Goal: Navigation & Orientation: Find specific page/section

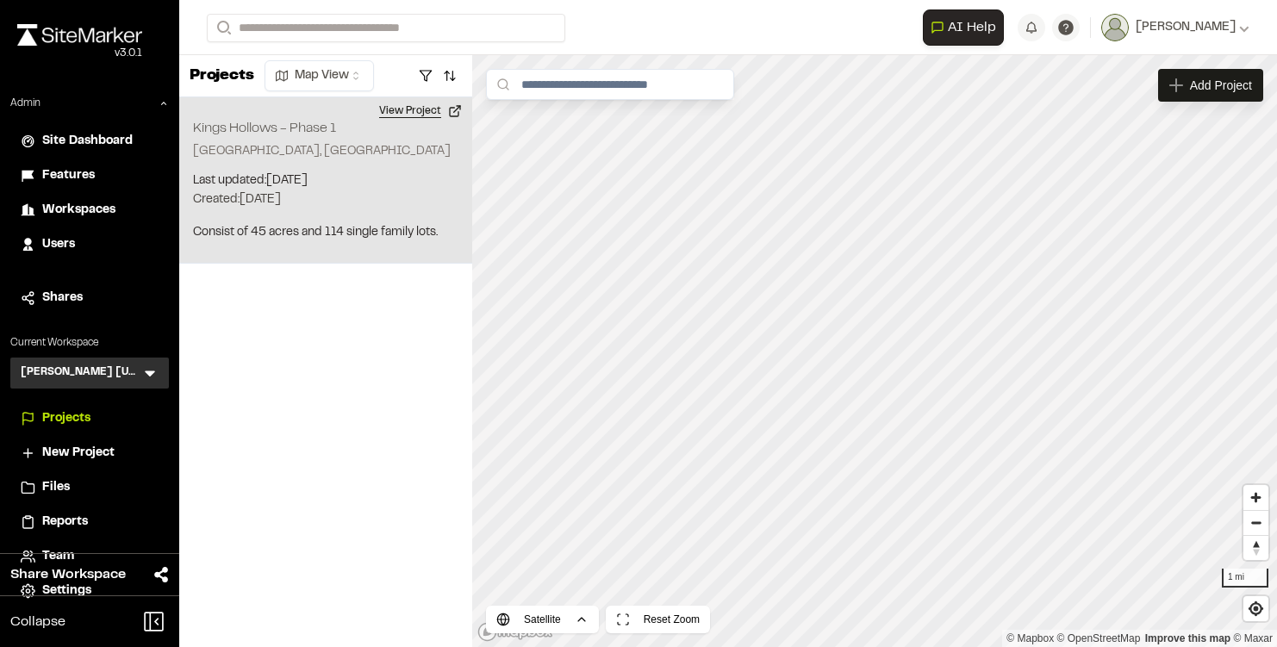
click at [398, 109] on button "View Project" at bounding box center [420, 111] width 103 height 28
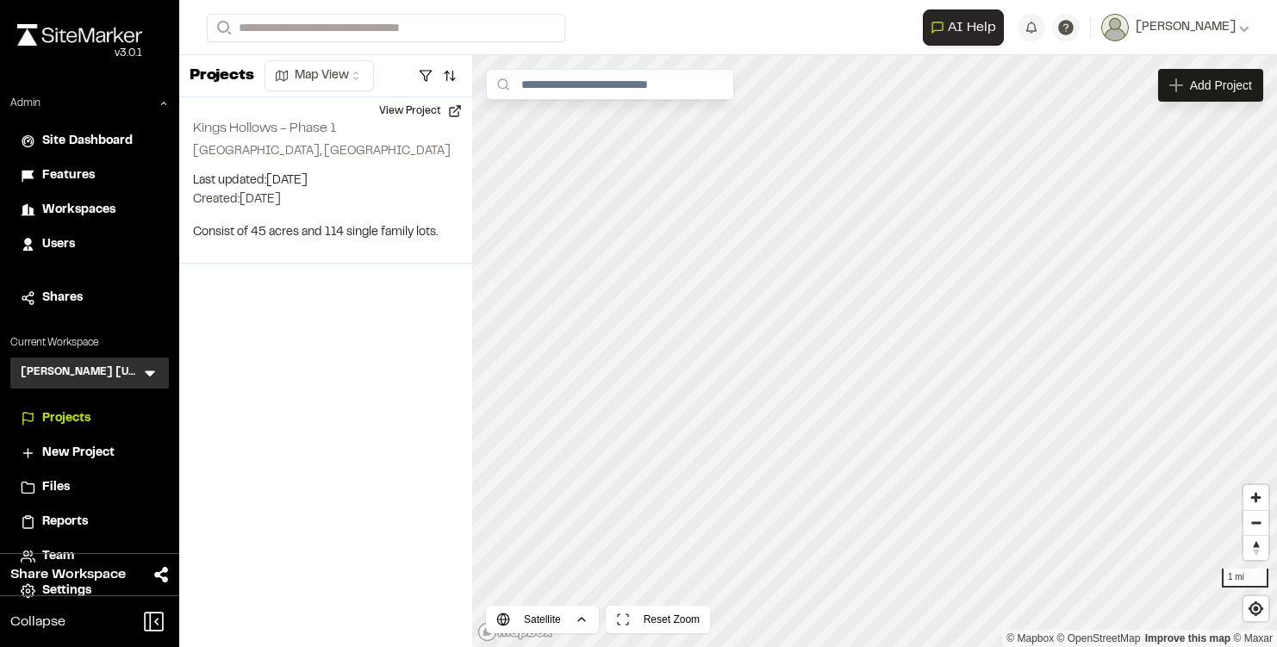
click at [153, 370] on icon at bounding box center [149, 373] width 17 height 17
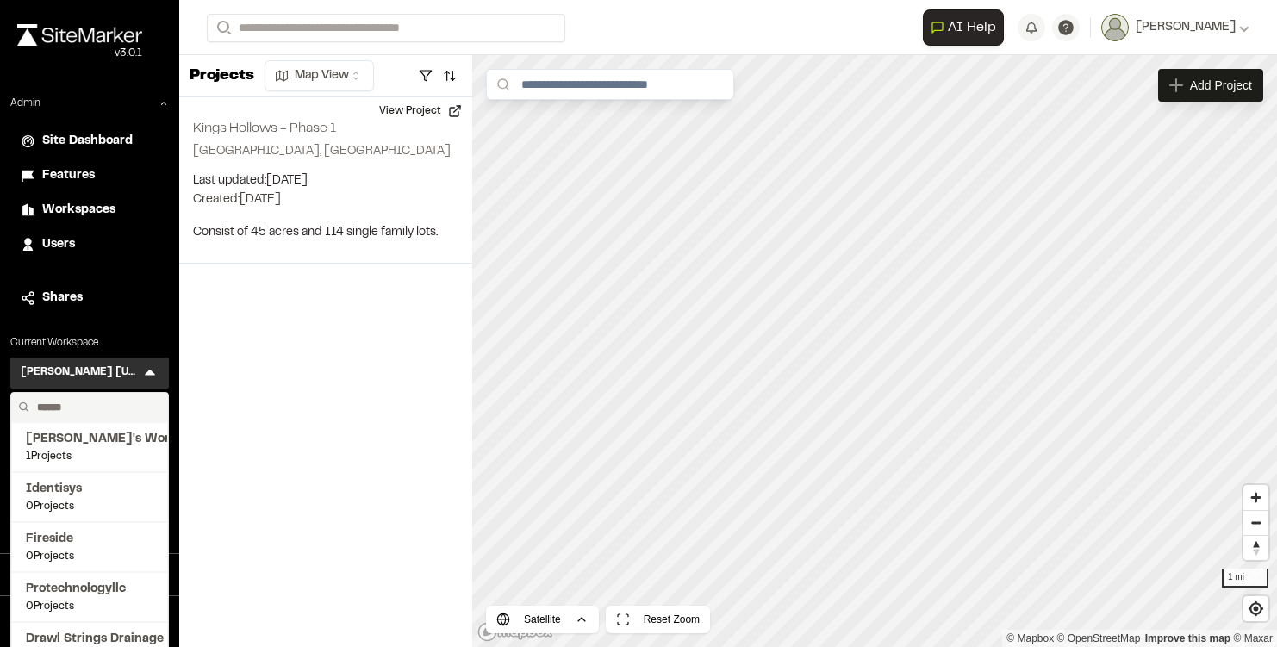
click at [86, 409] on input "text" at bounding box center [95, 407] width 131 height 29
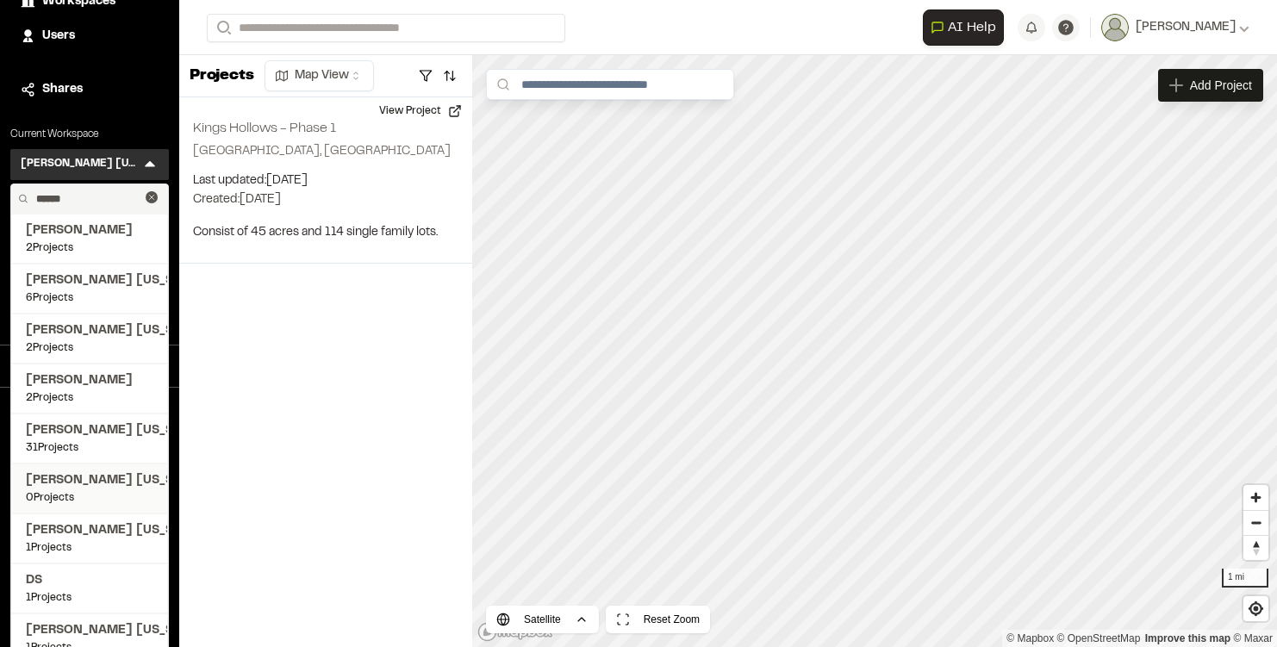
scroll to position [226, 0]
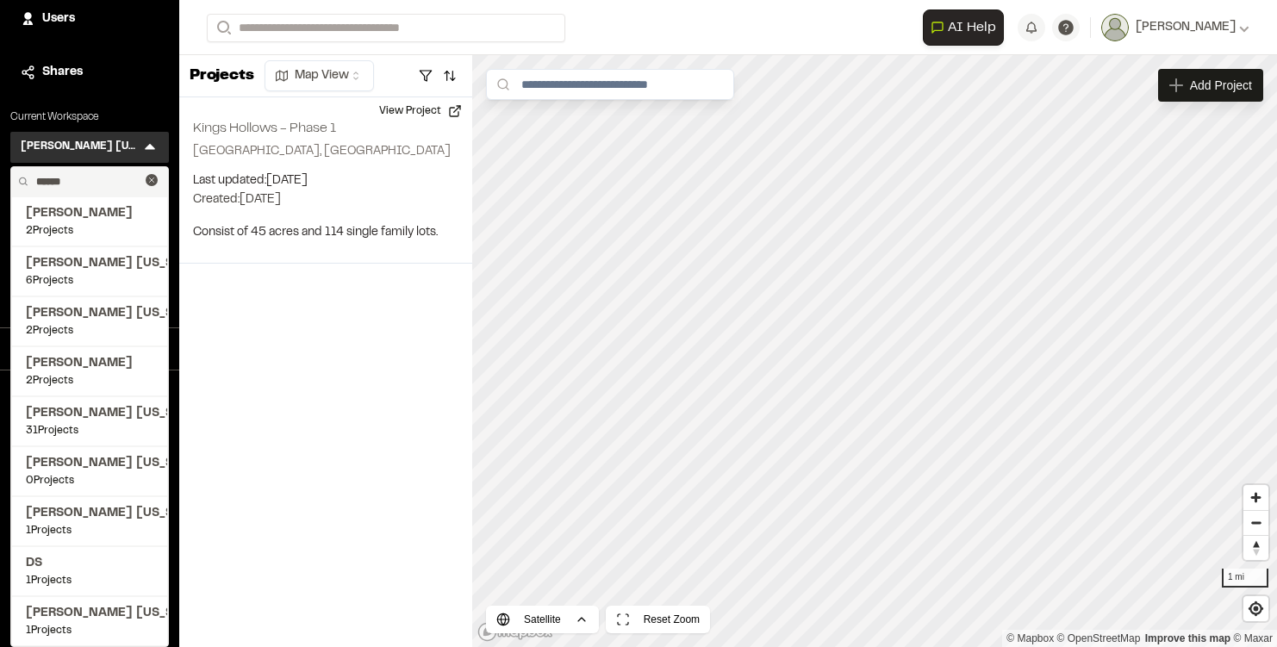
type input "******"
click at [109, 420] on span "Kimley Horn Texas" at bounding box center [90, 413] width 128 height 19
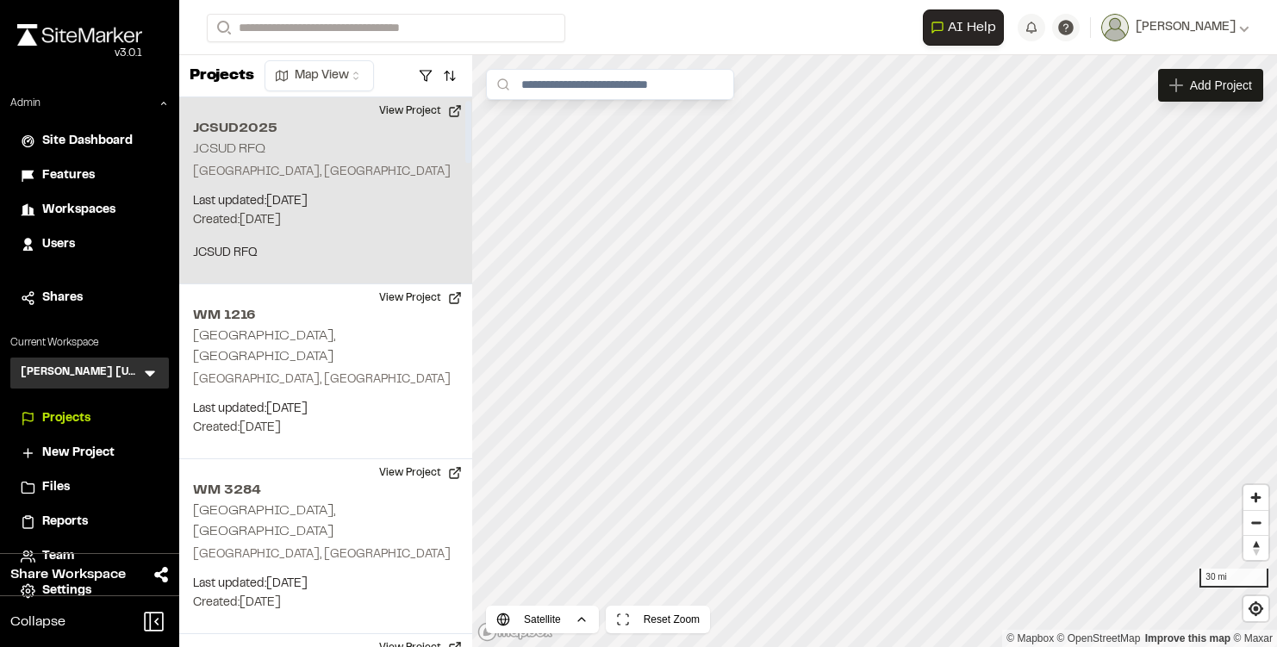
scroll to position [25, 0]
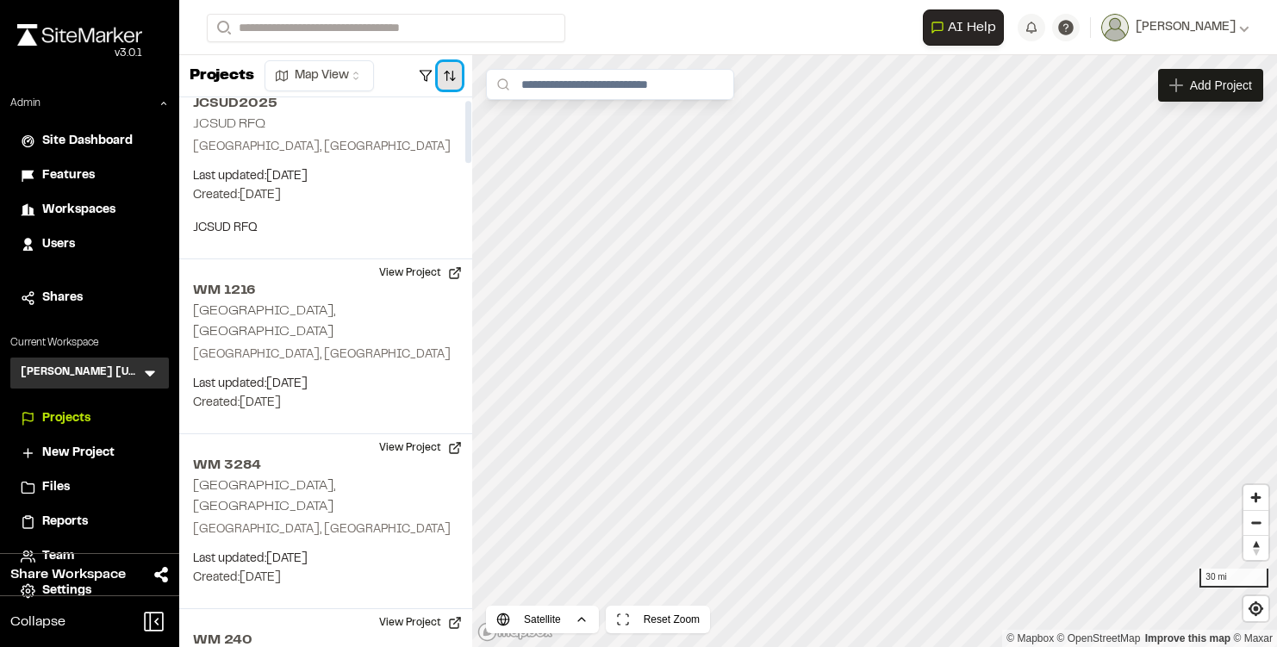
click at [451, 66] on button "button" at bounding box center [450, 76] width 24 height 28
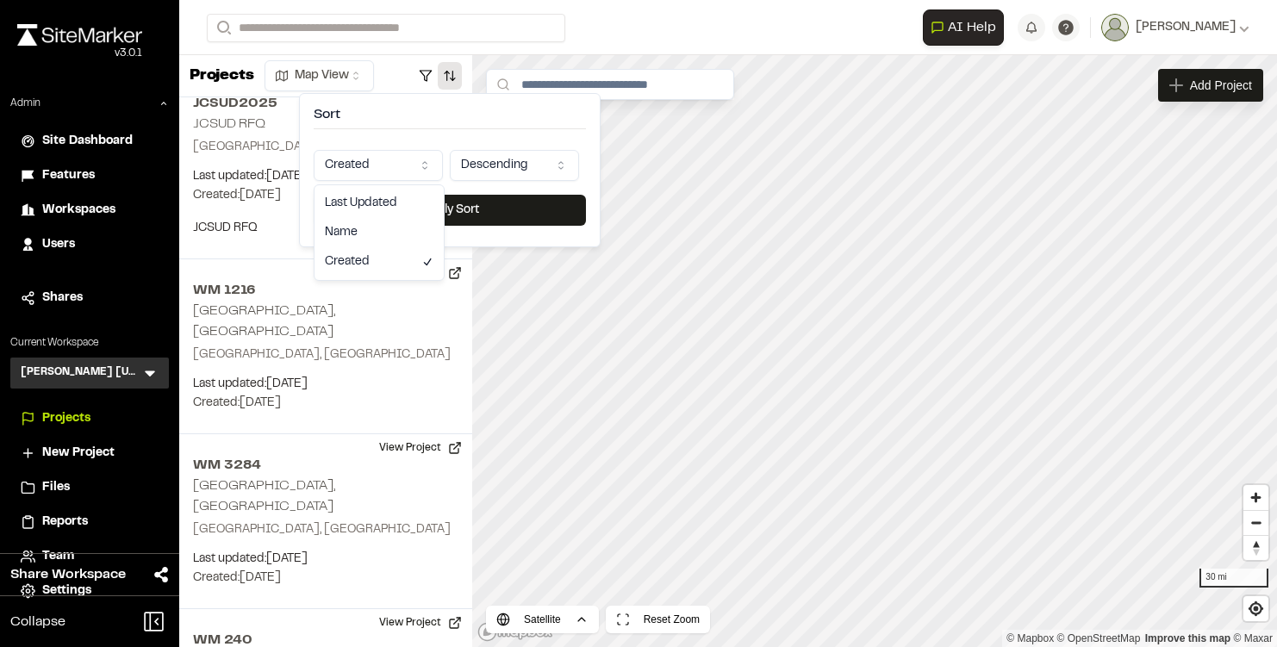
click at [373, 173] on html "Close sidebar v 3.0.1 Admin Site Dashboard Features Workspaces Users Shares Cur…" at bounding box center [638, 323] width 1277 height 647
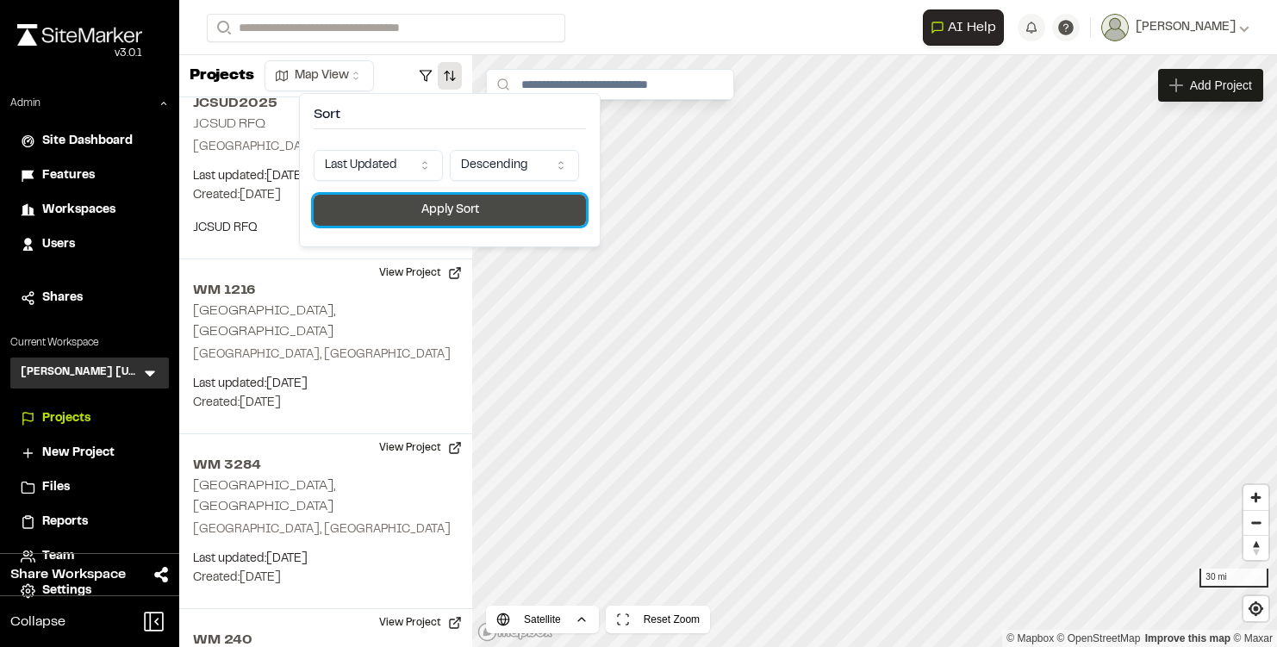
click at [421, 216] on button "Apply Sort" at bounding box center [450, 210] width 272 height 31
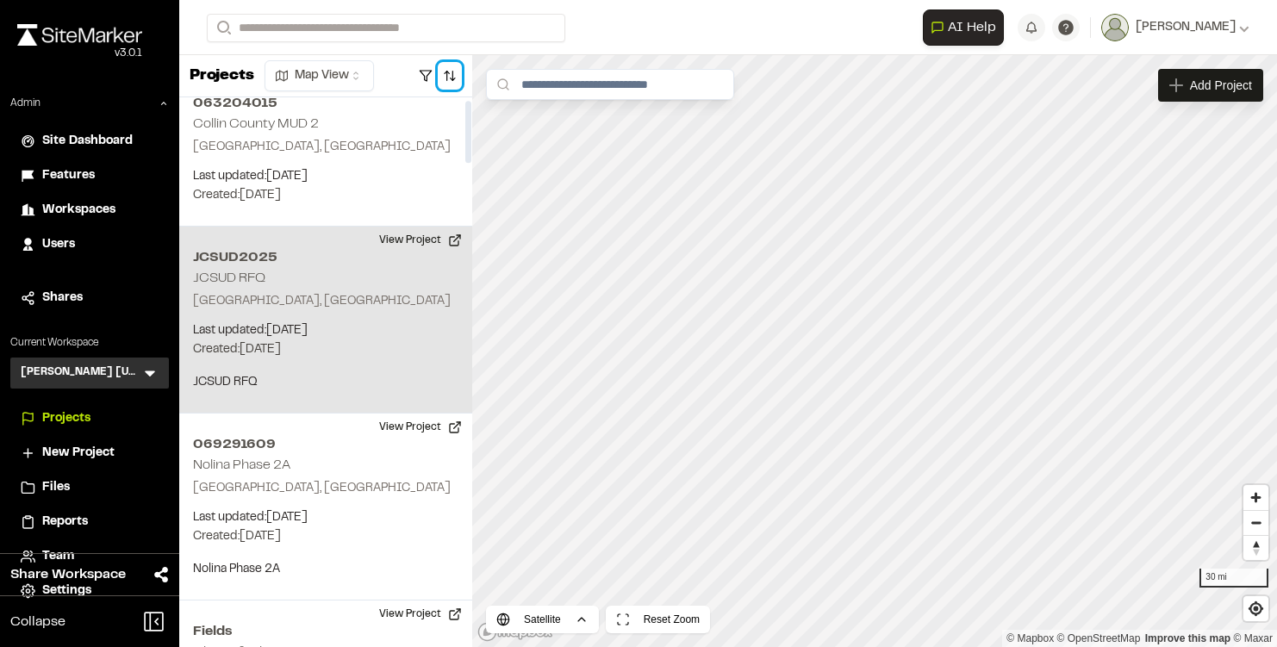
scroll to position [0, 0]
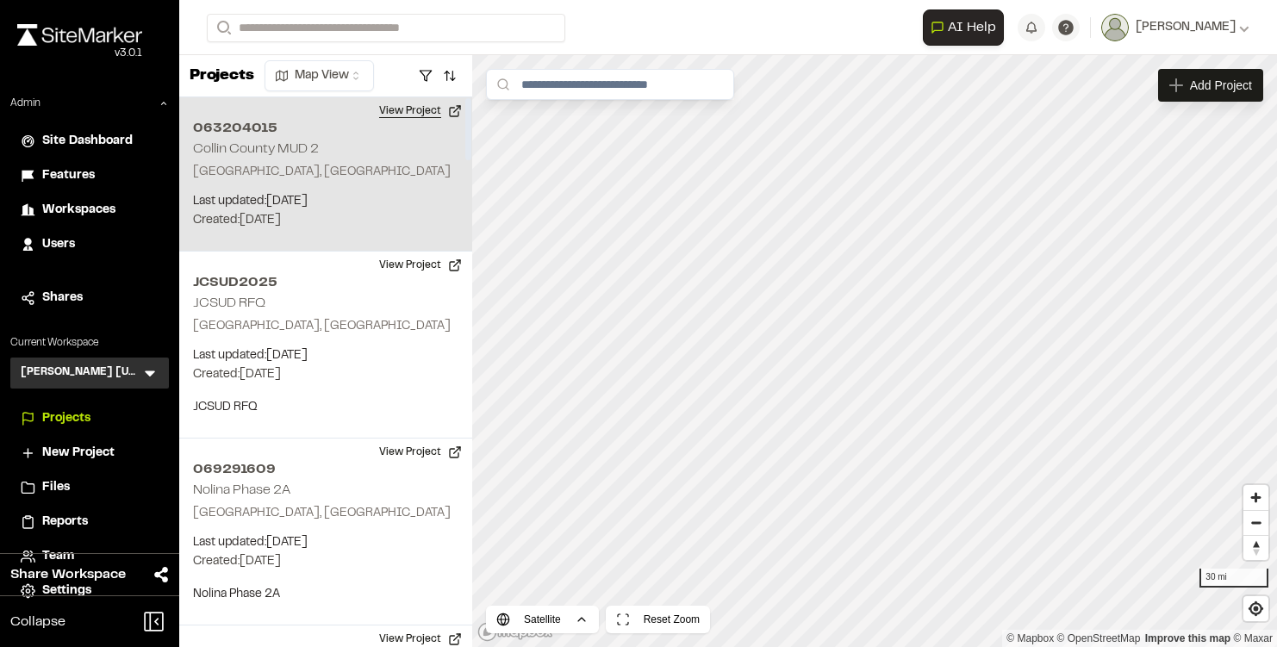
click at [433, 120] on button "View Project" at bounding box center [420, 111] width 103 height 28
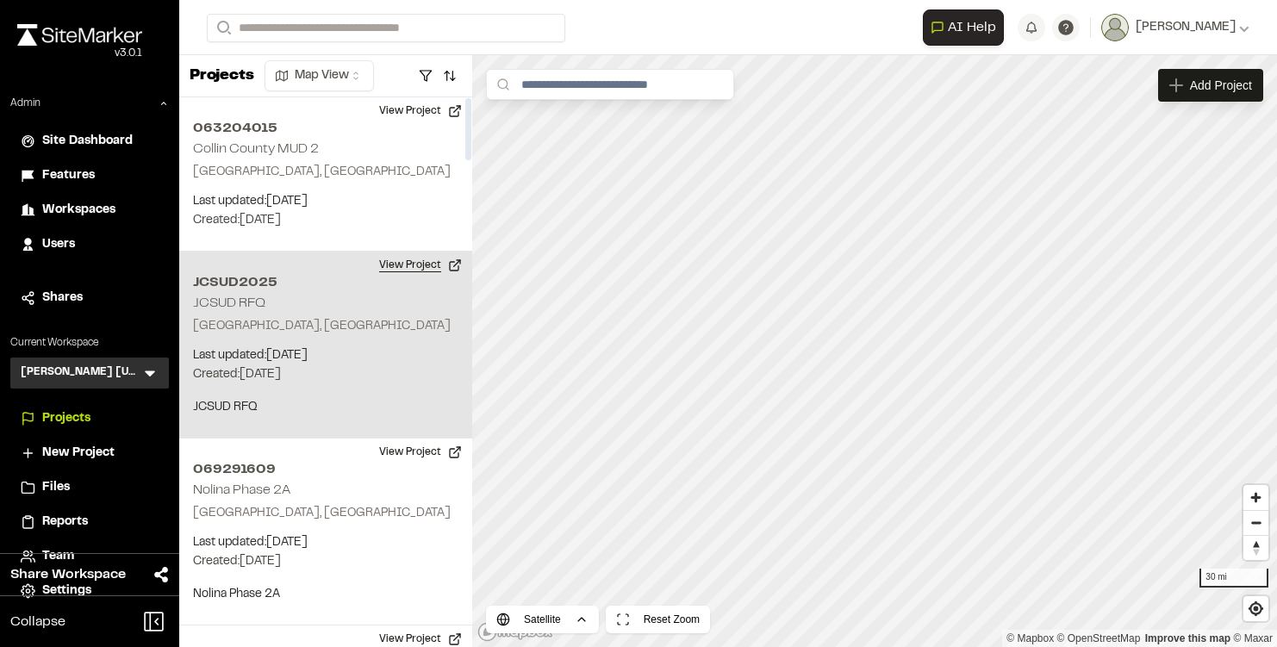
click at [438, 265] on button "View Project" at bounding box center [420, 266] width 103 height 28
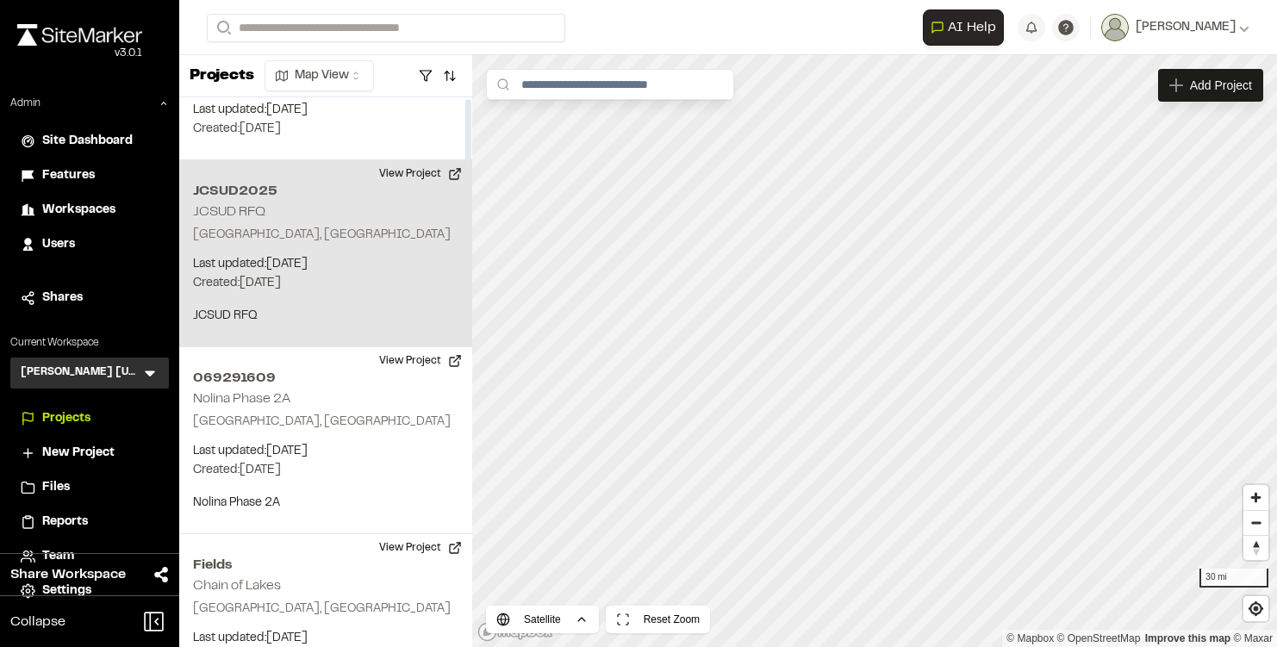
scroll to position [179, 0]
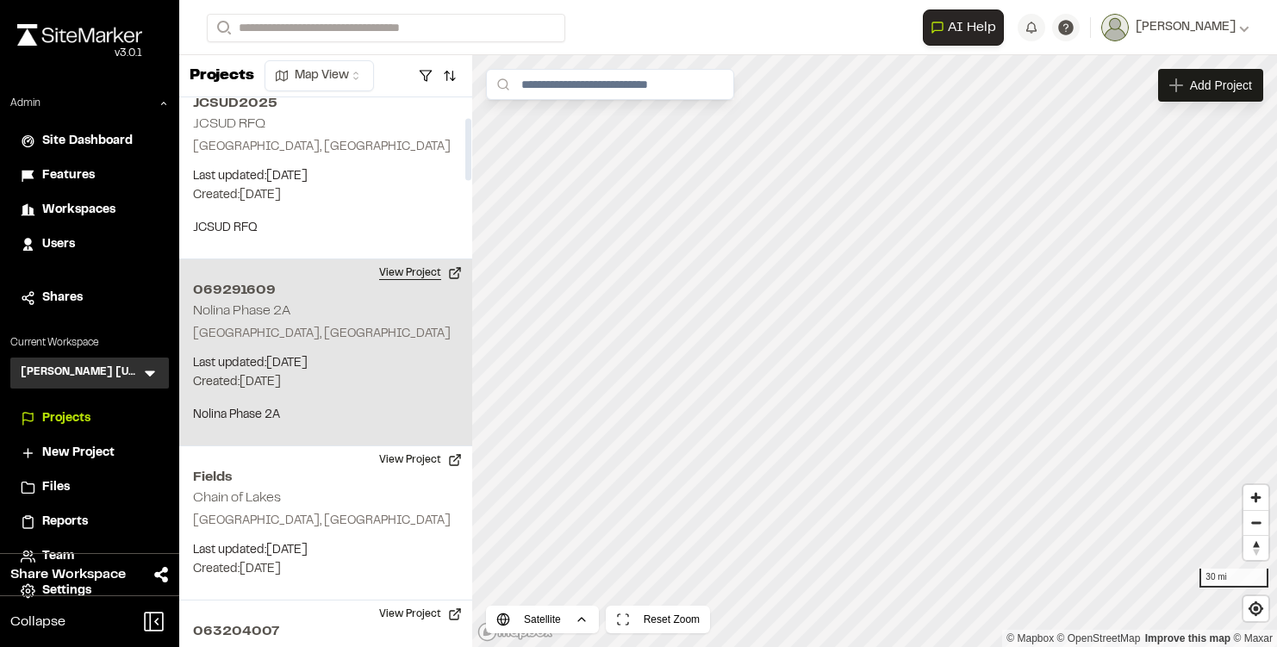
click at [434, 270] on button "View Project" at bounding box center [420, 273] width 103 height 28
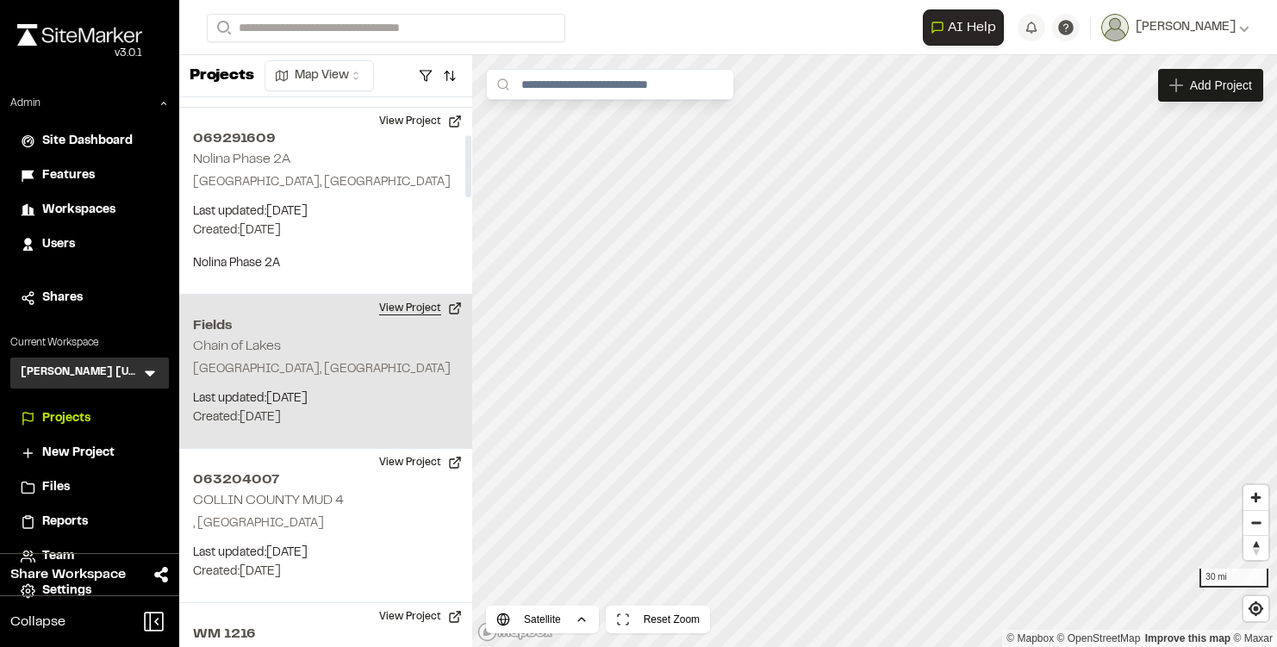
click at [429, 314] on button "View Project" at bounding box center [420, 309] width 103 height 28
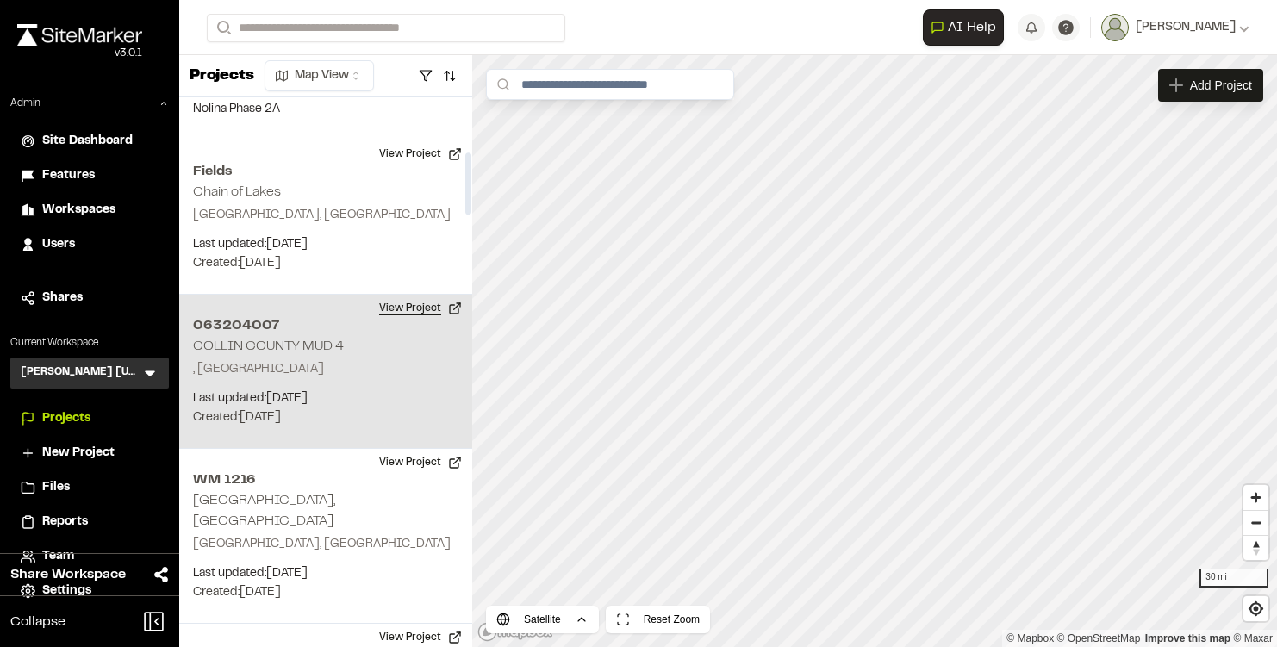
click at [429, 312] on button "View Project" at bounding box center [420, 309] width 103 height 28
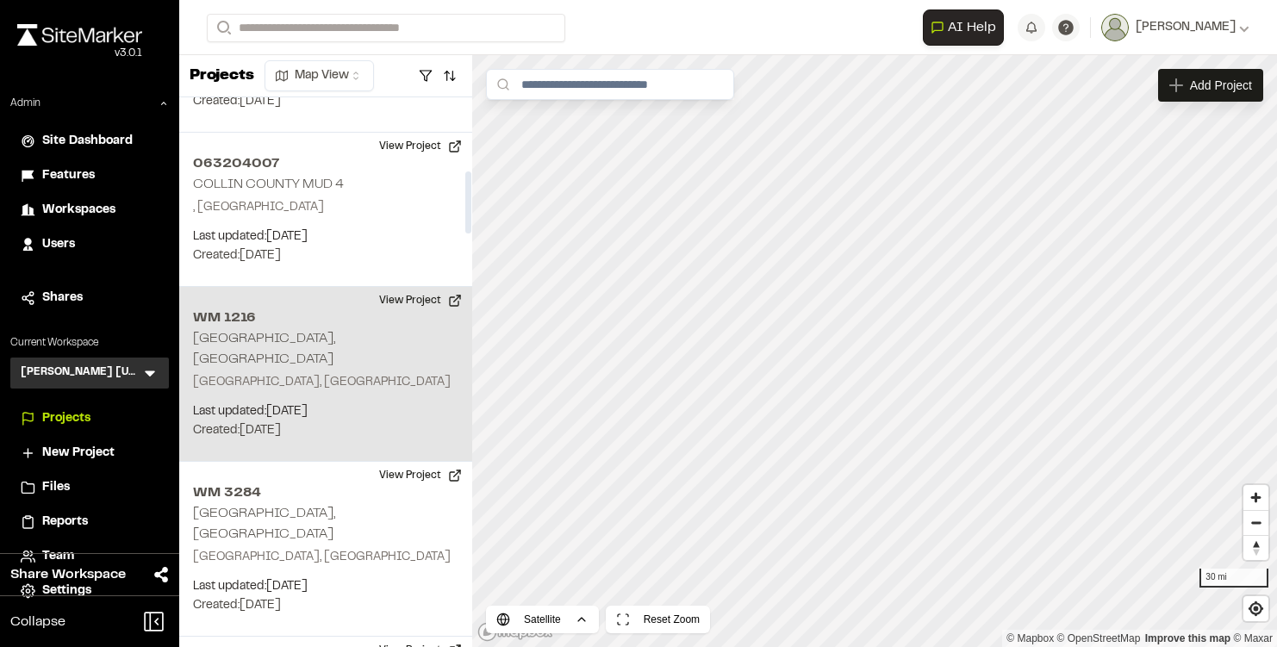
scroll to position [651, 0]
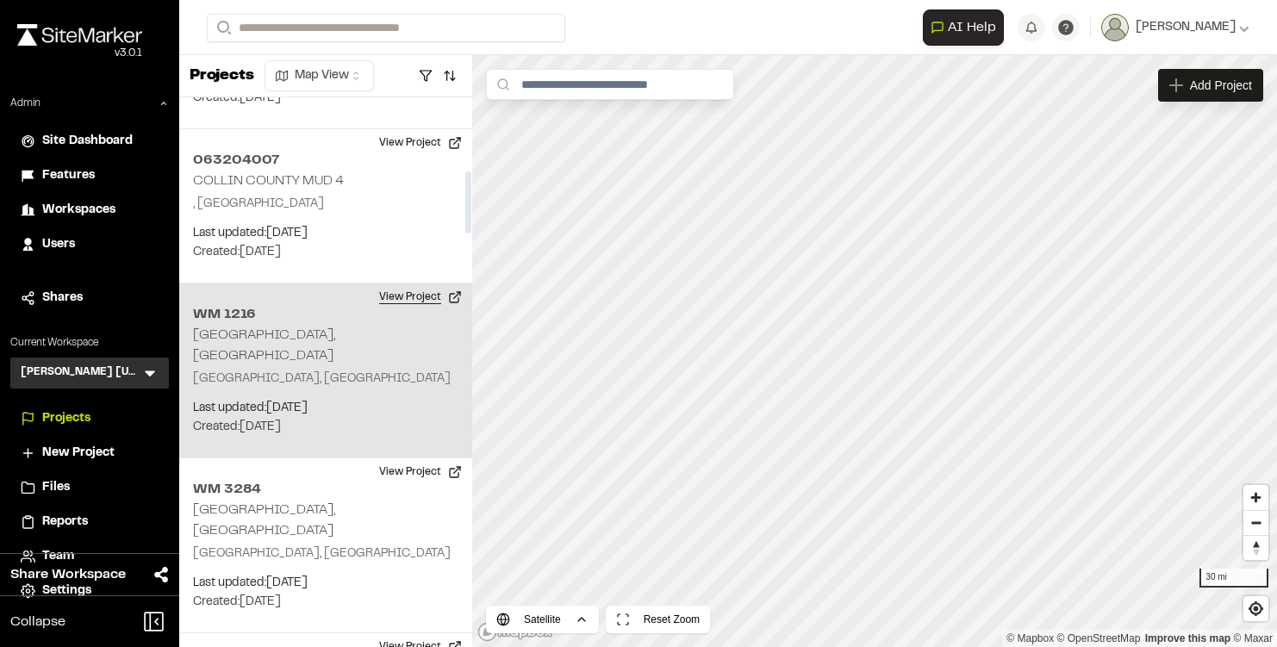
click at [427, 303] on button "View Project" at bounding box center [420, 298] width 103 height 28
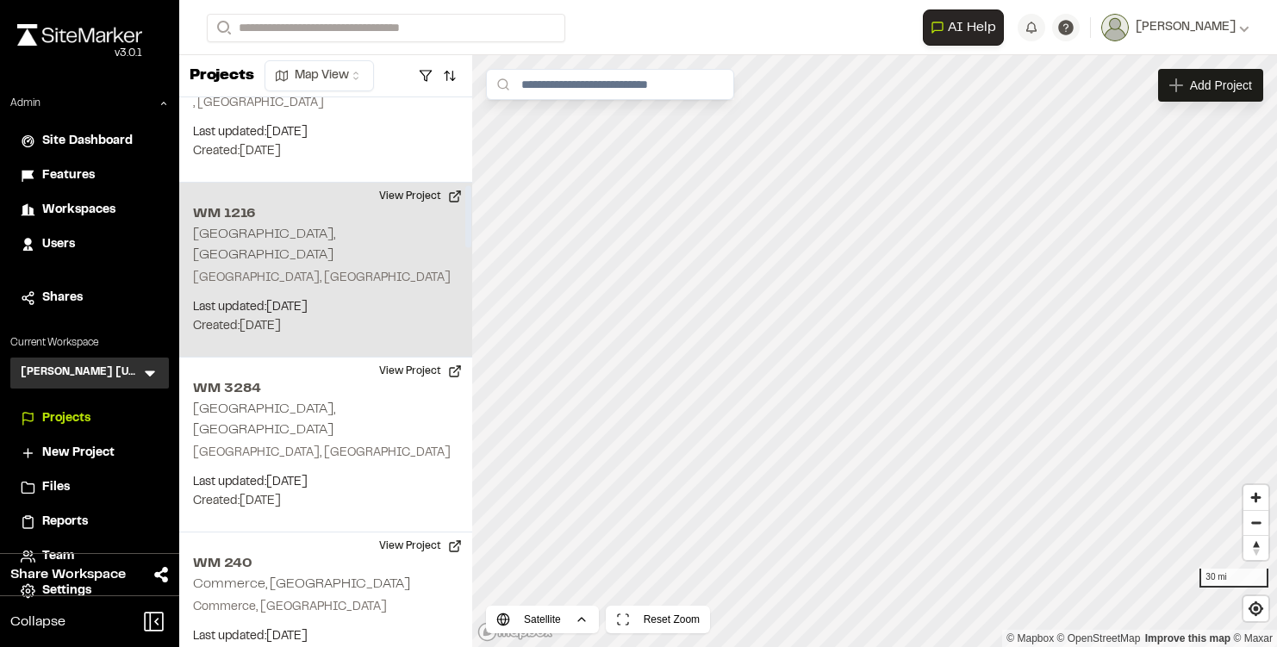
scroll to position [778, 0]
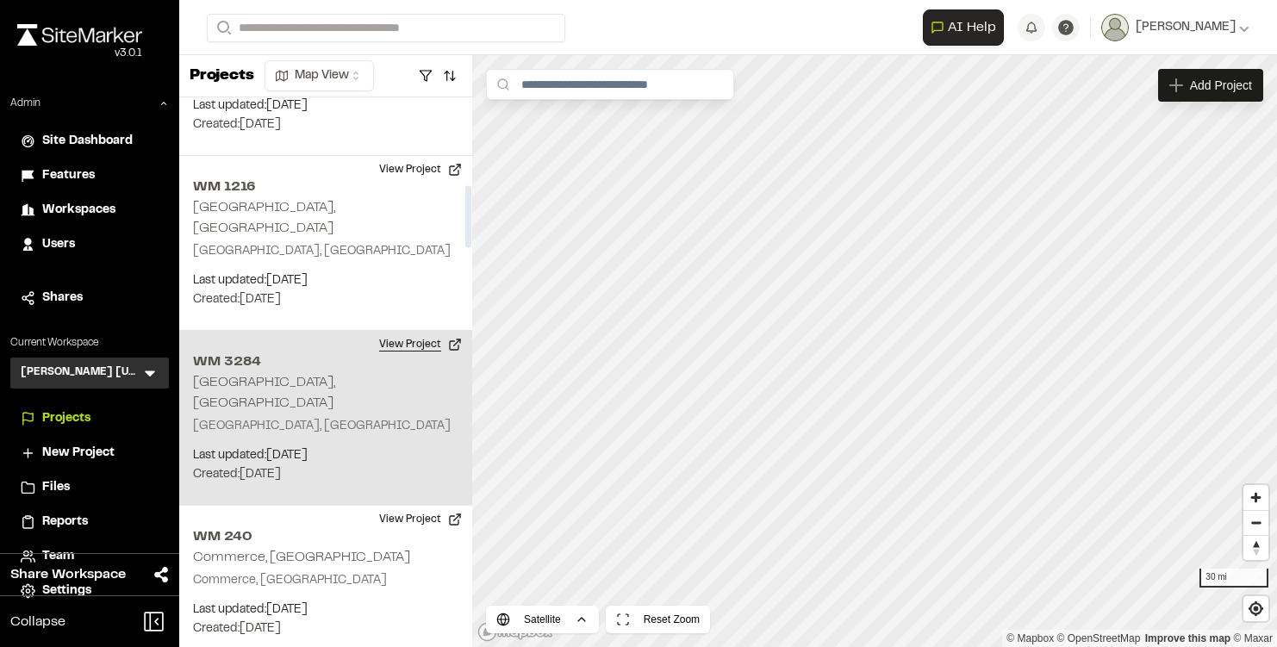
click at [422, 331] on button "View Project" at bounding box center [420, 345] width 103 height 28
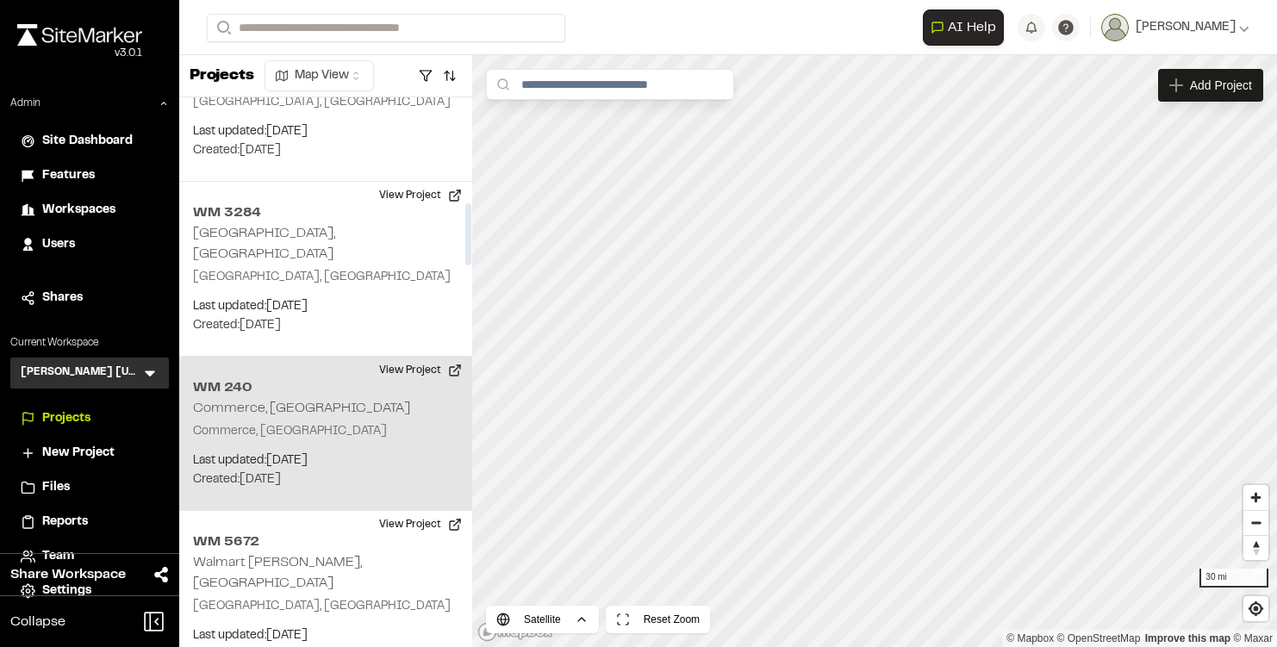
scroll to position [939, 0]
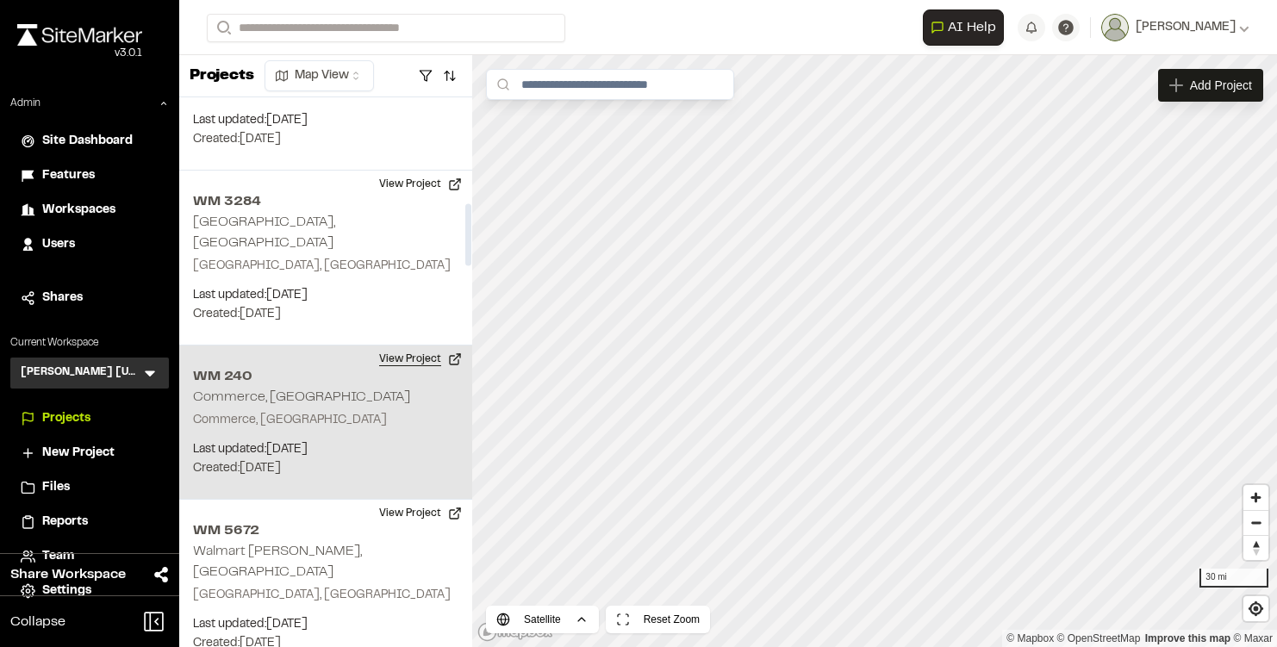
click at [426, 346] on button "View Project" at bounding box center [420, 360] width 103 height 28
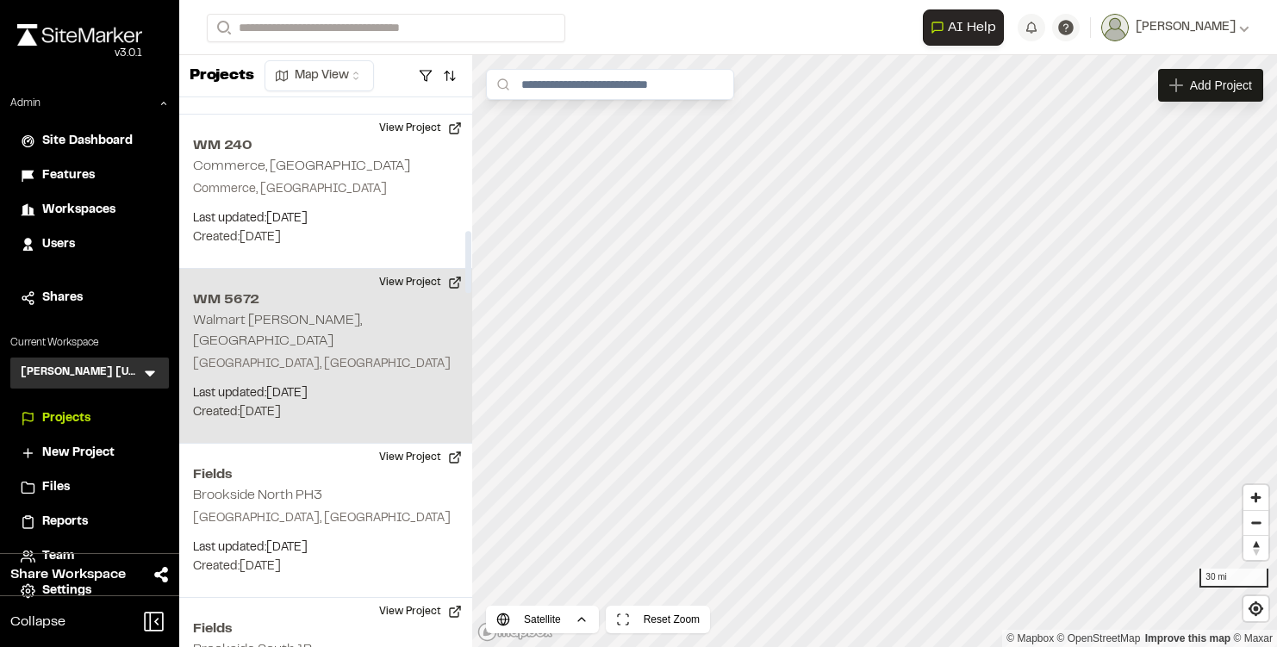
scroll to position [1186, 0]
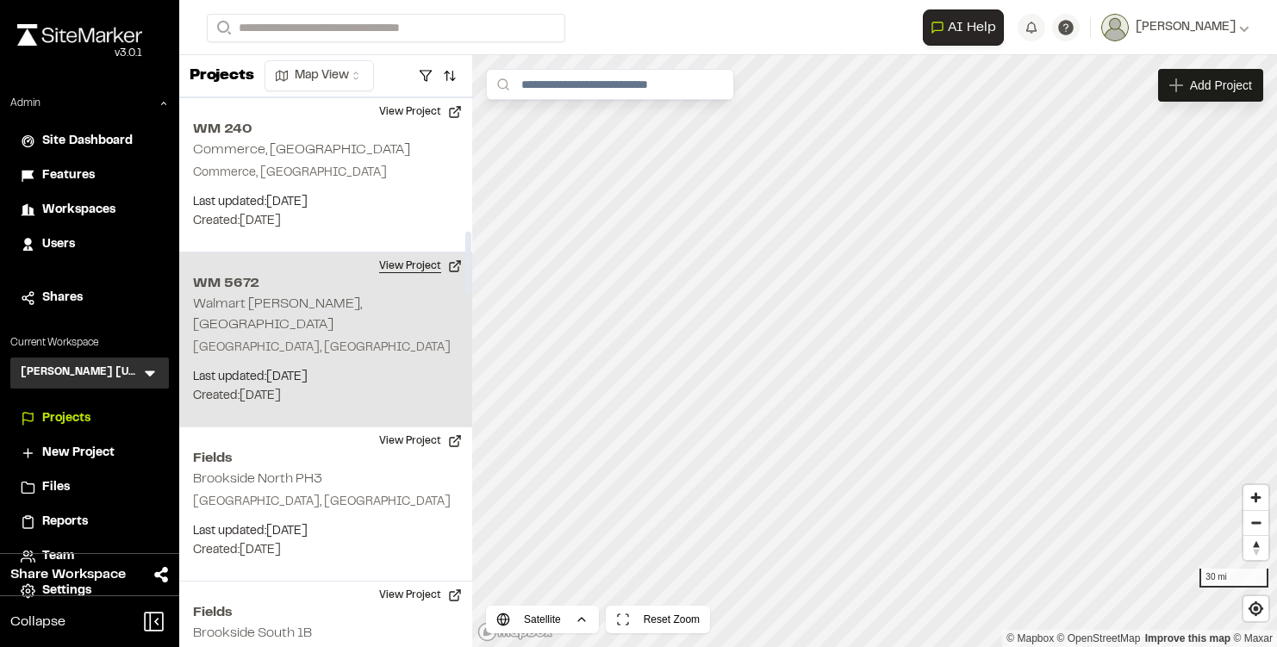
click at [424, 253] on button "View Project" at bounding box center [420, 267] width 103 height 28
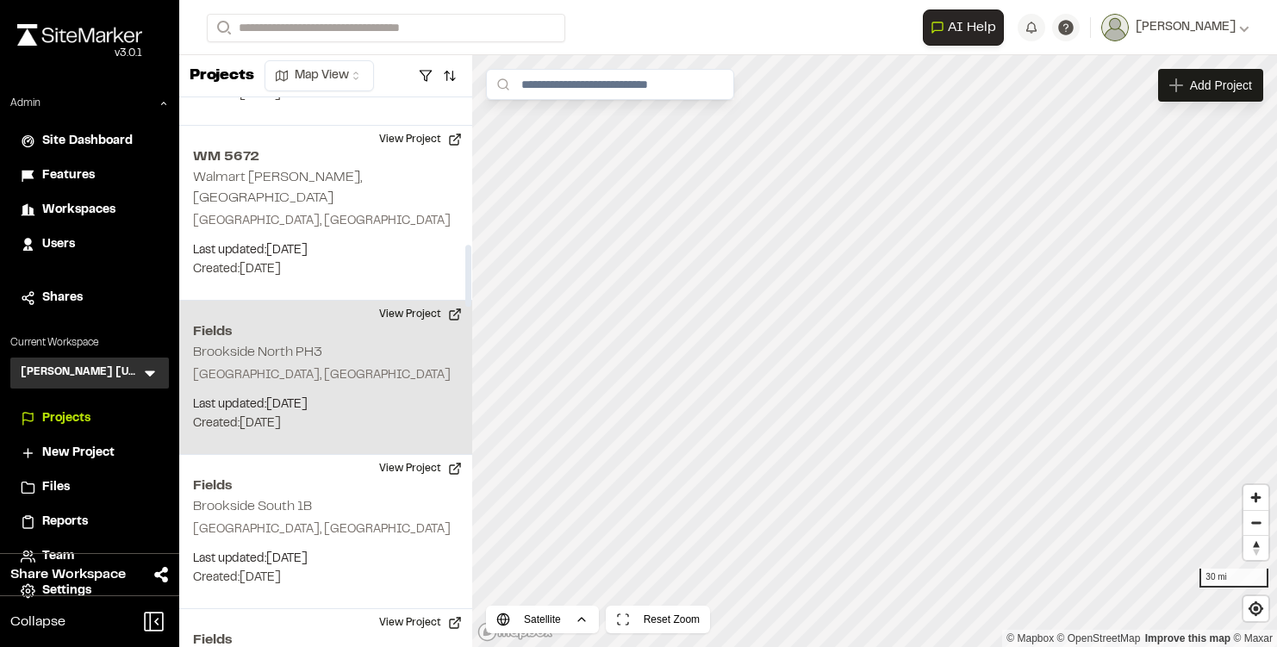
scroll to position [1333, 0]
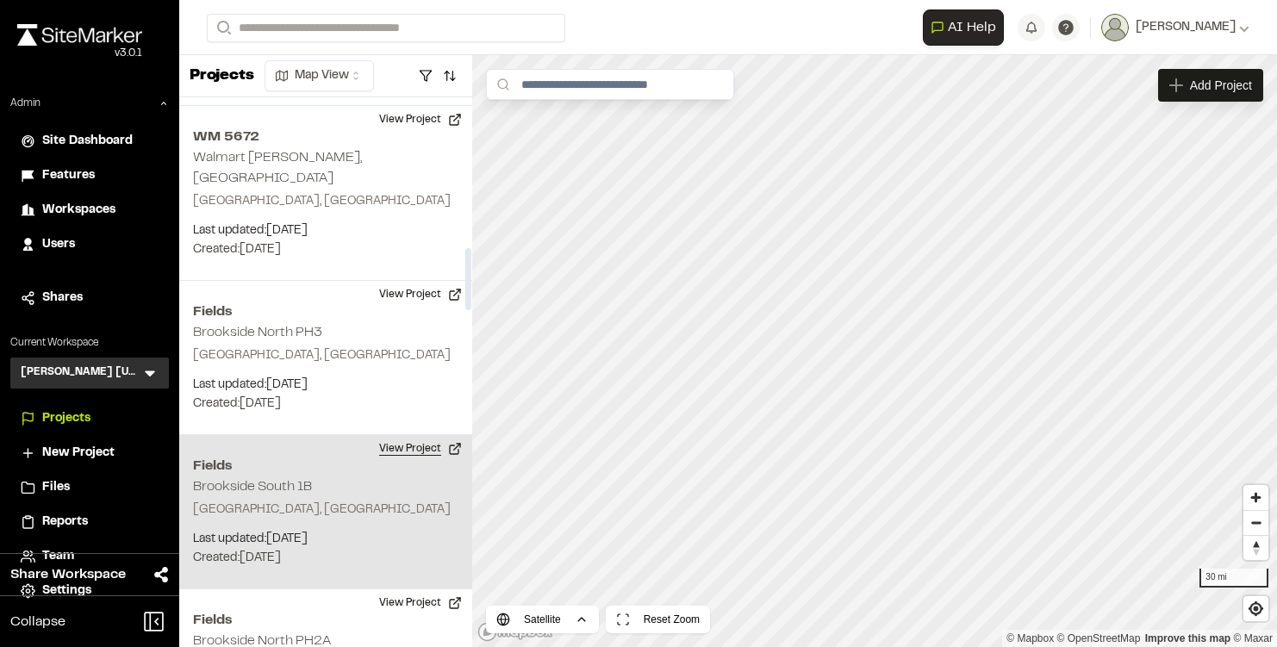
click at [414, 435] on button "View Project" at bounding box center [420, 449] width 103 height 28
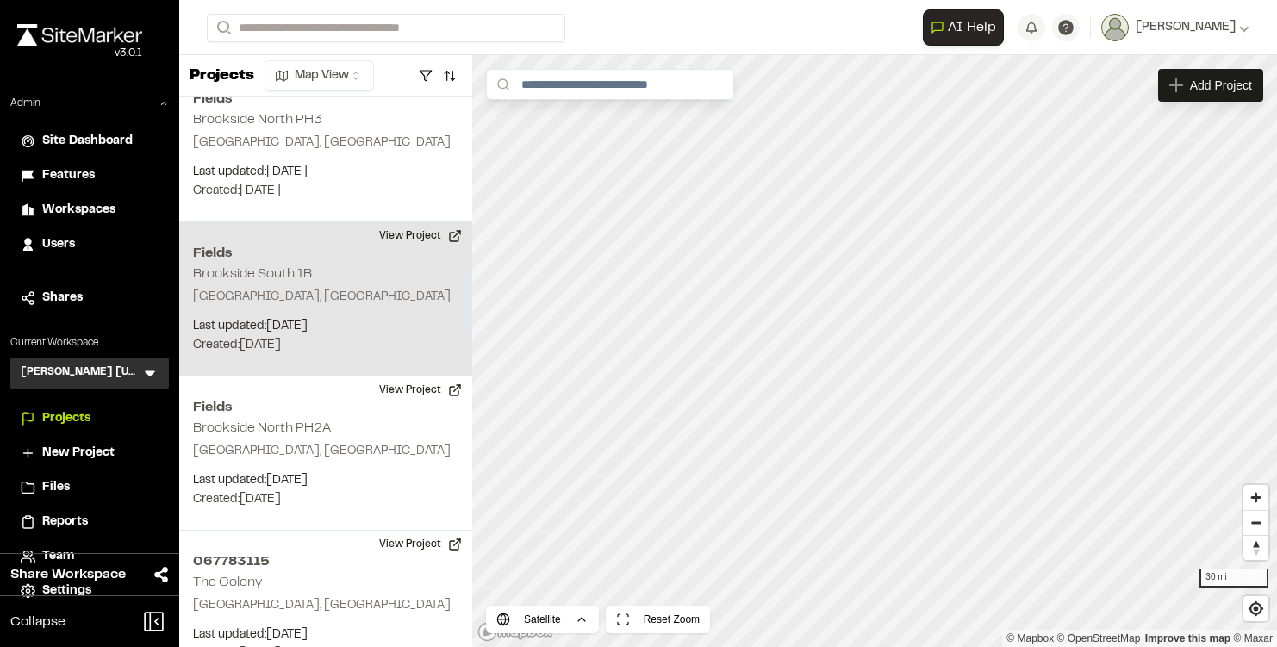
scroll to position [1569, 0]
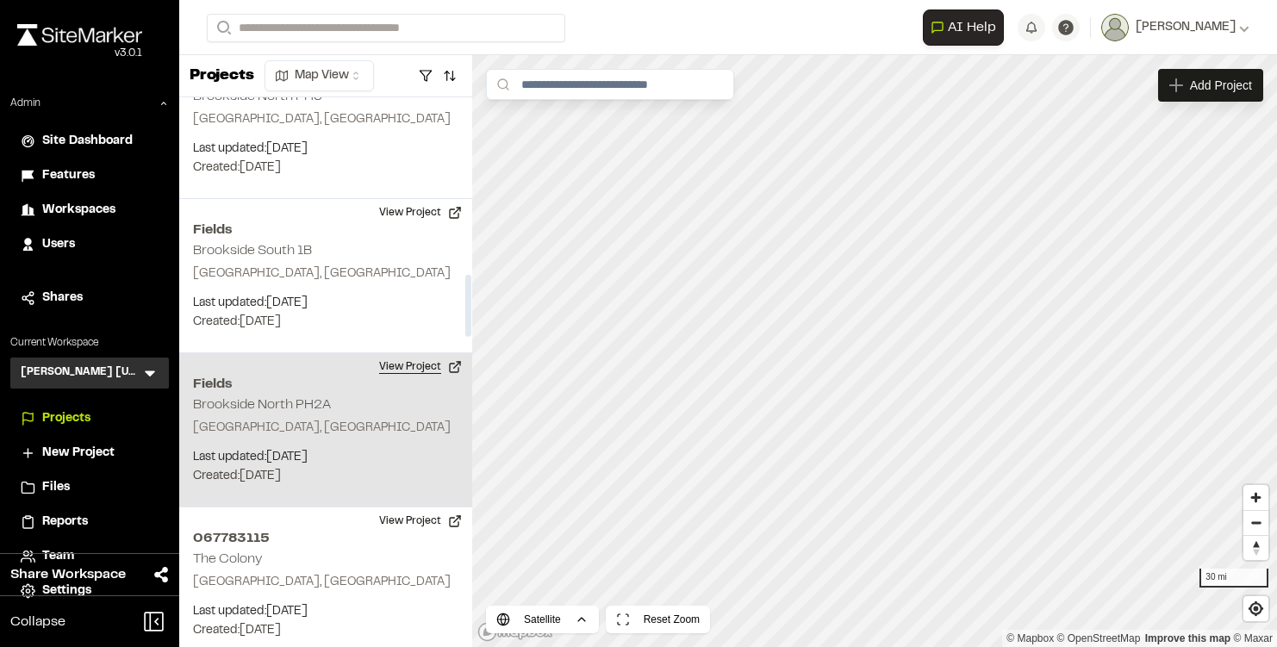
click at [425, 353] on button "View Project" at bounding box center [420, 367] width 103 height 28
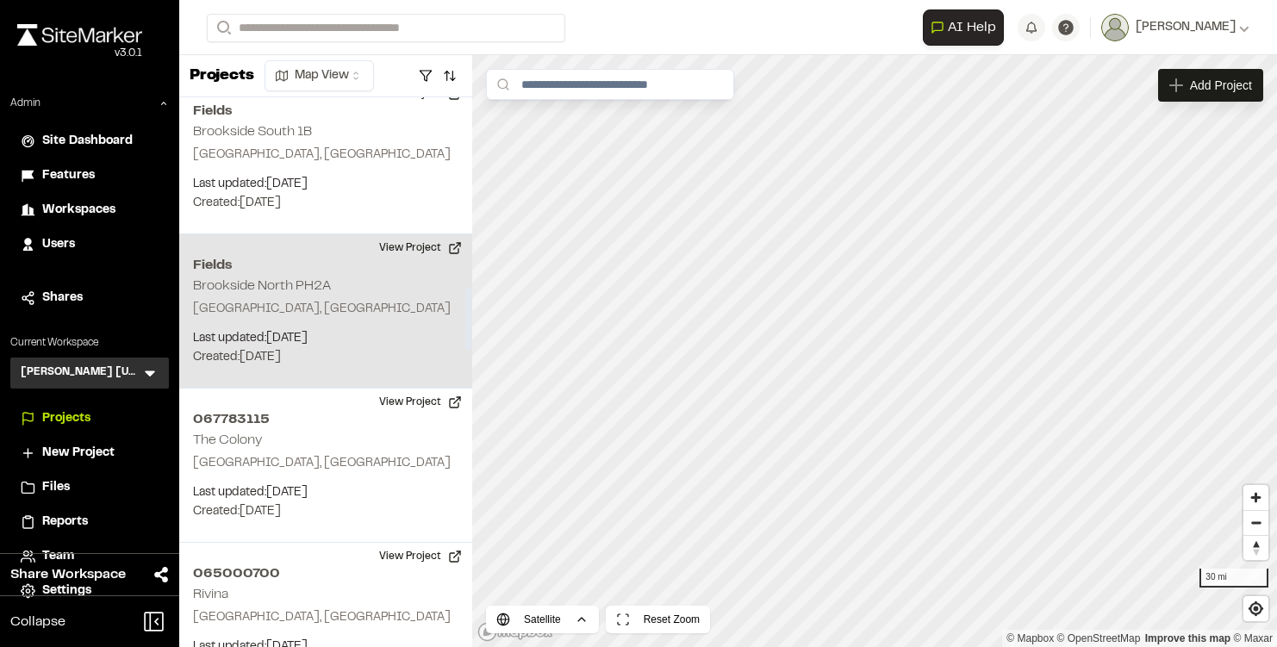
scroll to position [1709, 0]
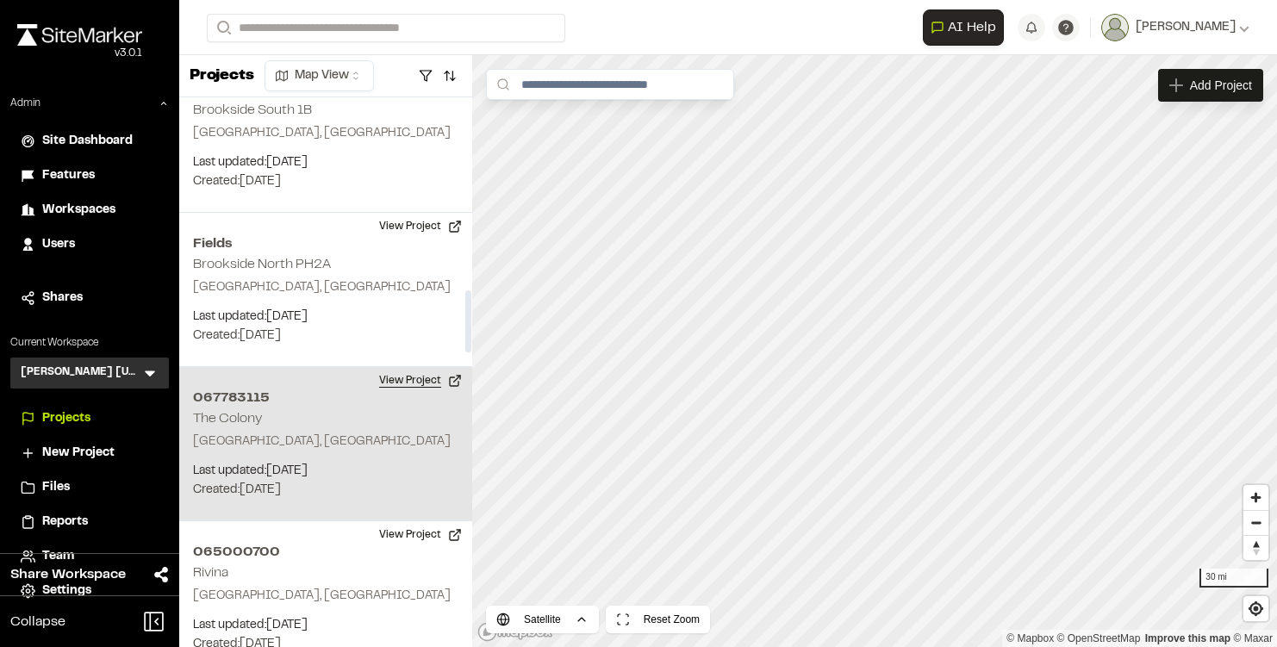
click at [410, 367] on button "View Project" at bounding box center [420, 381] width 103 height 28
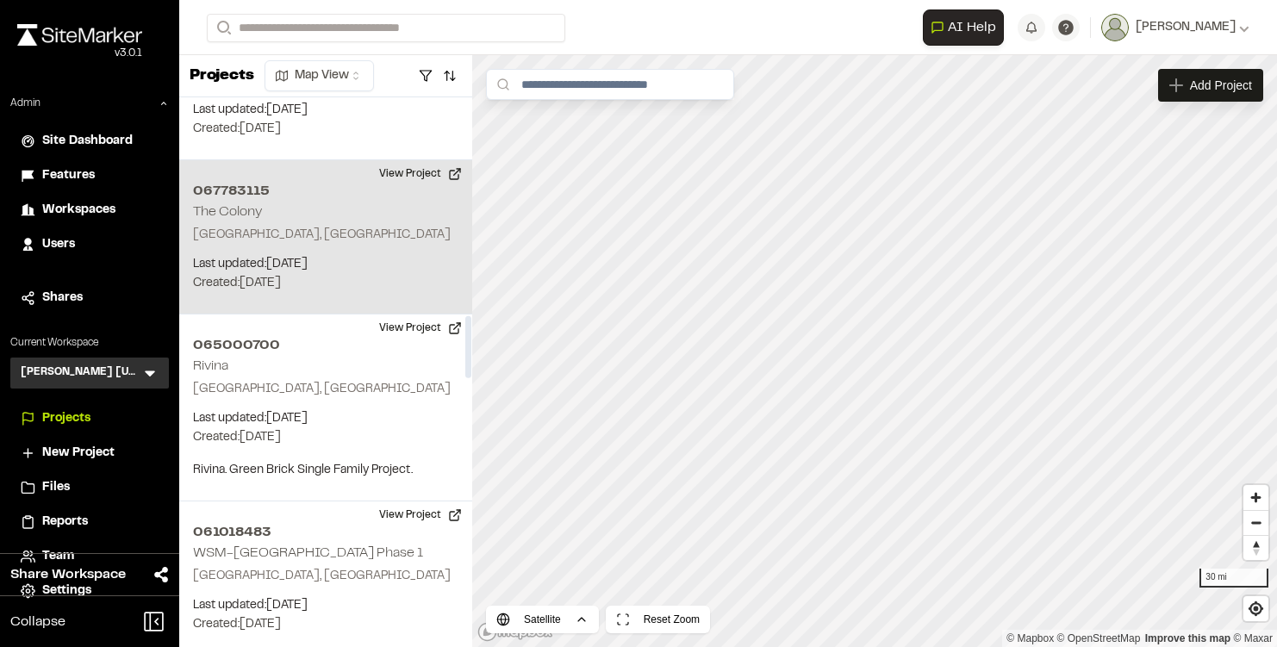
scroll to position [1951, 0]
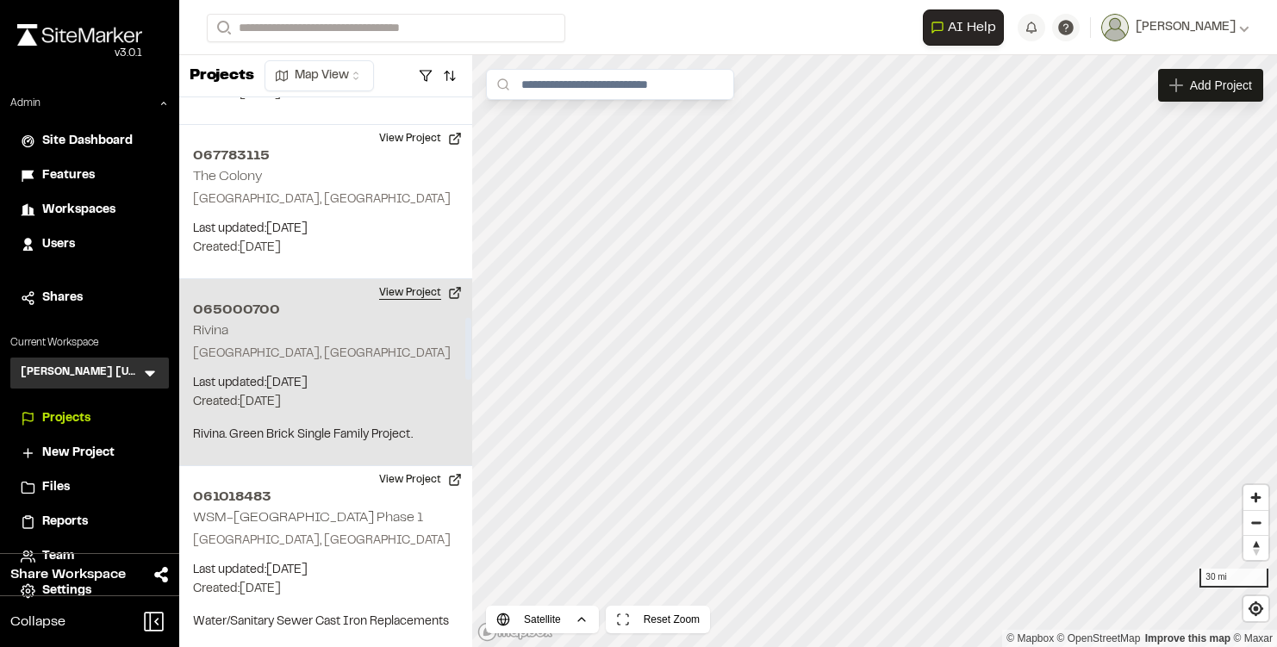
click at [415, 279] on button "View Project" at bounding box center [420, 293] width 103 height 28
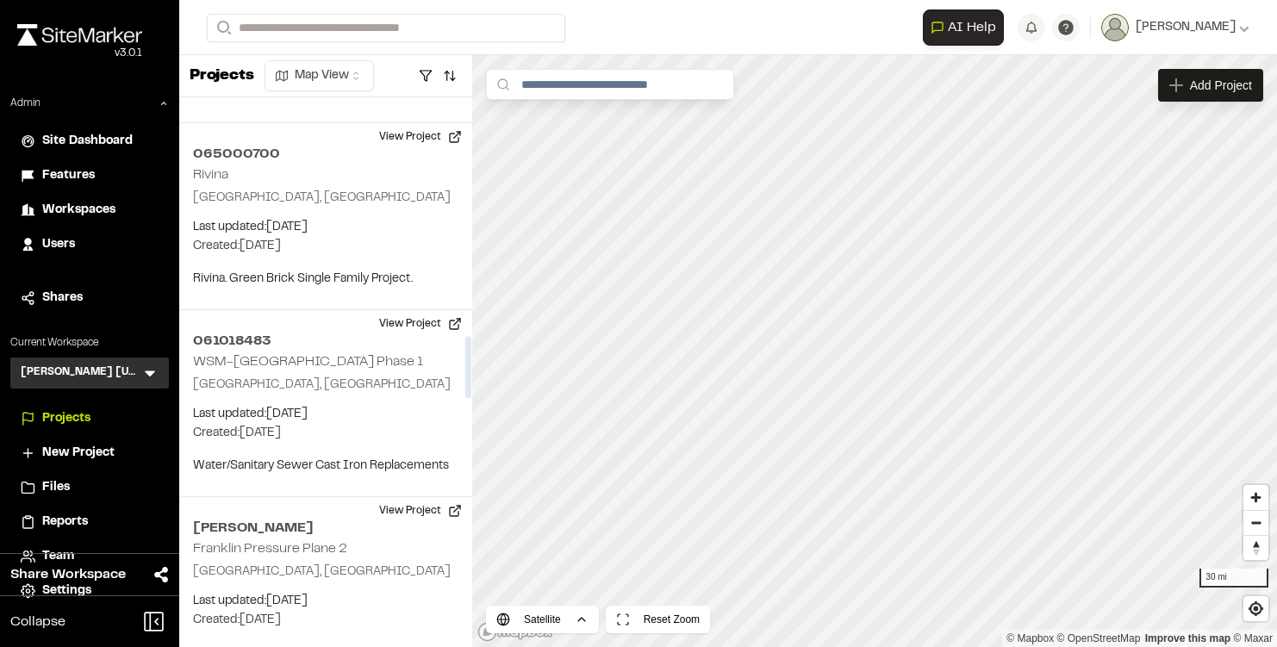
scroll to position [2117, 0]
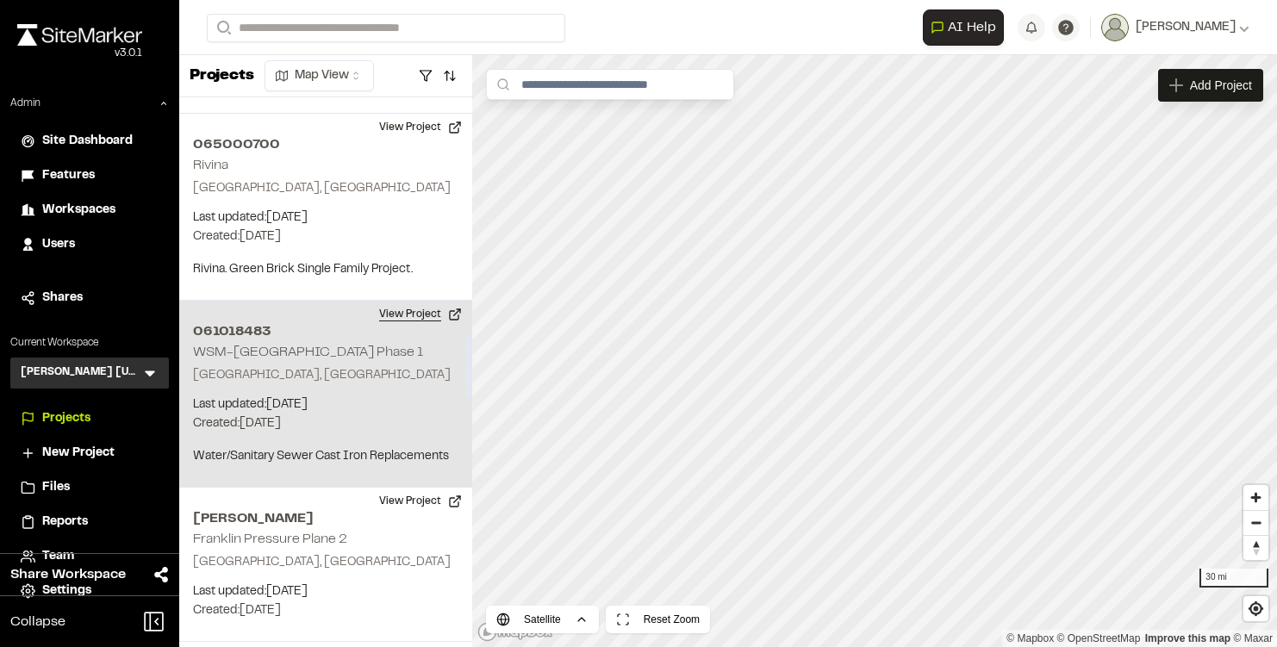
click at [439, 301] on button "View Project" at bounding box center [420, 315] width 103 height 28
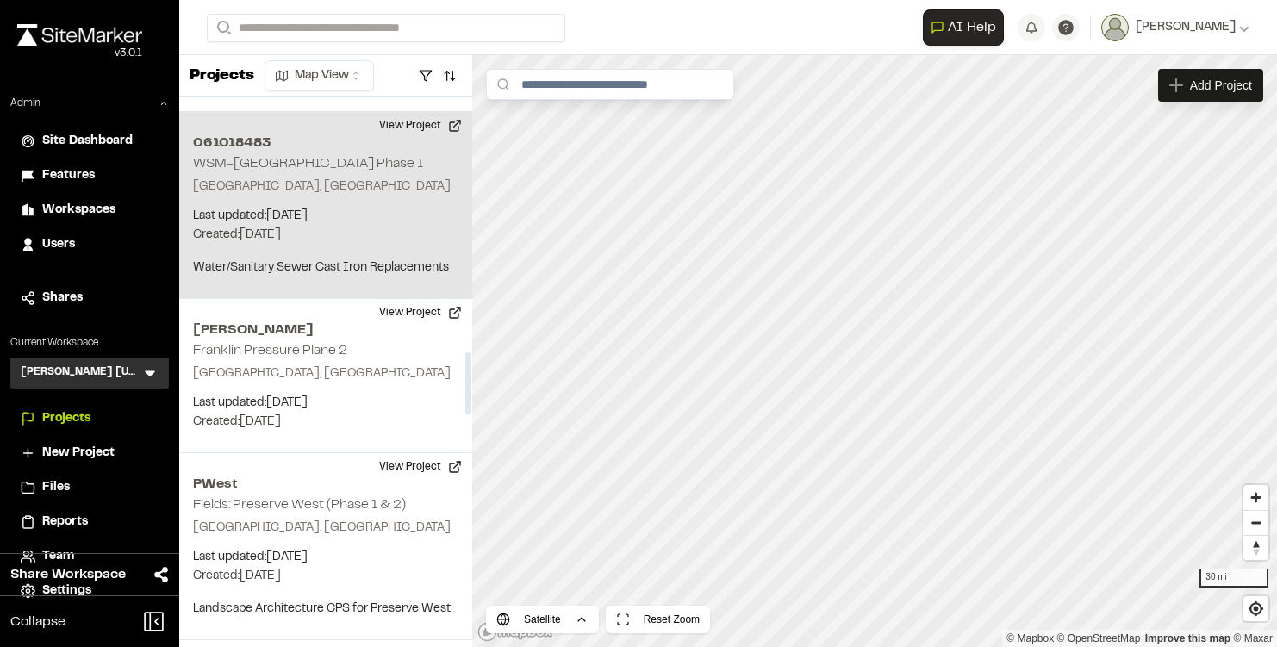
scroll to position [2324, 0]
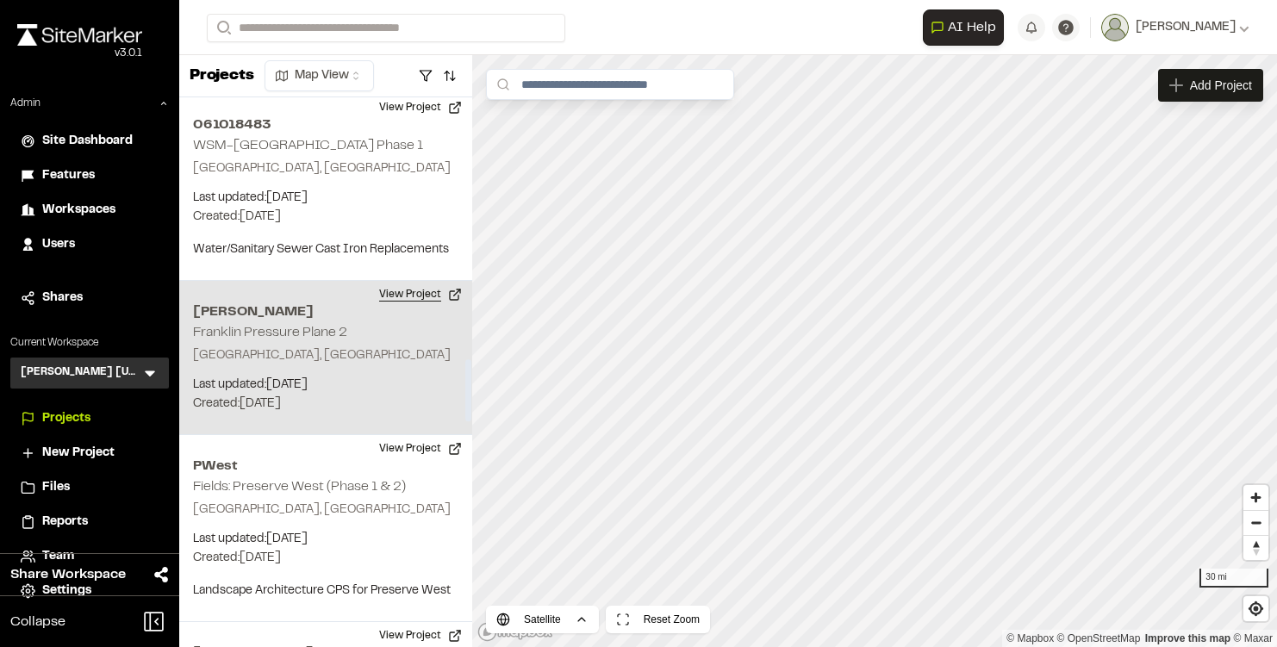
click at [434, 281] on button "View Project" at bounding box center [420, 295] width 103 height 28
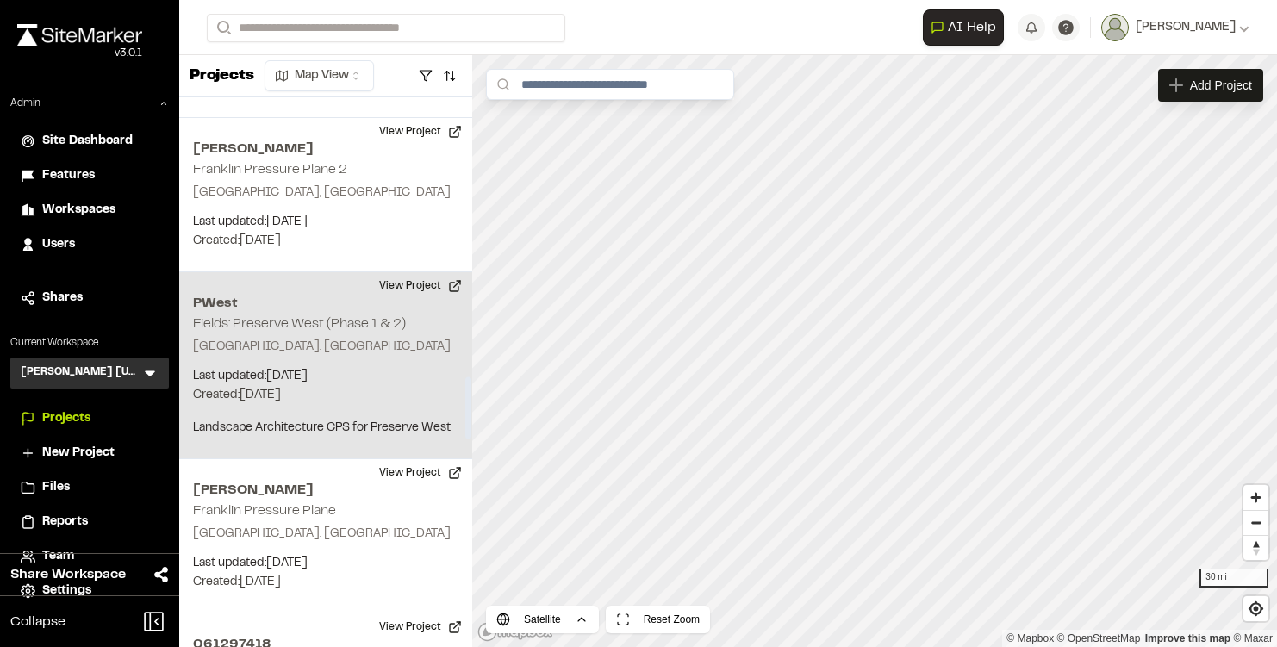
scroll to position [2507, 0]
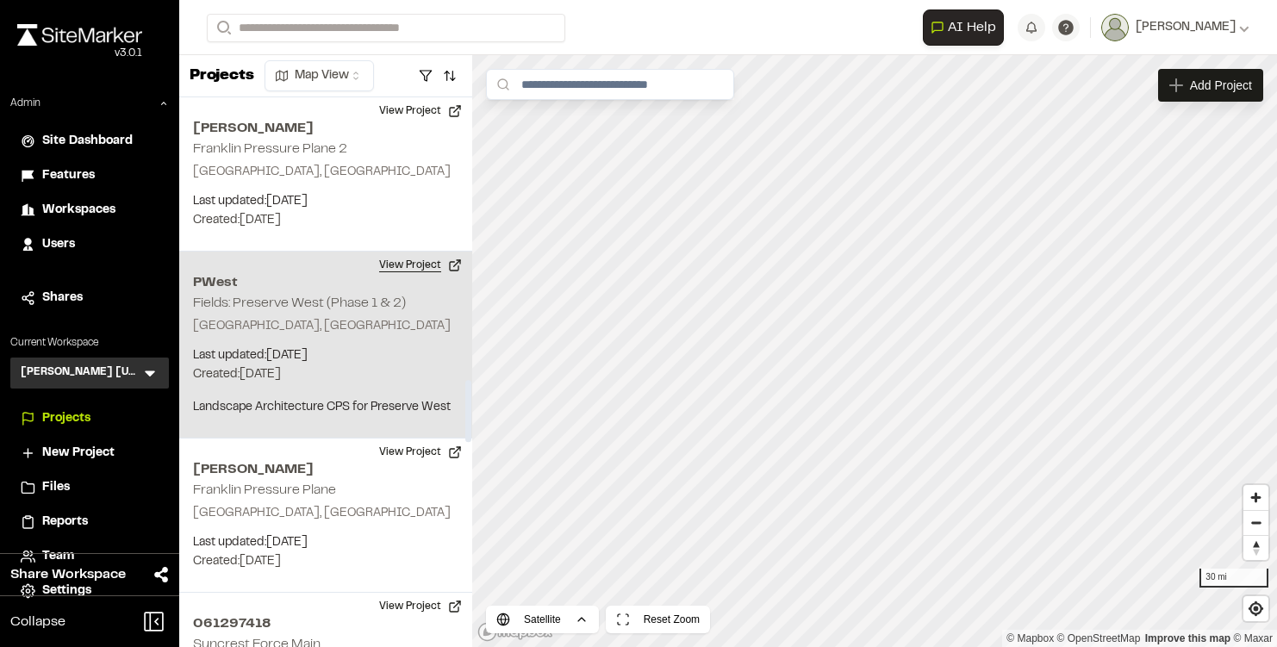
click at [434, 252] on button "View Project" at bounding box center [420, 266] width 103 height 28
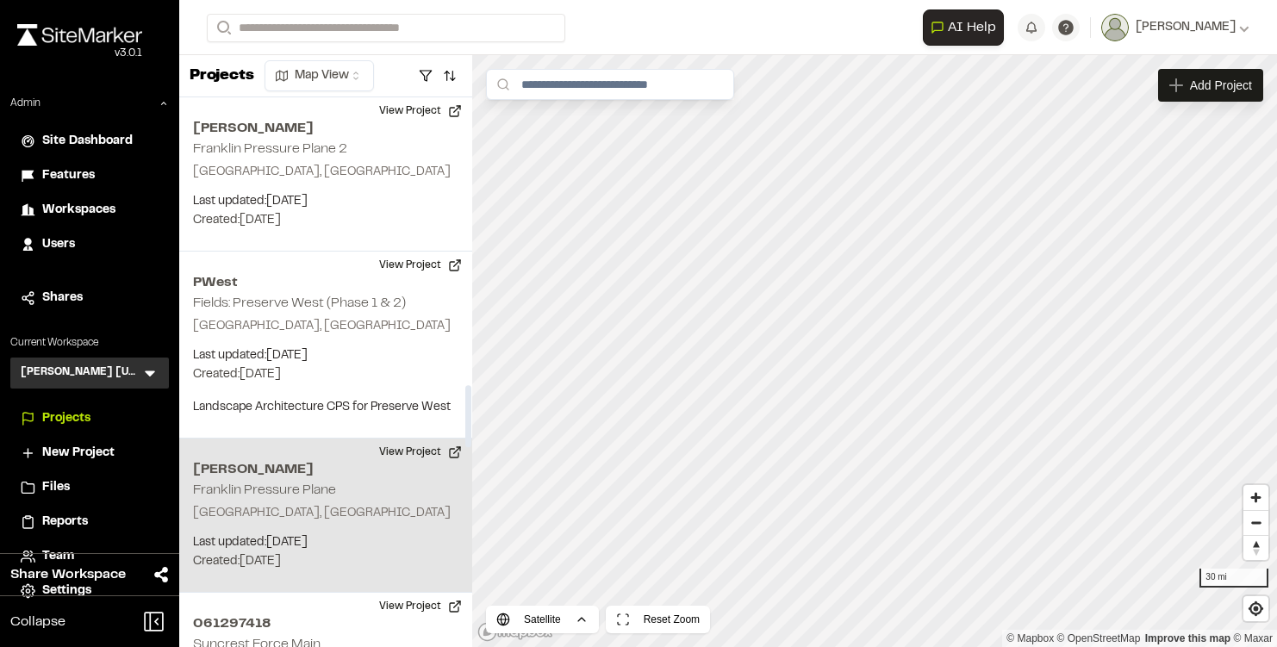
scroll to position [2632, 0]
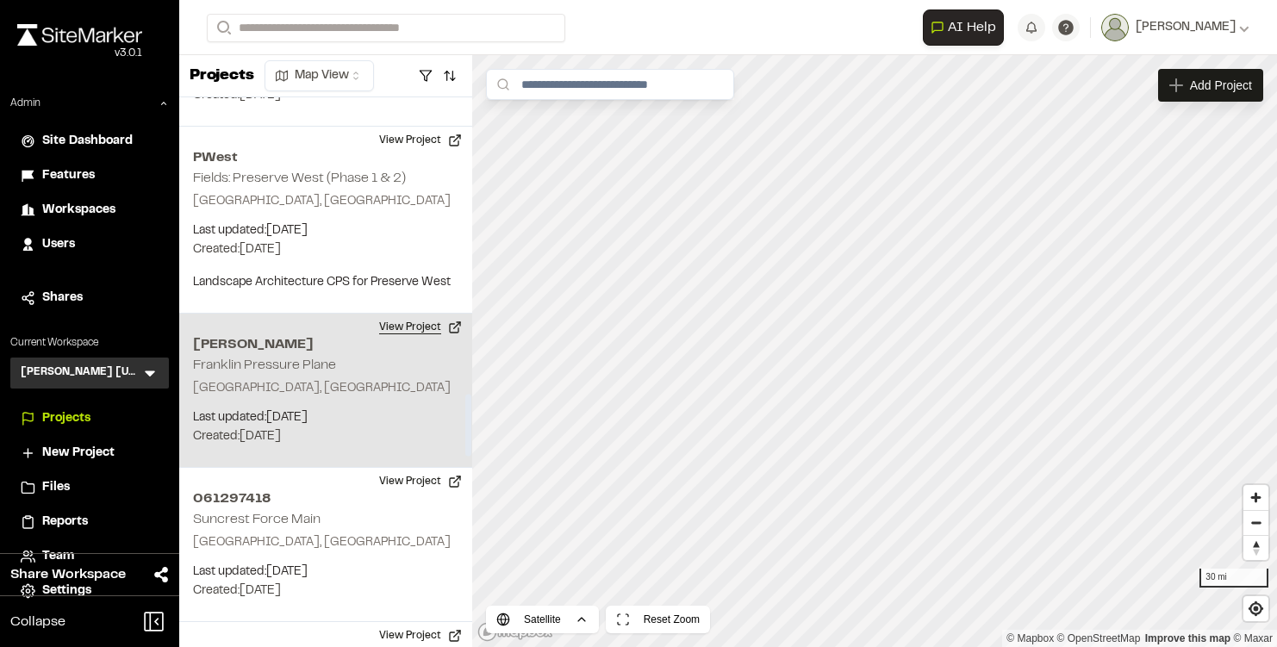
click at [421, 314] on button "View Project" at bounding box center [420, 328] width 103 height 28
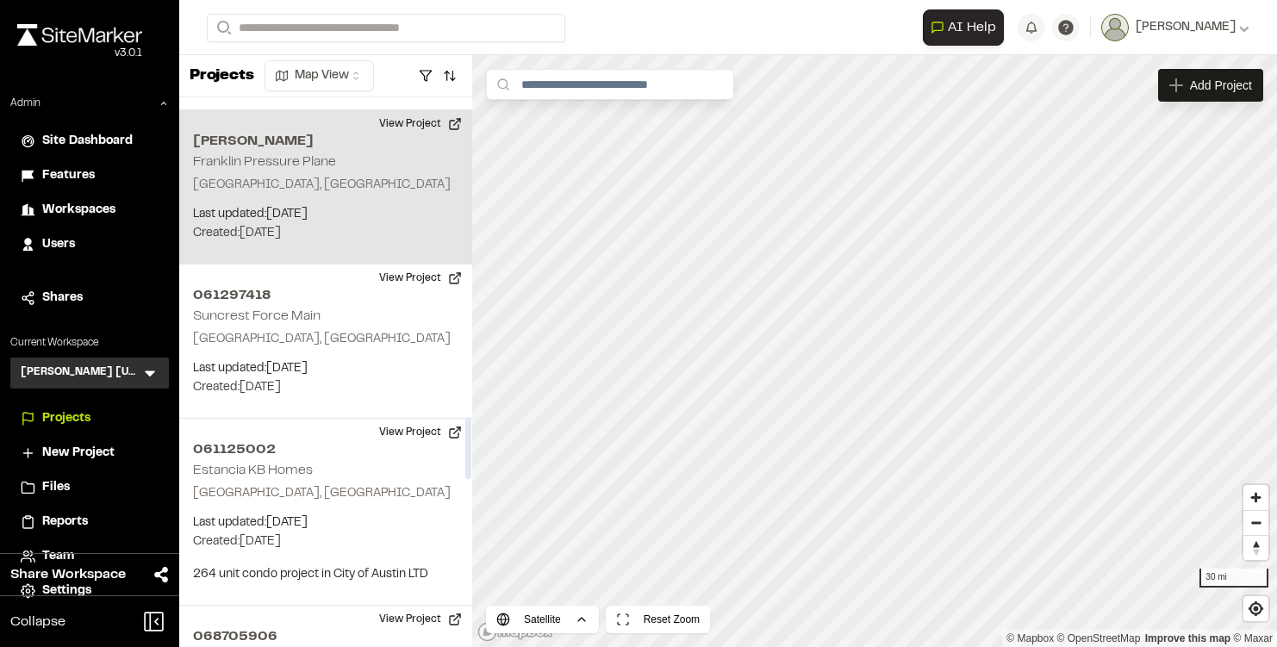
scroll to position [2859, 0]
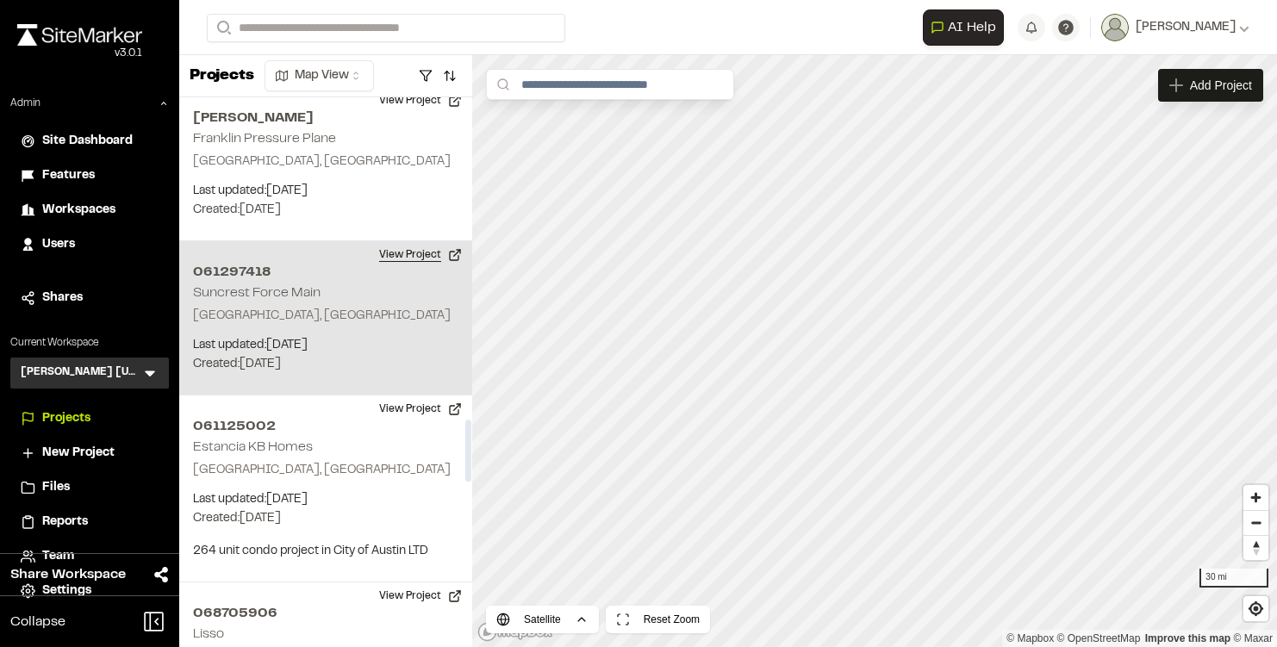
click at [424, 241] on button "View Project" at bounding box center [420, 255] width 103 height 28
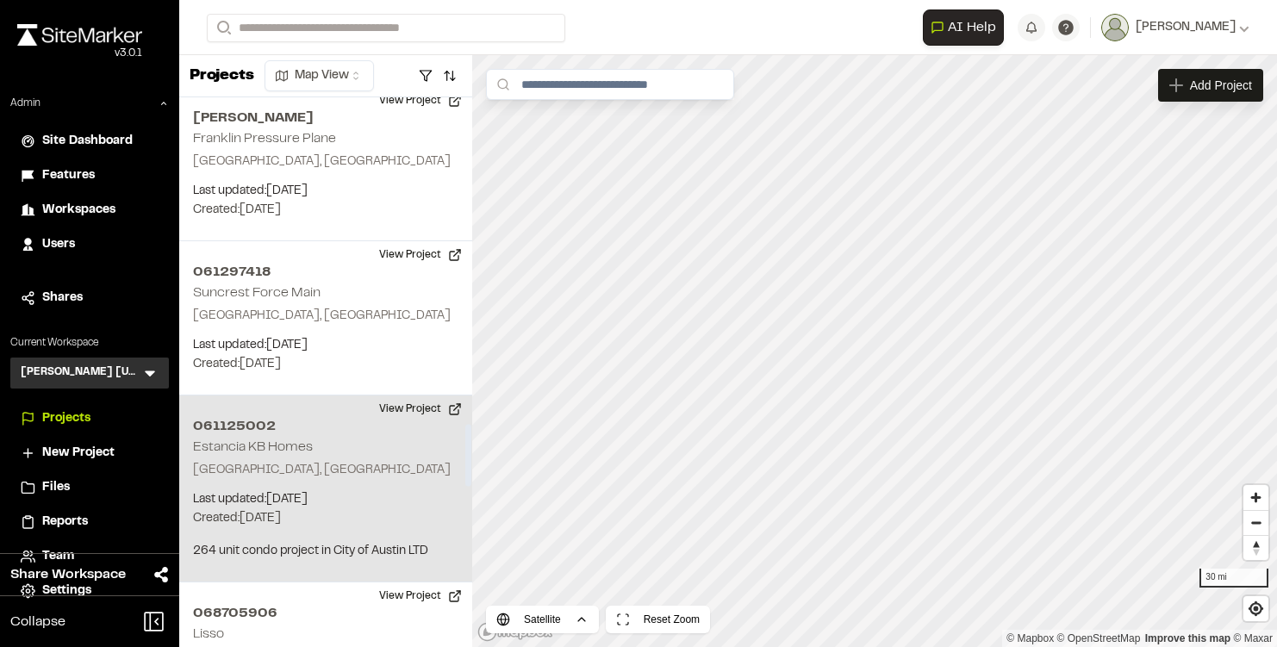
scroll to position [3002, 0]
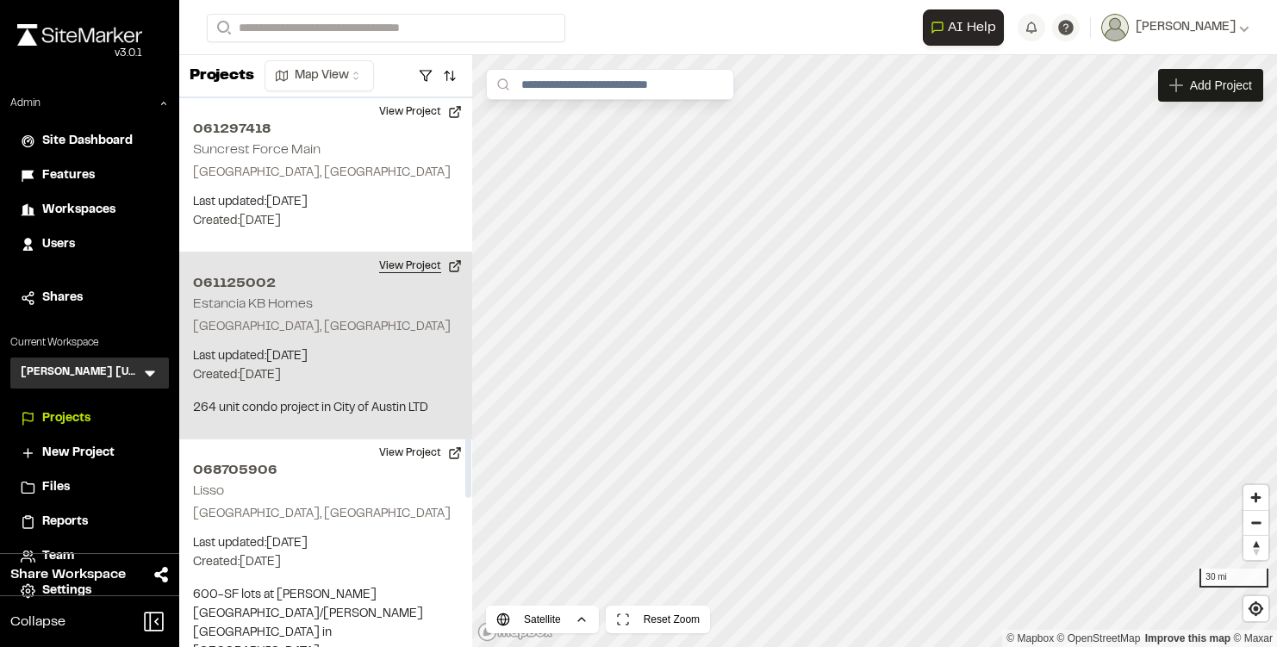
click at [429, 253] on button "View Project" at bounding box center [420, 267] width 103 height 28
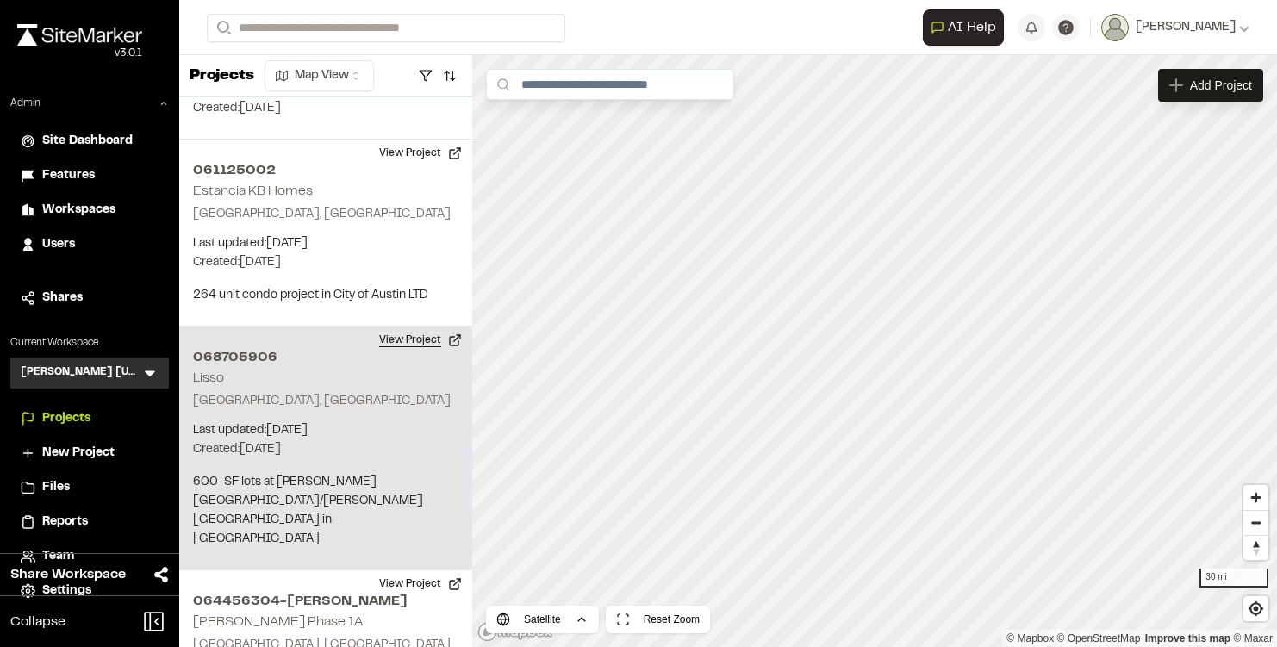
click at [428, 327] on button "View Project" at bounding box center [420, 341] width 103 height 28
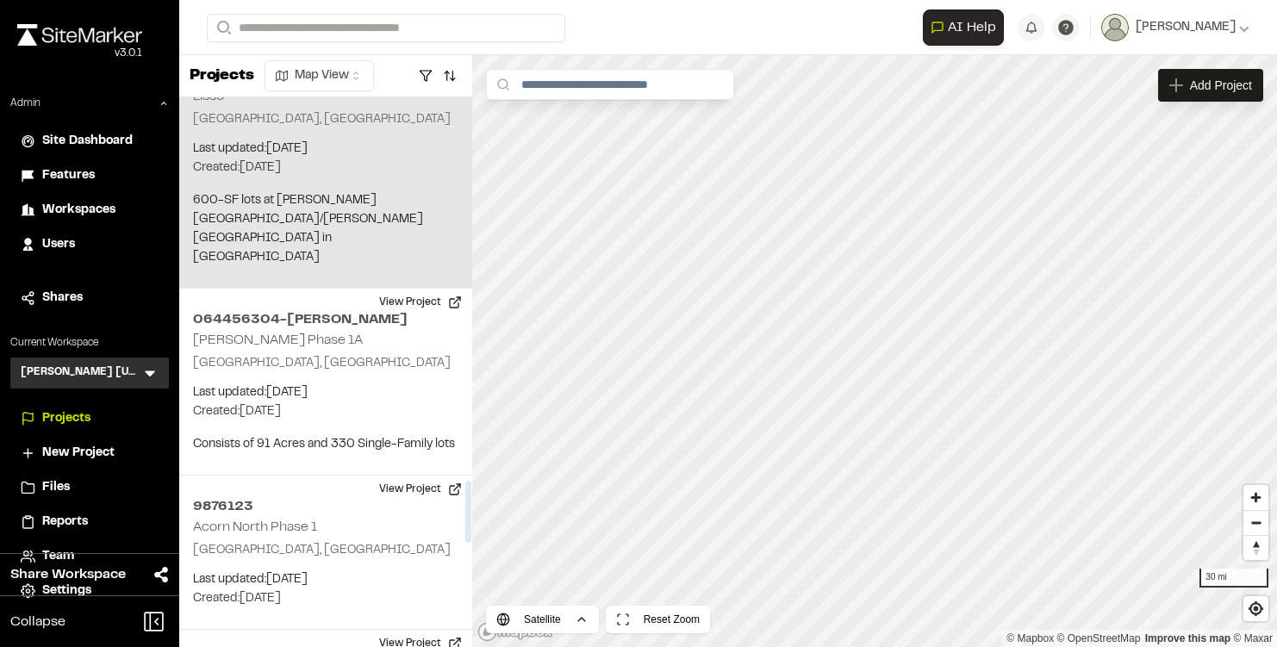
scroll to position [3404, 0]
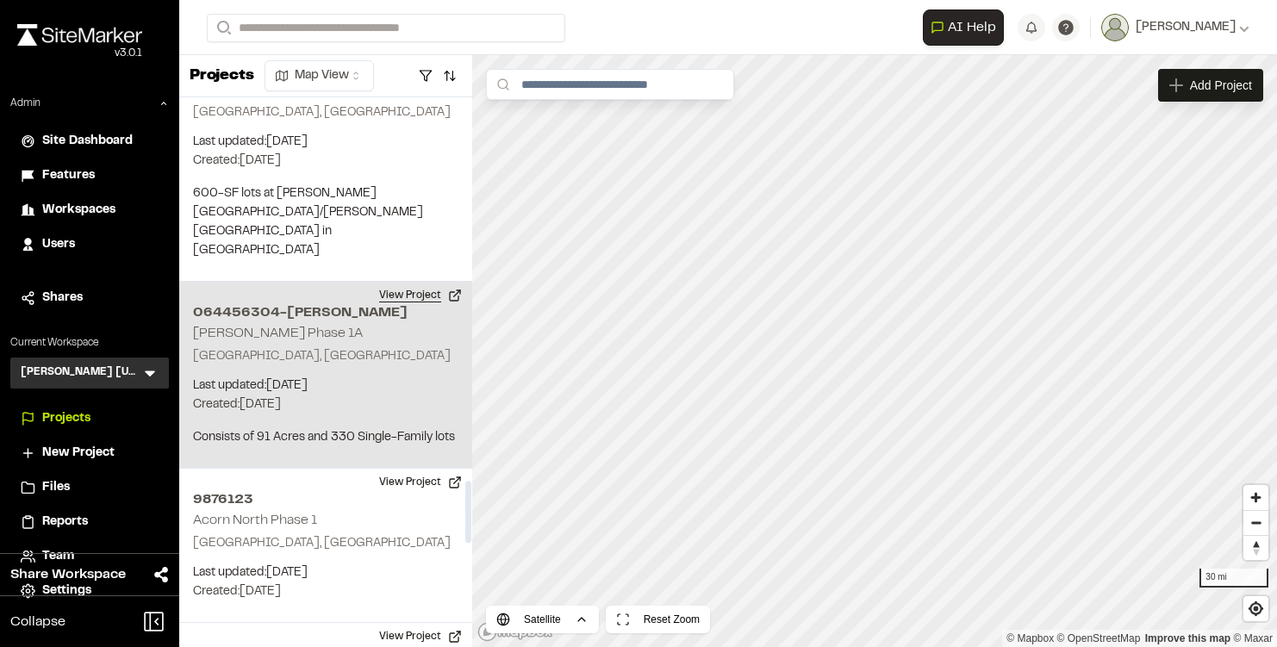
click at [411, 282] on button "View Project" at bounding box center [420, 296] width 103 height 28
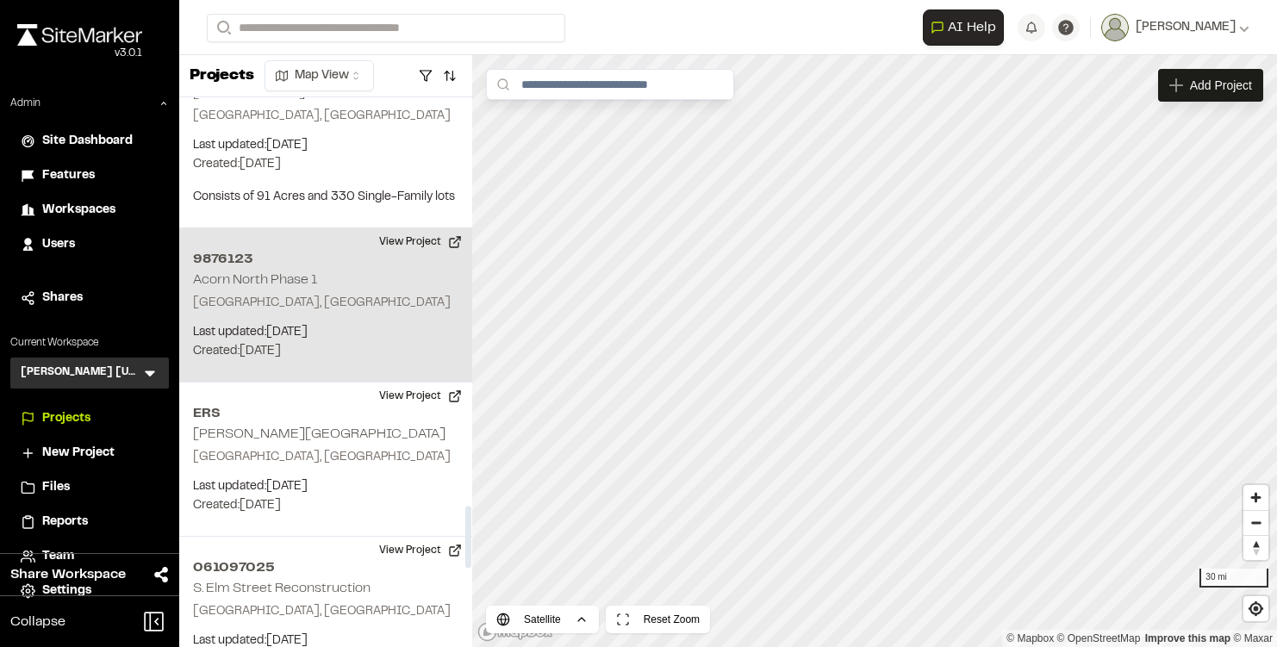
scroll to position [3659, 0]
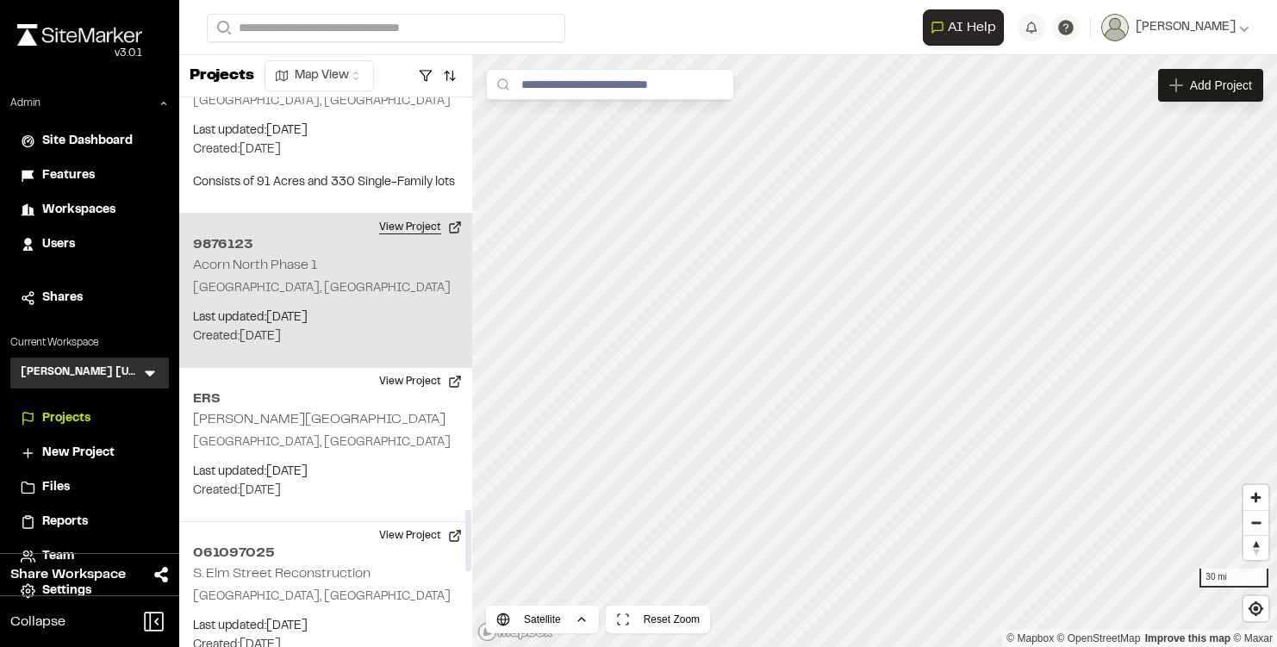
click at [421, 214] on button "View Project" at bounding box center [420, 228] width 103 height 28
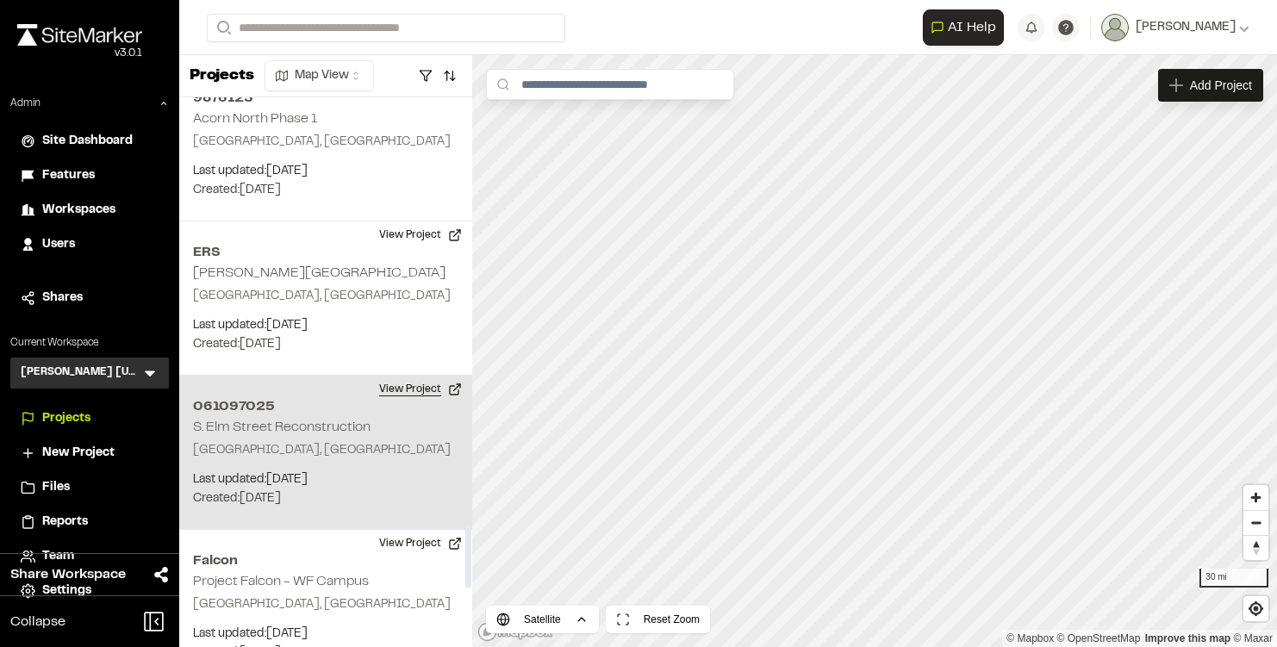
scroll to position [3805, 0]
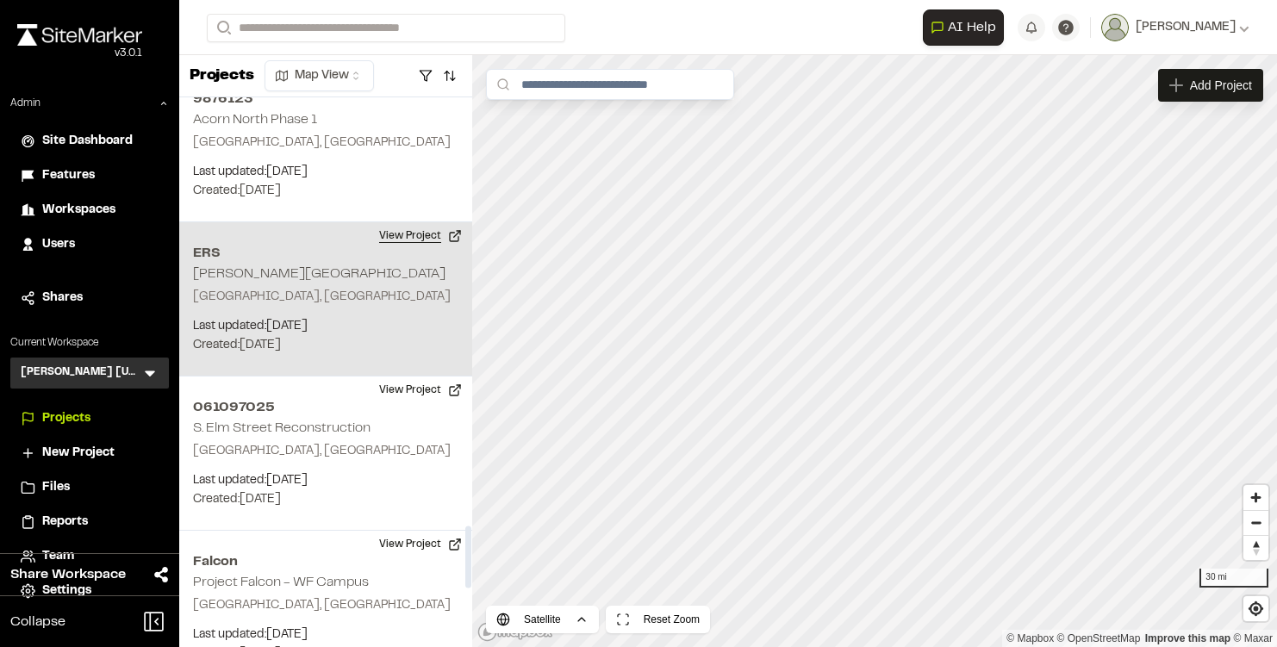
click at [421, 222] on button "View Project" at bounding box center [420, 236] width 103 height 28
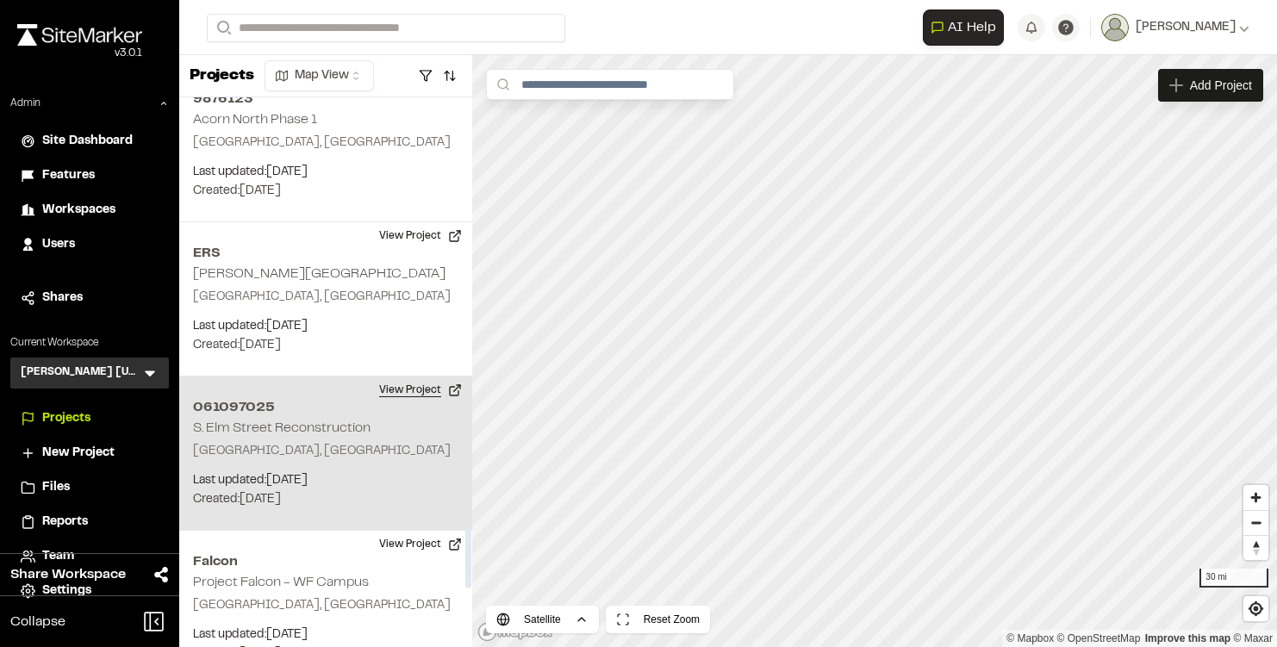
click at [414, 377] on button "View Project" at bounding box center [420, 391] width 103 height 28
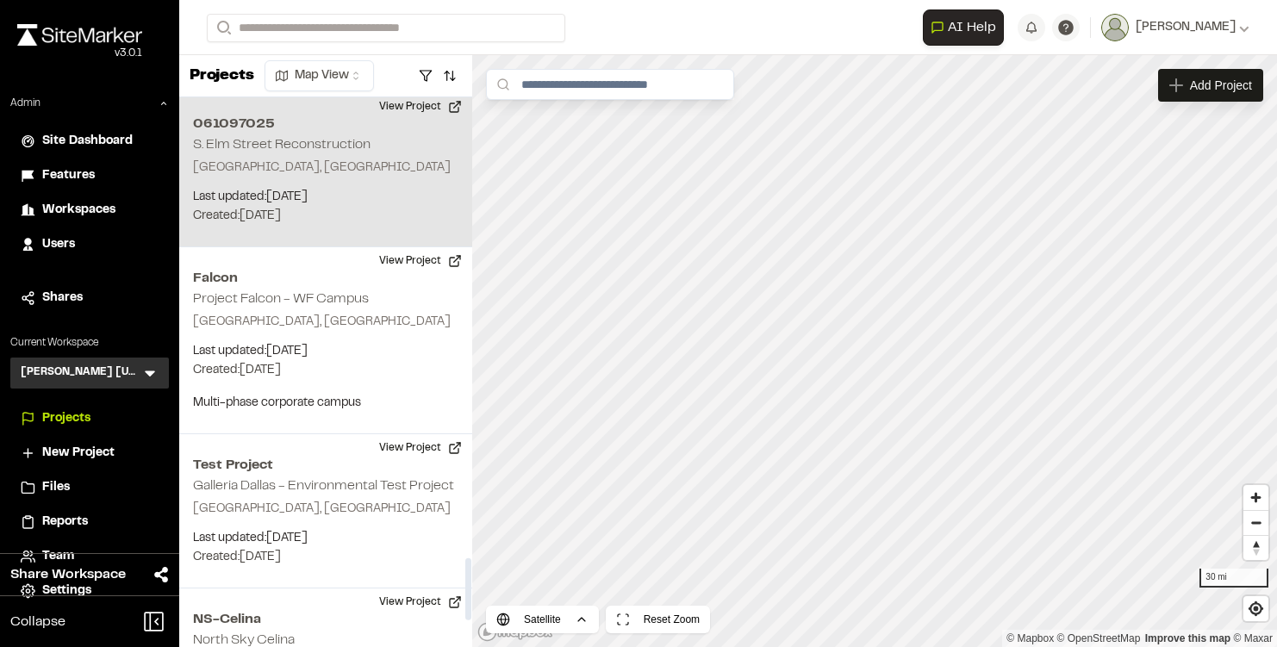
scroll to position [4090, 0]
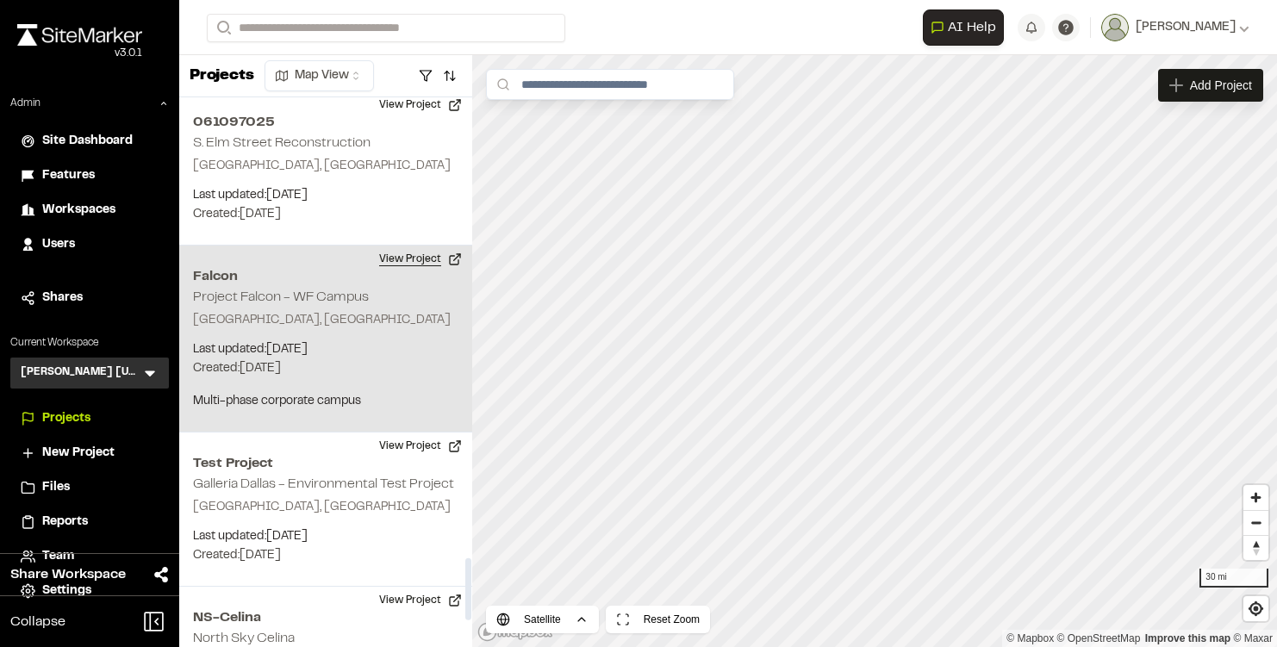
click at [432, 246] on button "View Project" at bounding box center [420, 260] width 103 height 28
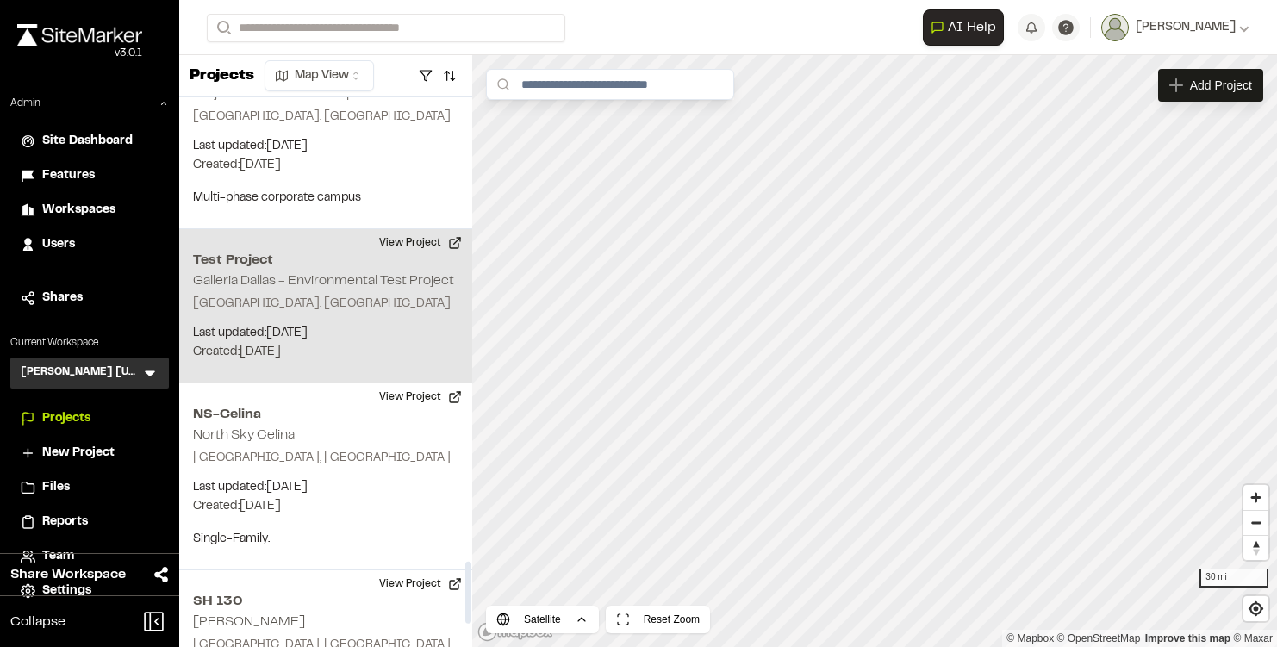
scroll to position [4323, 0]
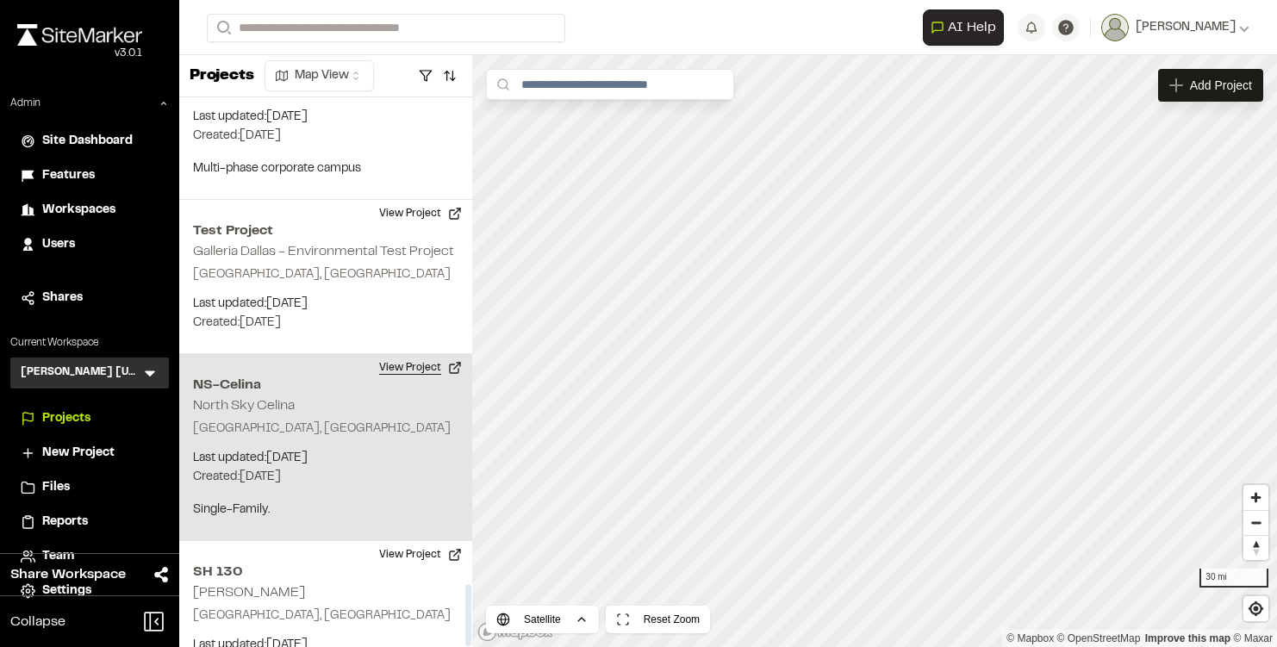
click at [425, 354] on button "View Project" at bounding box center [420, 368] width 103 height 28
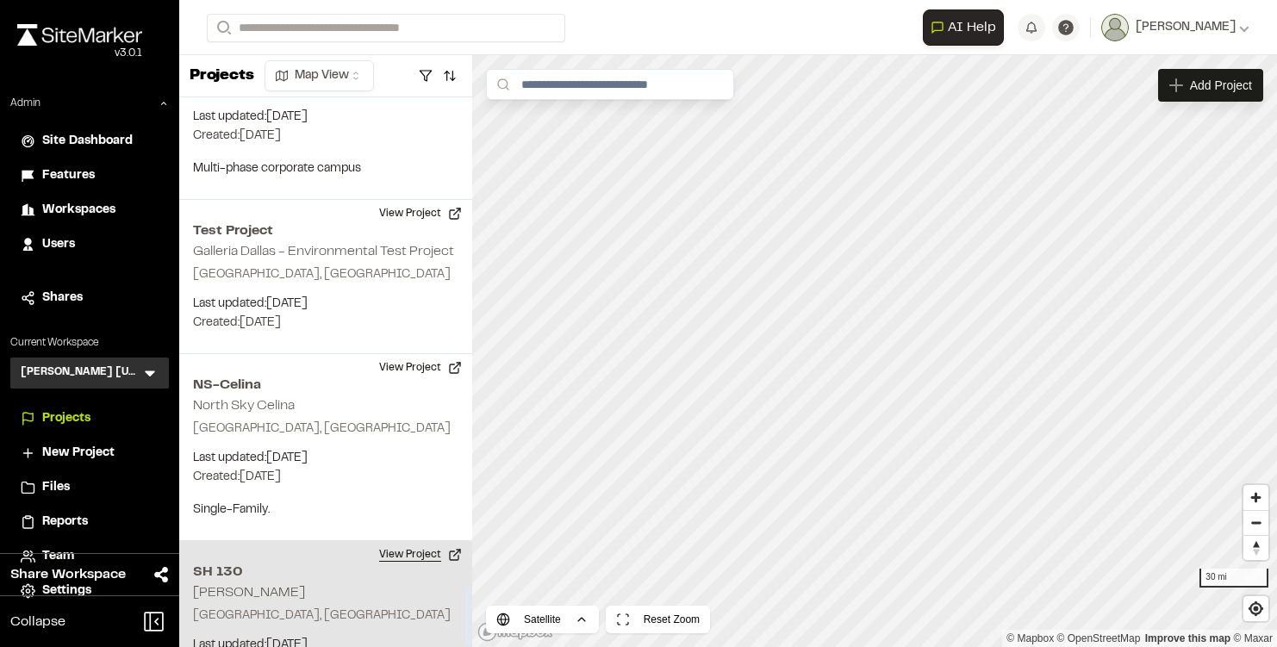
click at [409, 541] on button "View Project" at bounding box center [420, 555] width 103 height 28
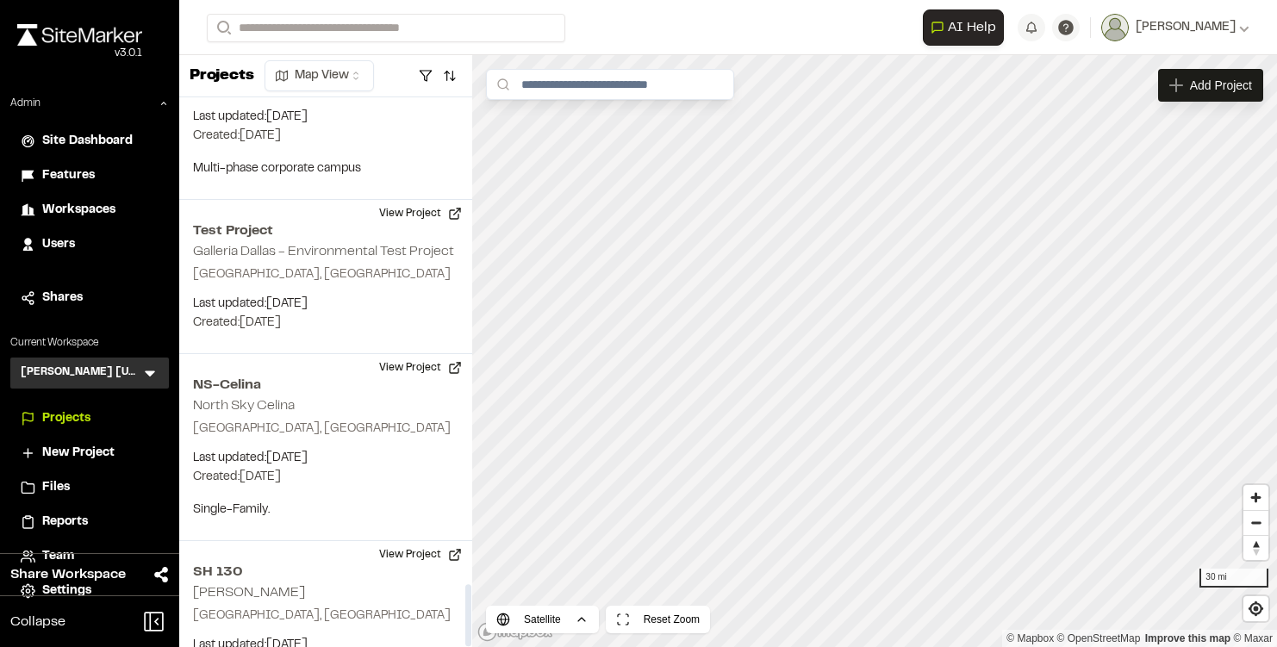
click at [152, 364] on div "Kimley Horn Texas KH Menu" at bounding box center [89, 373] width 159 height 31
click at [150, 365] on icon at bounding box center [149, 373] width 17 height 17
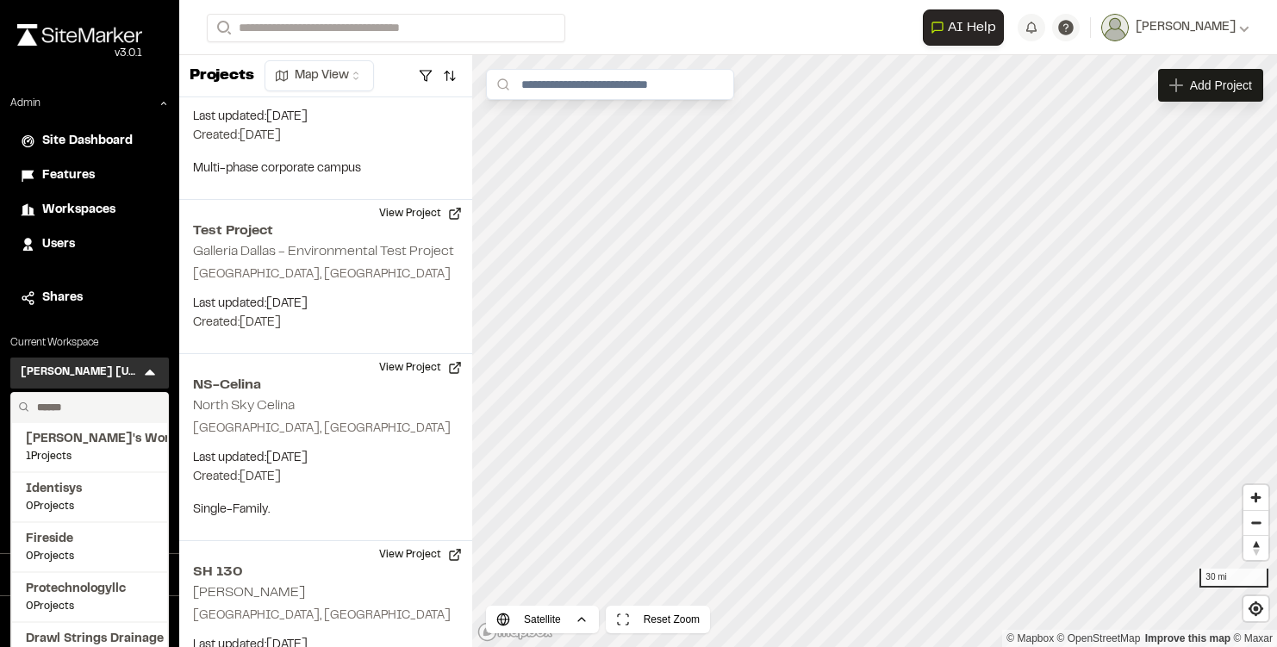
click at [97, 404] on input "text" at bounding box center [95, 407] width 131 height 29
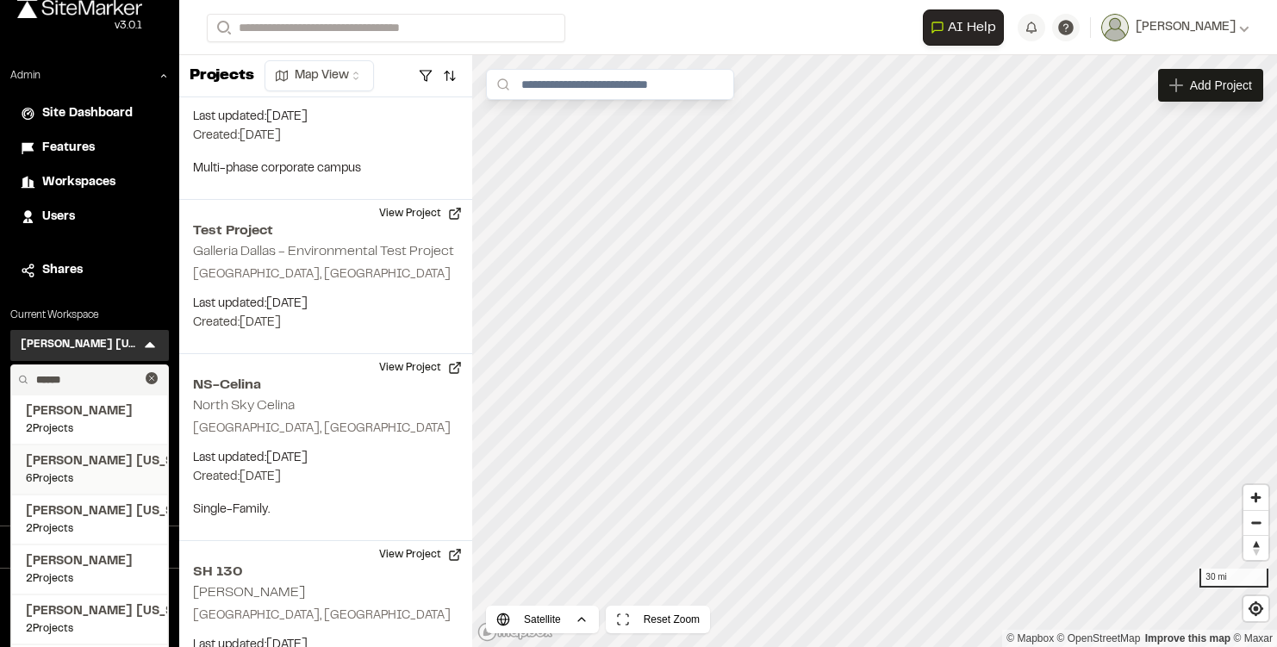
scroll to position [29, 0]
type input "******"
click at [91, 464] on span "Kimley Horn Florida" at bounding box center [90, 460] width 128 height 19
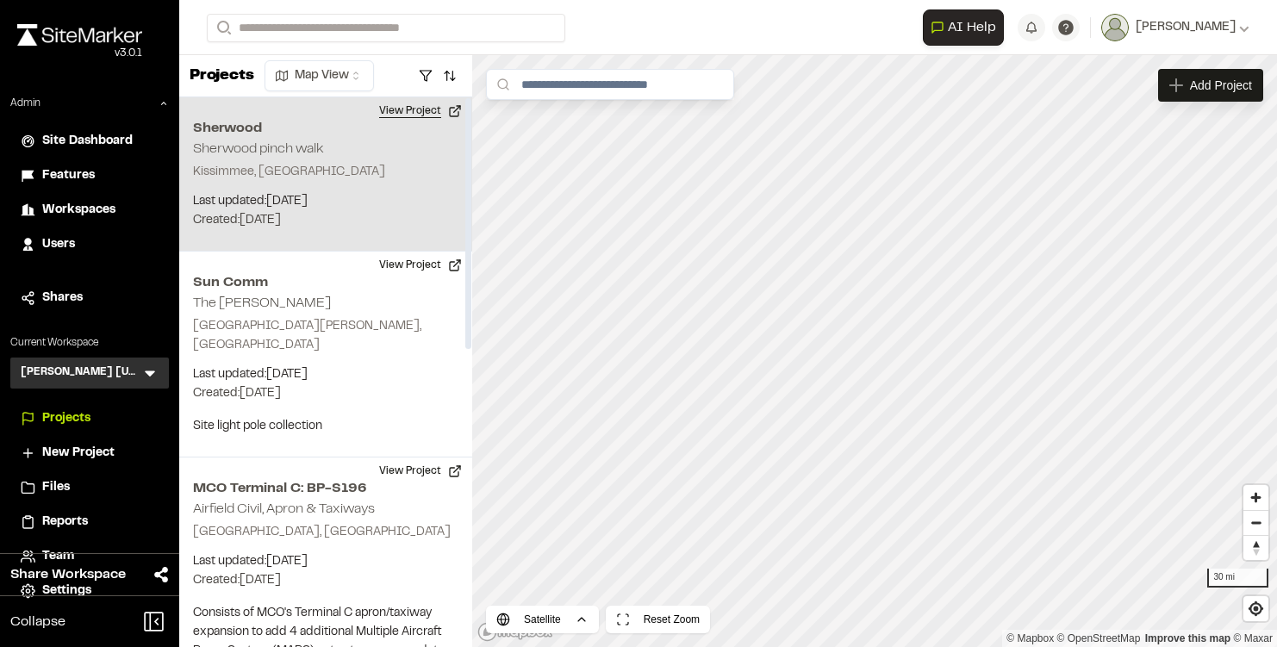
click at [420, 110] on button "View Project" at bounding box center [420, 111] width 103 height 28
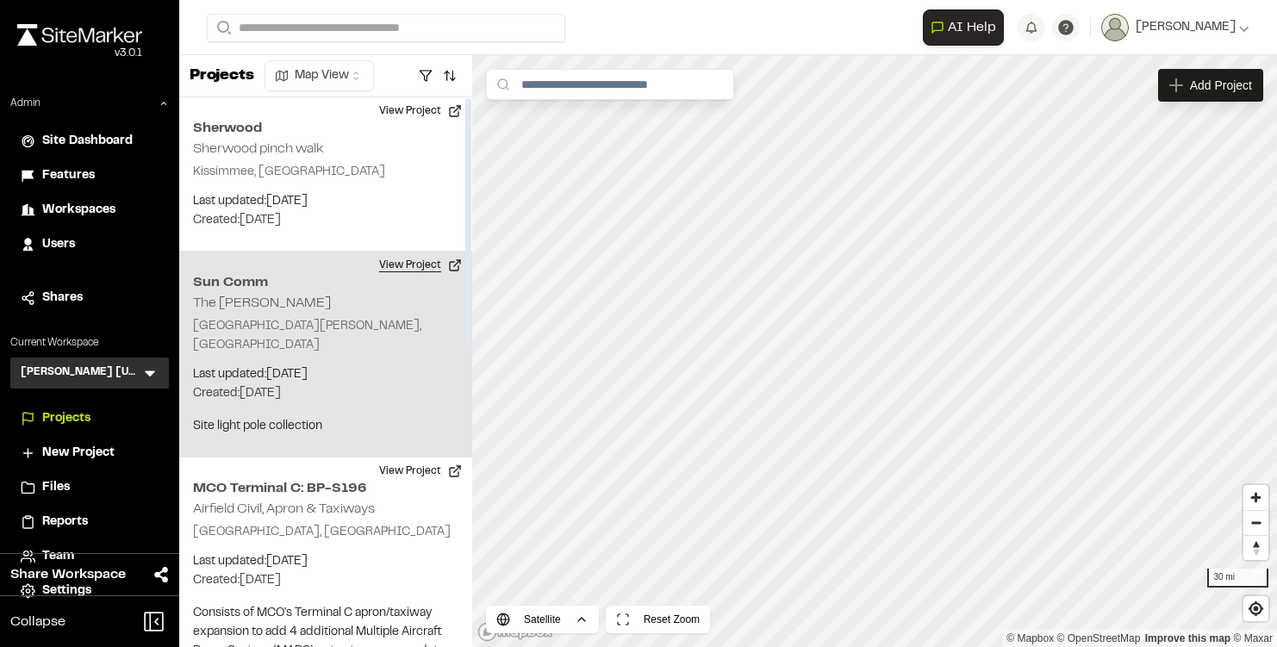
click at [415, 265] on button "View Project" at bounding box center [420, 266] width 103 height 28
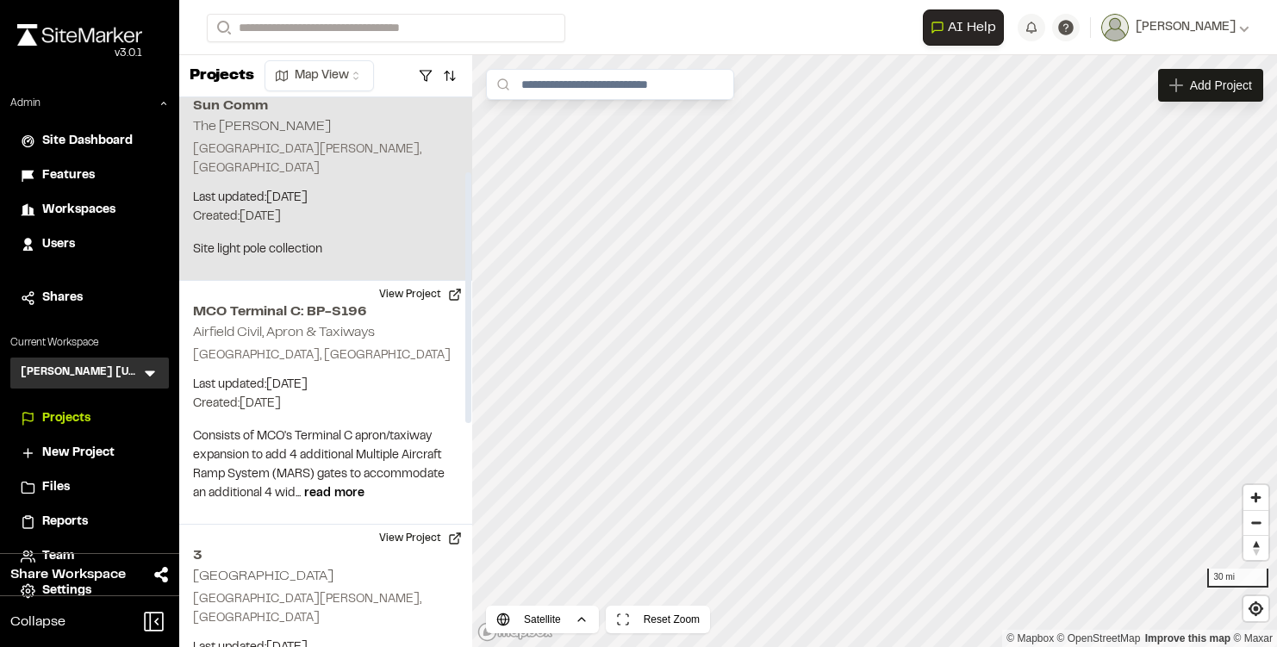
scroll to position [192, 0]
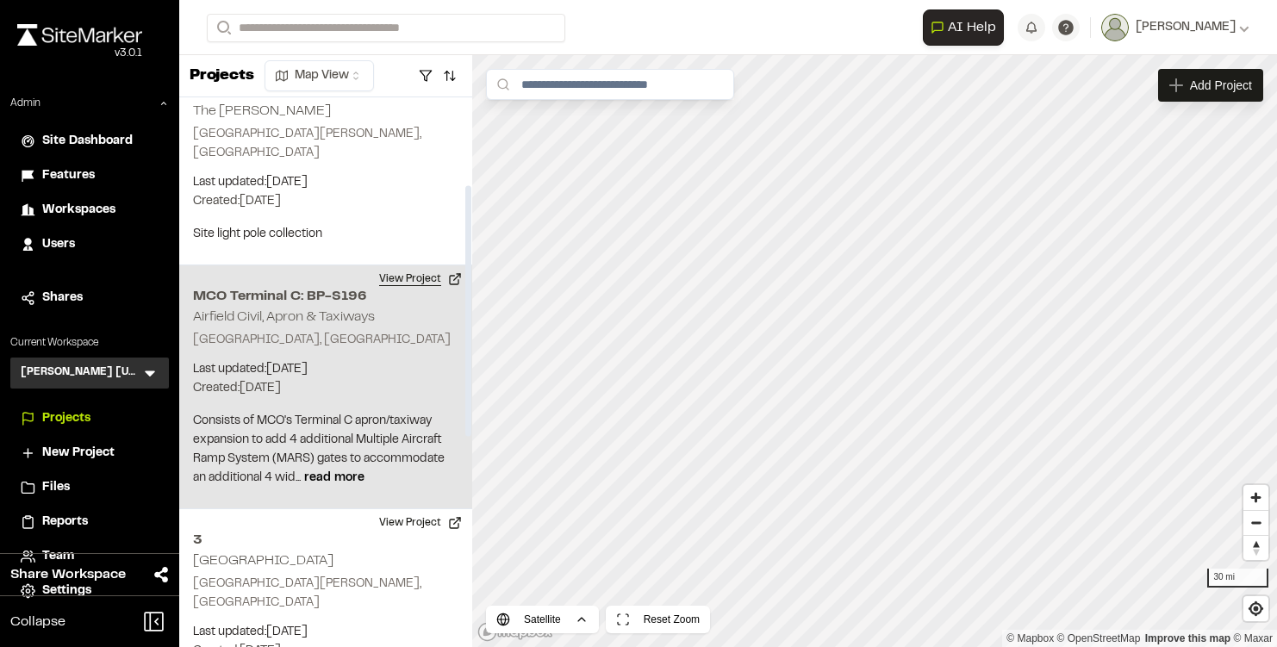
click at [423, 265] on button "View Project" at bounding box center [420, 279] width 103 height 28
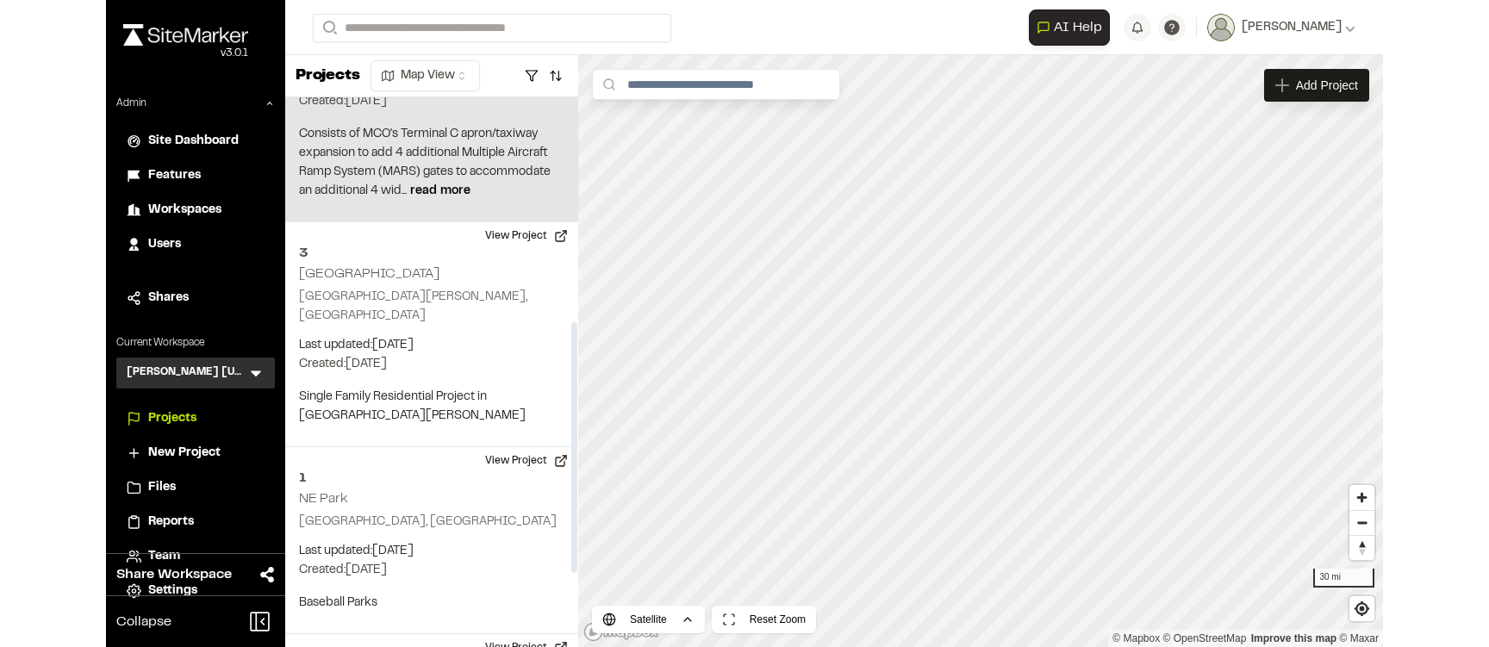
scroll to position [492, 0]
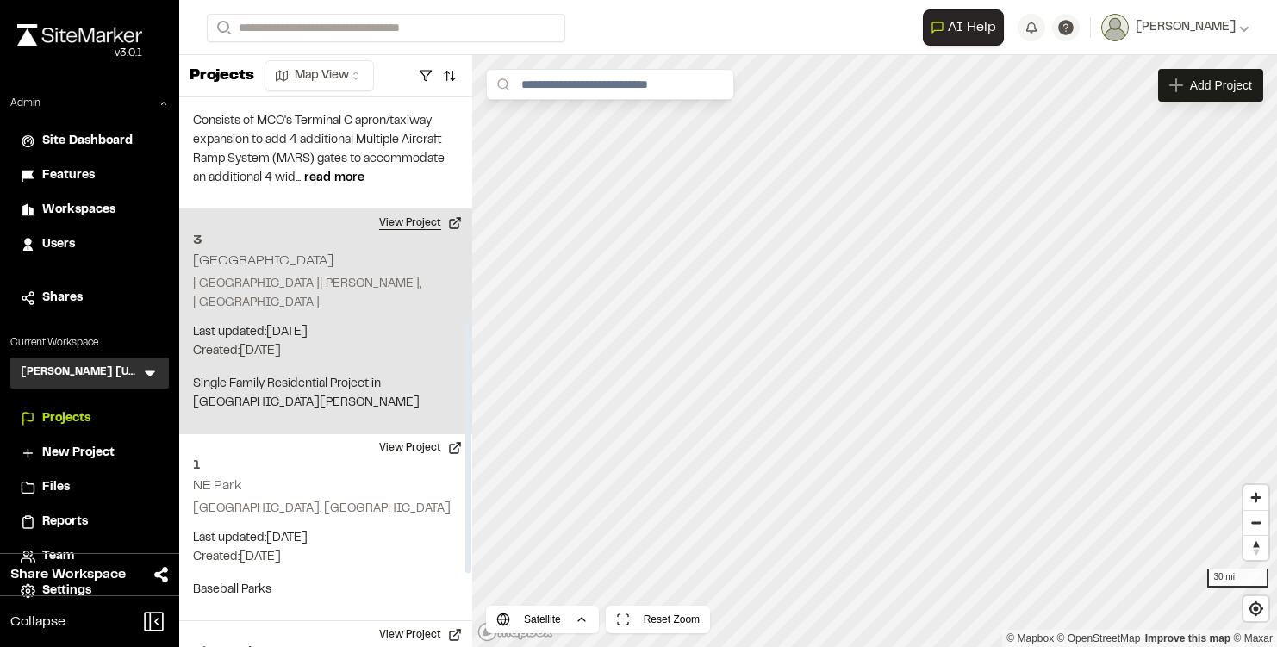
click at [445, 209] on button "View Project" at bounding box center [420, 223] width 103 height 28
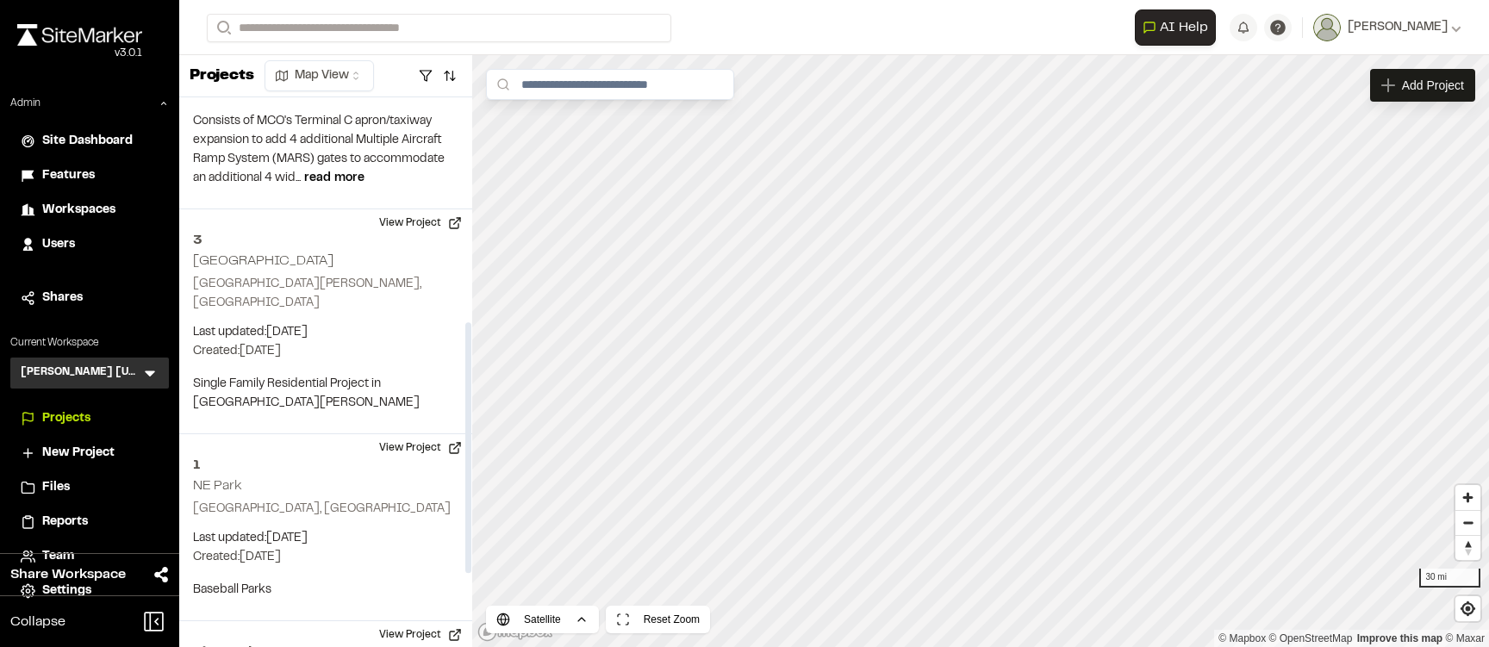
click at [140, 371] on div "Kimley Horn Florida KH Menu" at bounding box center [89, 373] width 159 height 31
click at [149, 374] on icon at bounding box center [150, 374] width 10 height 6
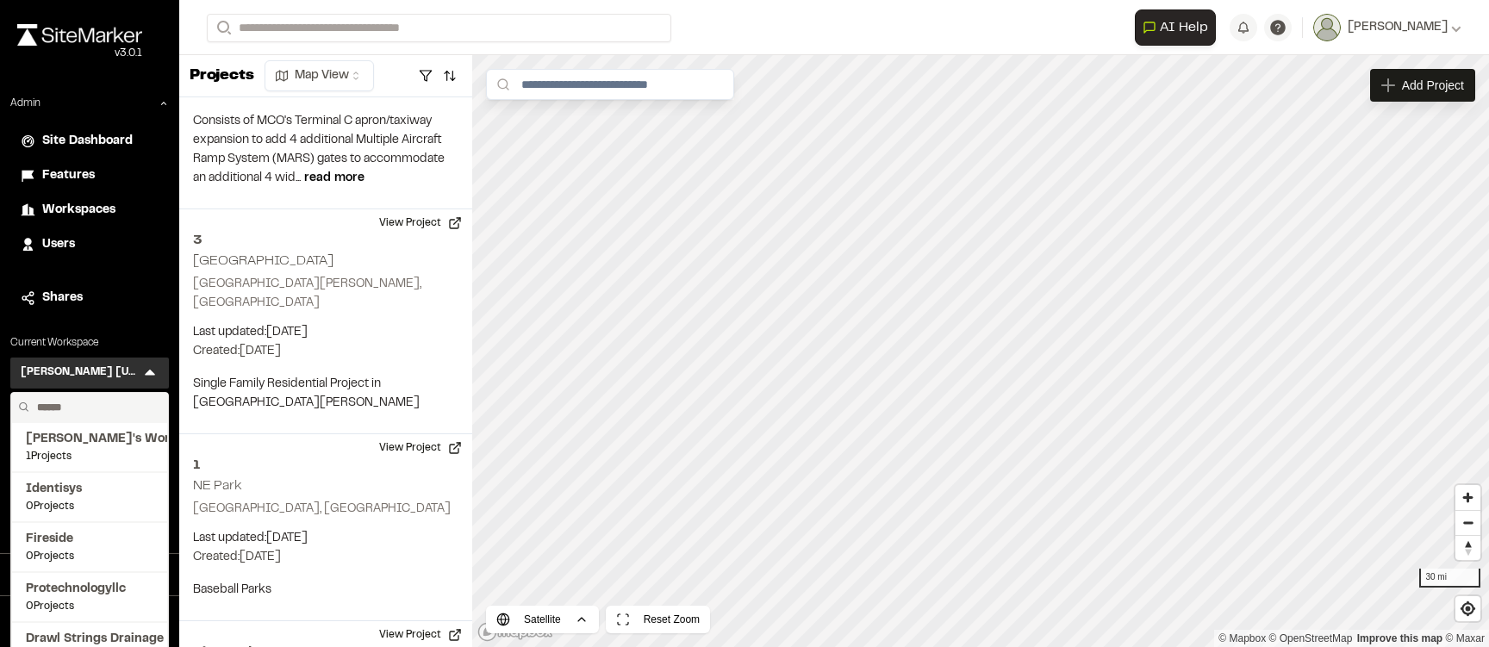
click at [56, 401] on input "text" at bounding box center [95, 407] width 131 height 29
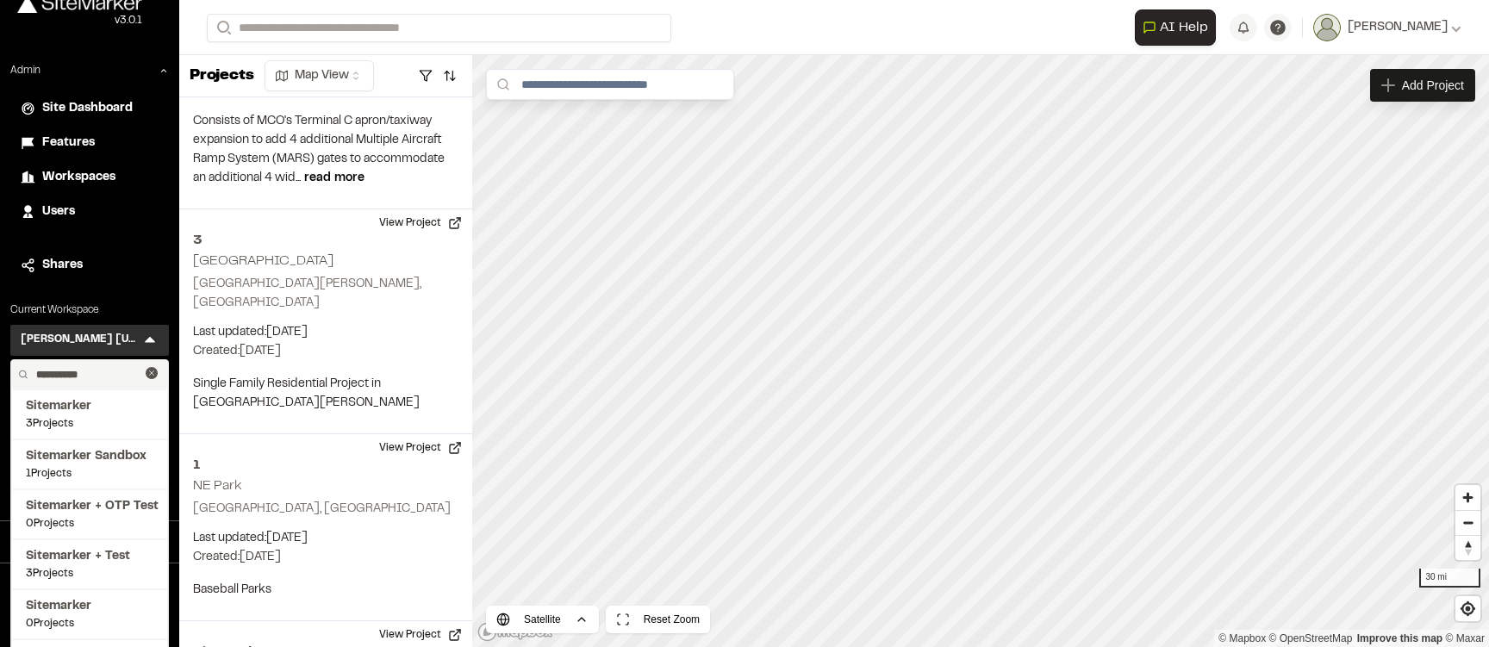
drag, startPoint x: 105, startPoint y: 382, endPoint x: 40, endPoint y: 381, distance: 65.5
click at [40, 382] on input "**********" at bounding box center [87, 374] width 116 height 29
type input "*"
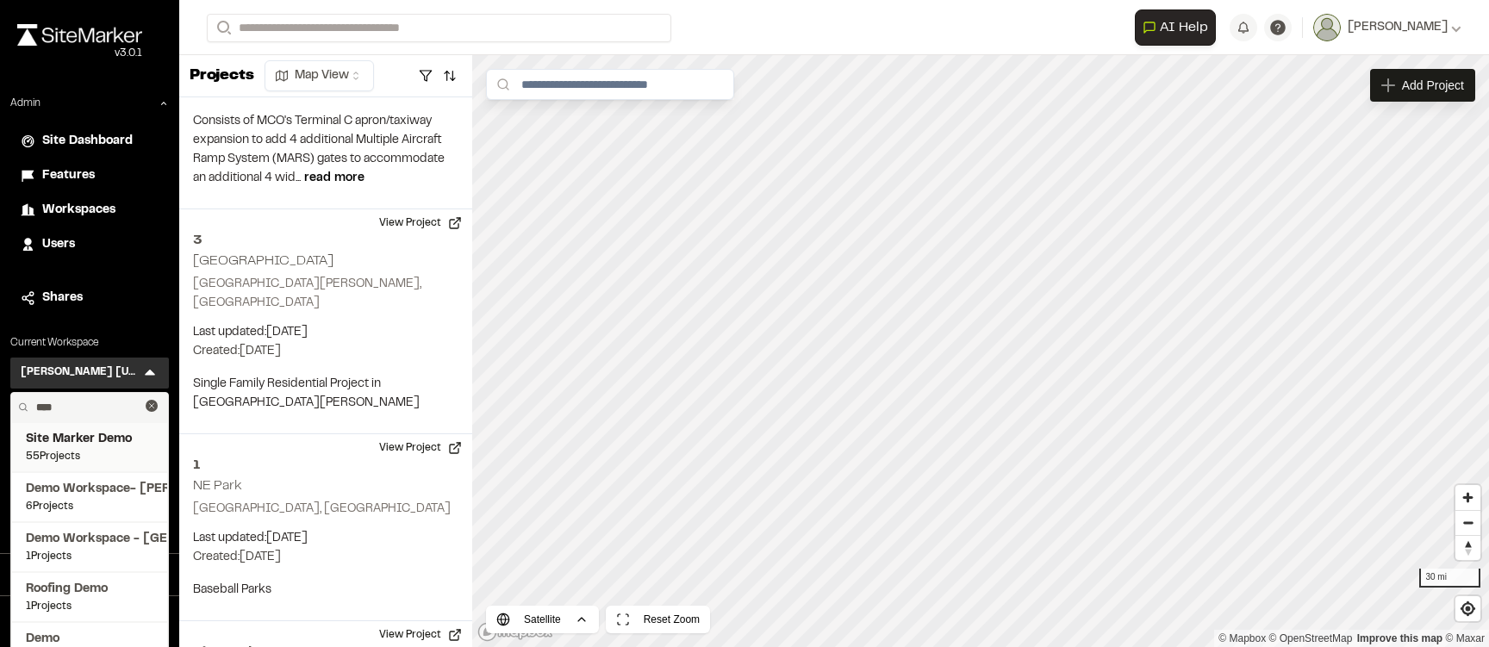
type input "****"
click at [69, 443] on span "Site Marker Demo" at bounding box center [90, 439] width 128 height 19
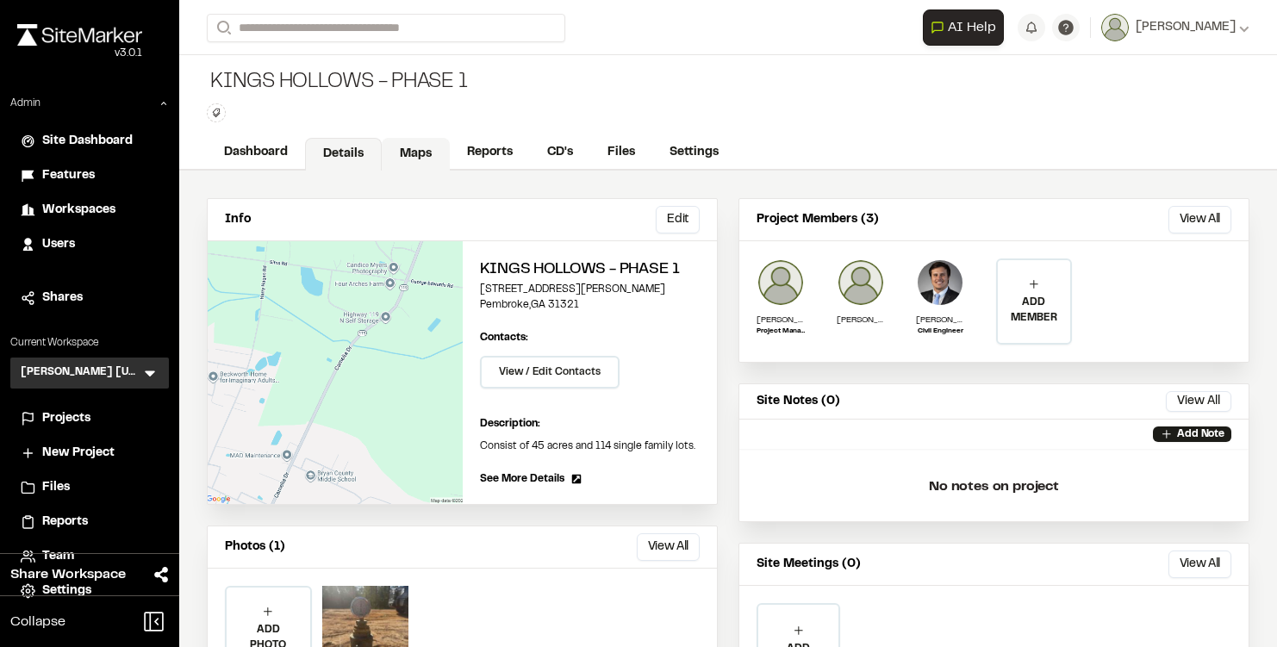
click at [402, 153] on link "Maps" at bounding box center [416, 154] width 68 height 33
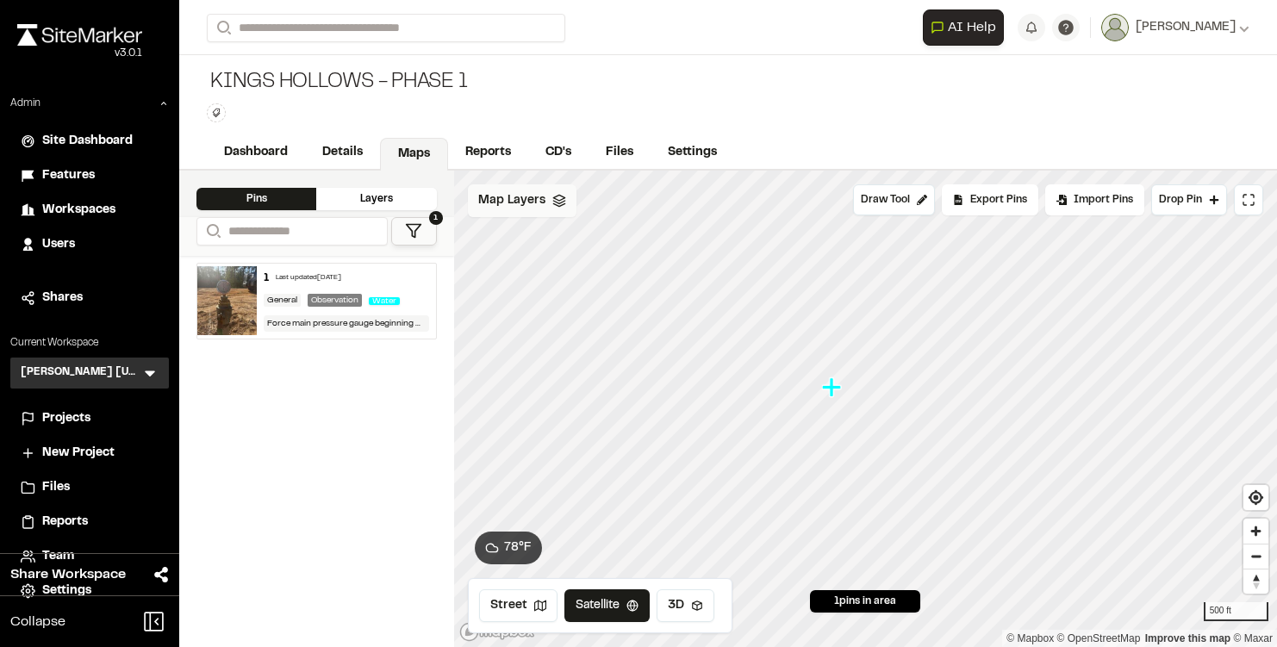
click at [553, 202] on icon at bounding box center [560, 201] width 14 height 14
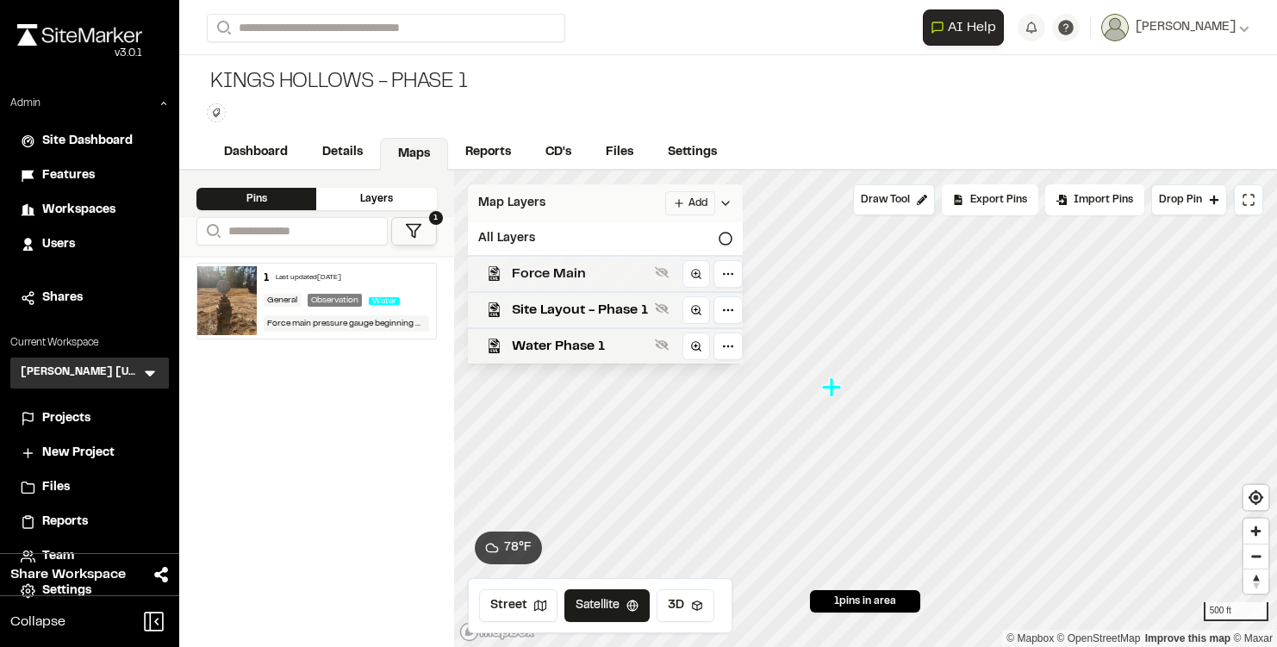
click at [560, 274] on span "Force Main" at bounding box center [580, 274] width 136 height 21
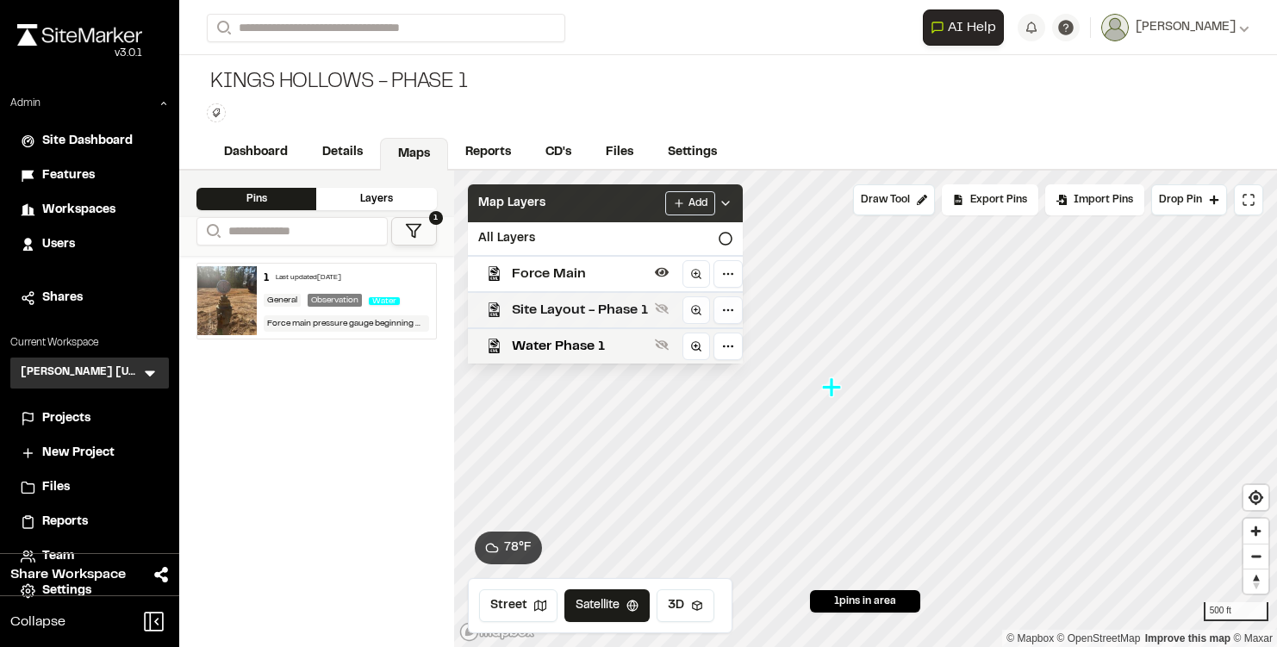
click at [558, 311] on span "Site Layout - Phase 1" at bounding box center [580, 310] width 136 height 21
click at [556, 347] on span "Water Phase 1" at bounding box center [580, 346] width 136 height 21
click at [581, 206] on div "Map Layers Add" at bounding box center [605, 203] width 275 height 38
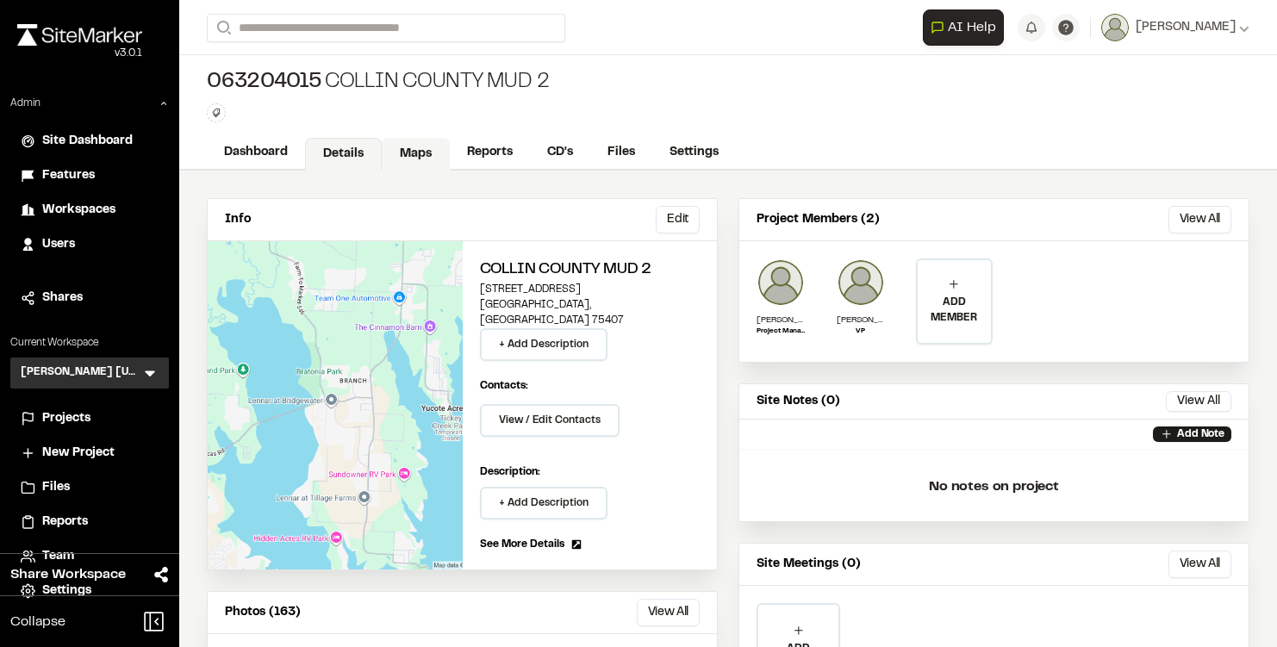
click at [409, 163] on link "Maps" at bounding box center [416, 154] width 68 height 33
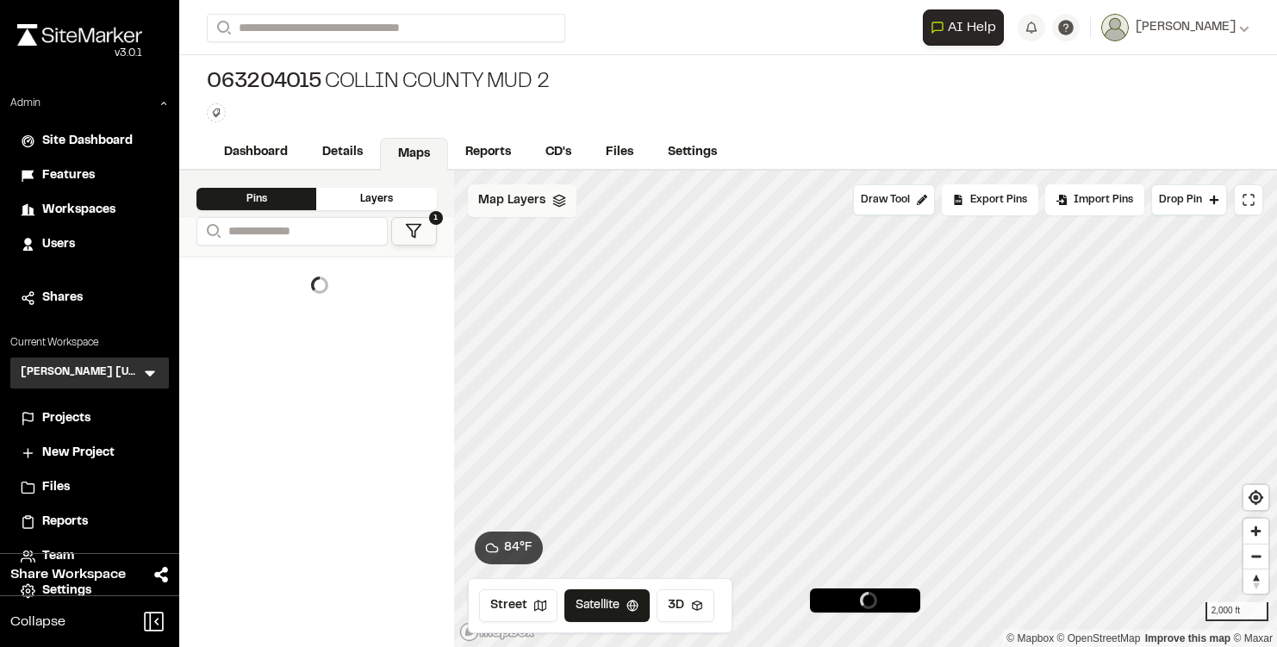
click at [516, 196] on span "Map Layers" at bounding box center [511, 200] width 67 height 19
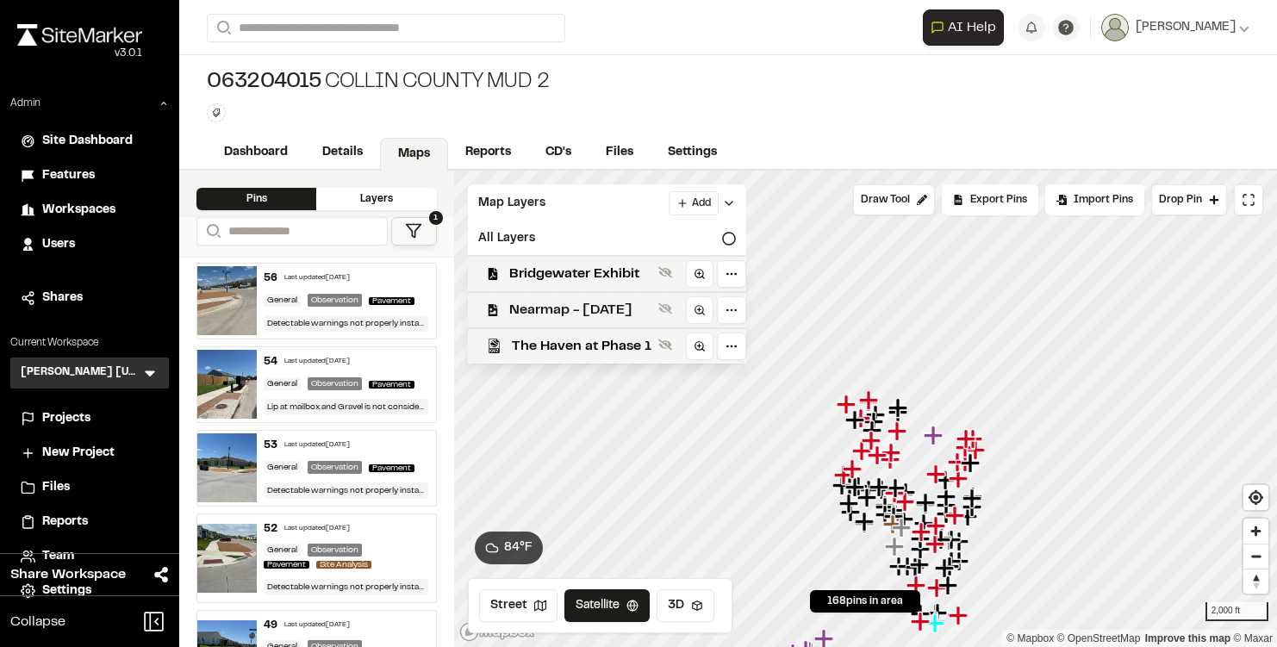
click at [597, 307] on span "Nearmap - May 20th 2025" at bounding box center [580, 310] width 142 height 21
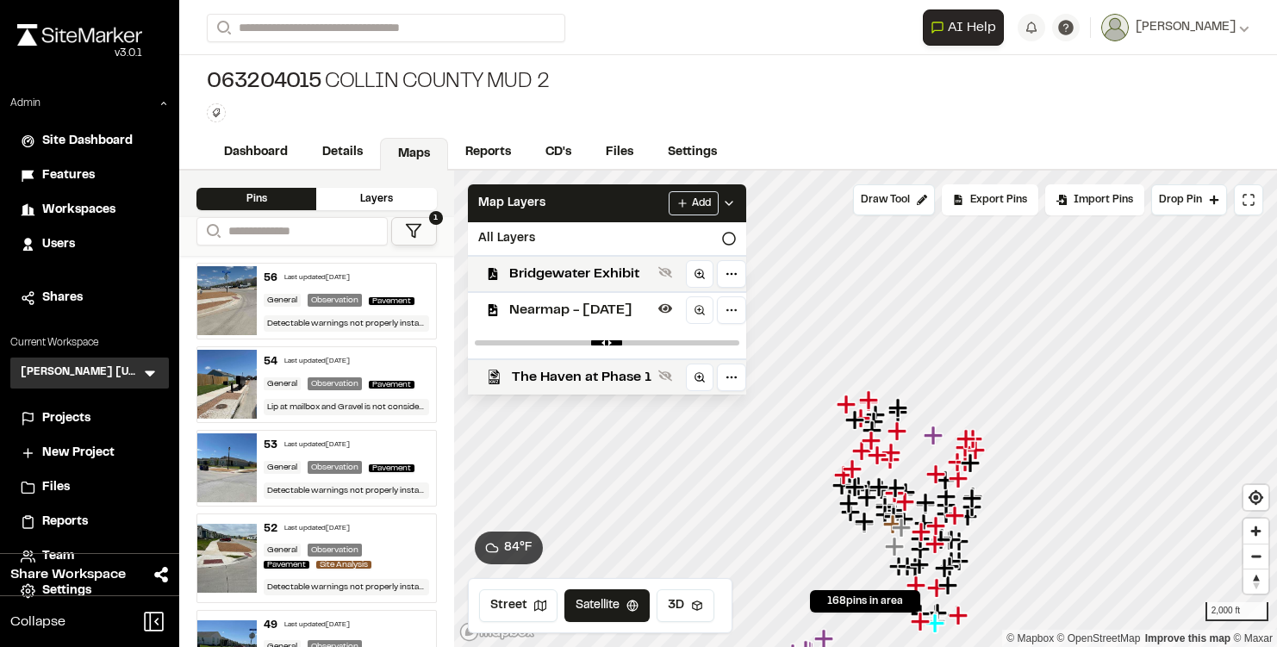
click at [597, 307] on span "Nearmap - May 20th 2025" at bounding box center [580, 310] width 142 height 21
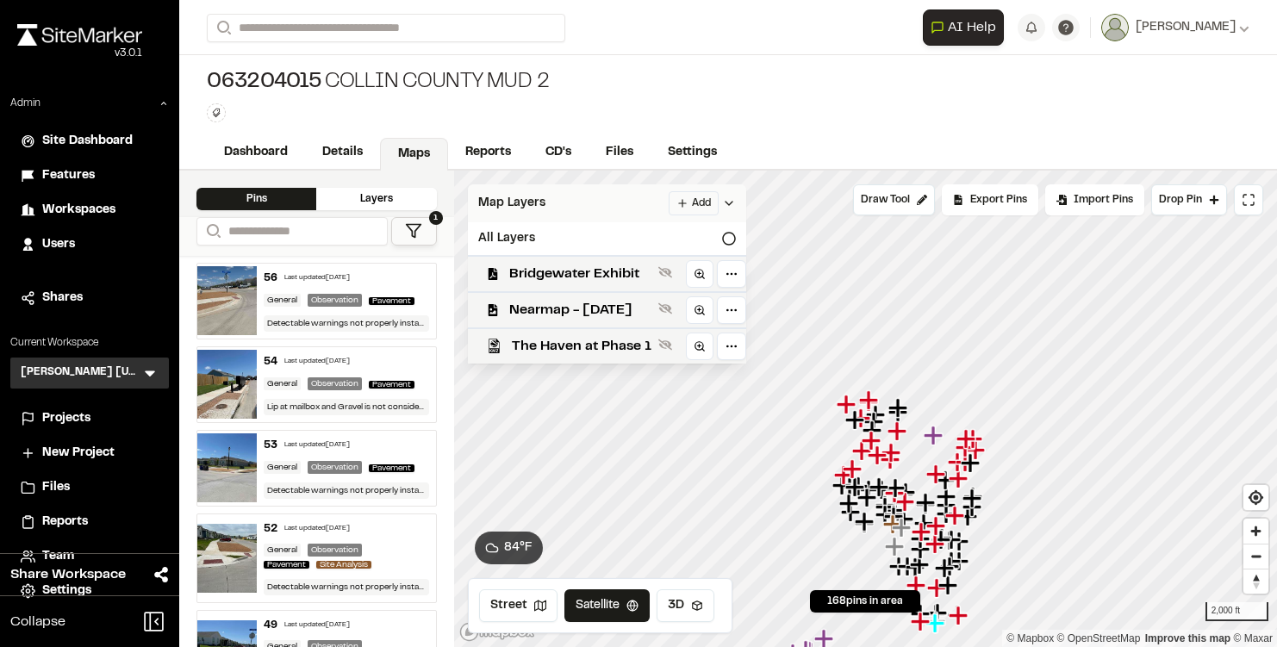
click at [621, 217] on div "Map Layers Add" at bounding box center [607, 203] width 278 height 38
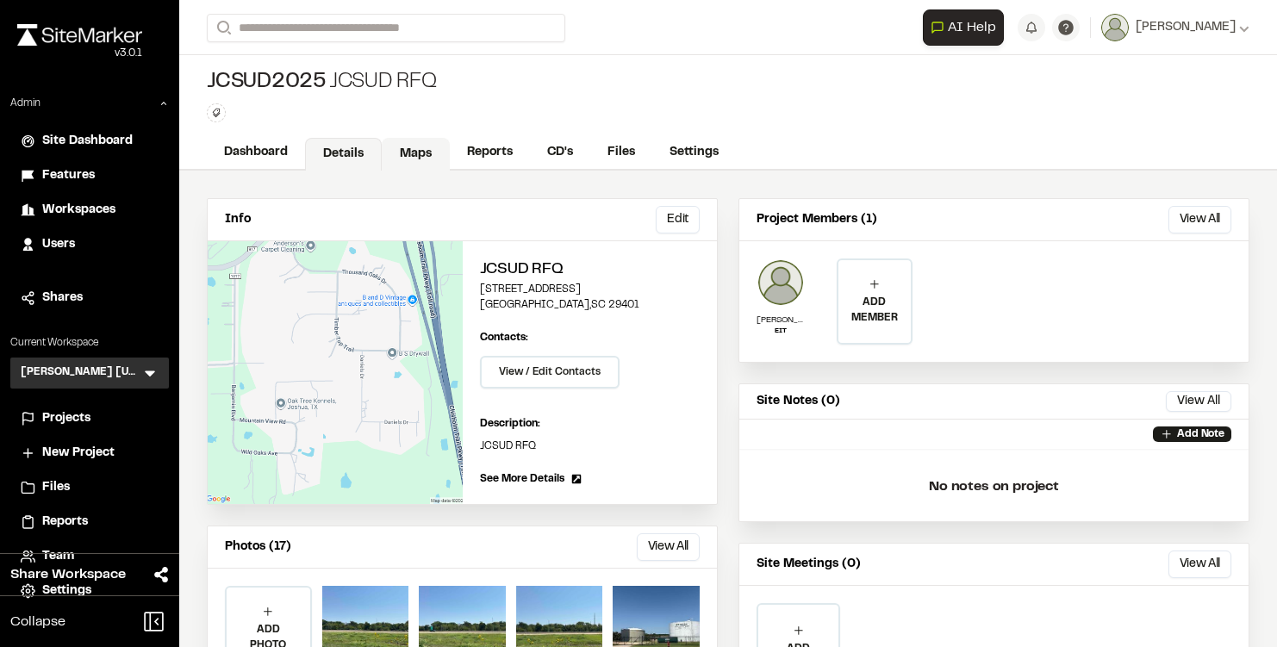
click at [405, 143] on link "Maps" at bounding box center [416, 154] width 68 height 33
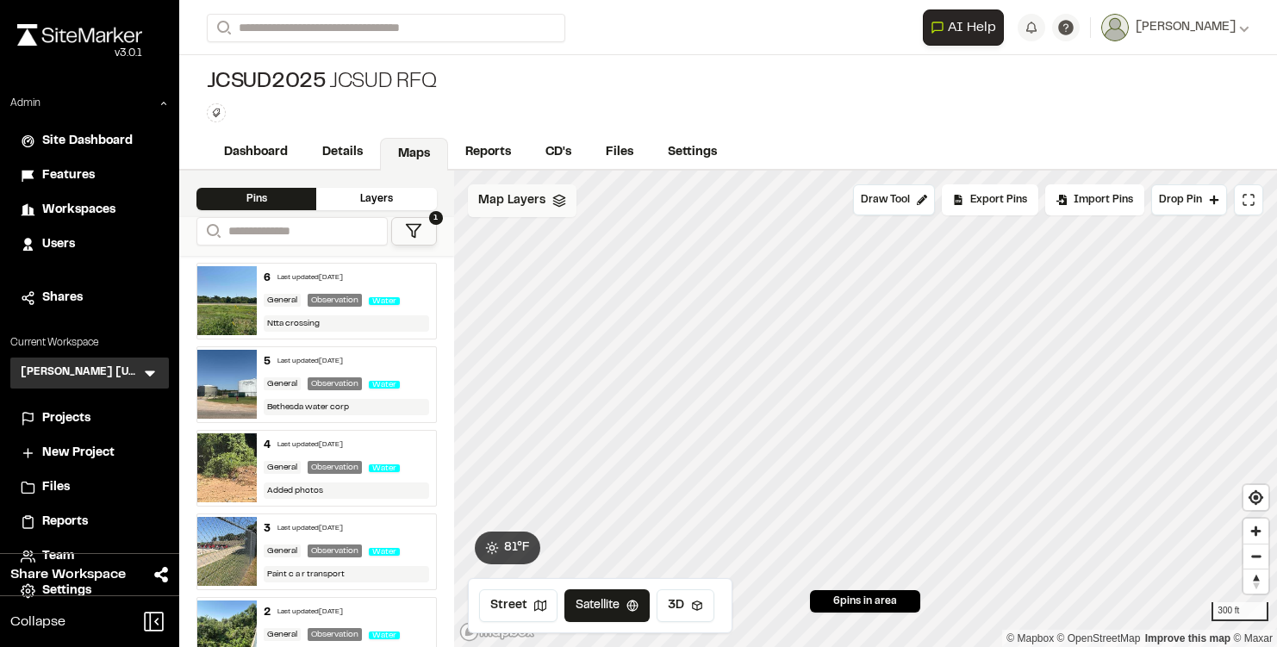
click at [531, 198] on span "Map Layers" at bounding box center [511, 200] width 67 height 19
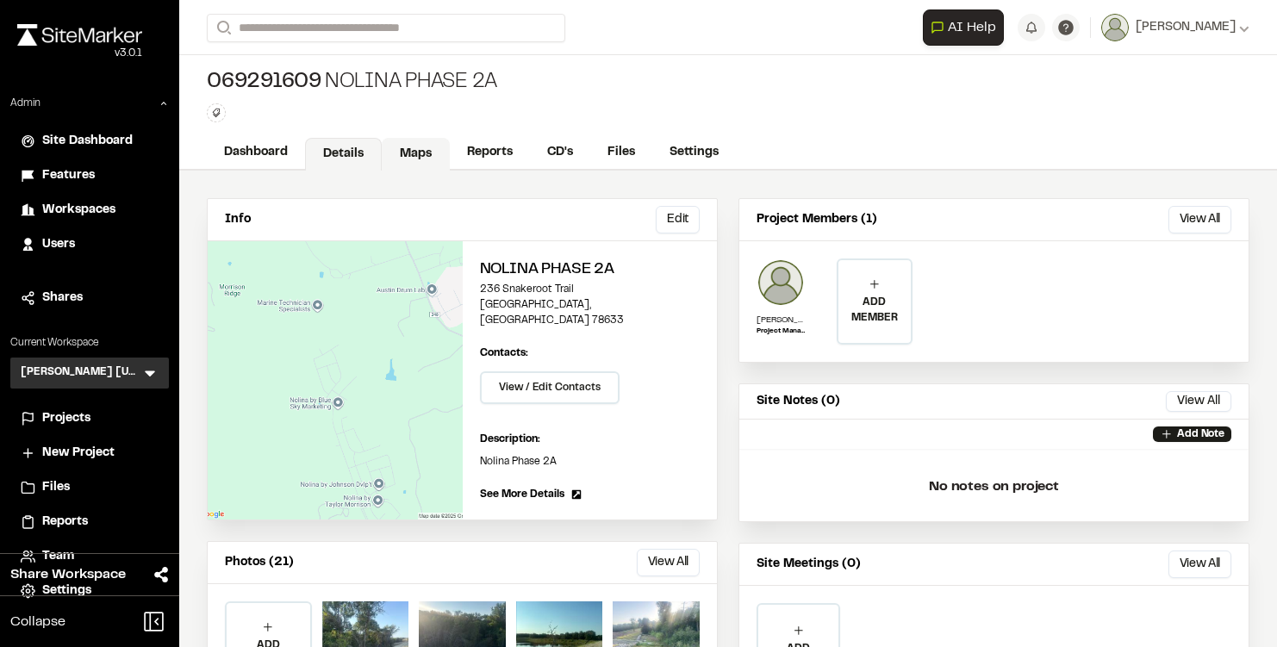
click at [407, 153] on link "Maps" at bounding box center [416, 154] width 68 height 33
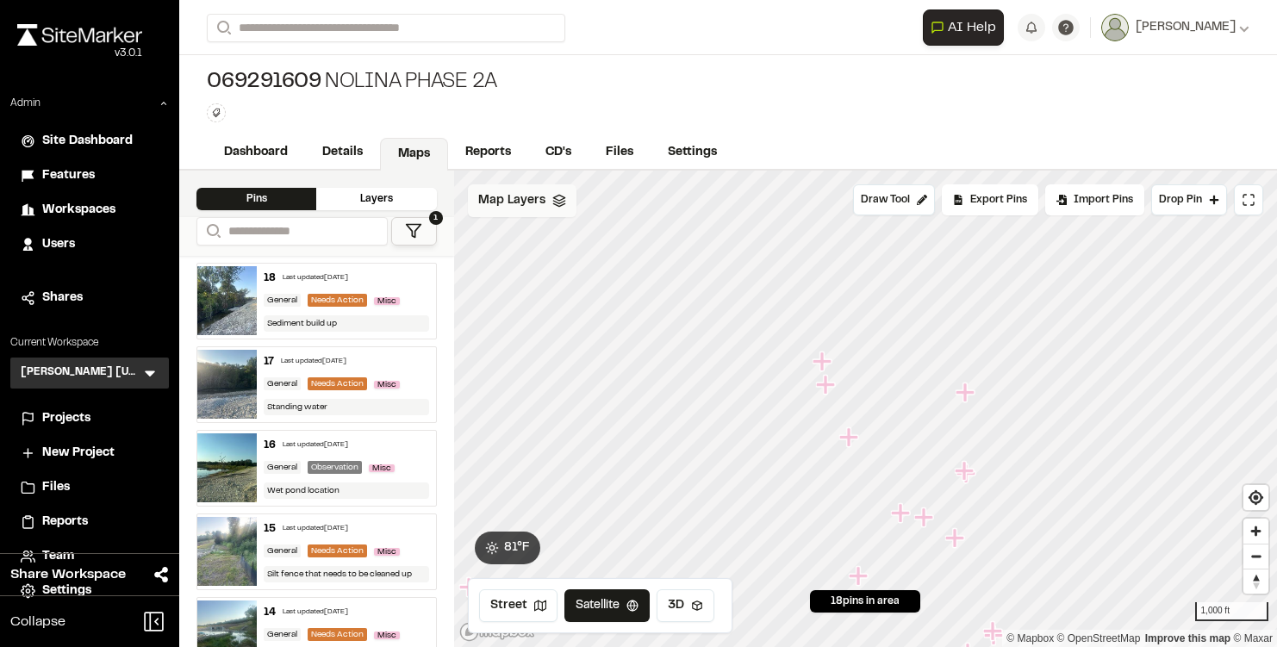
click at [534, 192] on span "Map Layers" at bounding box center [511, 200] width 67 height 19
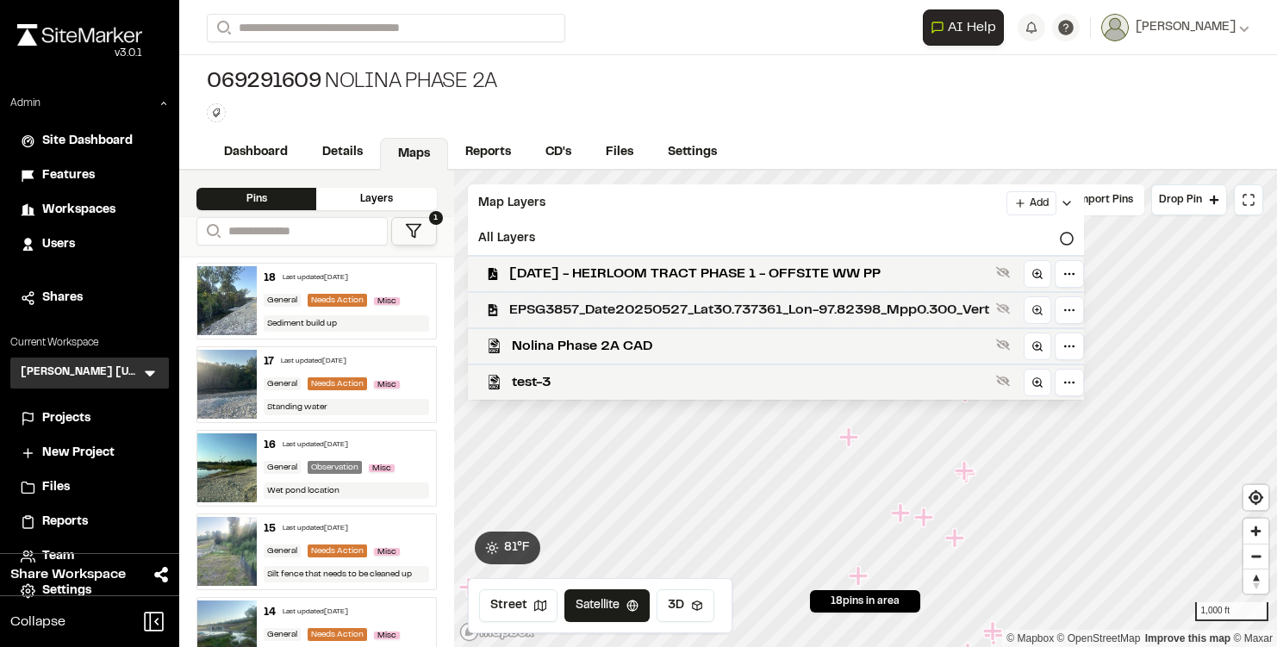
click at [553, 294] on div "EPSG3857_Date20250527_Lat30.737361_Lon-97.82398_Mpp0.300_Vert" at bounding box center [769, 309] width 630 height 36
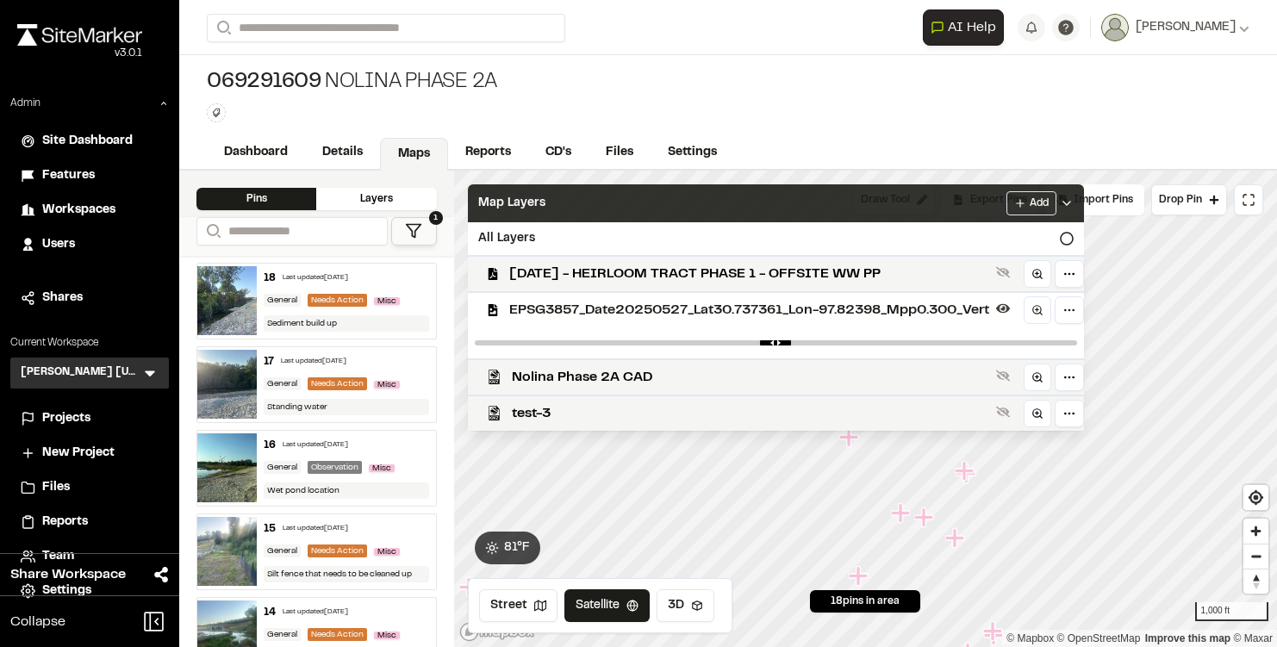
click at [820, 202] on div "Map Layers Add" at bounding box center [776, 203] width 616 height 38
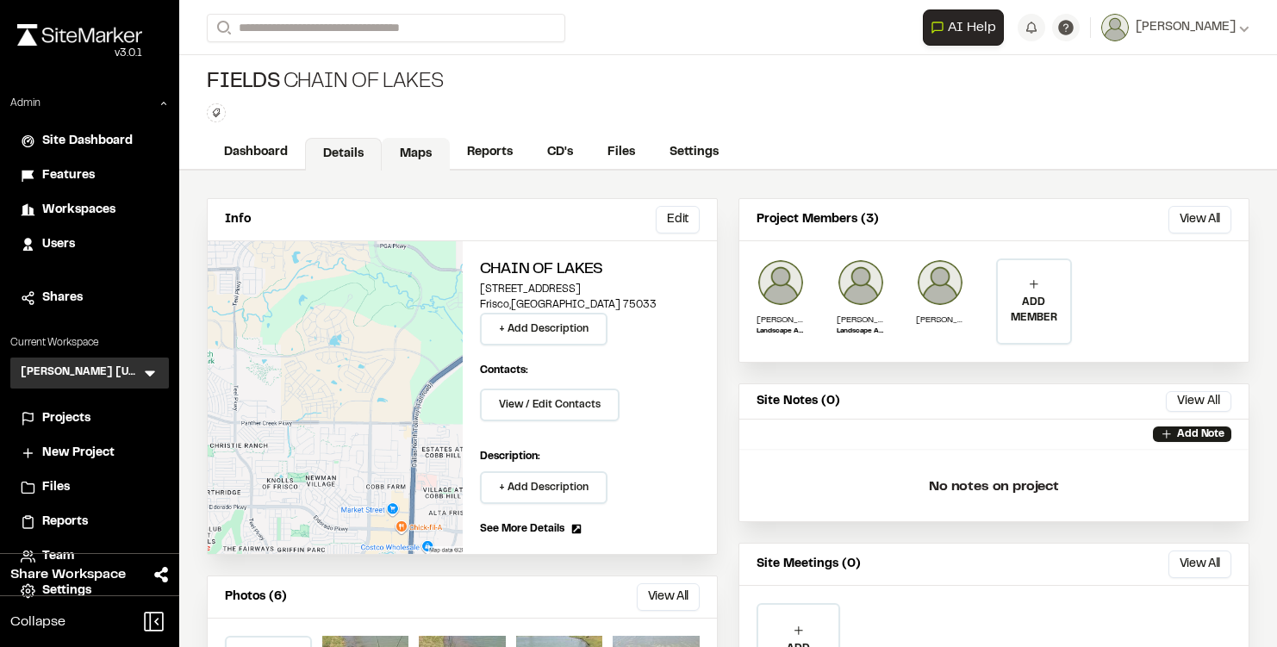
click at [415, 141] on link "Maps" at bounding box center [416, 154] width 68 height 33
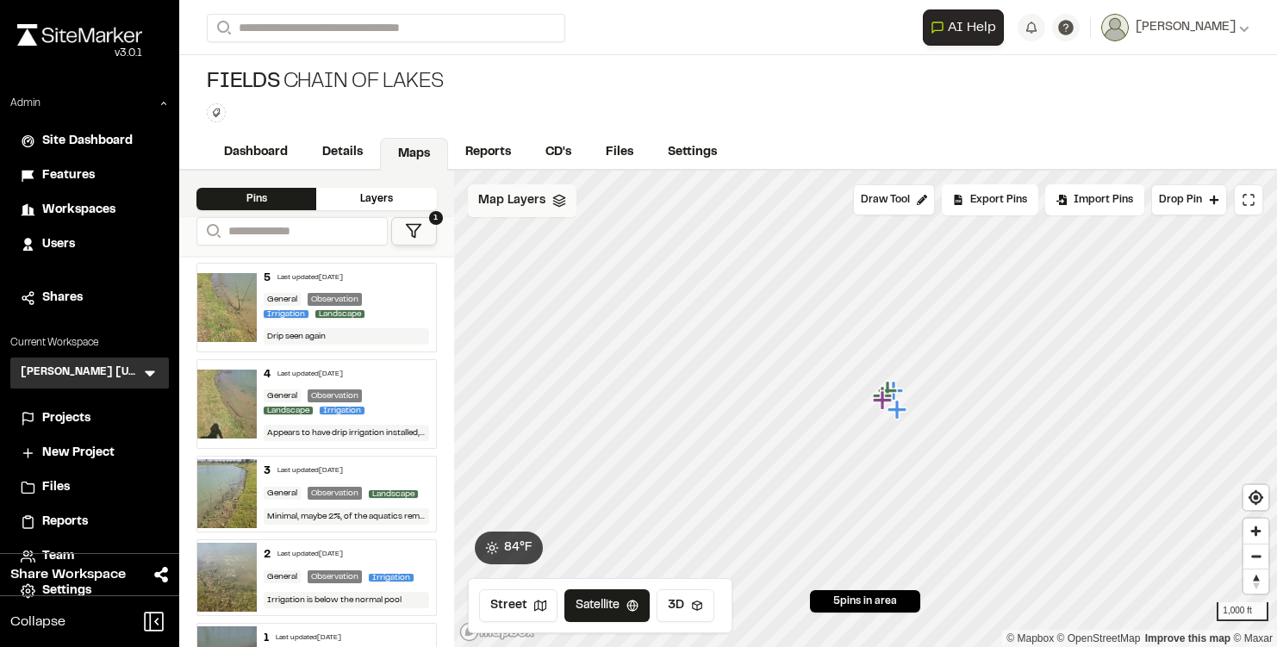
click at [560, 207] on icon at bounding box center [560, 201] width 14 height 14
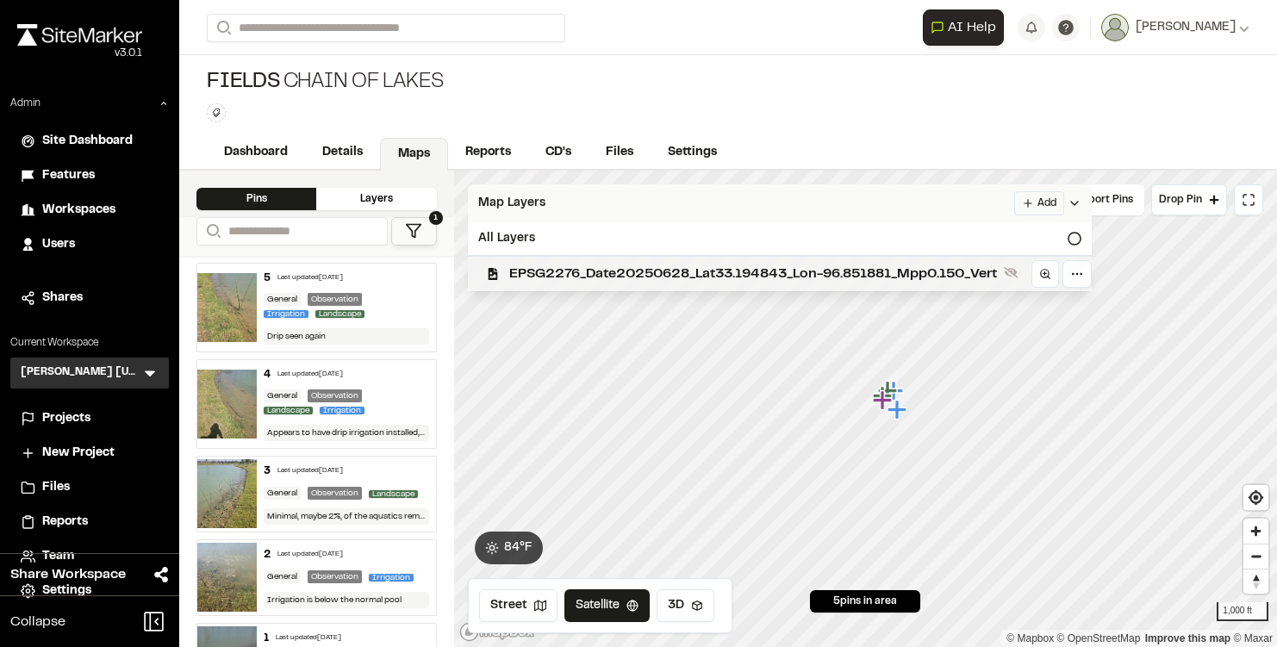
click at [566, 260] on div "EPSG2276_Date20250628_Lat33.194843_Lon-96.851881_Mpp0.150_Vert" at bounding box center [773, 273] width 638 height 36
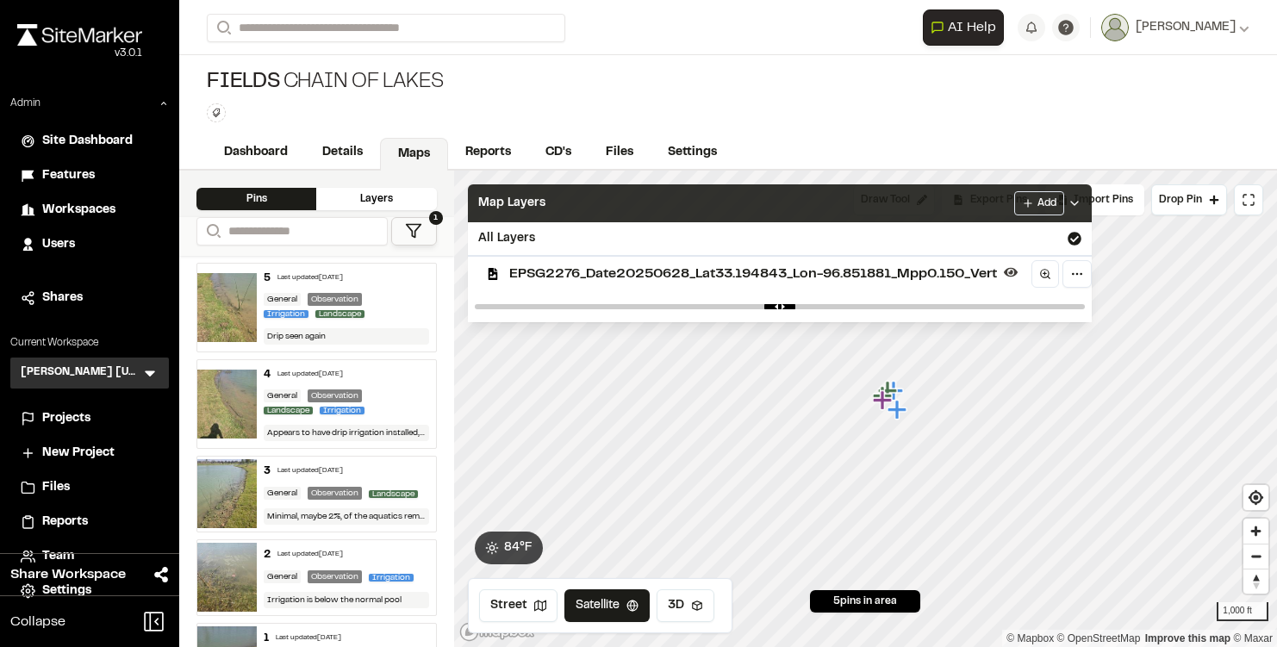
click at [590, 211] on div "Map Layers Add" at bounding box center [780, 203] width 624 height 38
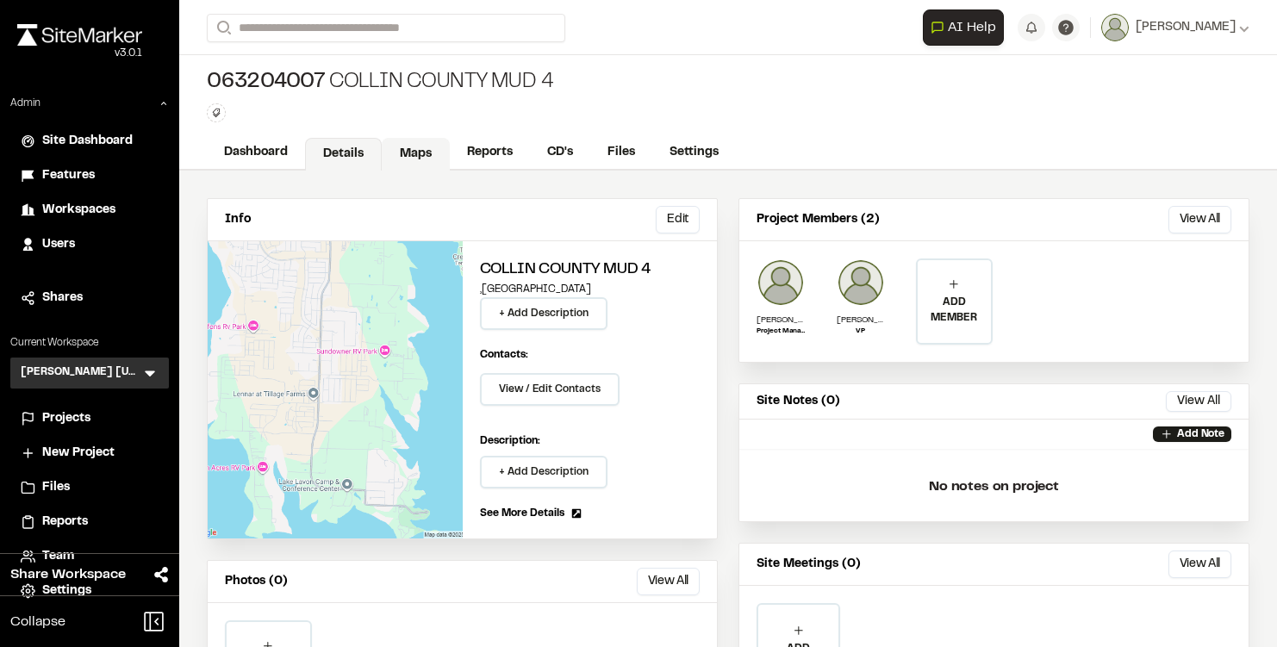
click at [409, 142] on link "Maps" at bounding box center [416, 154] width 68 height 33
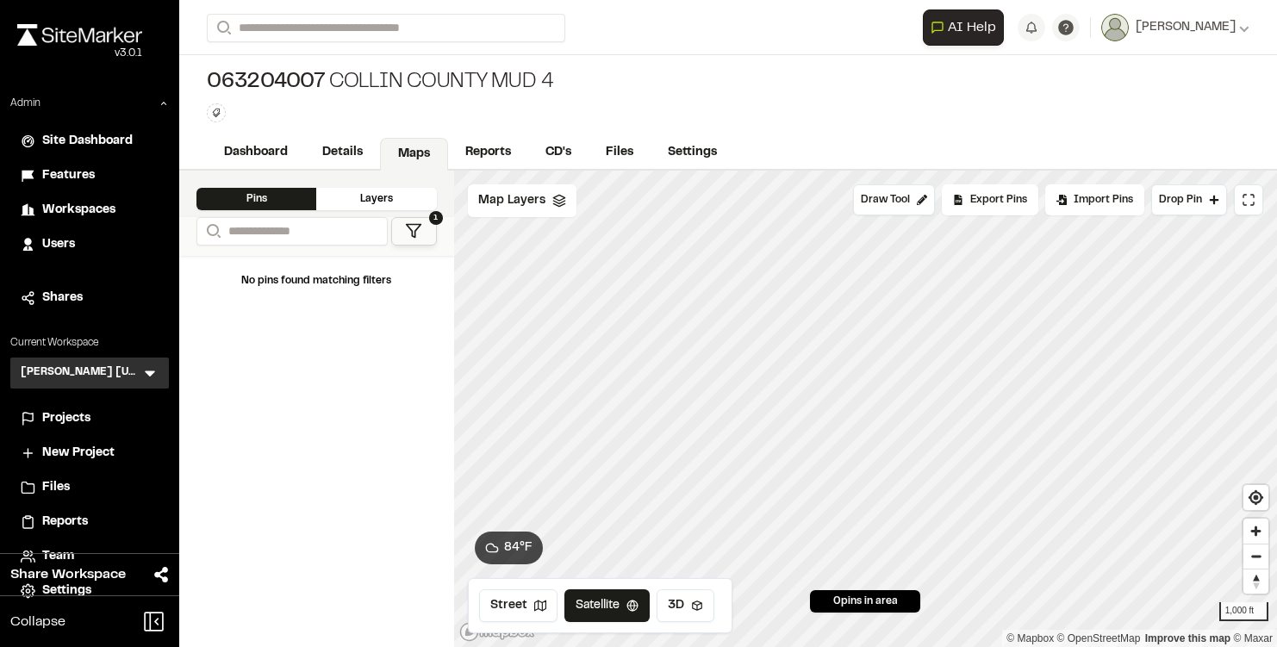
click at [540, 197] on span "Map Layers" at bounding box center [511, 200] width 67 height 19
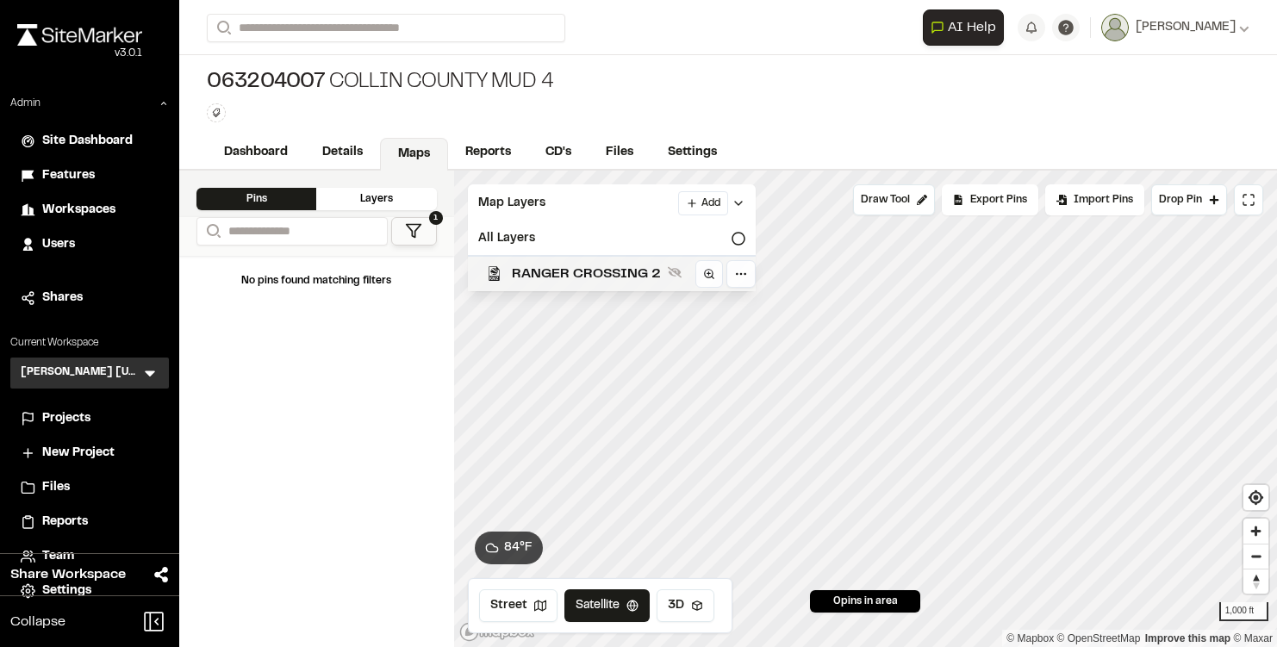
click at [573, 271] on span "RANGER CROSSING 2" at bounding box center [586, 274] width 149 height 21
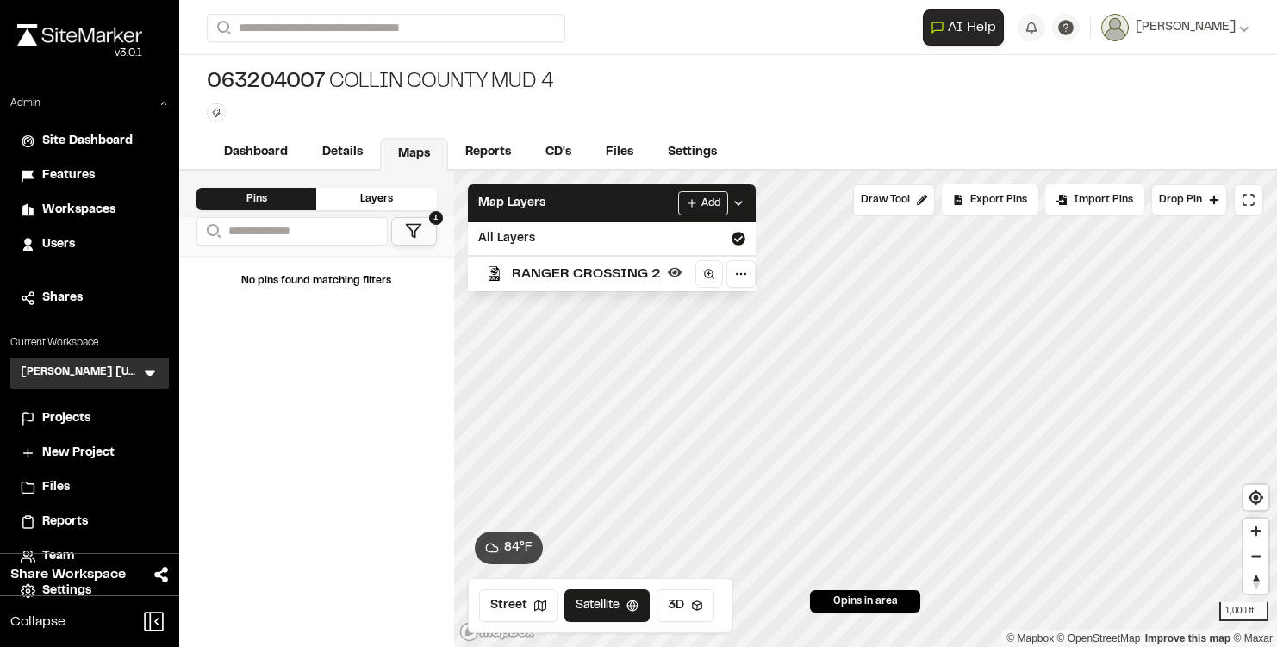
click at [597, 270] on span "RANGER CROSSING 2" at bounding box center [586, 274] width 149 height 21
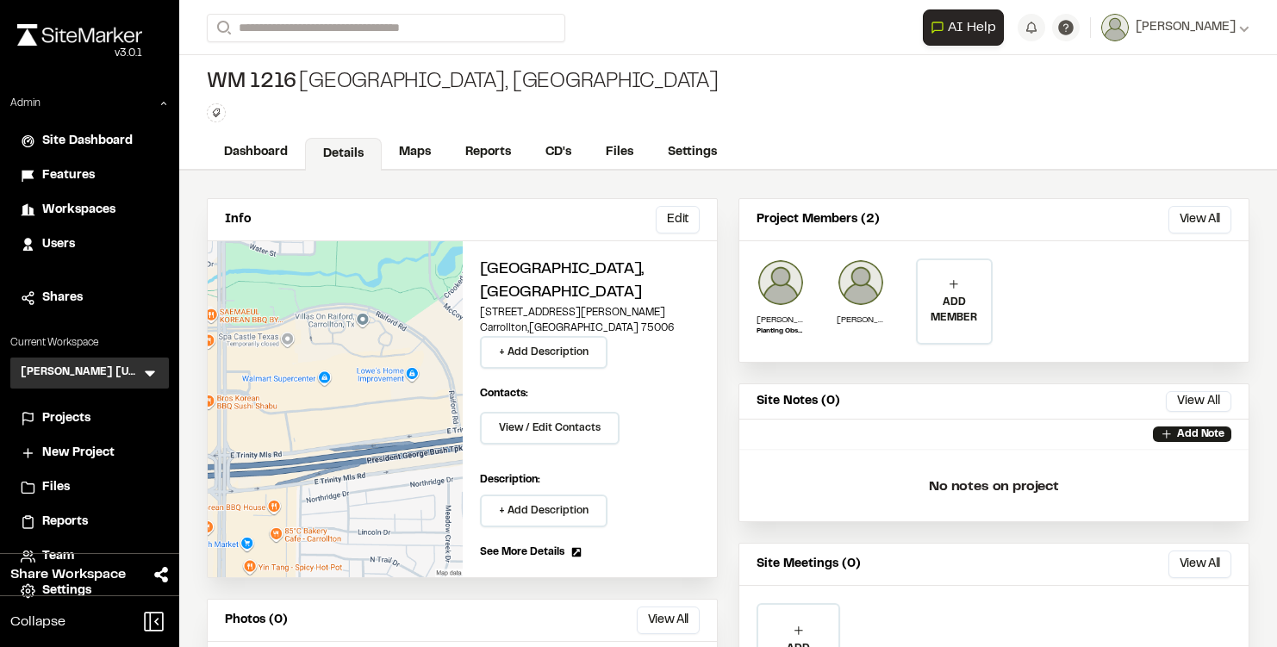
click at [377, 130] on div "WM 1216 [GEOGRAPHIC_DATA], [GEOGRAPHIC_DATA] Type Enter or comma to add tag." at bounding box center [728, 95] width 1098 height 81
click at [404, 154] on link "Maps" at bounding box center [416, 154] width 68 height 33
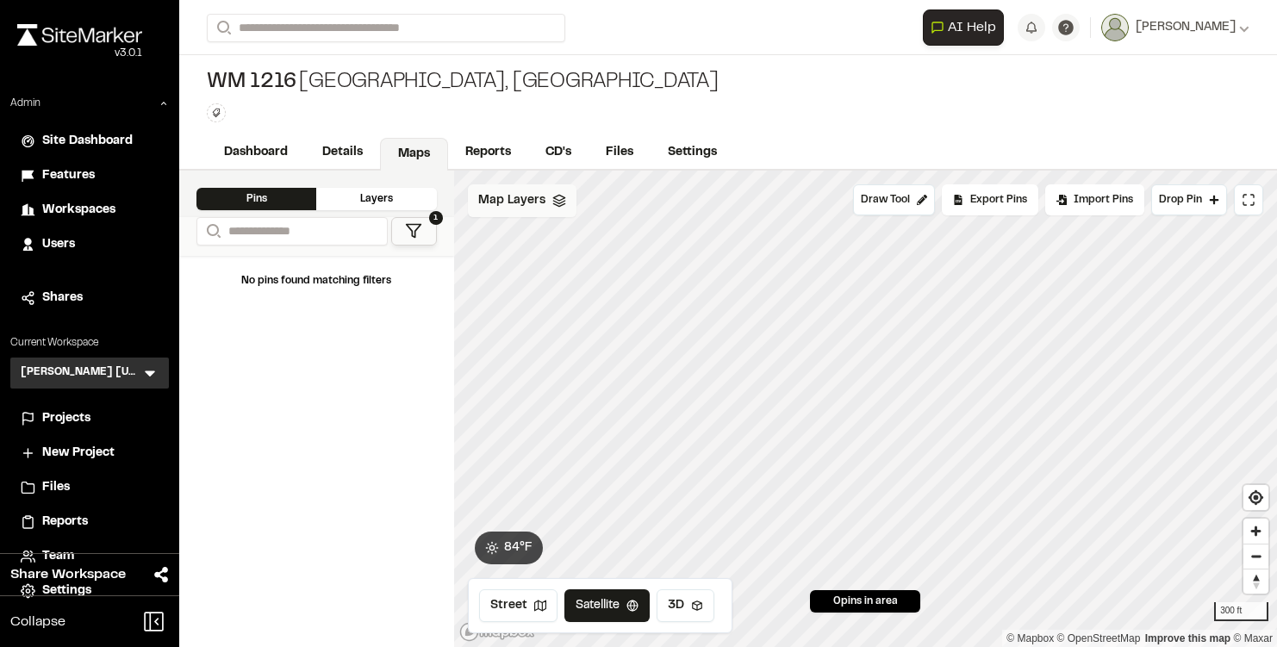
click at [553, 204] on icon at bounding box center [560, 201] width 14 height 14
click at [529, 203] on span "Map Layers" at bounding box center [511, 203] width 67 height 19
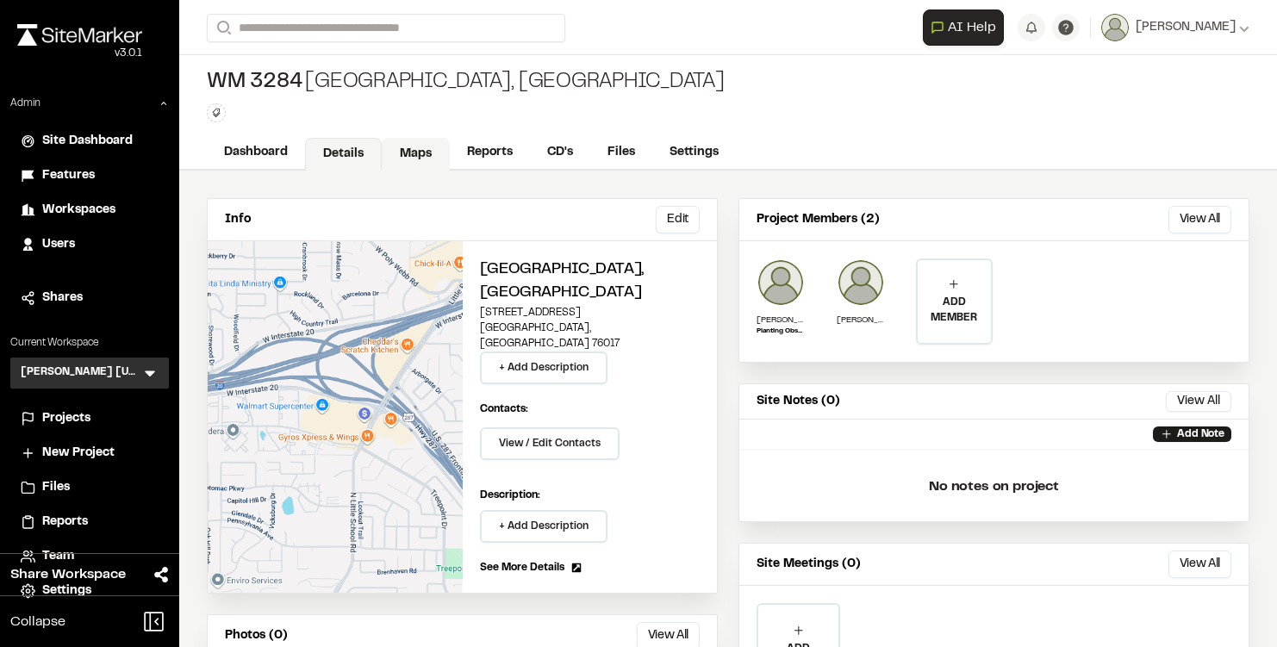
click at [427, 159] on link "Maps" at bounding box center [416, 154] width 68 height 33
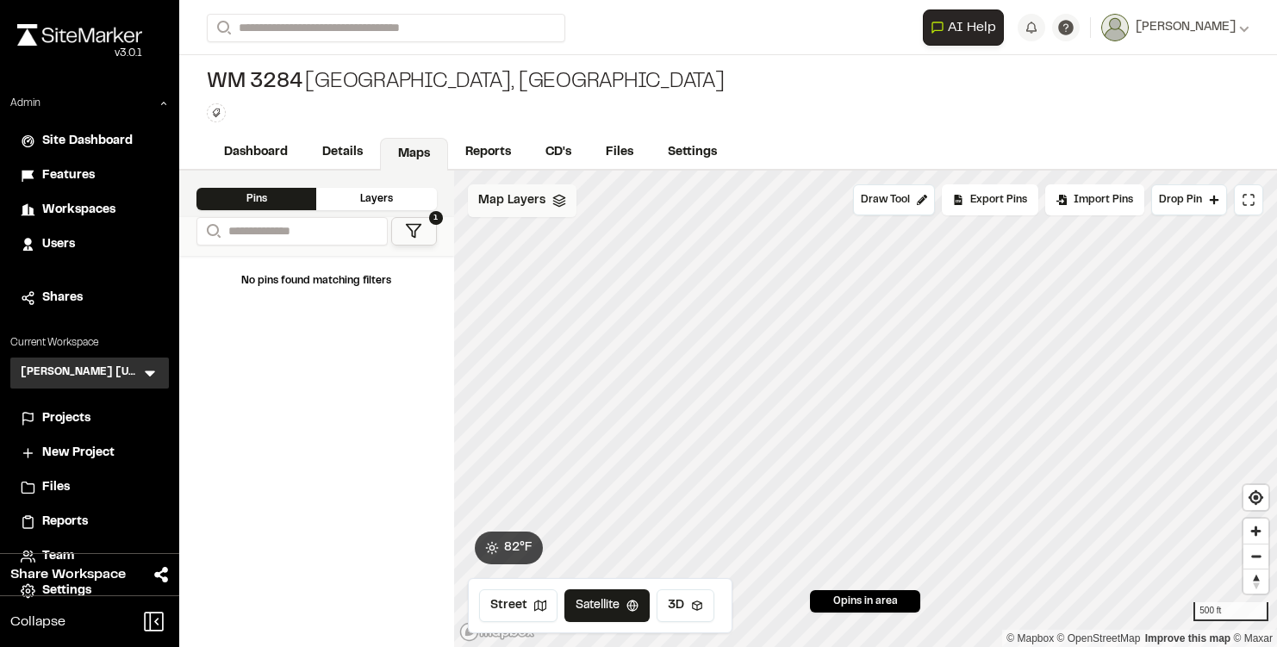
click at [534, 203] on span "Map Layers" at bounding box center [511, 200] width 67 height 19
click at [590, 101] on div "WM 3284 Arlington, TX Type Enter or comma to add tag." at bounding box center [728, 95] width 1098 height 81
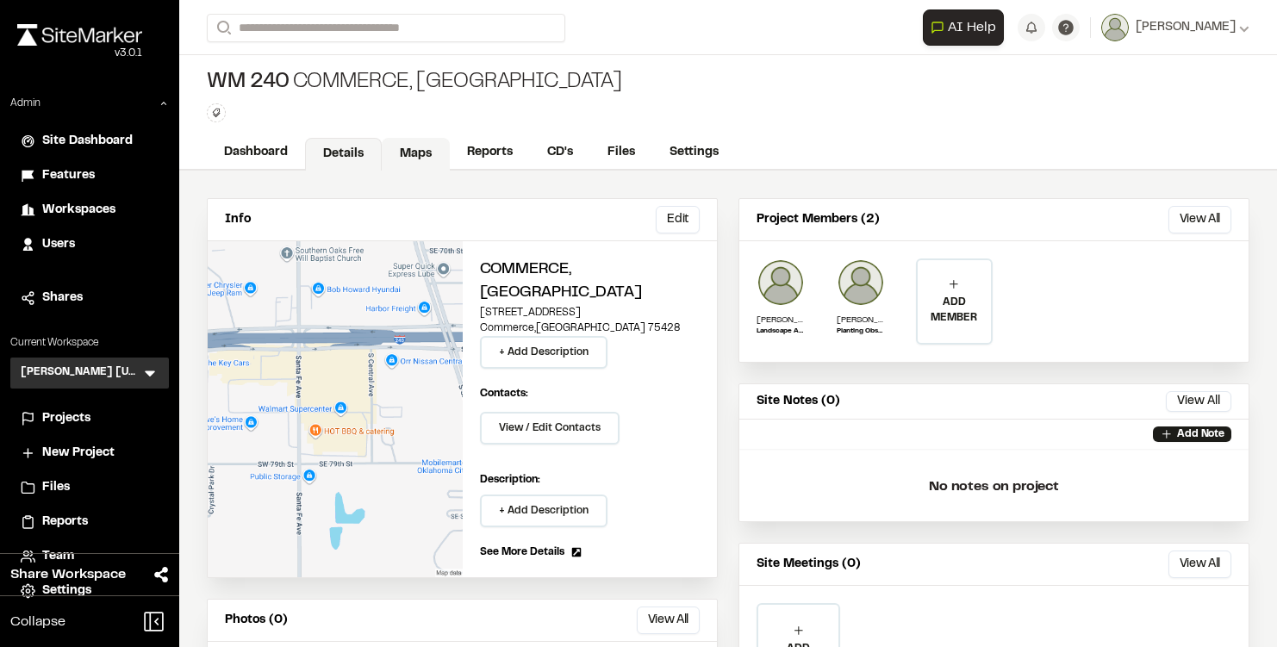
click at [430, 155] on link "Maps" at bounding box center [416, 154] width 68 height 33
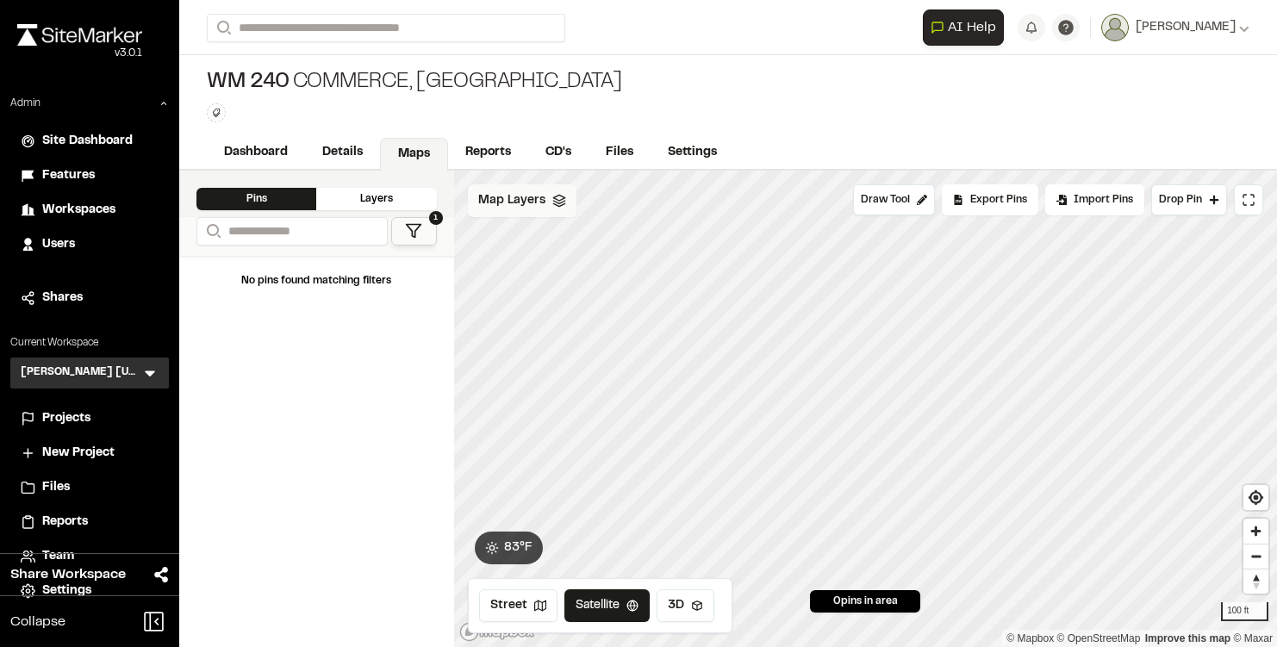
click at [528, 198] on span "Map Layers" at bounding box center [511, 200] width 67 height 19
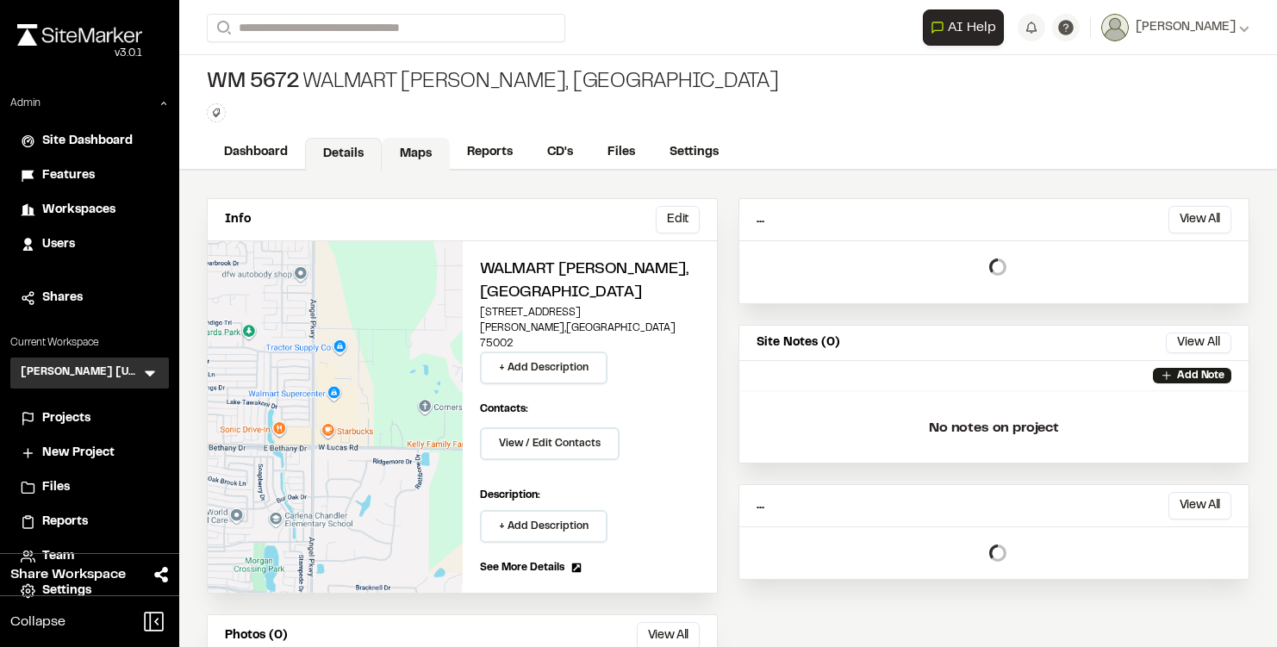
click at [397, 147] on link "Maps" at bounding box center [416, 154] width 68 height 33
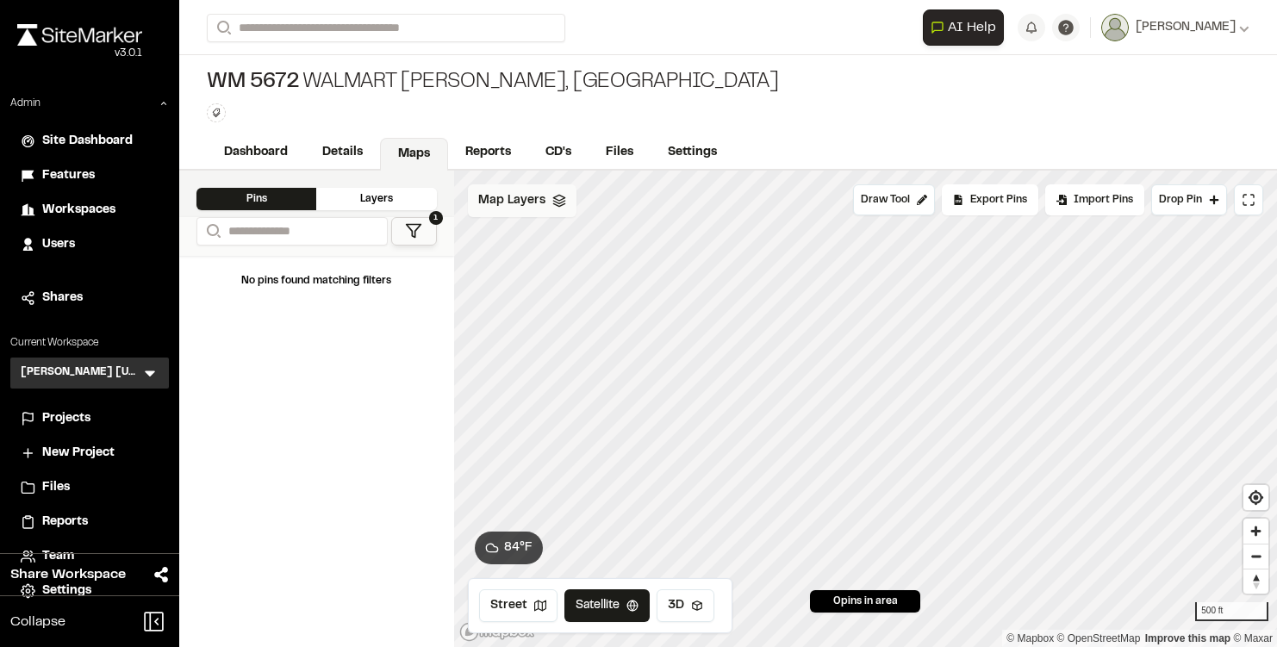
click at [544, 209] on div "Map Layers" at bounding box center [522, 200] width 109 height 33
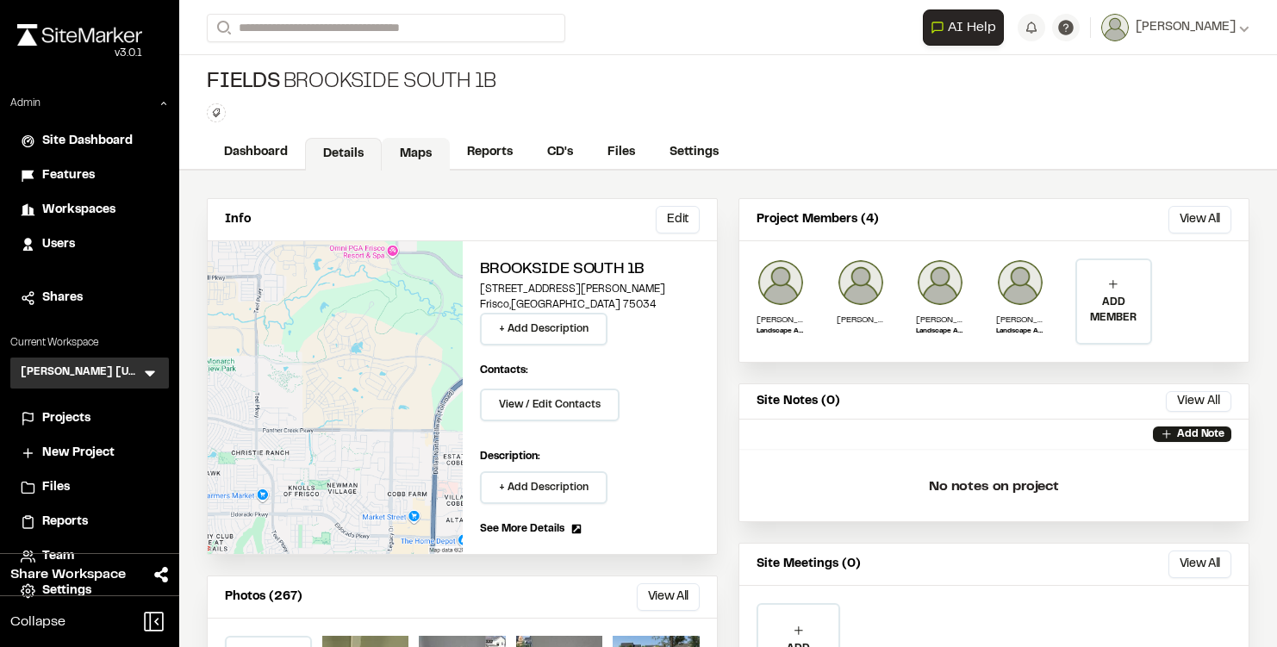
click at [422, 152] on link "Maps" at bounding box center [416, 154] width 68 height 33
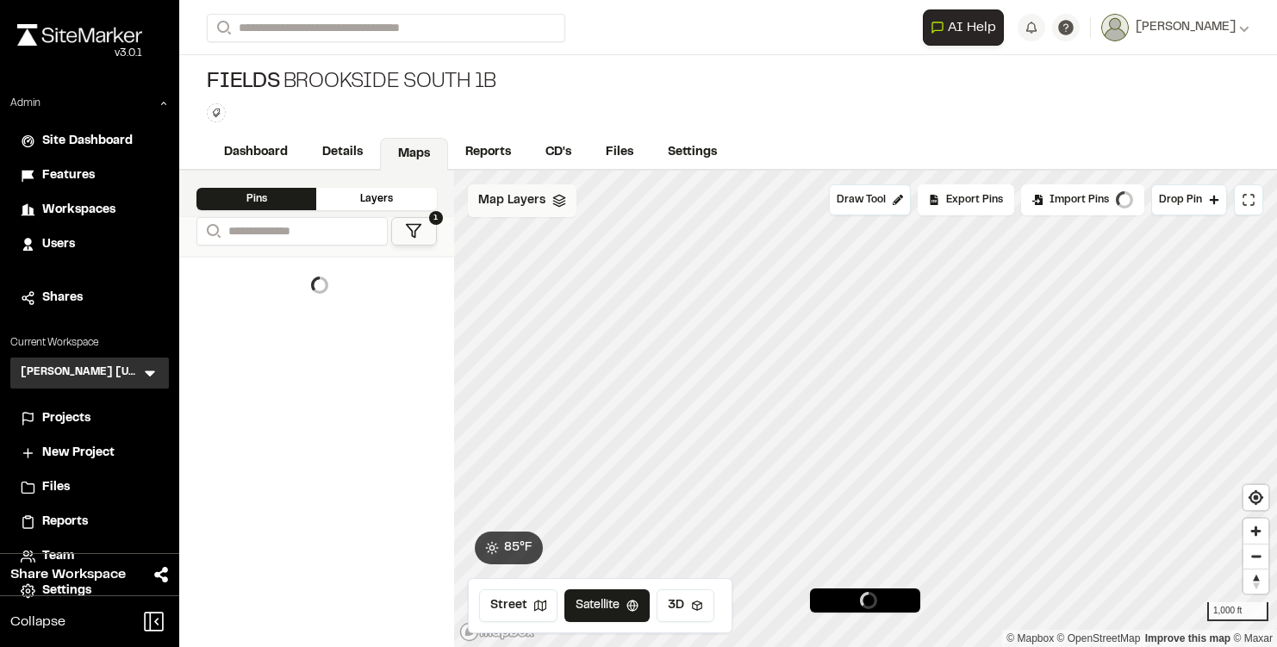
click at [553, 207] on div "Map Layers" at bounding box center [522, 200] width 109 height 33
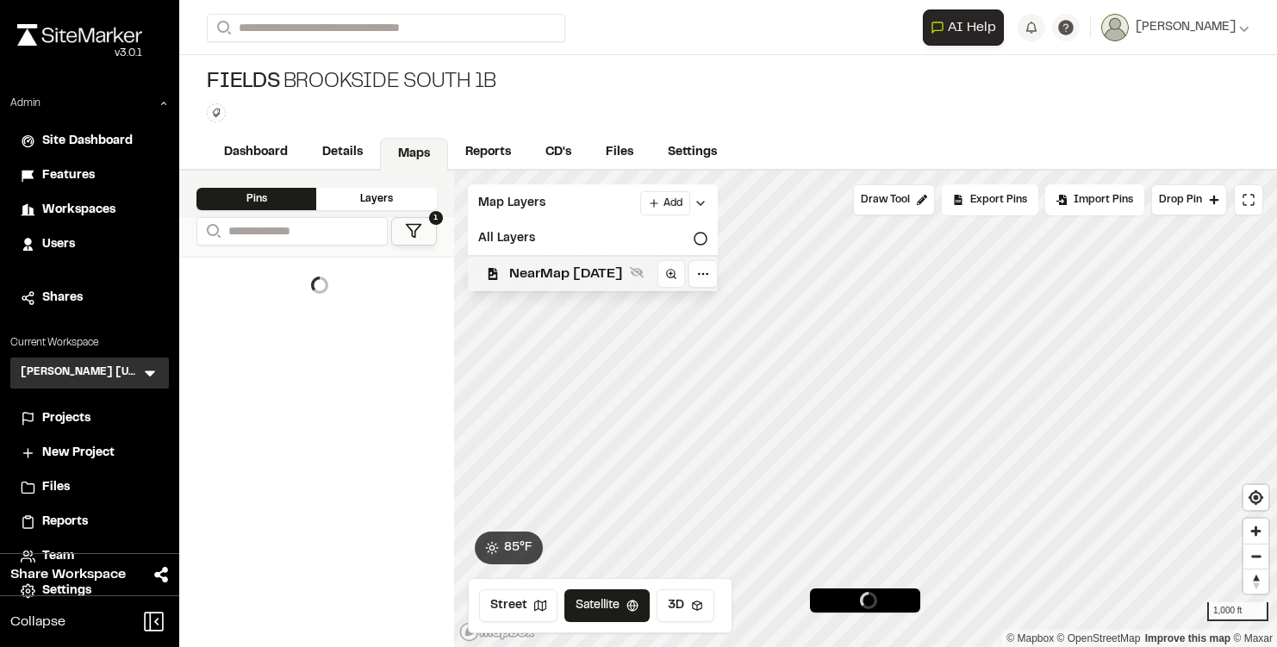
click at [555, 269] on span "NearMap [DATE]" at bounding box center [566, 274] width 114 height 21
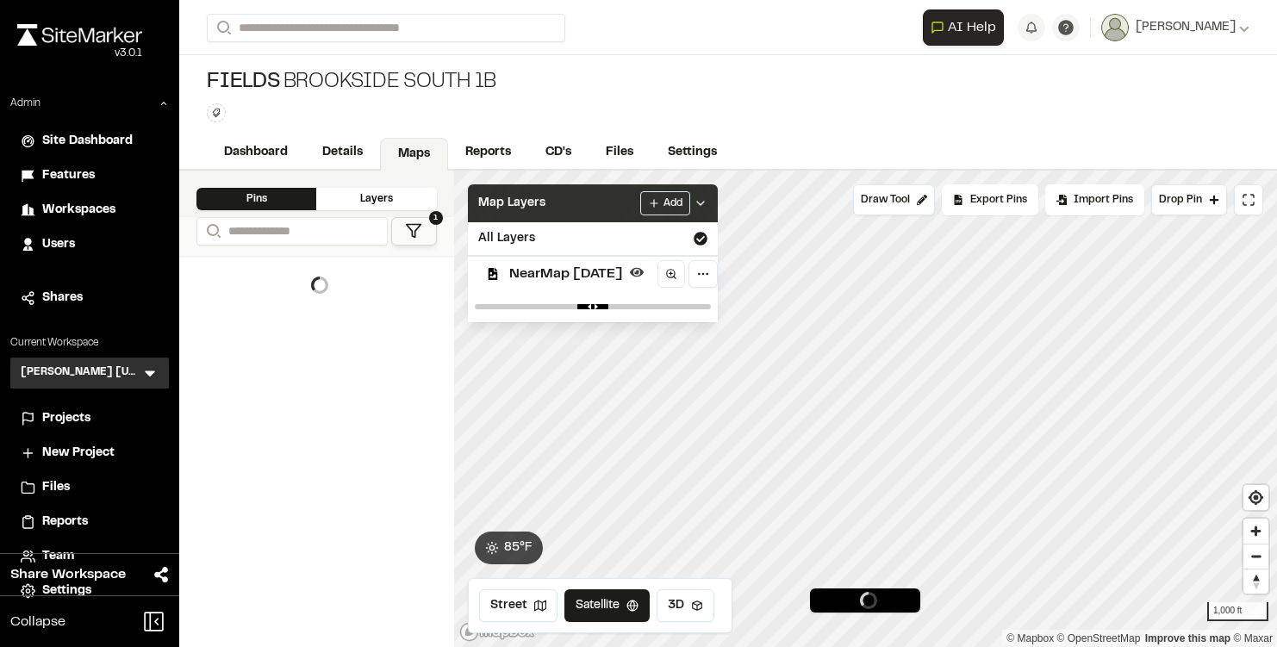
click at [564, 212] on div "Map Layers Add" at bounding box center [593, 203] width 250 height 38
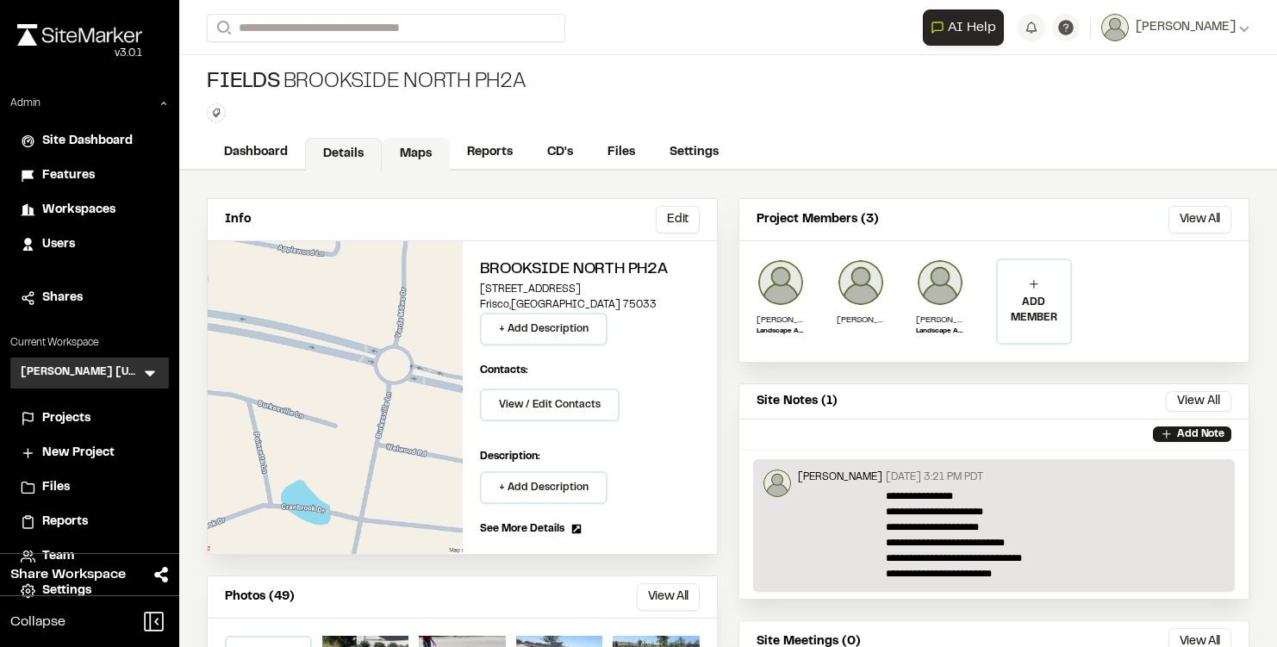
click at [429, 160] on link "Maps" at bounding box center [416, 154] width 68 height 33
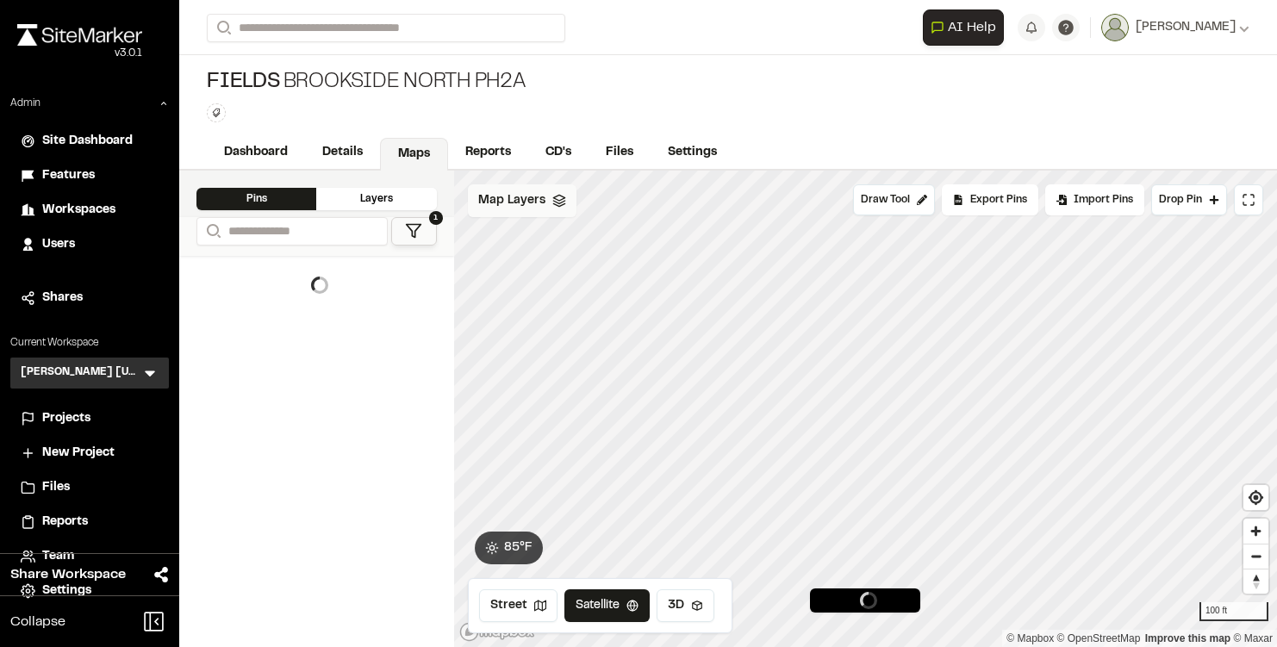
click at [533, 199] on span "Map Layers" at bounding box center [511, 200] width 67 height 19
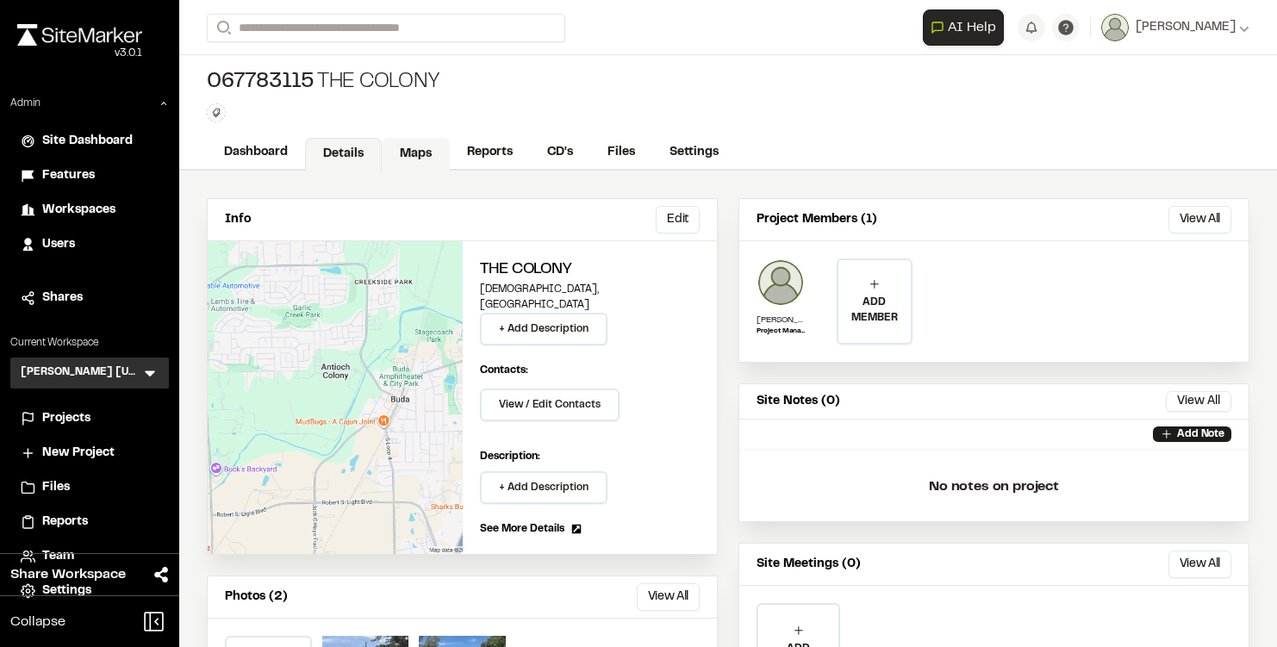
click at [410, 147] on link "Maps" at bounding box center [416, 154] width 68 height 33
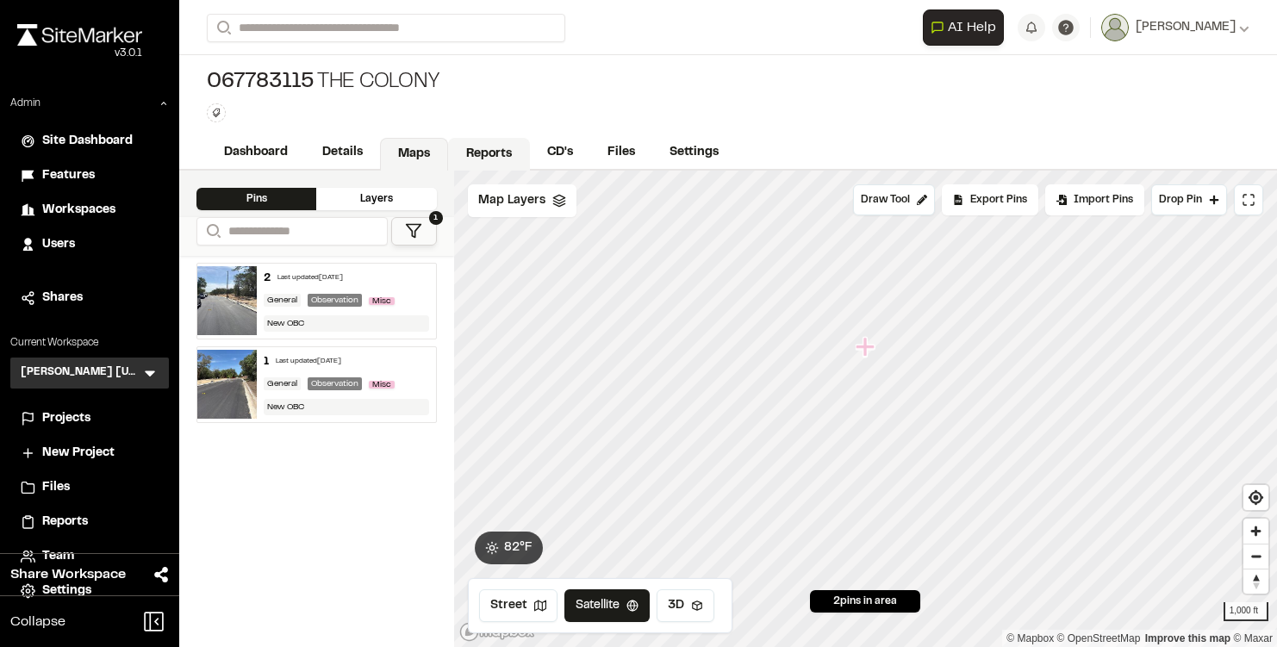
click at [534, 200] on span "Map Layers" at bounding box center [511, 200] width 67 height 19
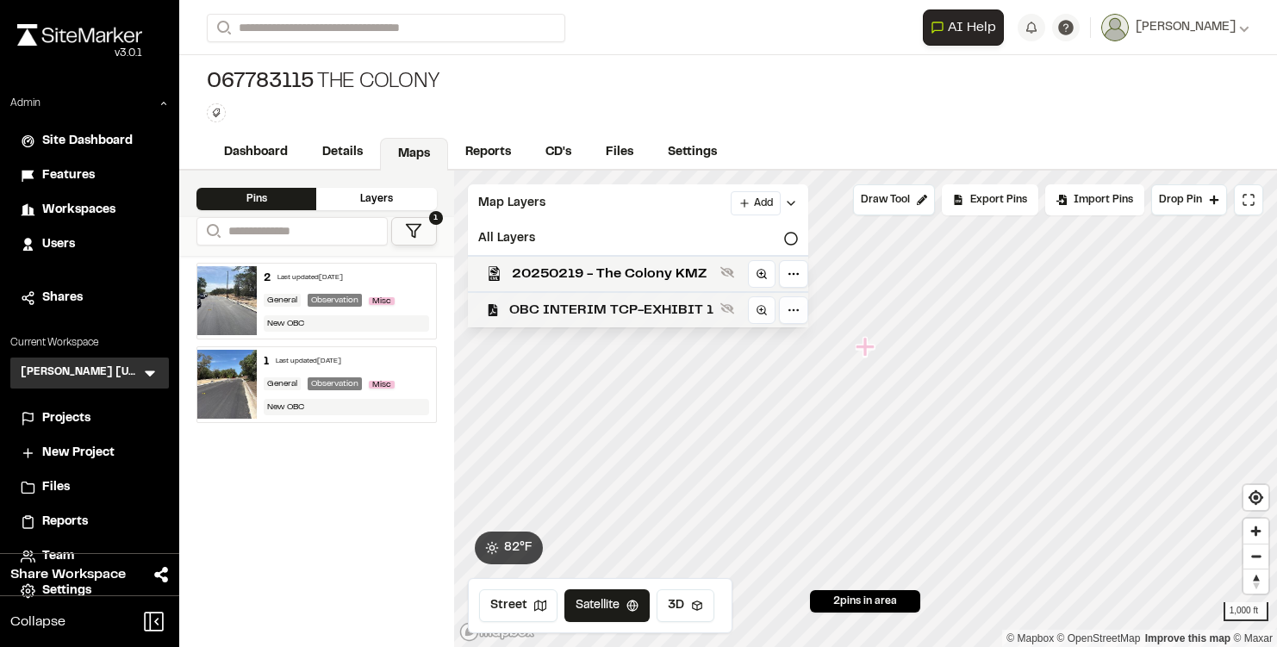
click at [528, 313] on span "OBC INTERIM TCP-EXHIBIT 1" at bounding box center [611, 310] width 204 height 21
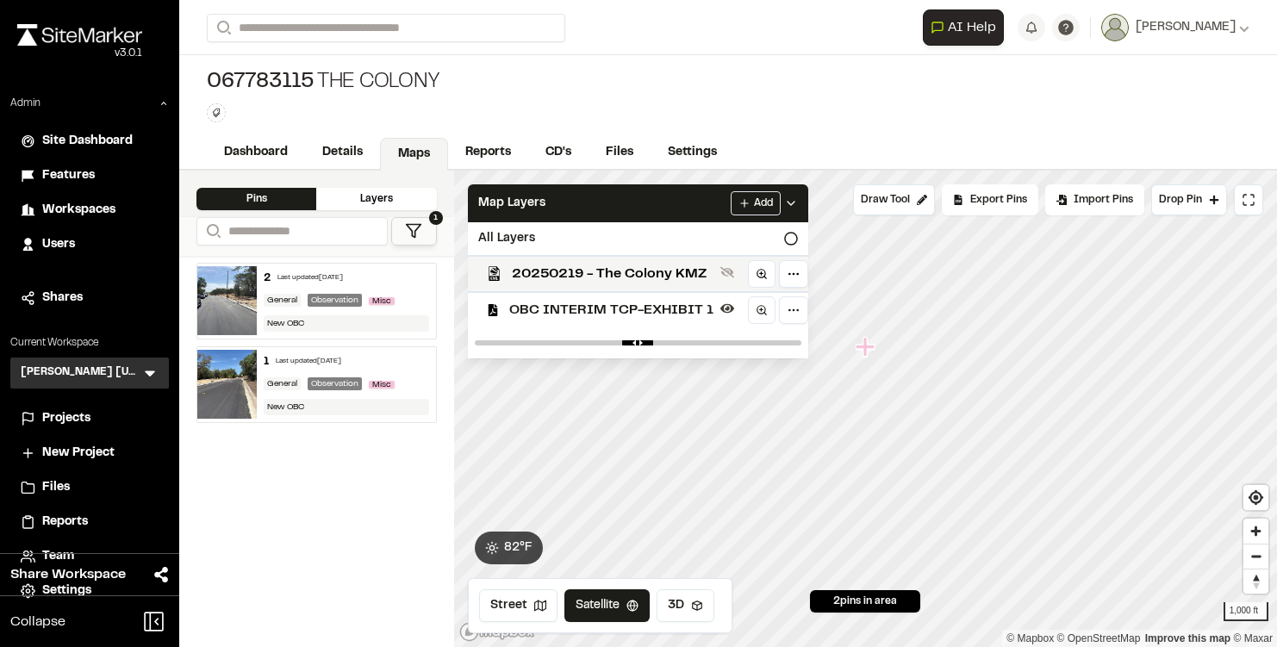
click at [528, 312] on span "OBC INTERIM TCP-EXHIBIT 1" at bounding box center [611, 310] width 204 height 21
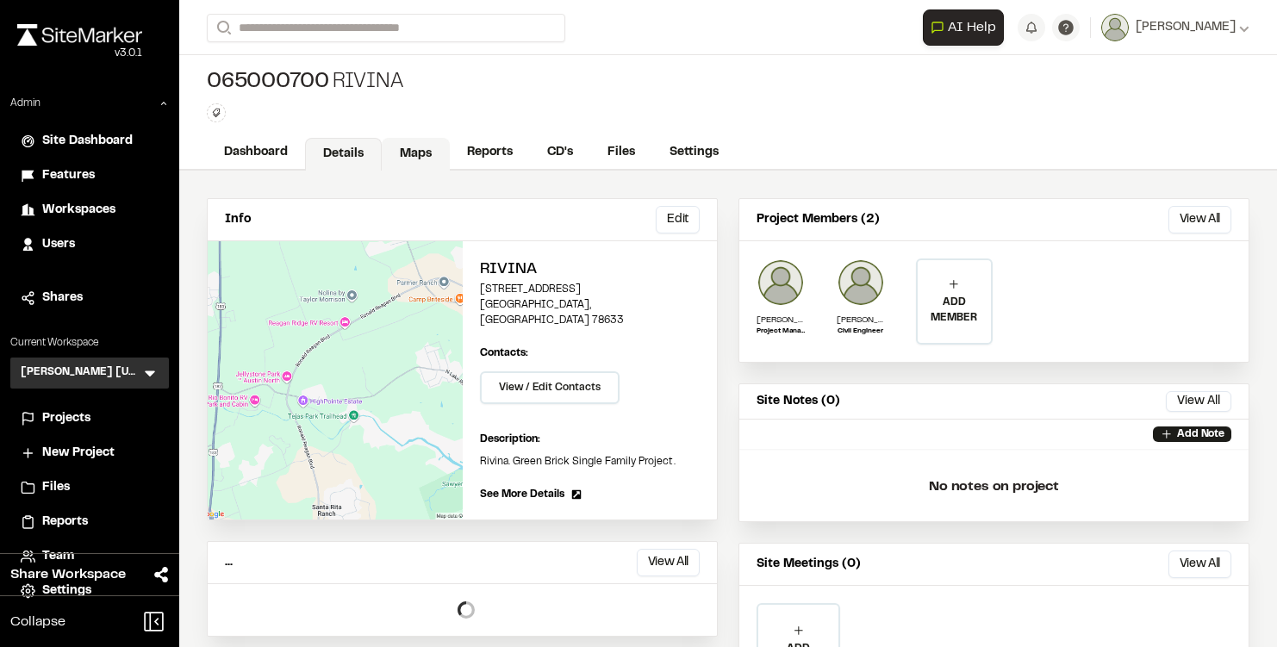
click at [421, 154] on link "Maps" at bounding box center [416, 154] width 68 height 33
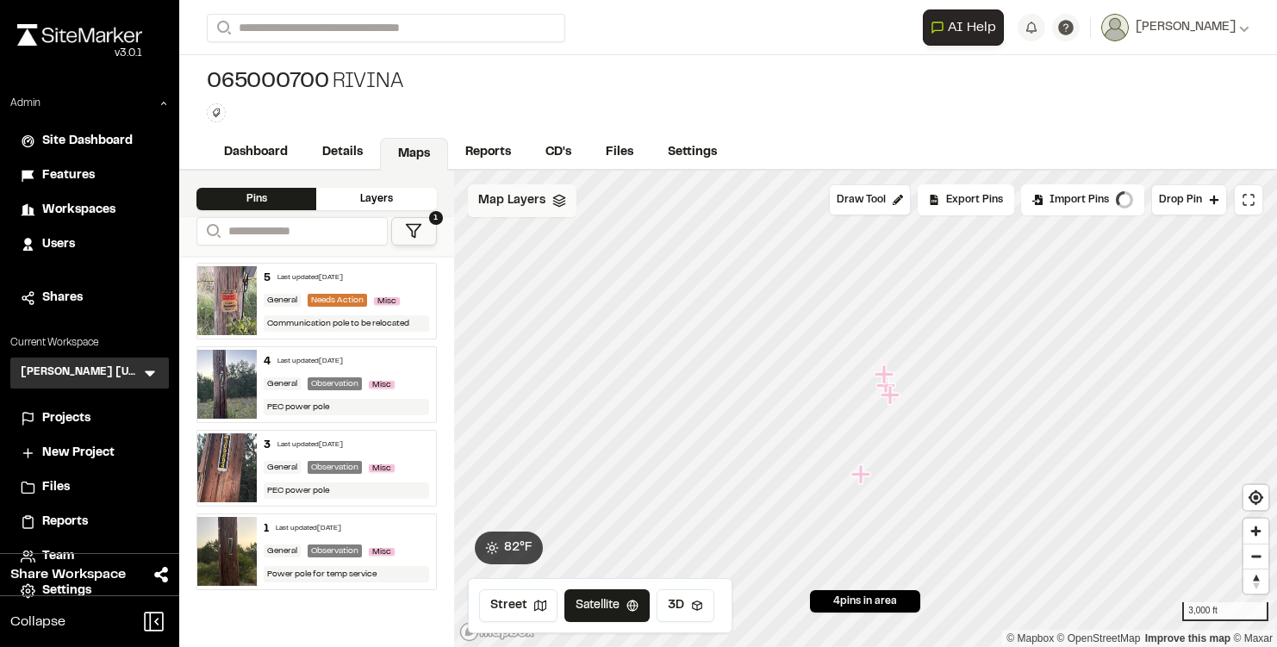
click at [549, 200] on div "Map Layers" at bounding box center [522, 200] width 109 height 33
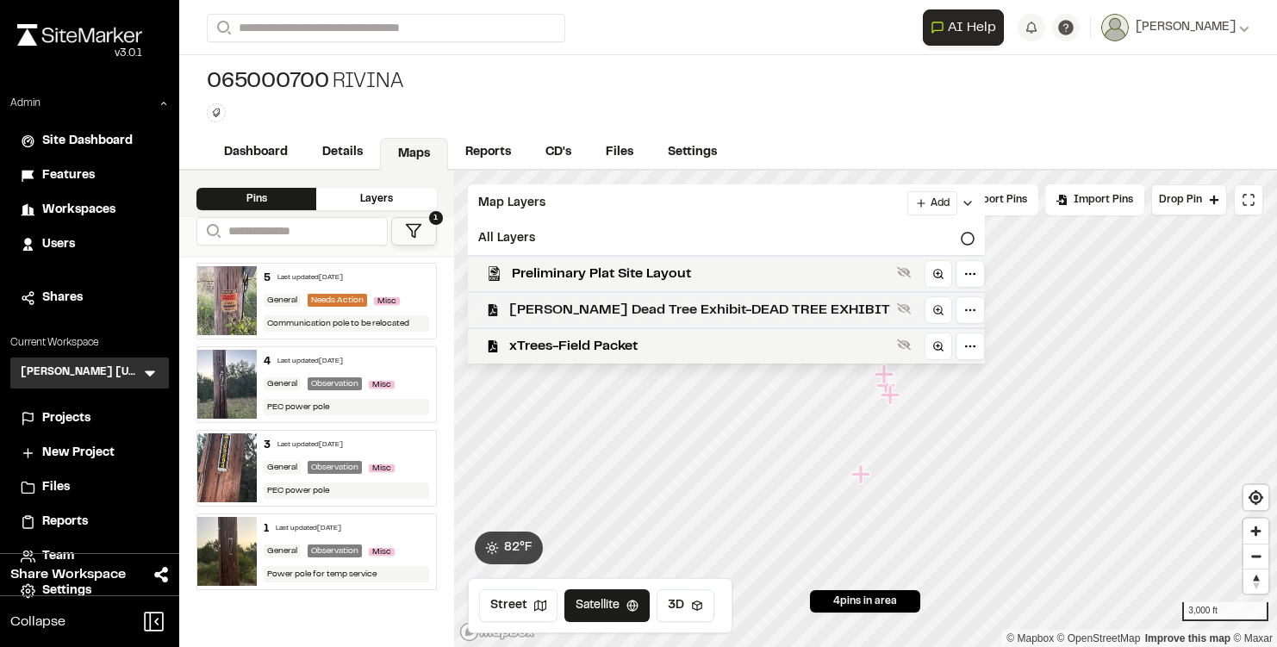
click at [543, 295] on div "Ragsdale Dead Tree Exhibit-DEAD TREE EXHIBIT" at bounding box center [719, 309] width 531 height 36
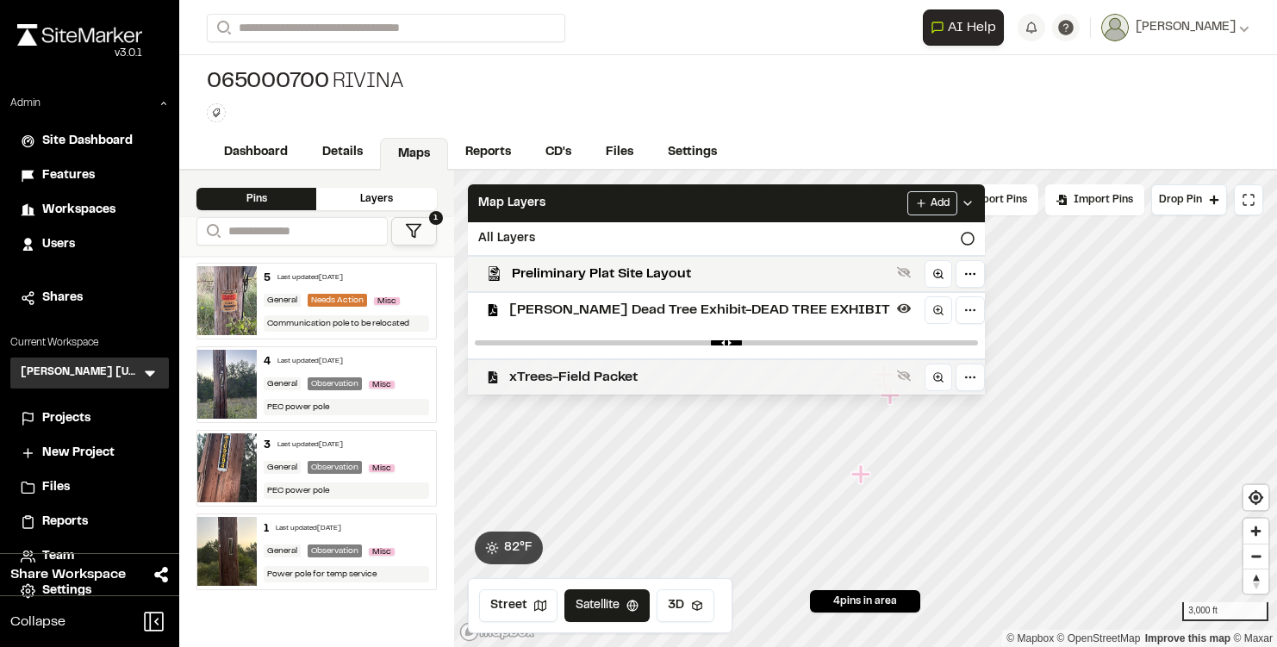
click at [530, 378] on span "xTrees-Field Packet" at bounding box center [699, 377] width 381 height 21
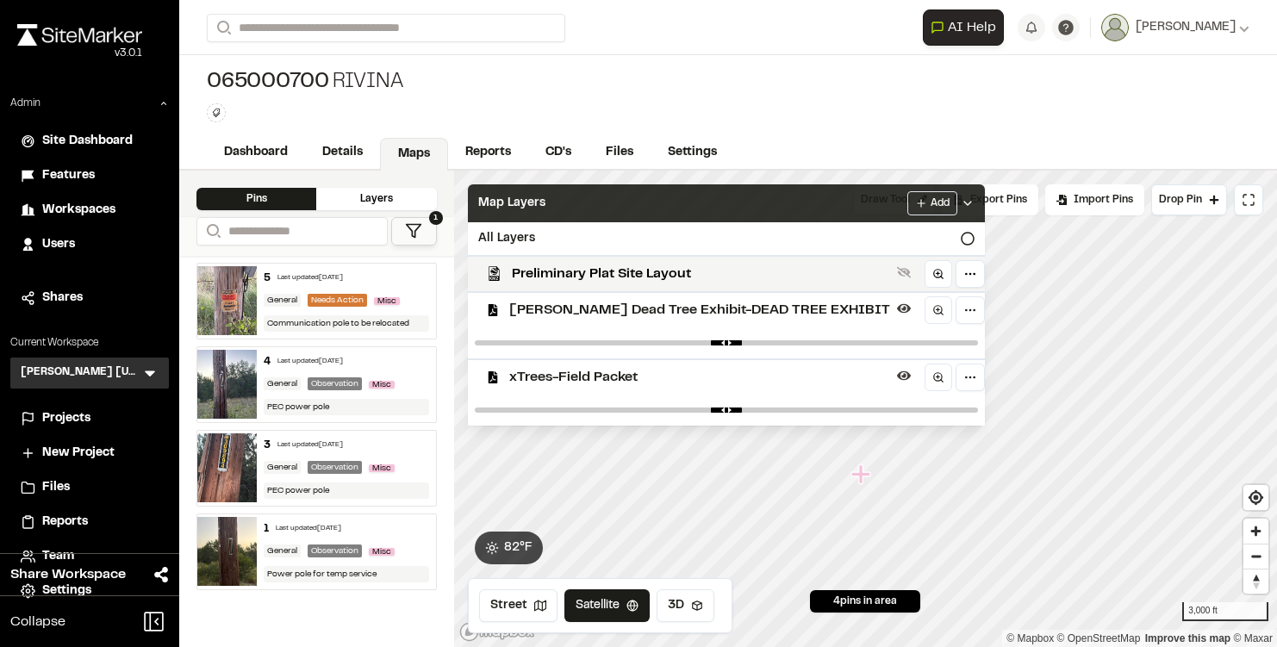
click at [611, 213] on div "Map Layers Add" at bounding box center [726, 203] width 517 height 38
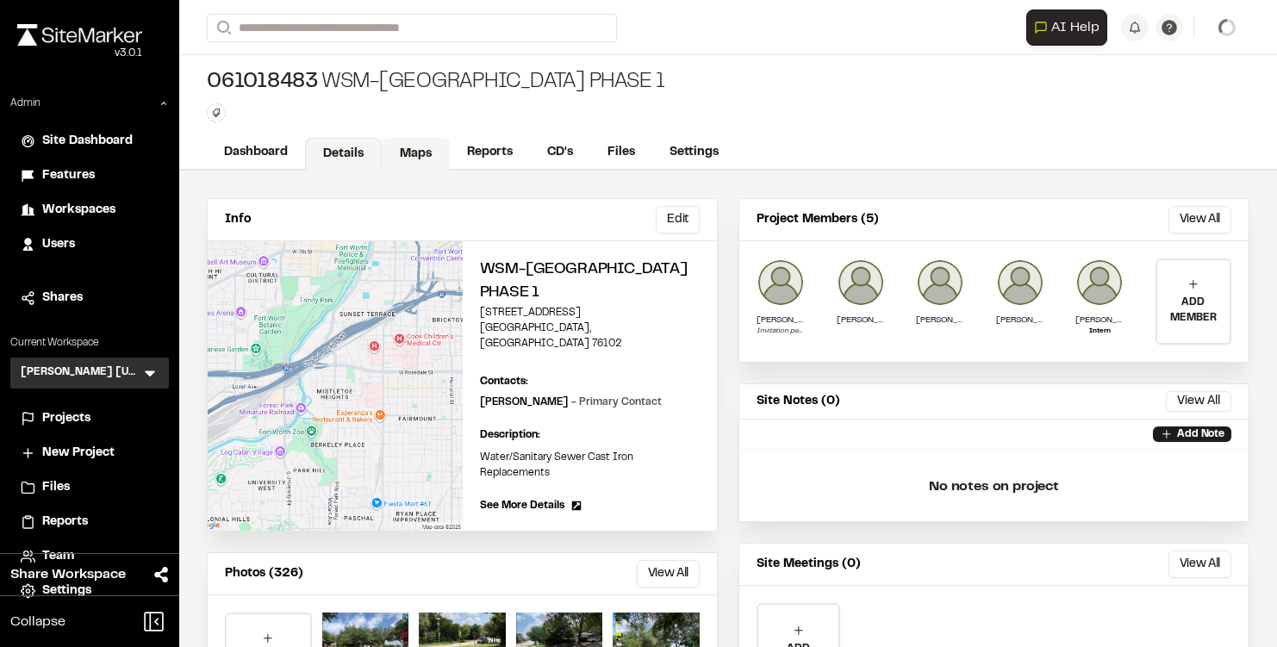
click at [408, 148] on link "Maps" at bounding box center [416, 154] width 68 height 33
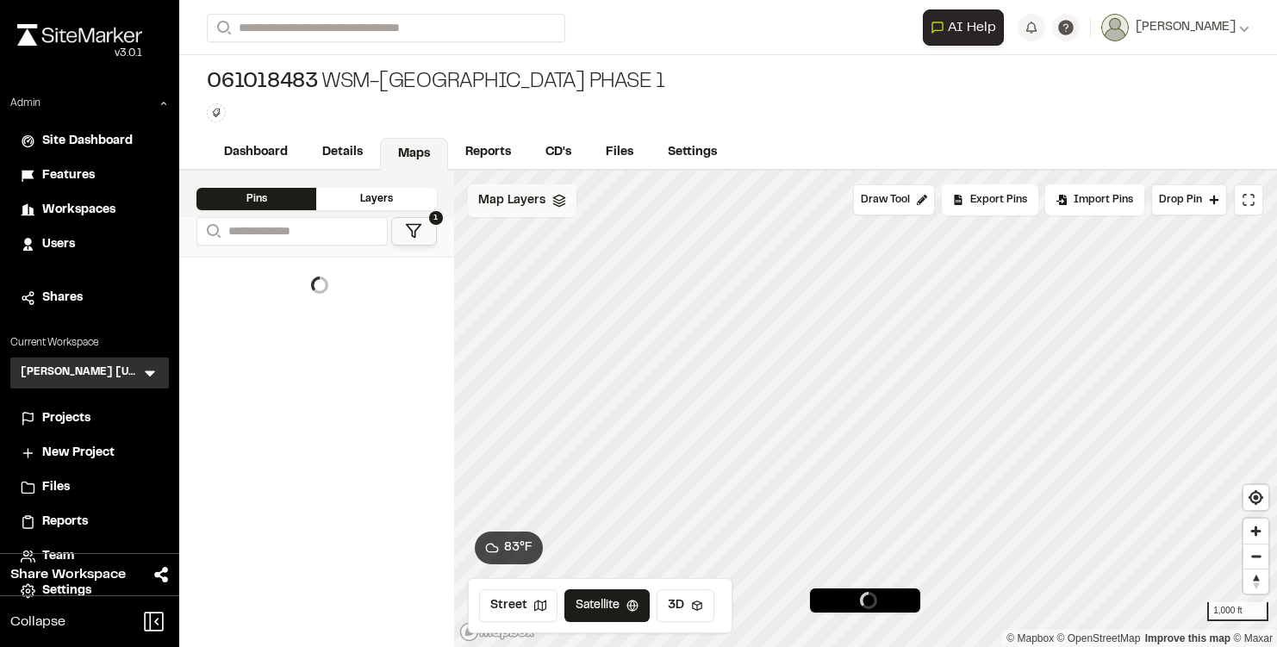
click at [532, 208] on span "Map Layers" at bounding box center [511, 200] width 67 height 19
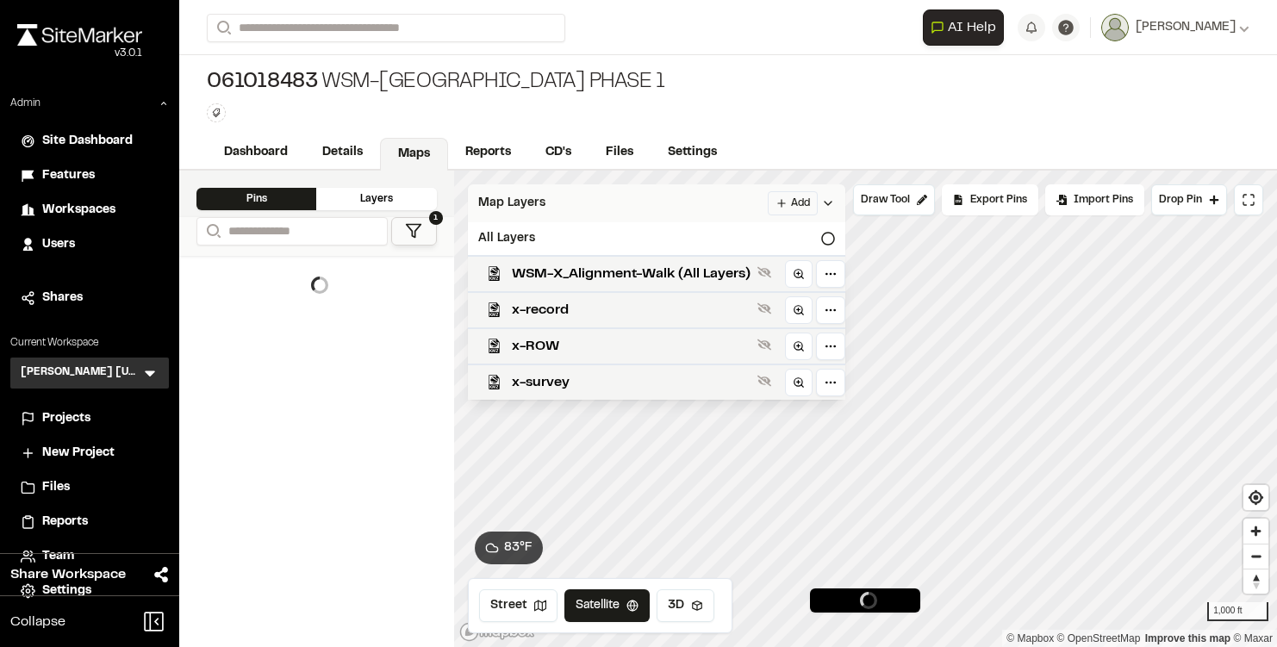
click at [546, 201] on div "Map Layers Add" at bounding box center [657, 203] width 378 height 38
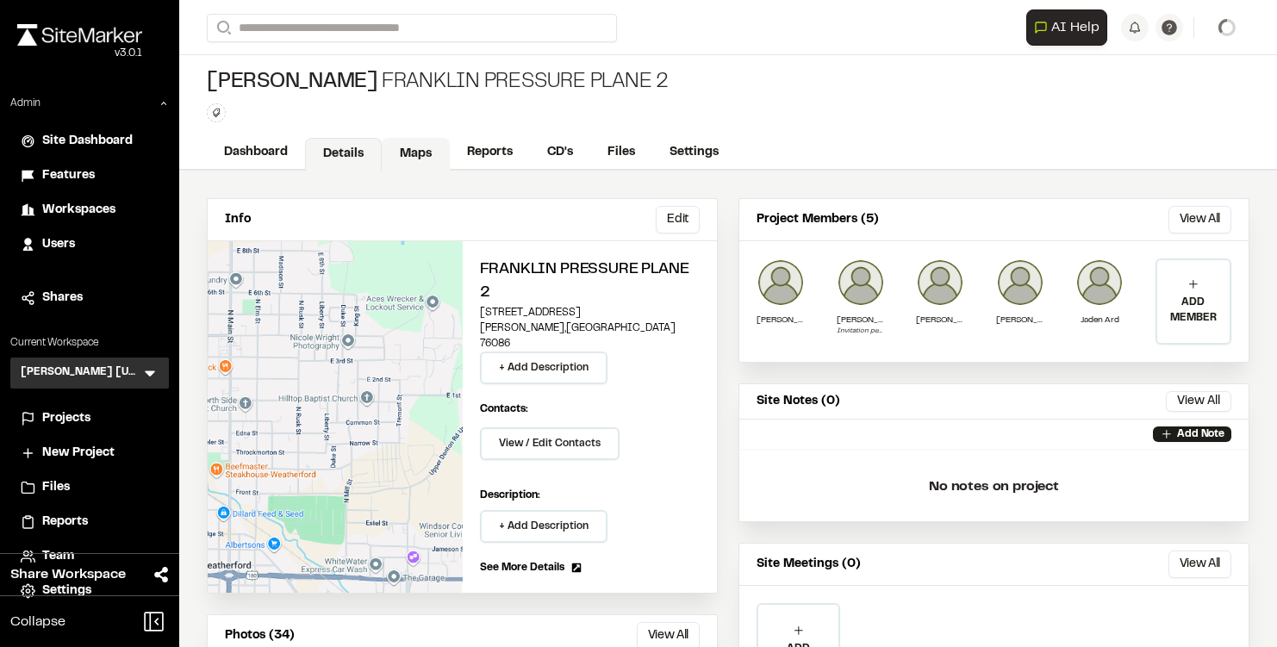
click at [415, 146] on link "Maps" at bounding box center [416, 154] width 68 height 33
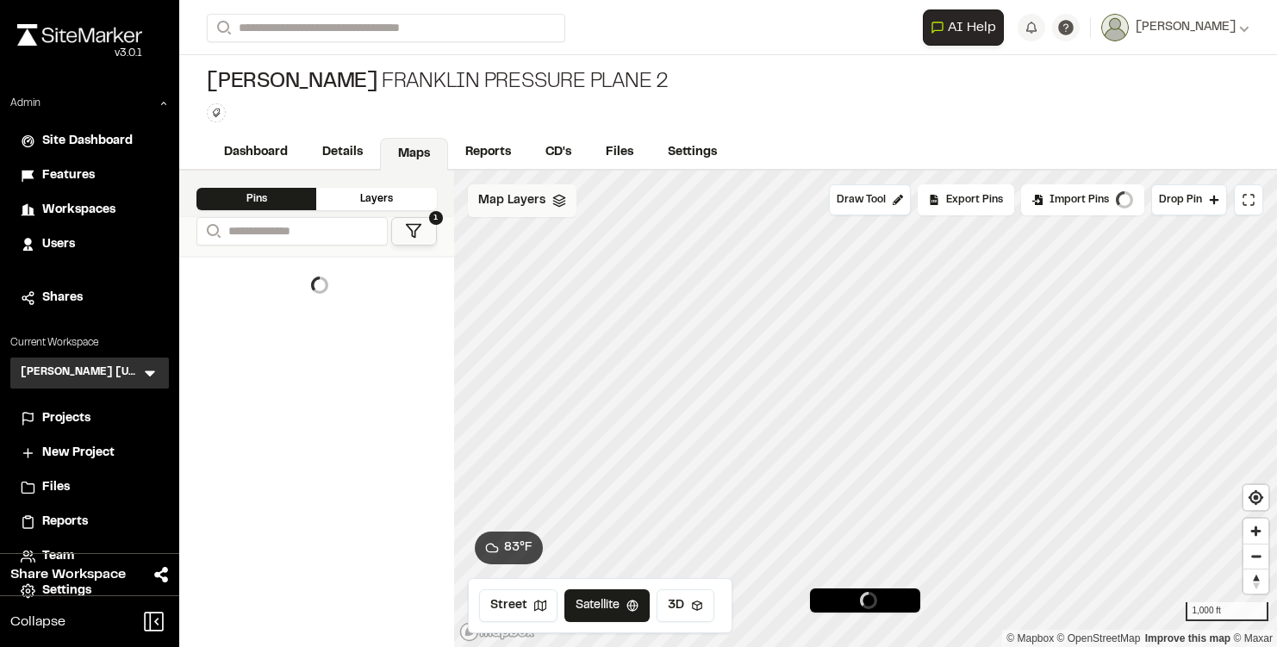
click at [528, 204] on span "Map Layers" at bounding box center [511, 200] width 67 height 19
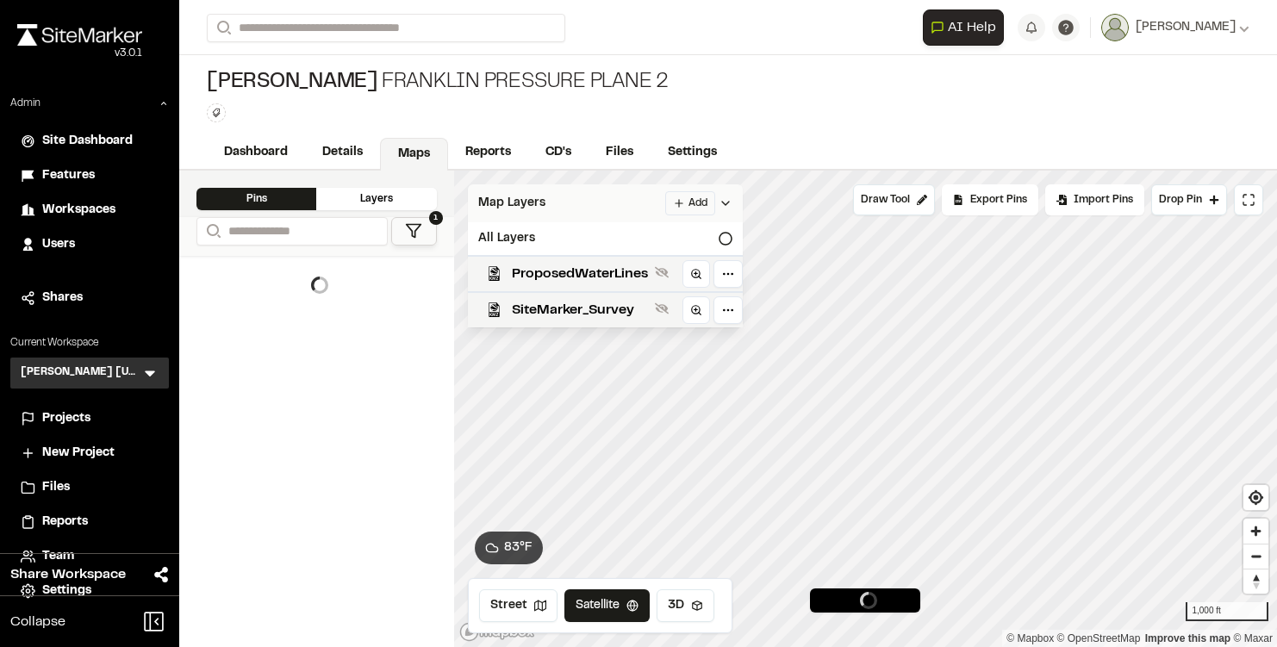
click at [528, 204] on span "Map Layers" at bounding box center [511, 203] width 67 height 19
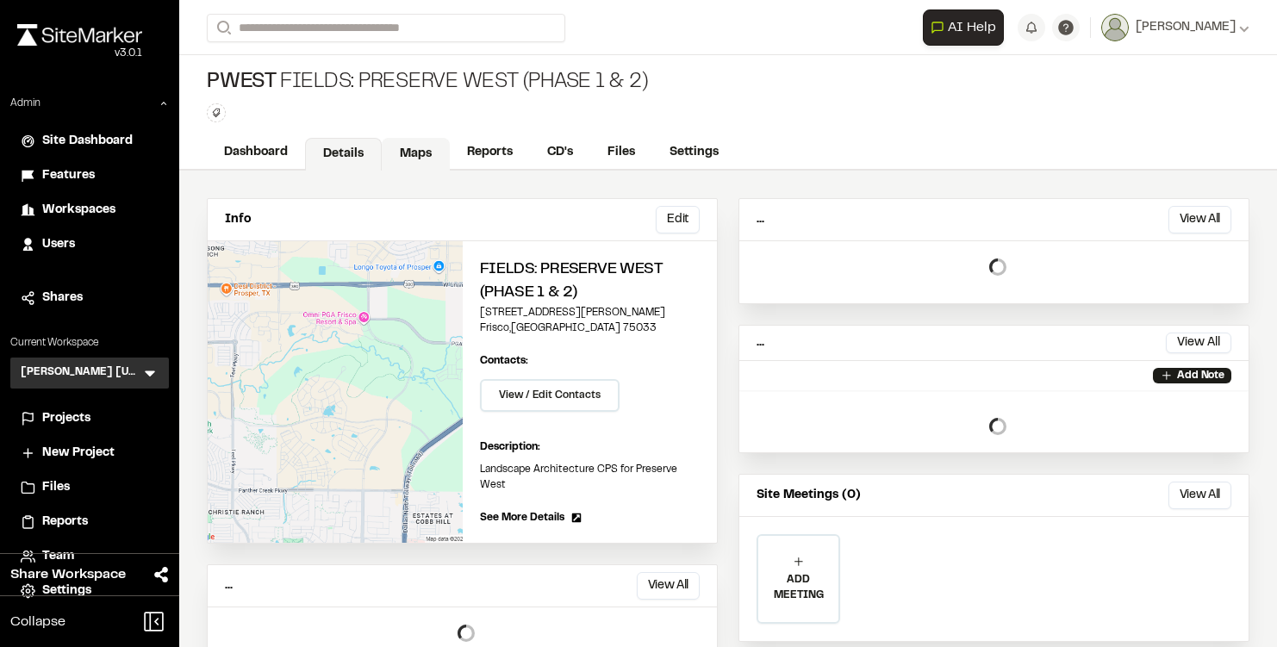
click at [396, 153] on link "Maps" at bounding box center [416, 154] width 68 height 33
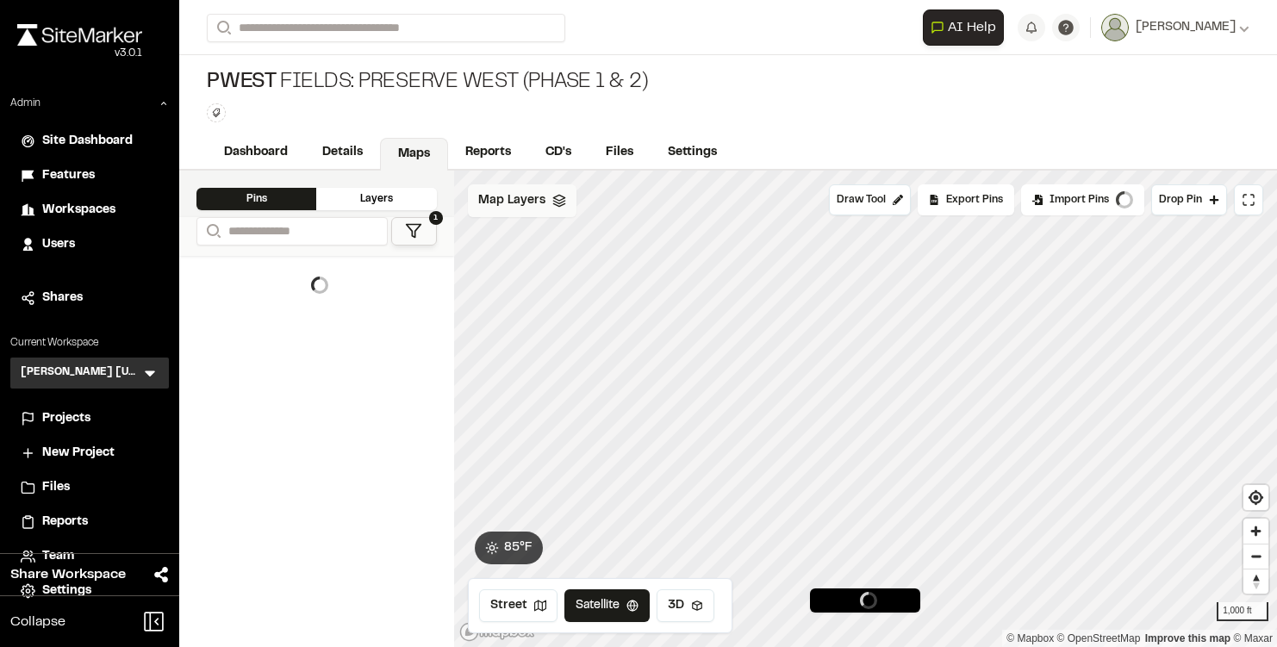
click at [509, 187] on div "Map Layers" at bounding box center [522, 200] width 109 height 33
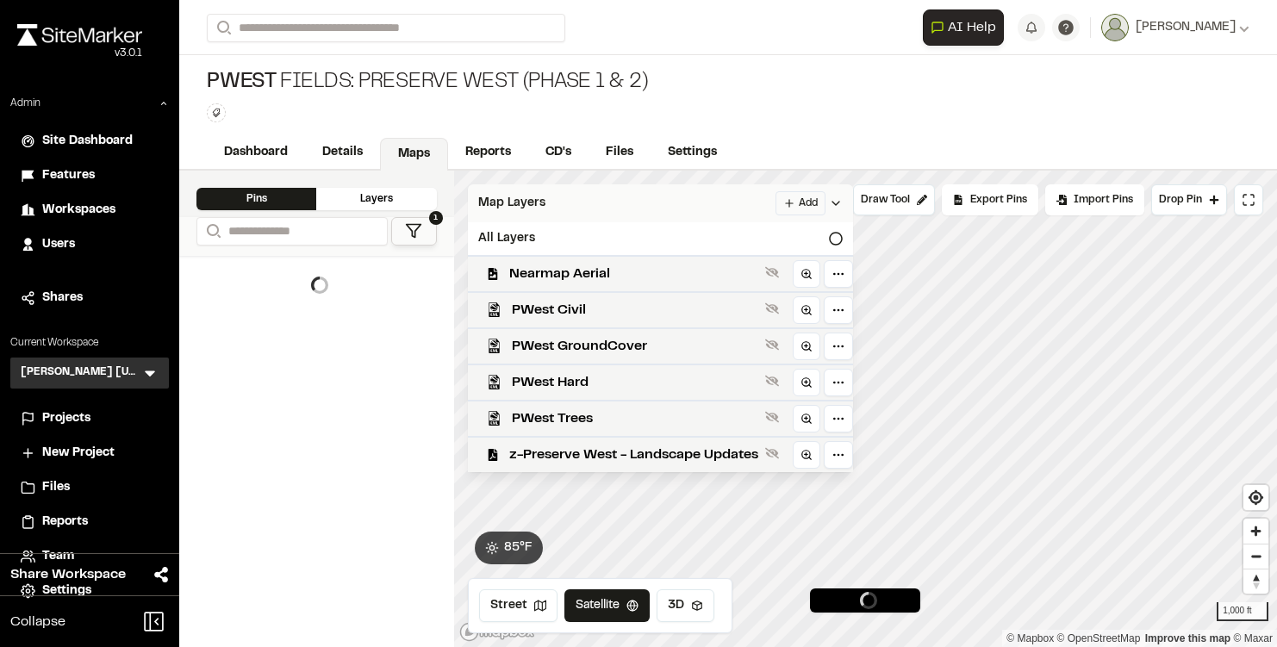
click at [509, 187] on div "Map Layers Add" at bounding box center [660, 203] width 385 height 38
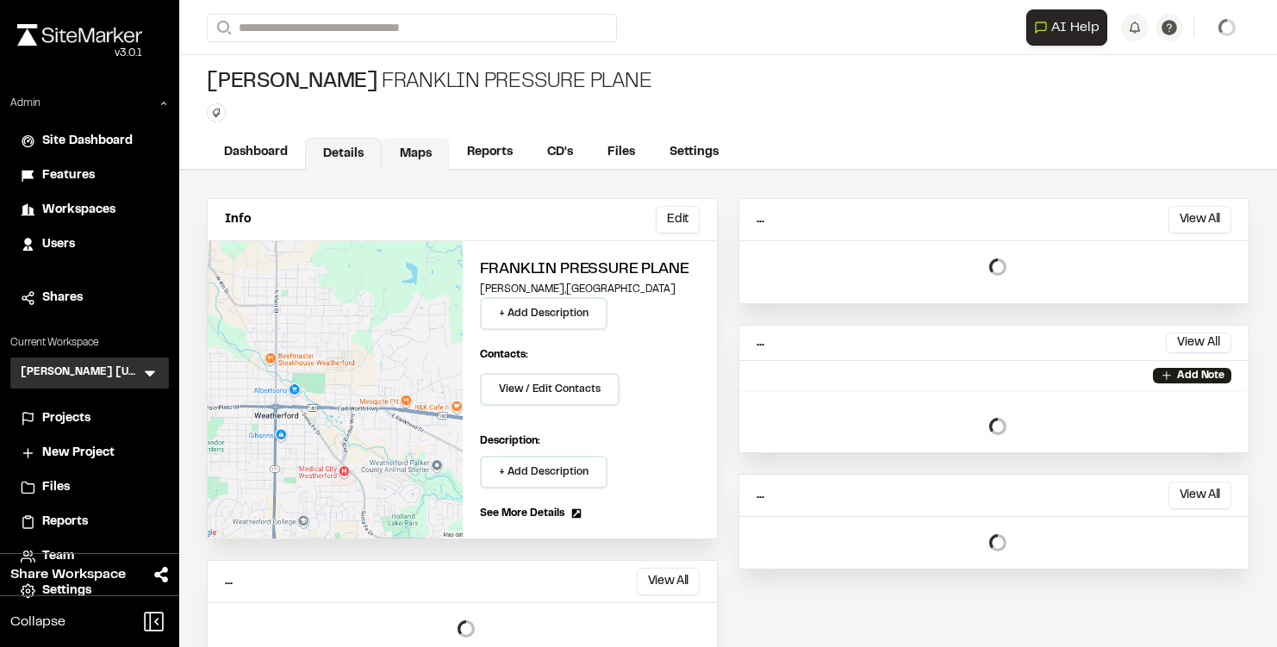
click at [417, 147] on link "Maps" at bounding box center [416, 154] width 68 height 33
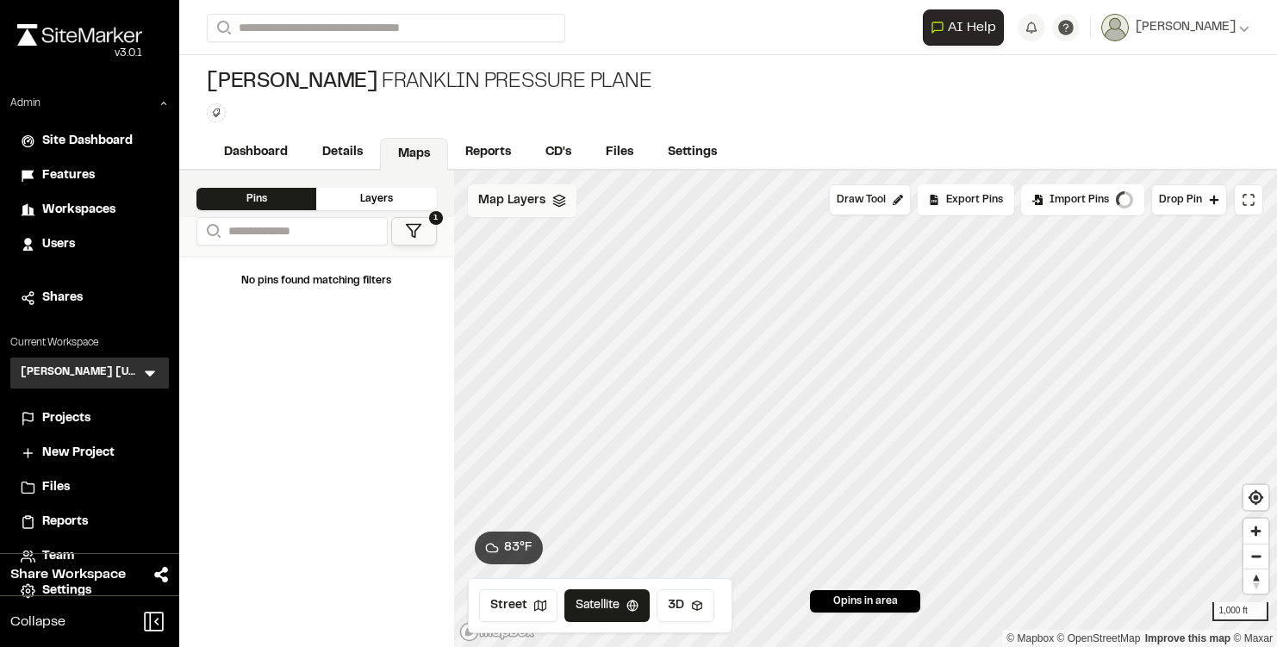
click at [538, 197] on span "Map Layers" at bounding box center [511, 200] width 67 height 19
click at [538, 197] on span "Map Layers" at bounding box center [511, 203] width 67 height 19
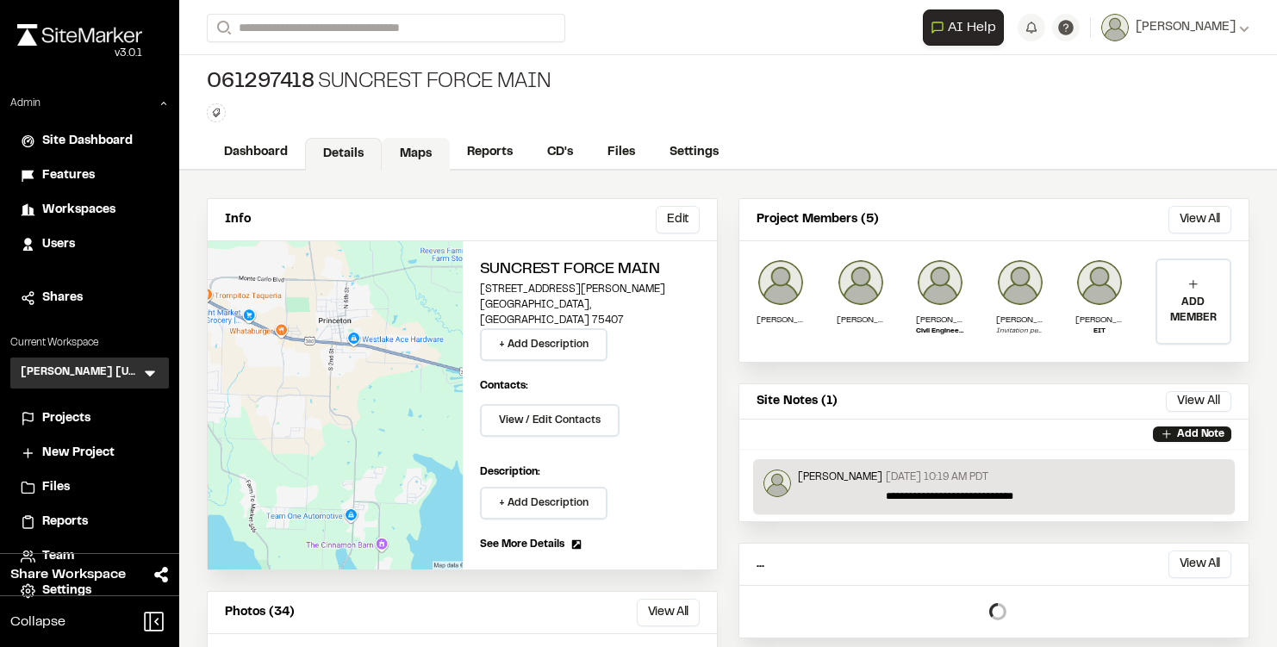
click at [403, 159] on link "Maps" at bounding box center [416, 154] width 68 height 33
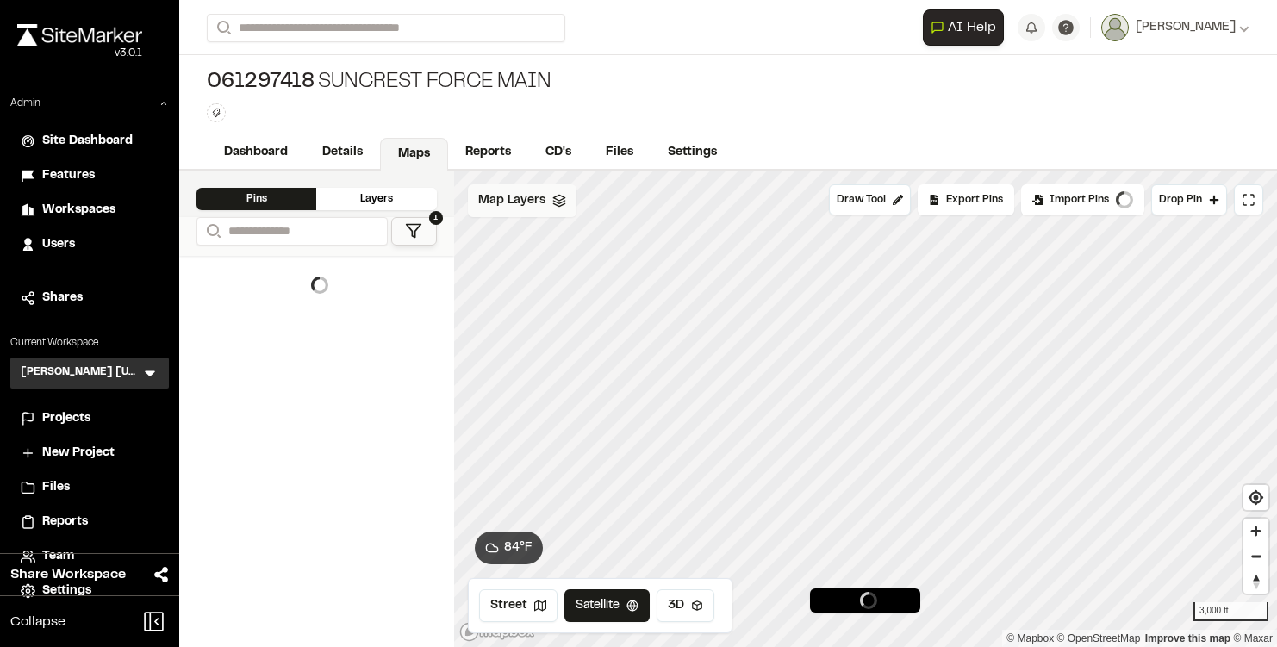
click at [529, 198] on span "Map Layers" at bounding box center [511, 200] width 67 height 19
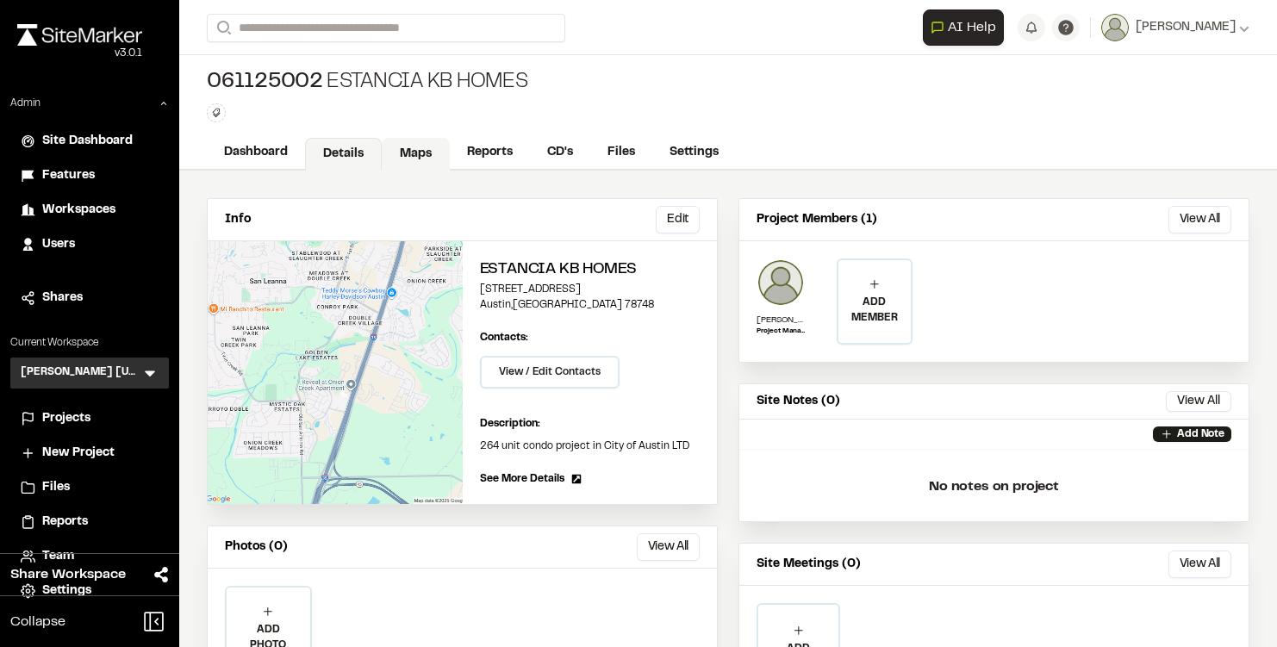
click at [429, 151] on link "Maps" at bounding box center [416, 154] width 68 height 33
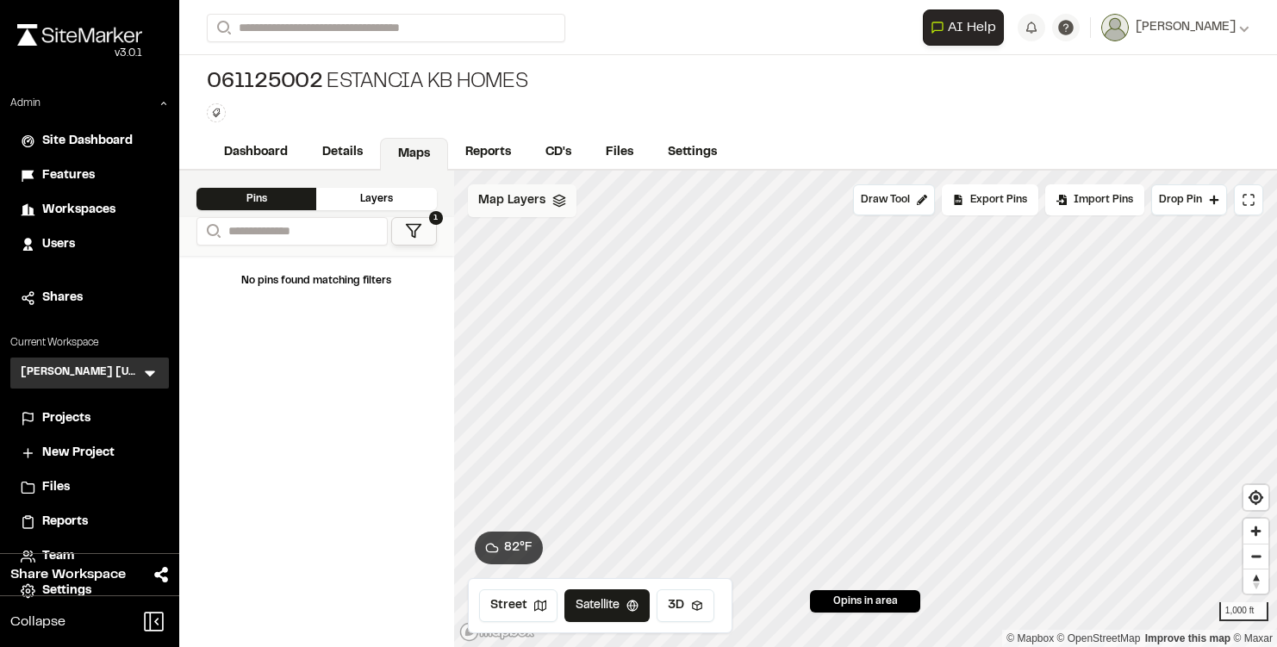
click at [555, 204] on icon at bounding box center [560, 201] width 14 height 14
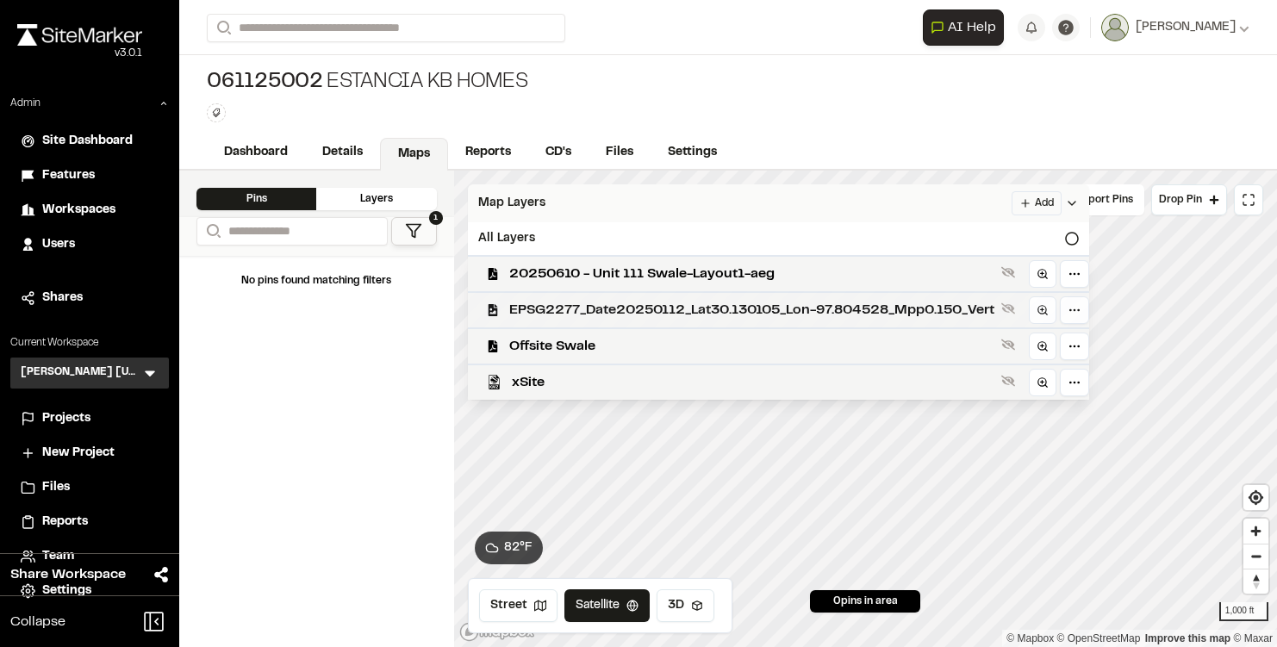
click at [554, 301] on span "EPSG2277_Date20250112_Lat30.130105_Lon-97.804528_Mpp0.150_Vert" at bounding box center [751, 310] width 485 height 21
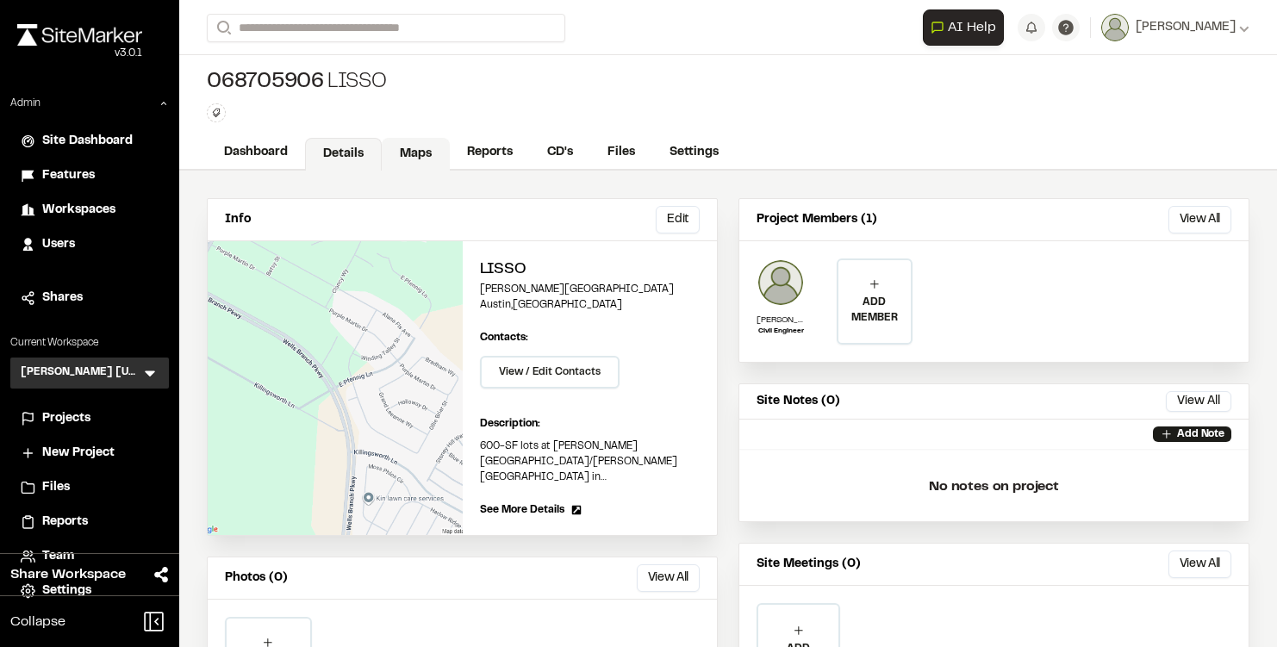
click at [430, 153] on link "Maps" at bounding box center [416, 154] width 68 height 33
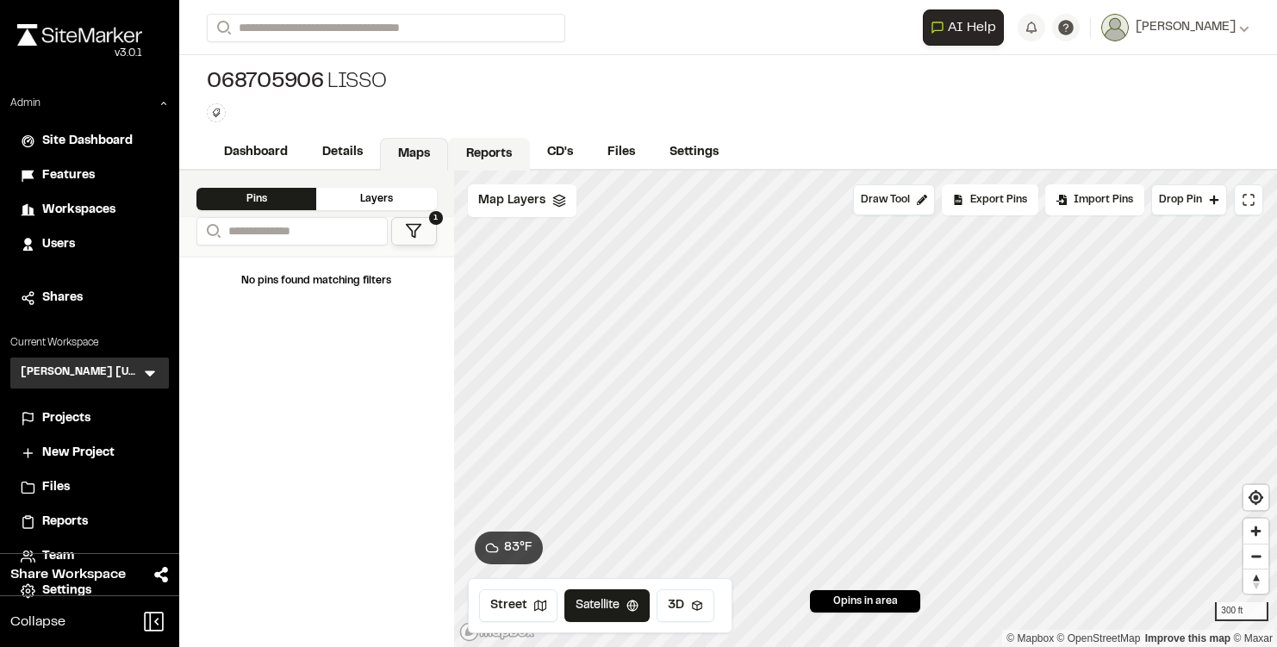
click at [542, 199] on span "Map Layers" at bounding box center [511, 200] width 67 height 19
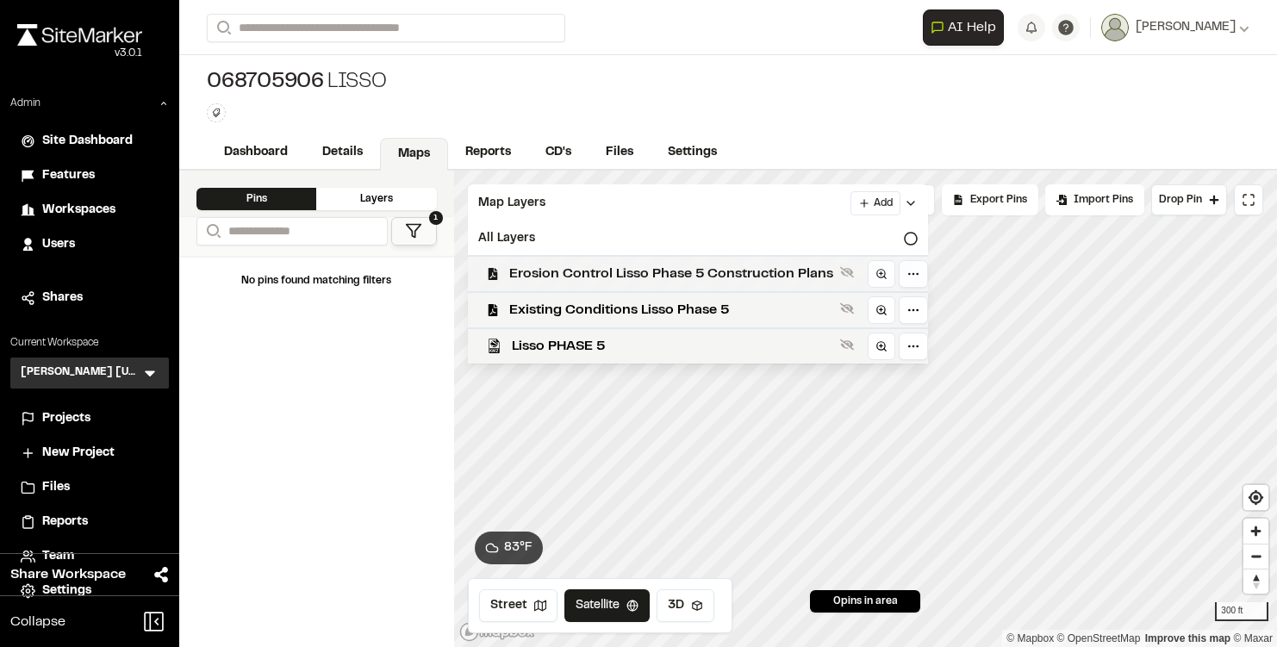
click at [545, 279] on span "Erosion Control Lisso Phase 5 Construction Plans" at bounding box center [671, 274] width 324 height 21
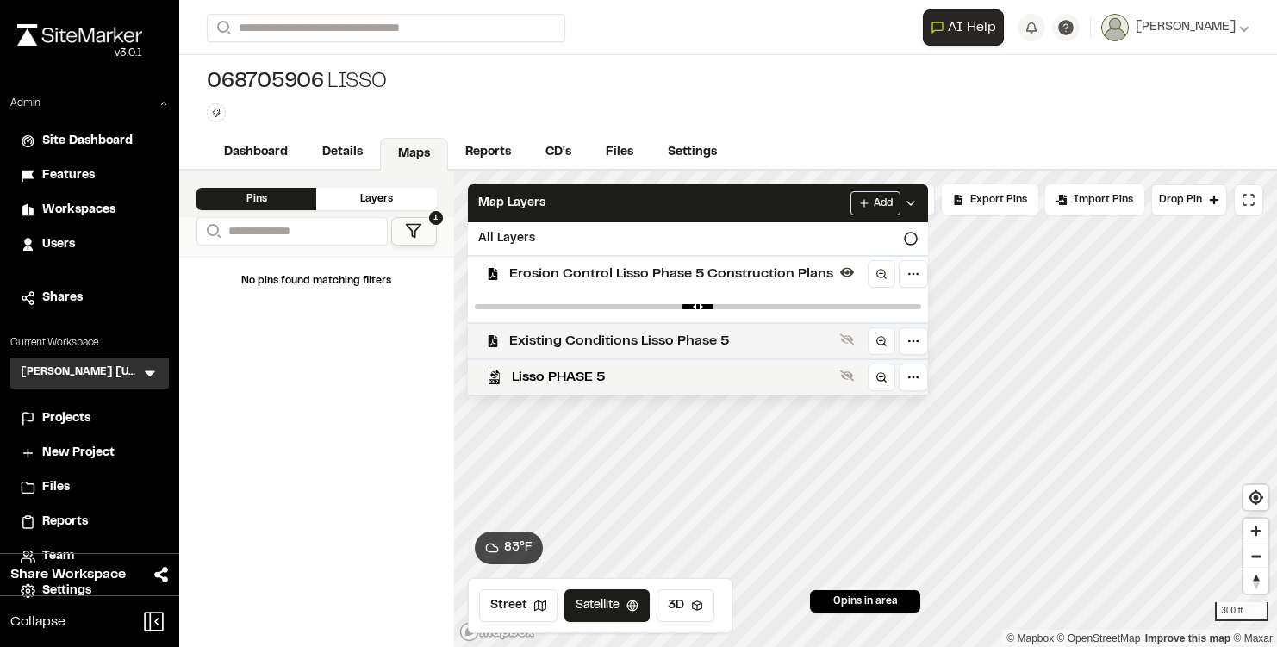
click at [536, 333] on span "Existing Conditions Lisso Phase 5" at bounding box center [671, 341] width 324 height 21
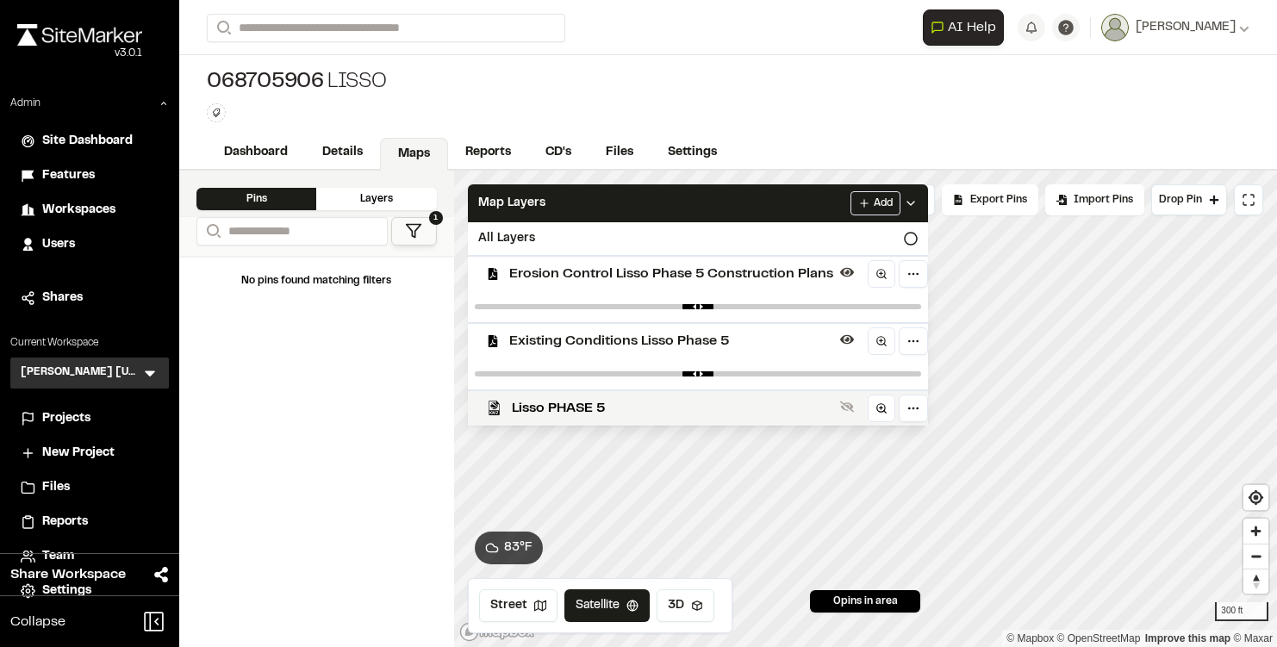
click at [563, 275] on span "Erosion Control Lisso Phase 5 Construction Plans" at bounding box center [671, 274] width 324 height 21
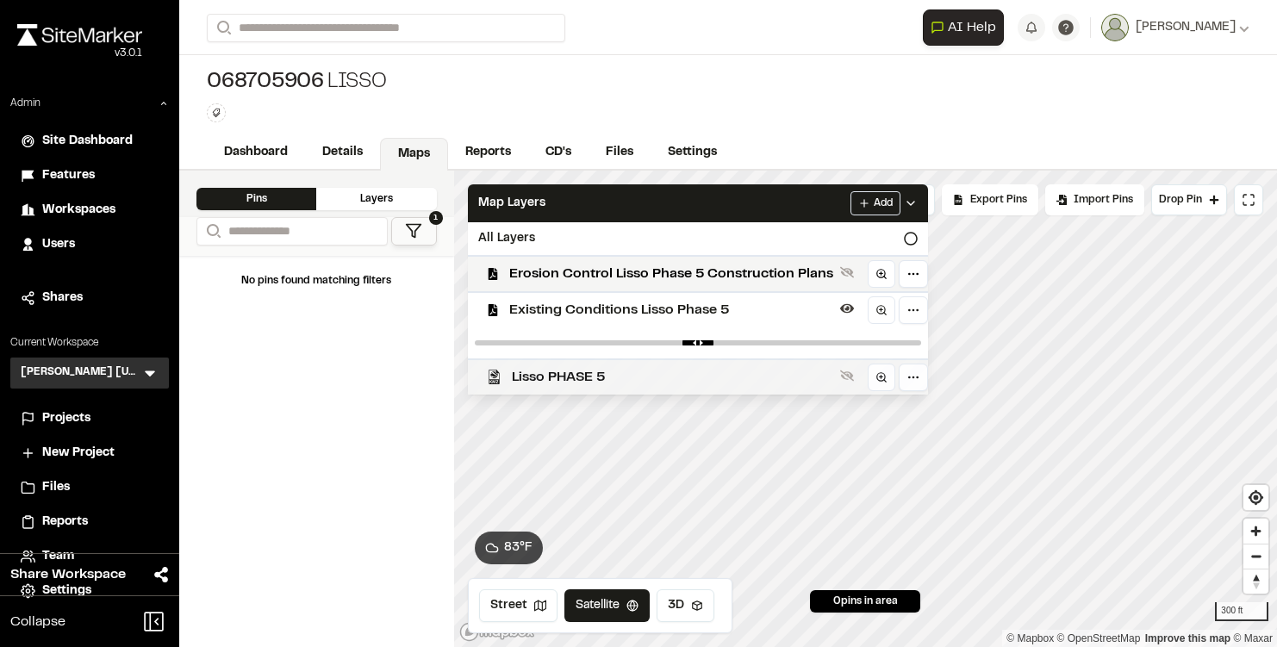
click at [545, 373] on span "Lisso PHASE 5" at bounding box center [673, 377] width 322 height 21
click at [738, 279] on span "Erosion Control Lisso Phase 5 Construction Plans" at bounding box center [671, 274] width 324 height 21
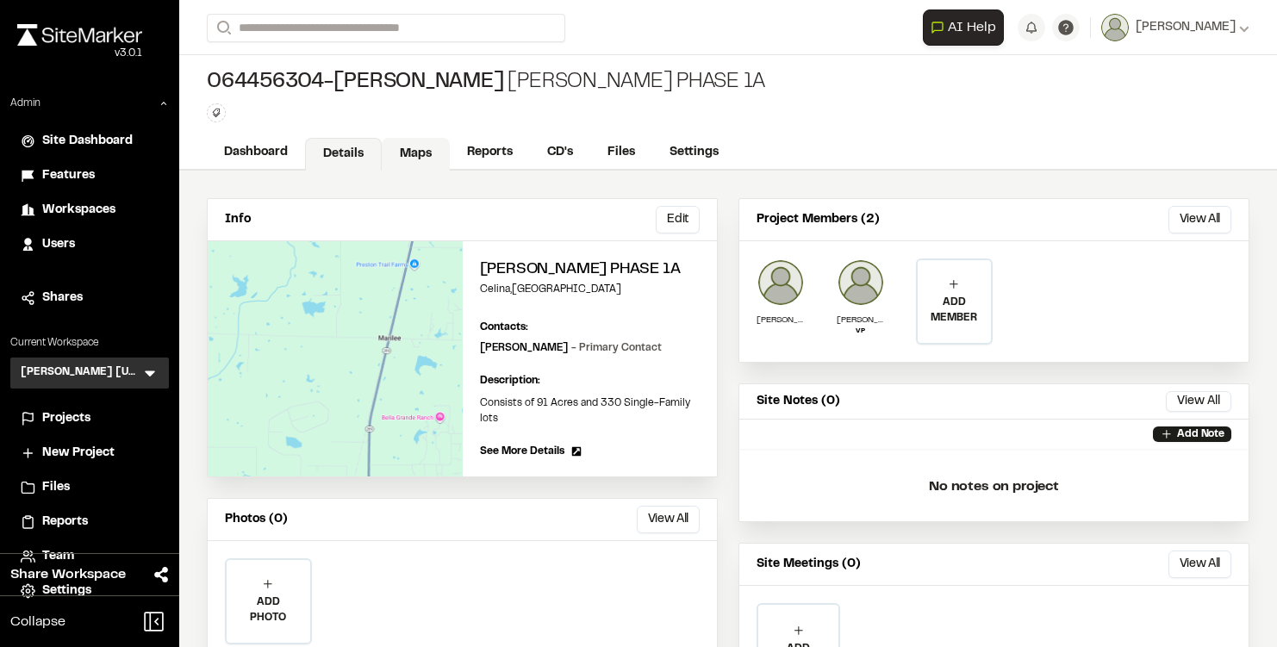
click at [416, 159] on link "Maps" at bounding box center [416, 154] width 68 height 33
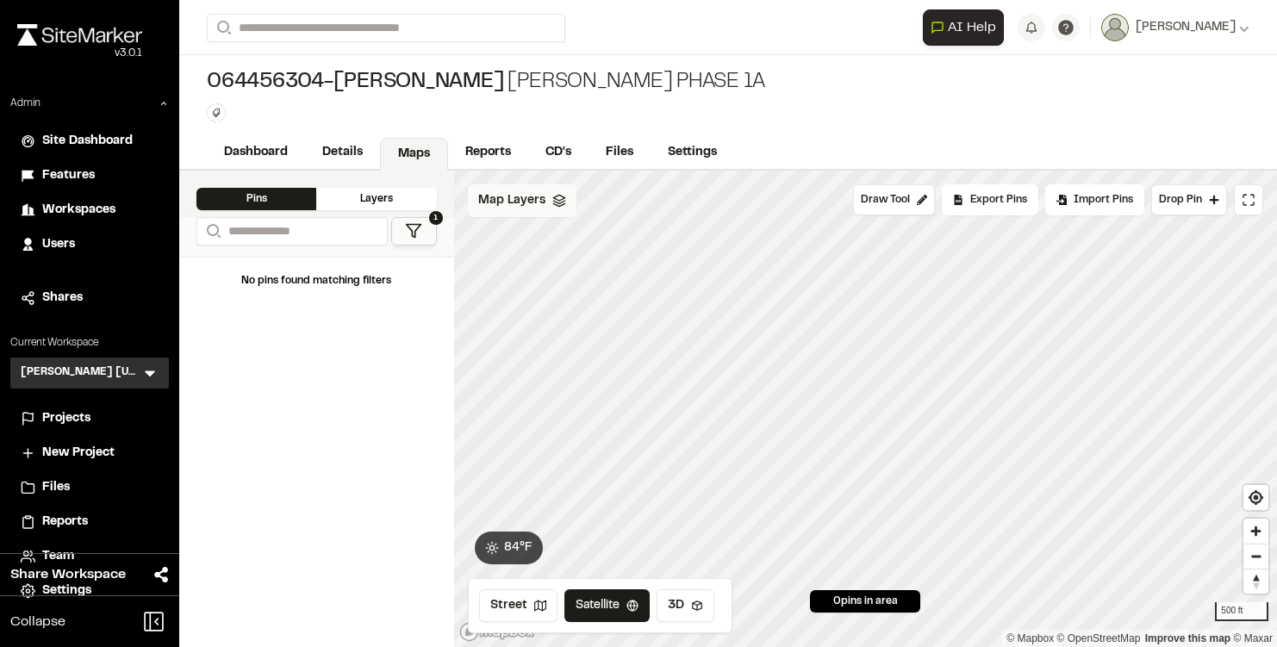
click at [526, 198] on span "Map Layers" at bounding box center [511, 200] width 67 height 19
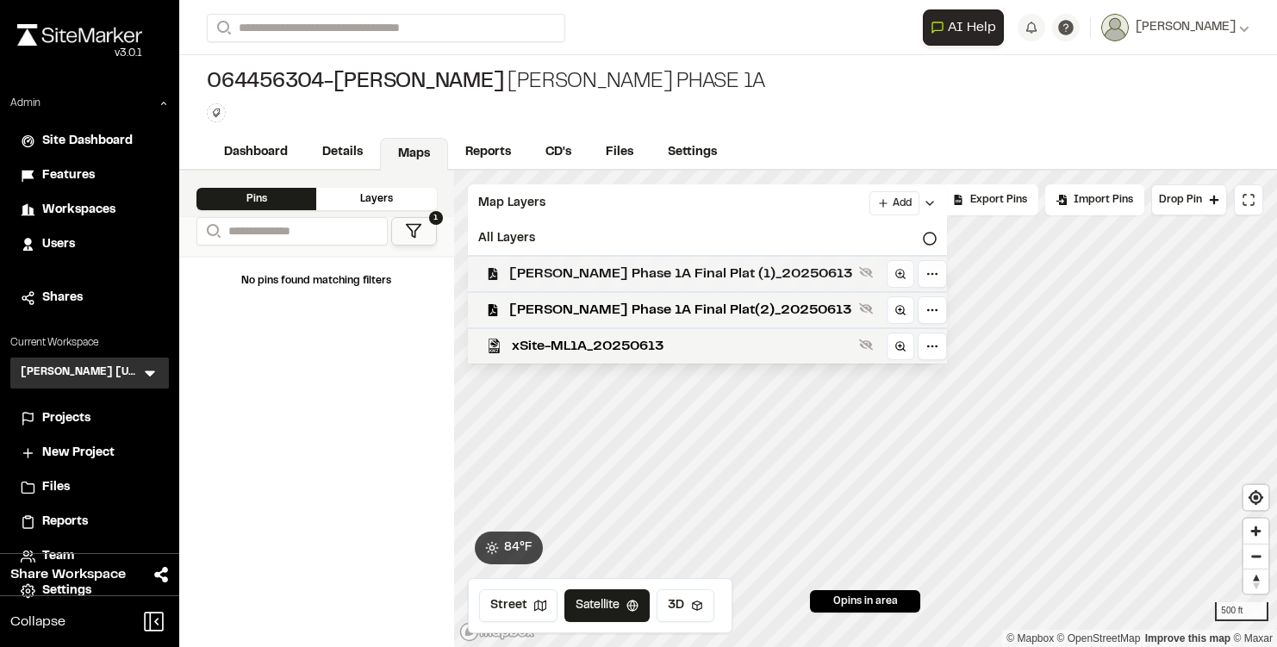
click at [544, 271] on span "[PERSON_NAME] Phase 1A Final Plat (1)_20250613" at bounding box center [680, 274] width 343 height 21
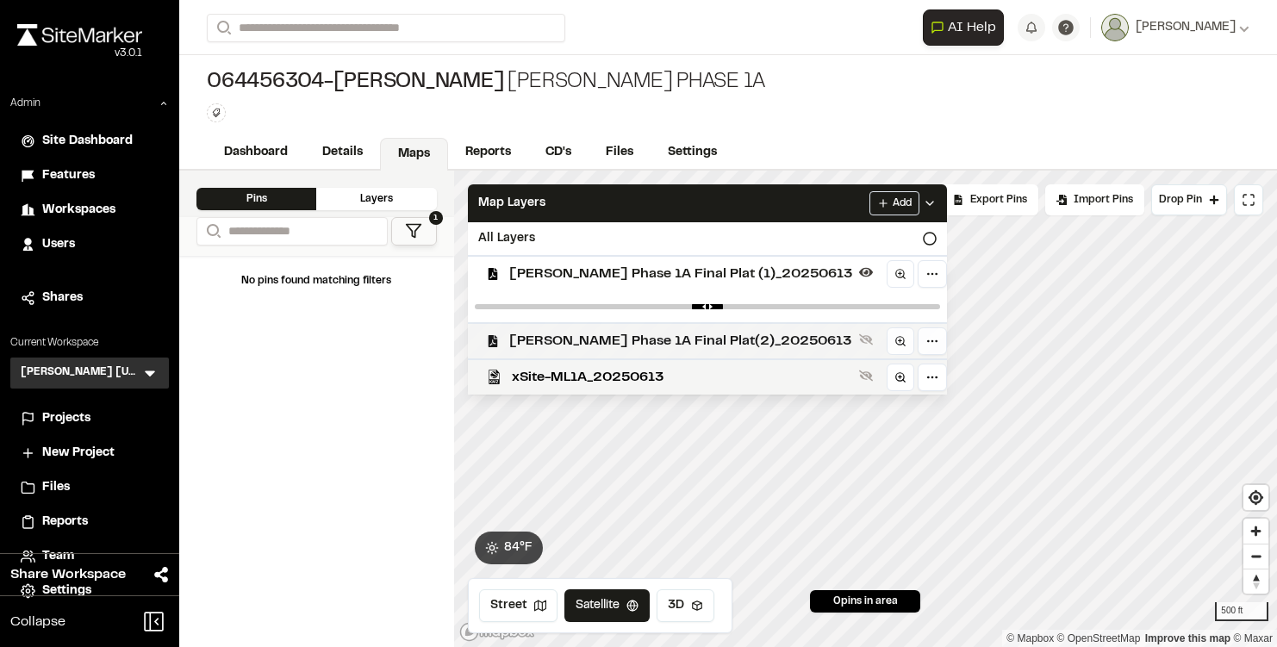
click at [531, 336] on span "[PERSON_NAME] Phase 1A Final Plat(2)_20250613" at bounding box center [680, 341] width 343 height 21
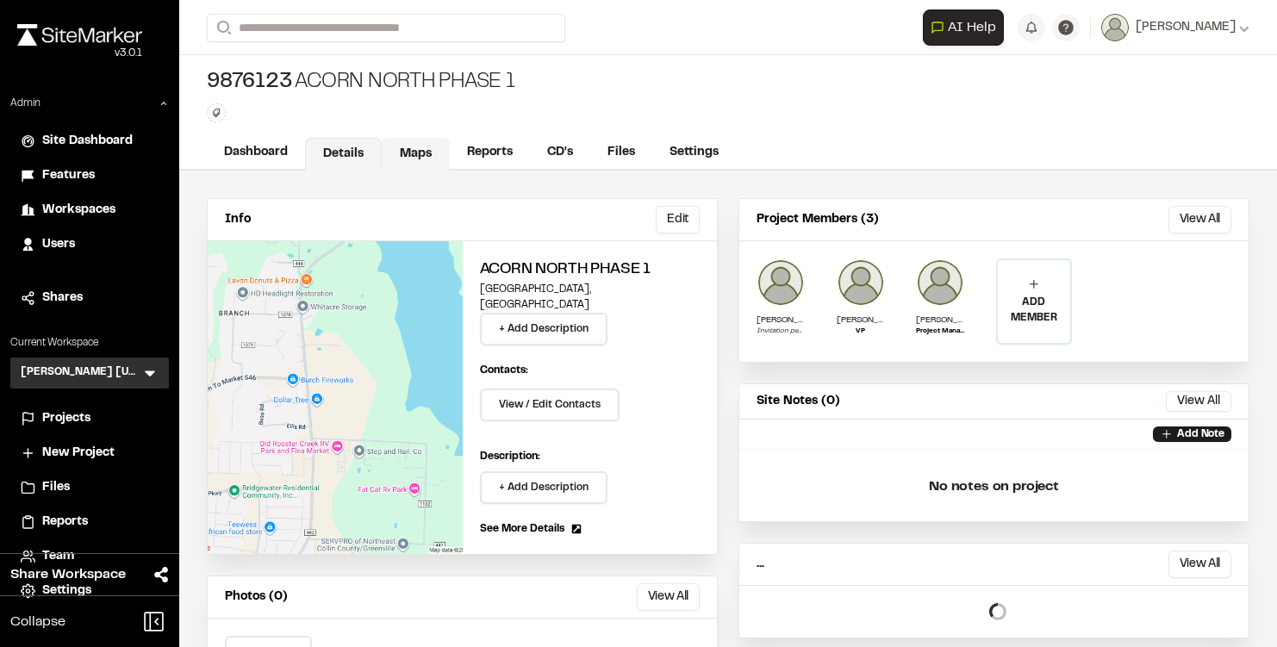
click at [414, 153] on link "Maps" at bounding box center [416, 154] width 68 height 33
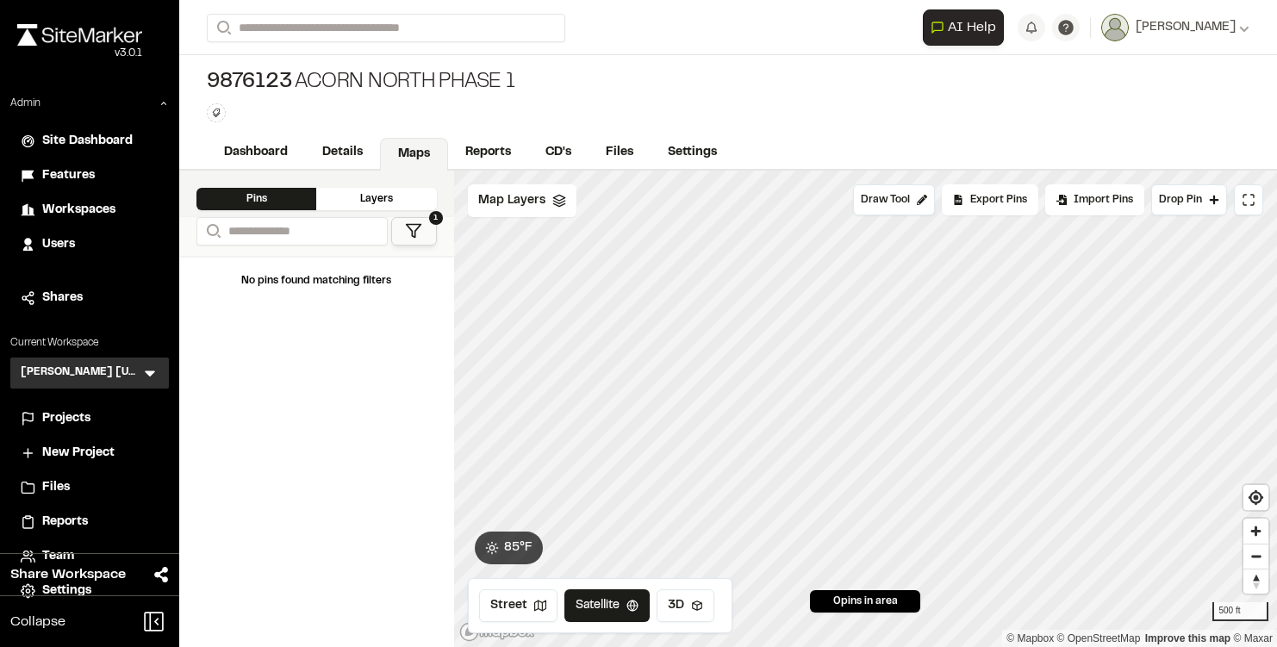
click at [528, 199] on span "Map Layers" at bounding box center [511, 200] width 67 height 19
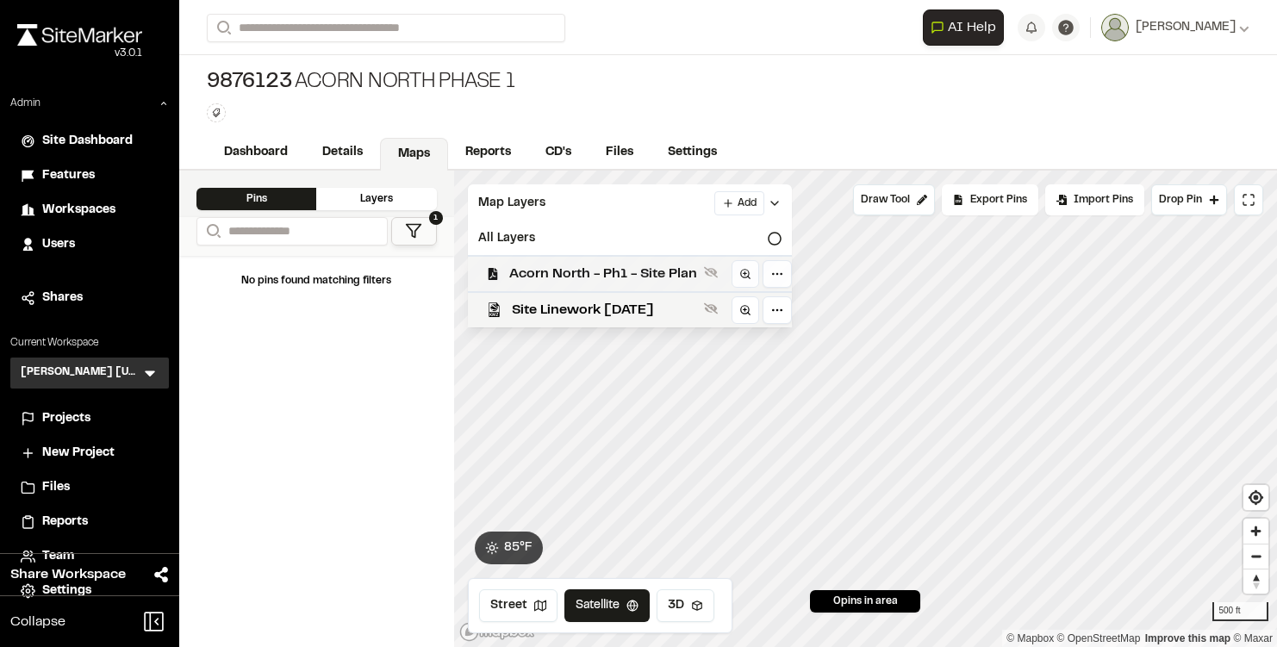
click at [531, 259] on div "Acorn North - Ph1 - Site Plan" at bounding box center [623, 273] width 338 height 36
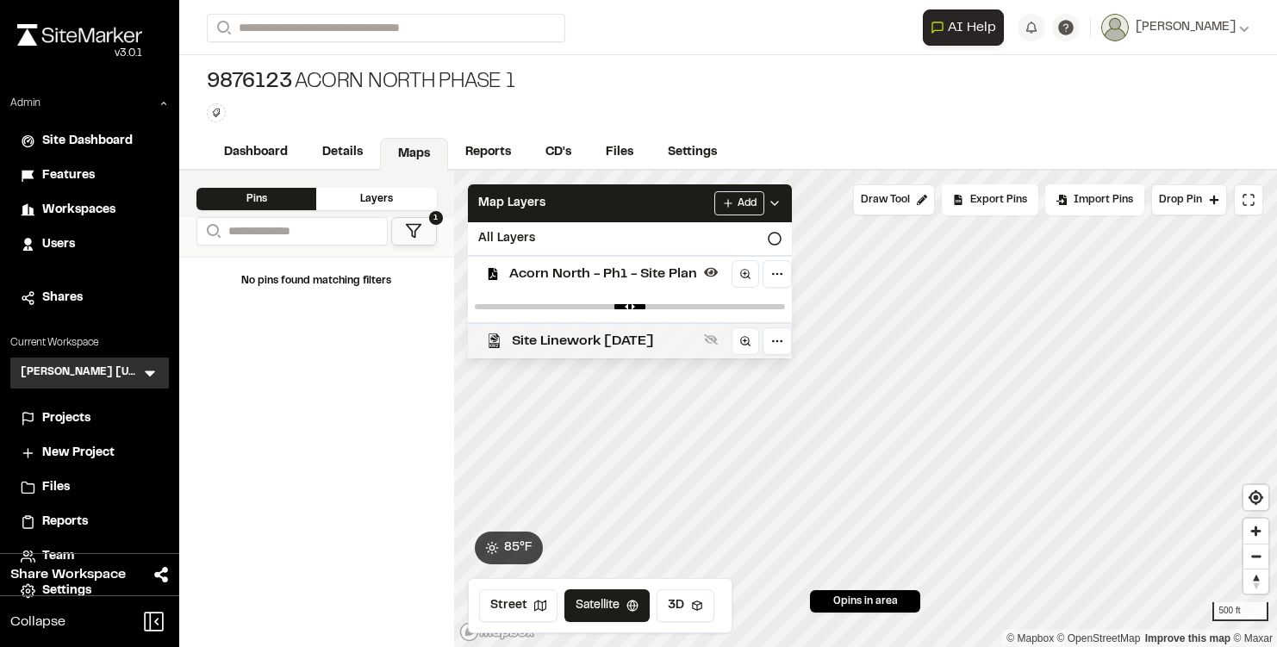
click at [524, 338] on span "Site Linework 06-13-25" at bounding box center [604, 341] width 185 height 21
click at [676, 270] on span "Acorn North - Ph1 - Site Plan" at bounding box center [603, 274] width 188 height 21
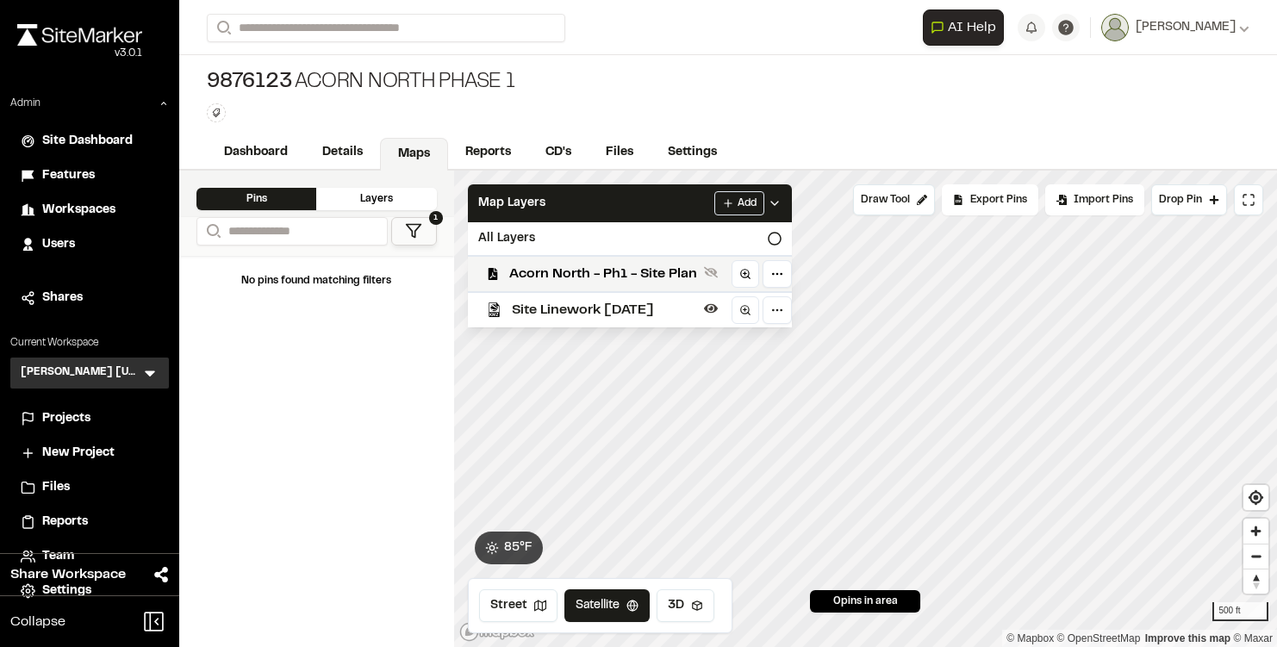
click at [617, 313] on span "Site Linework 06-13-25" at bounding box center [604, 310] width 185 height 21
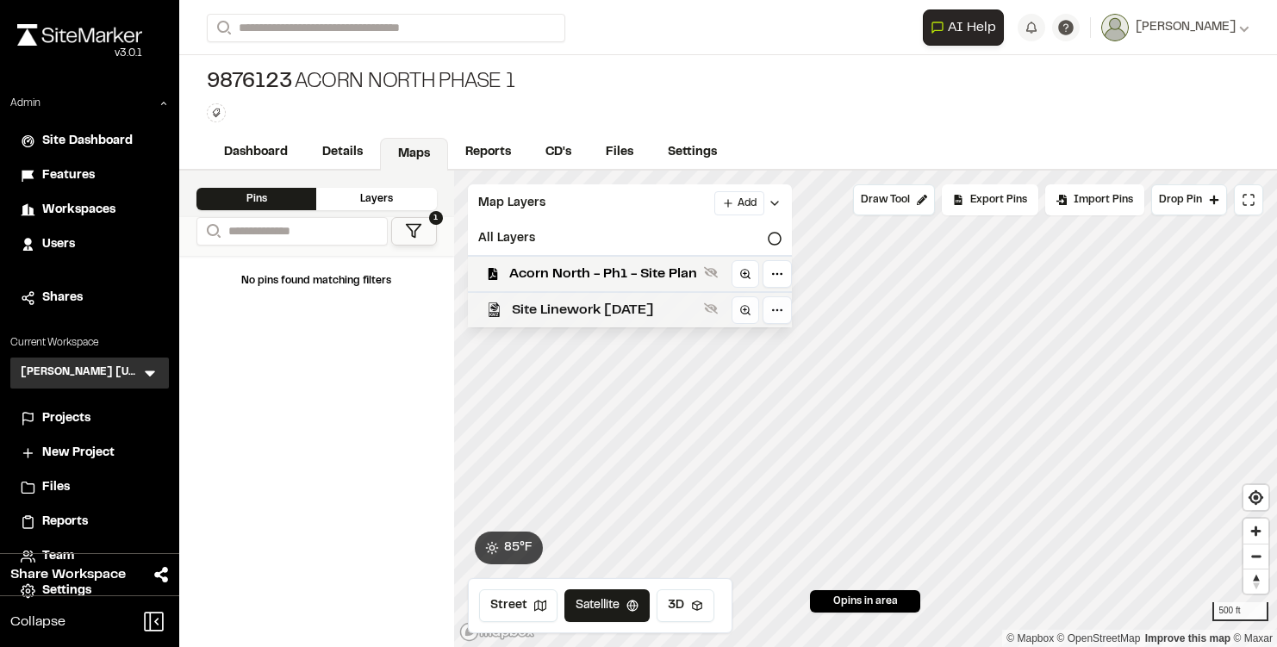
click at [621, 311] on span "Site Linework 06-13-25" at bounding box center [604, 310] width 185 height 21
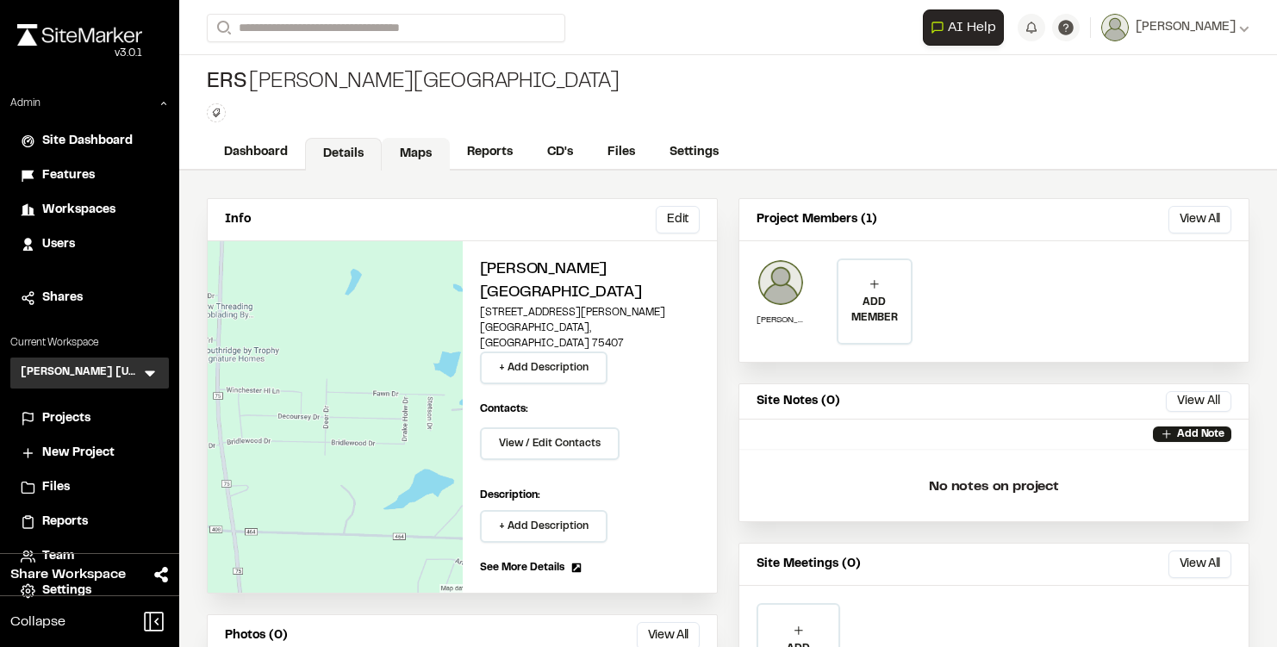
click at [439, 153] on link "Maps" at bounding box center [416, 154] width 68 height 33
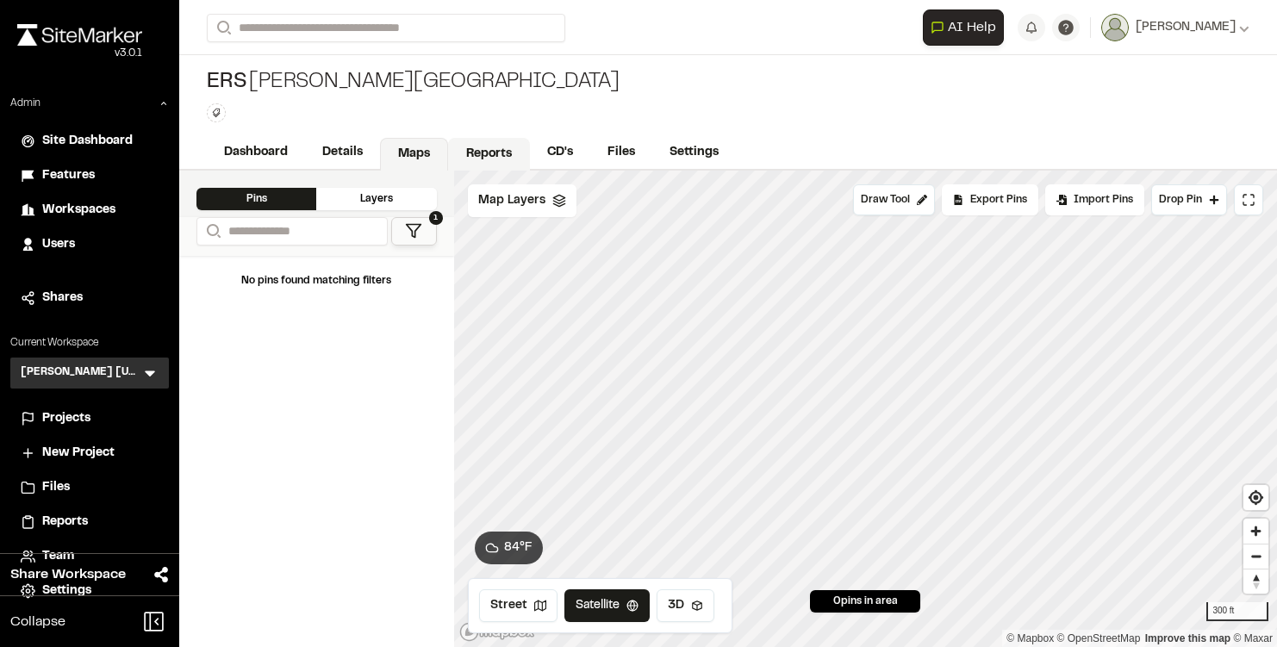
click at [540, 200] on span "Map Layers" at bounding box center [511, 200] width 67 height 19
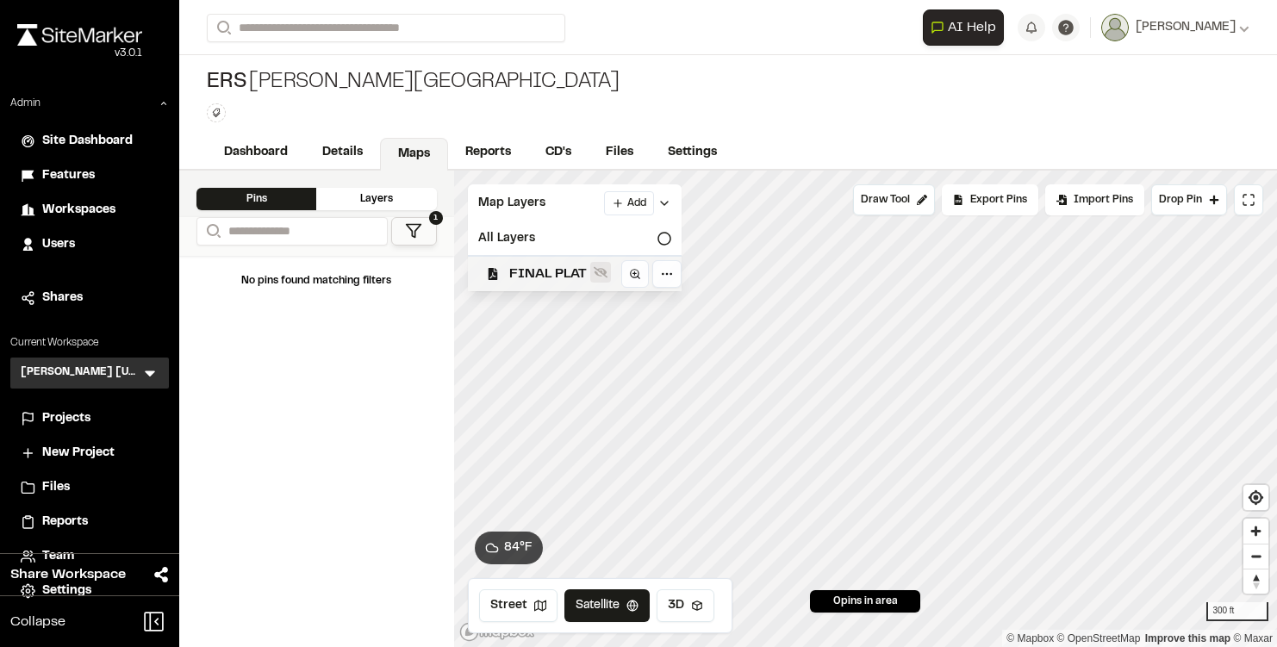
click at [590, 269] on button at bounding box center [600, 272] width 21 height 21
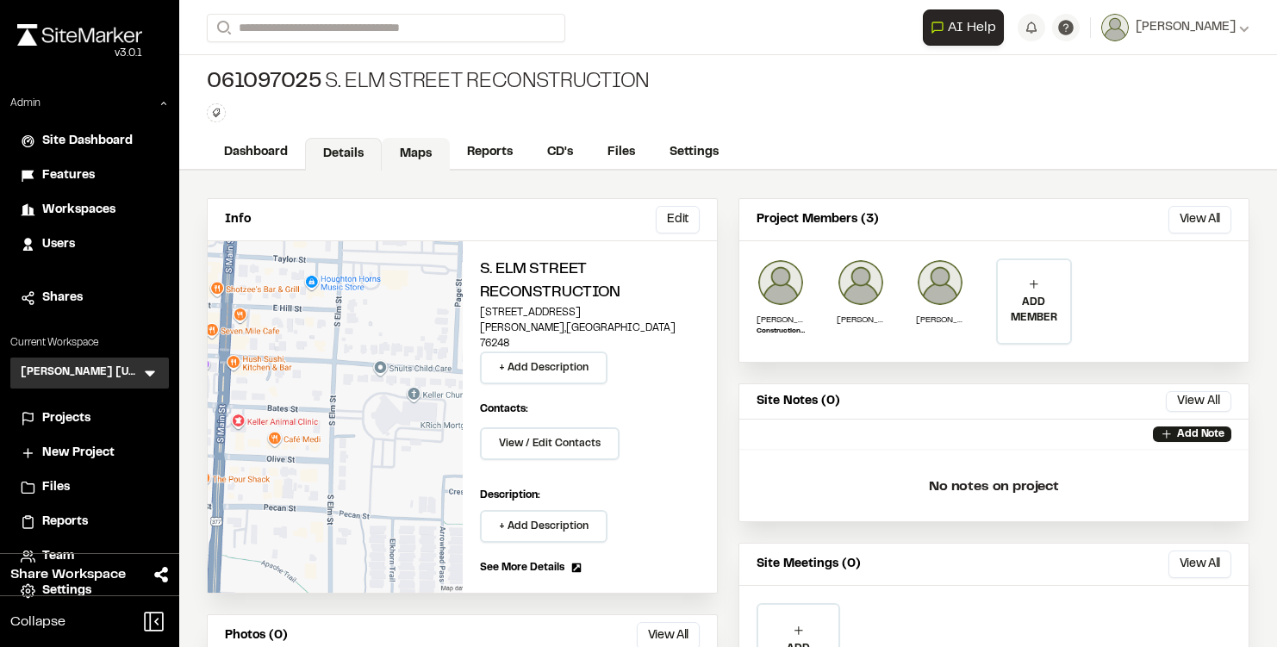
click at [403, 160] on link "Maps" at bounding box center [416, 154] width 68 height 33
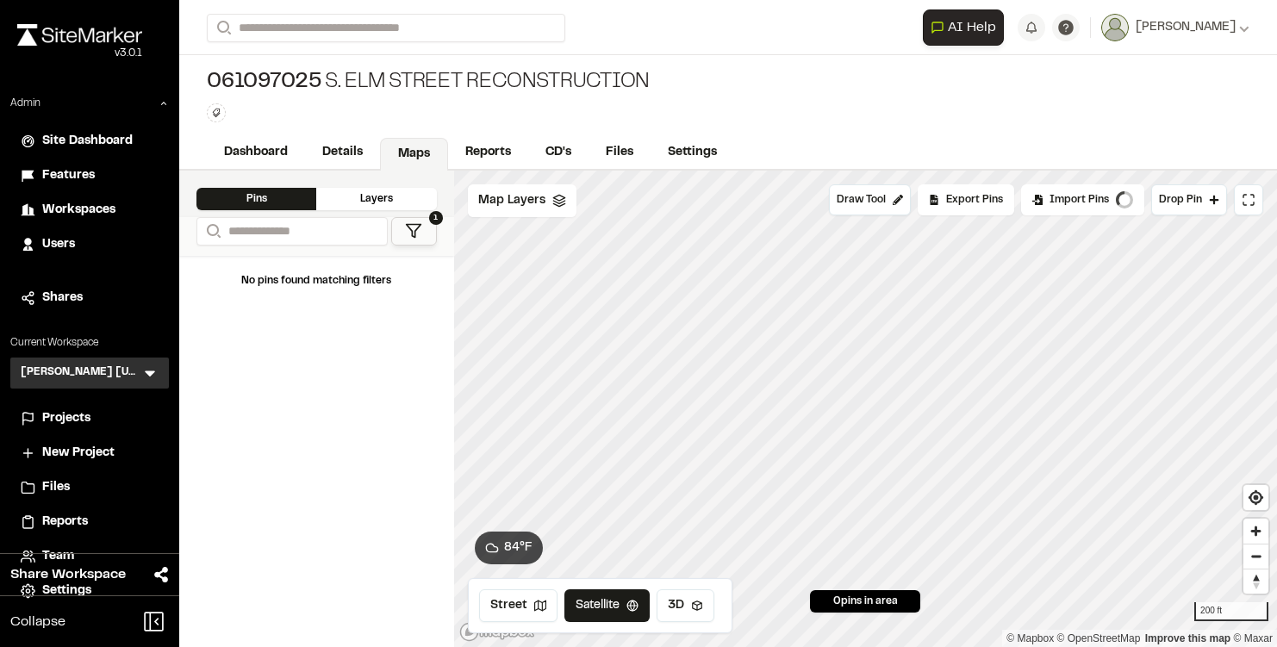
click at [553, 203] on icon at bounding box center [560, 201] width 14 height 14
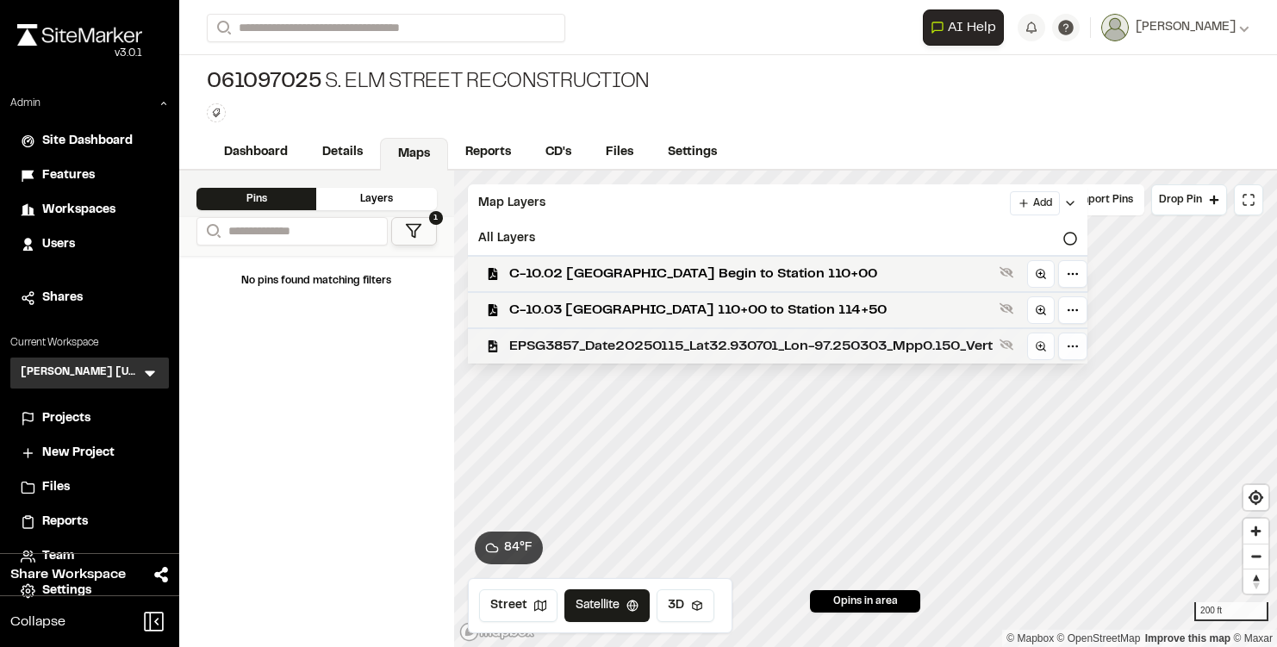
click at [576, 339] on span "EPSG3857_Date20250115_Lat32.930701_Lon-97.250303_Mpp0.150_Vert" at bounding box center [751, 346] width 484 height 21
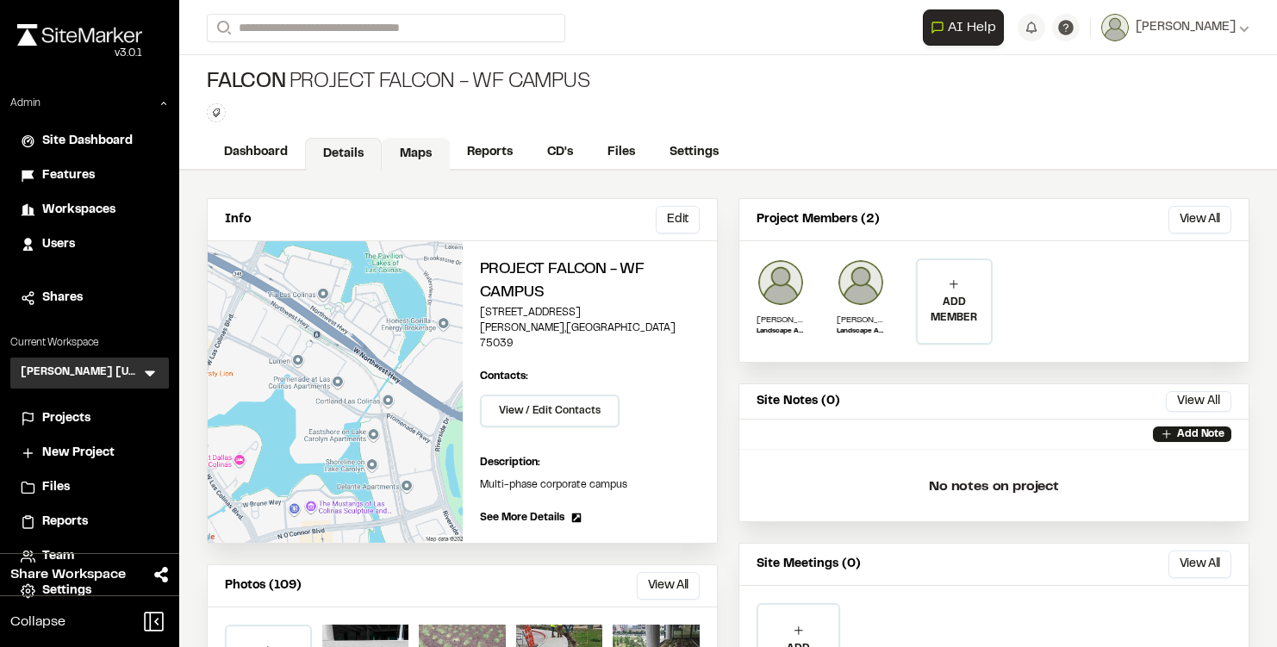
click at [443, 150] on link "Maps" at bounding box center [416, 154] width 68 height 33
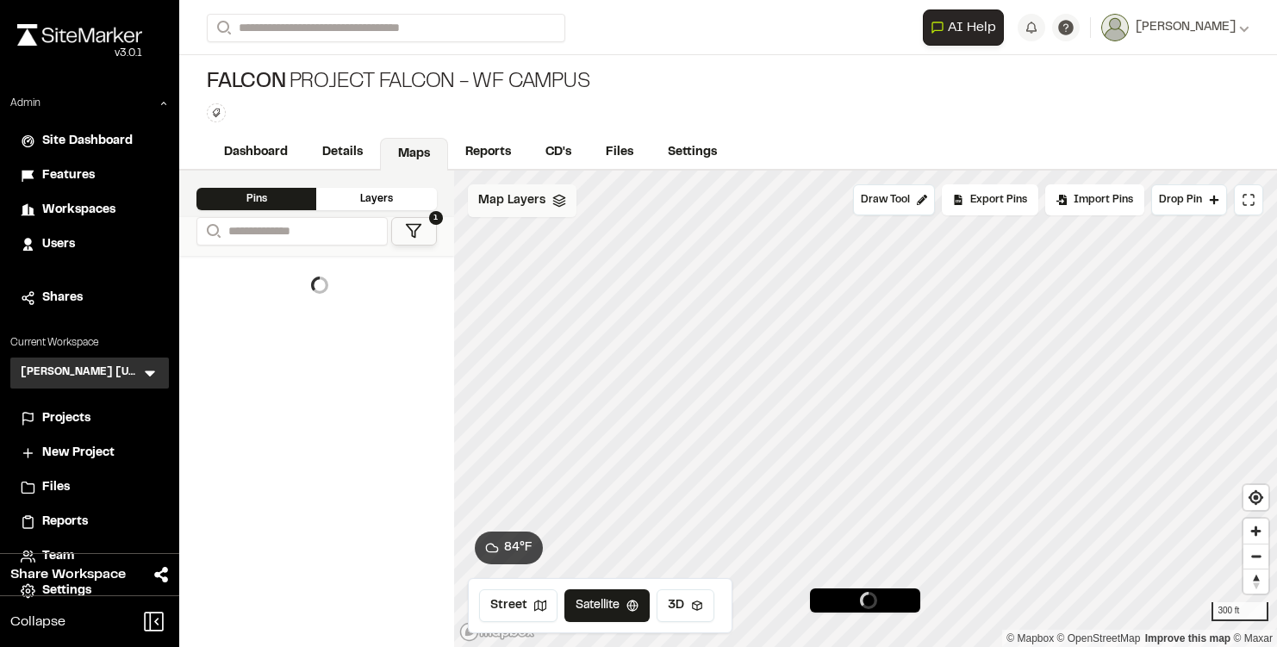
click at [557, 215] on div "Map Layers" at bounding box center [522, 200] width 109 height 33
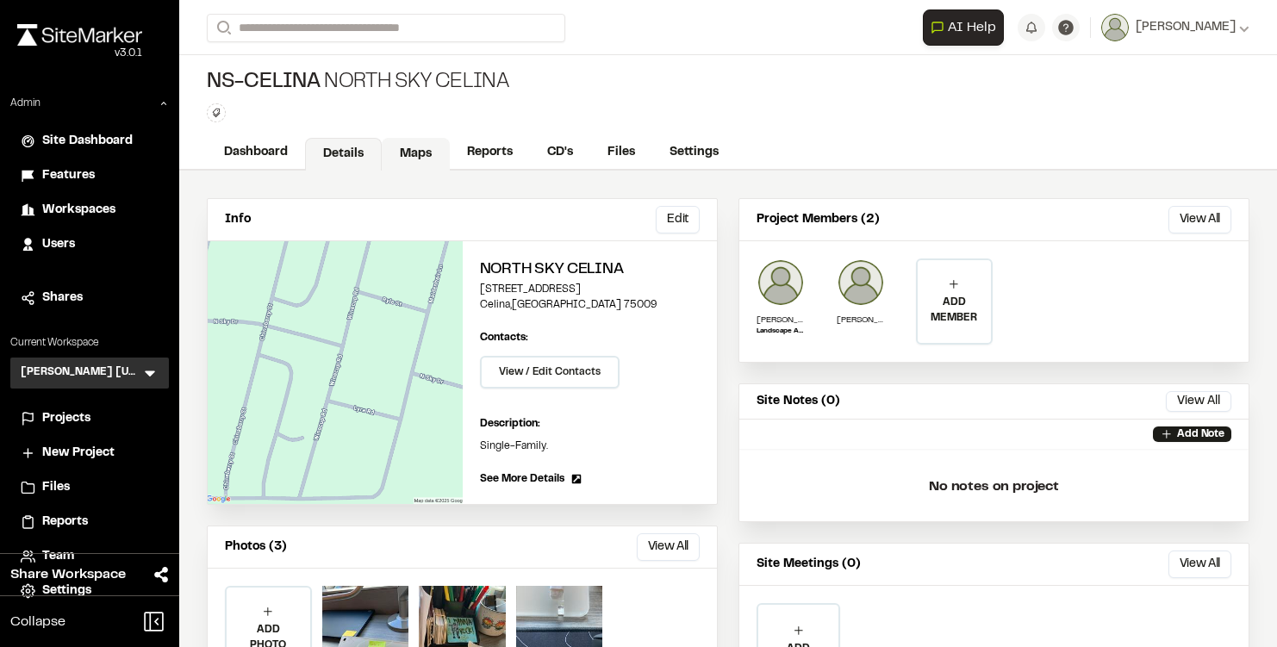
click at [409, 155] on link "Maps" at bounding box center [416, 154] width 68 height 33
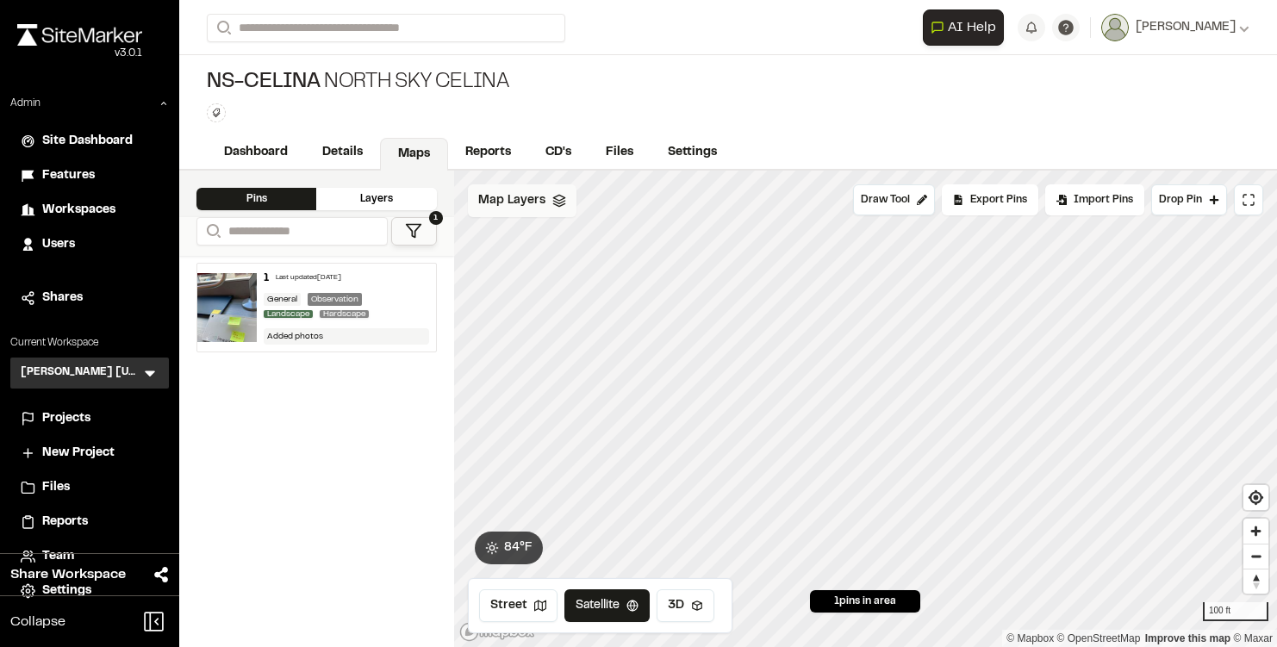
click at [550, 190] on div "Map Layers" at bounding box center [522, 200] width 109 height 33
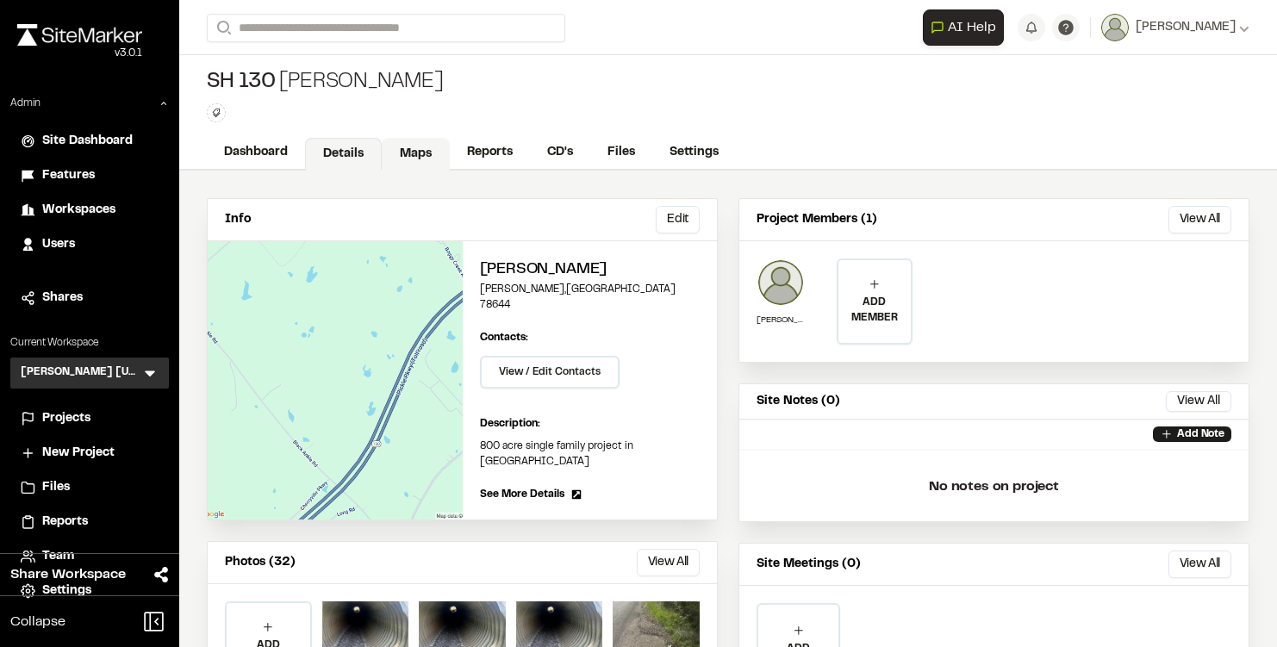
click at [422, 139] on link "Maps" at bounding box center [416, 154] width 68 height 33
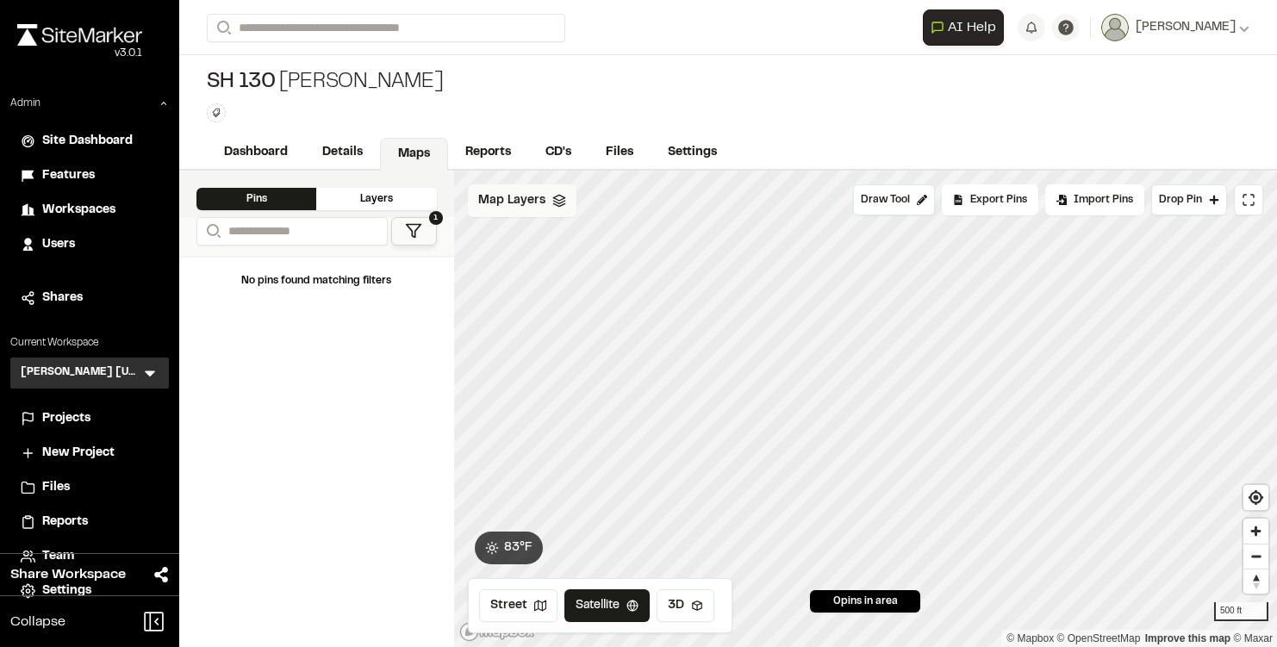
click at [510, 197] on span "Map Layers" at bounding box center [511, 200] width 67 height 19
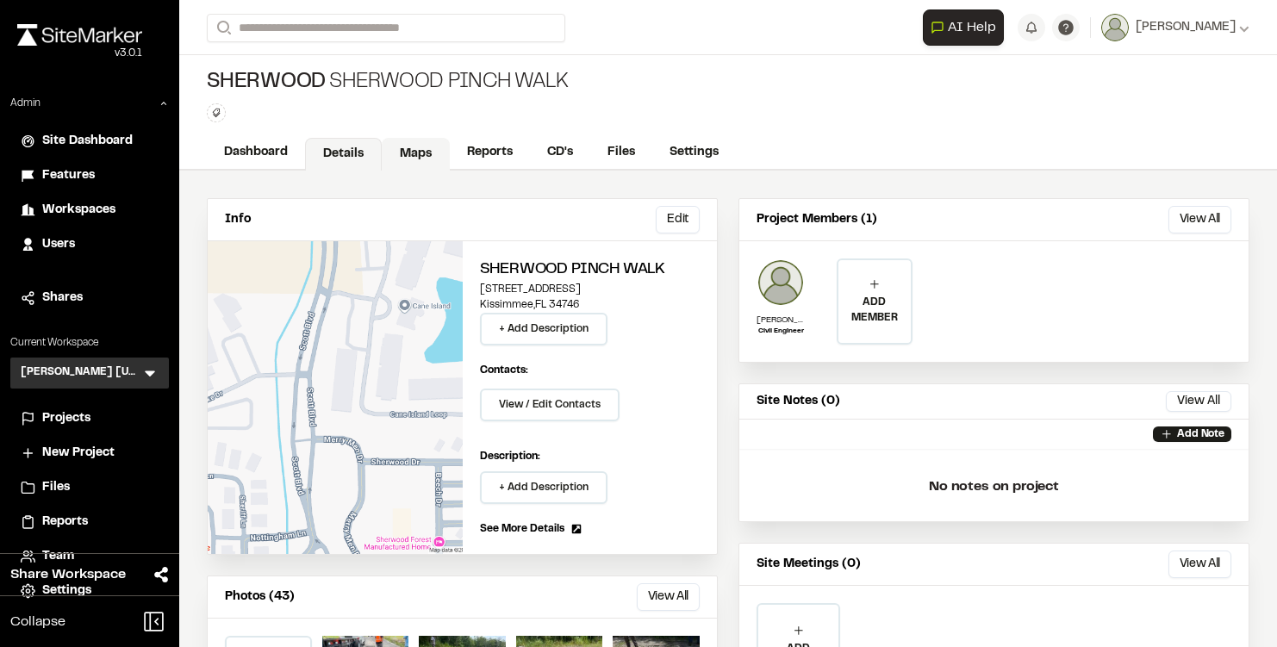
click at [403, 147] on link "Maps" at bounding box center [416, 154] width 68 height 33
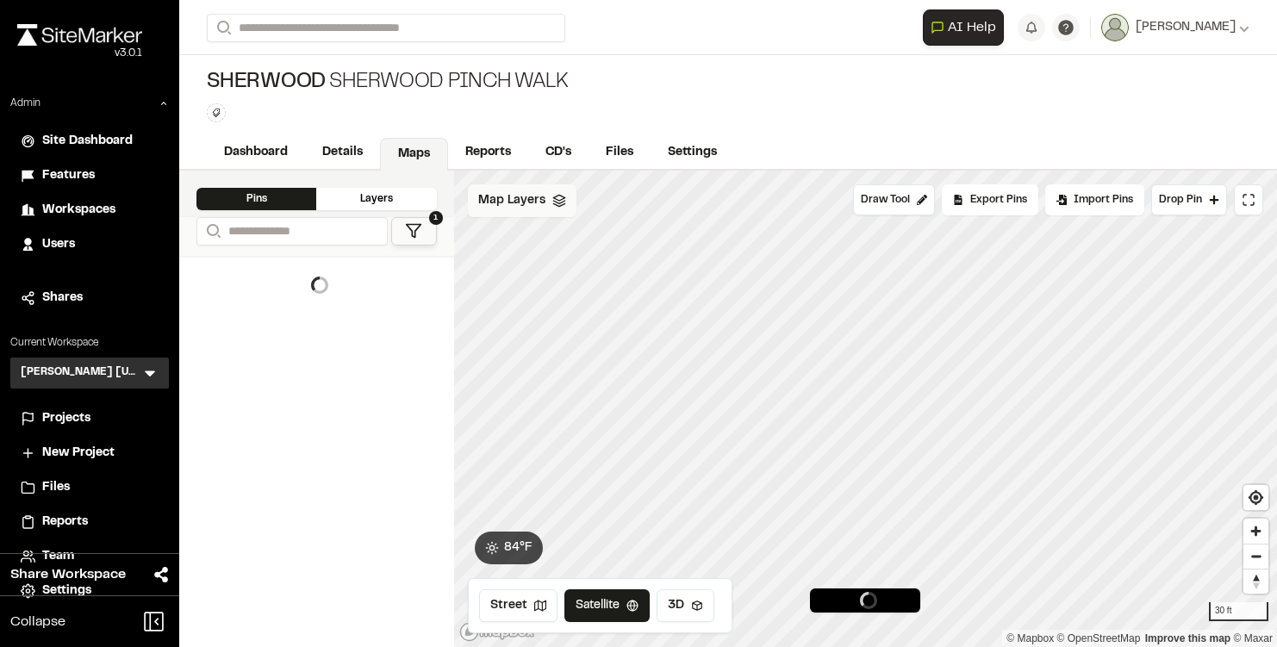
click at [519, 203] on span "Map Layers" at bounding box center [511, 200] width 67 height 19
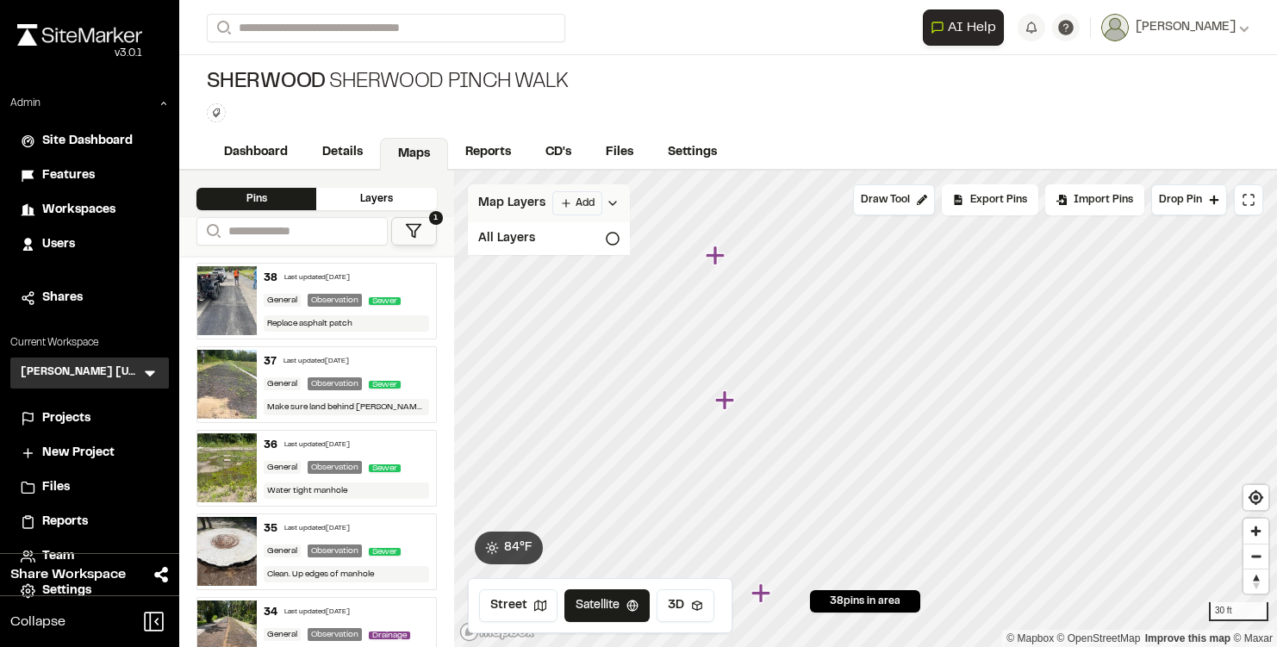
click at [519, 203] on span "Map Layers" at bounding box center [511, 203] width 67 height 19
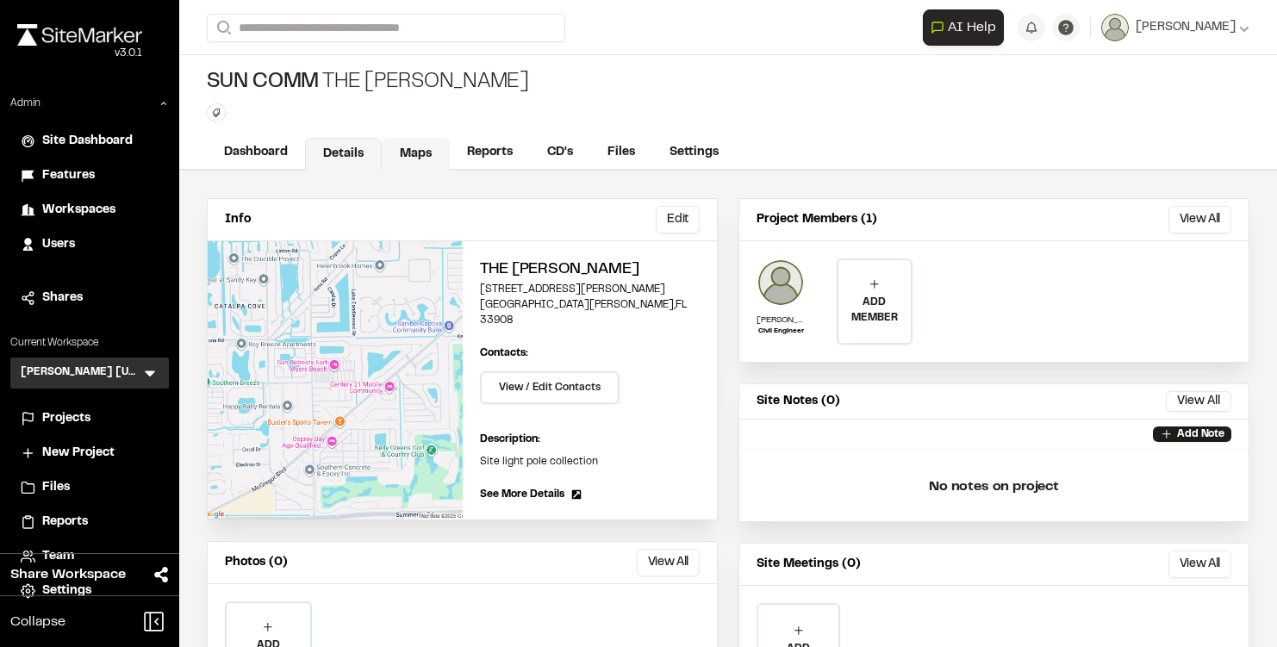
click at [402, 154] on link "Maps" at bounding box center [416, 154] width 68 height 33
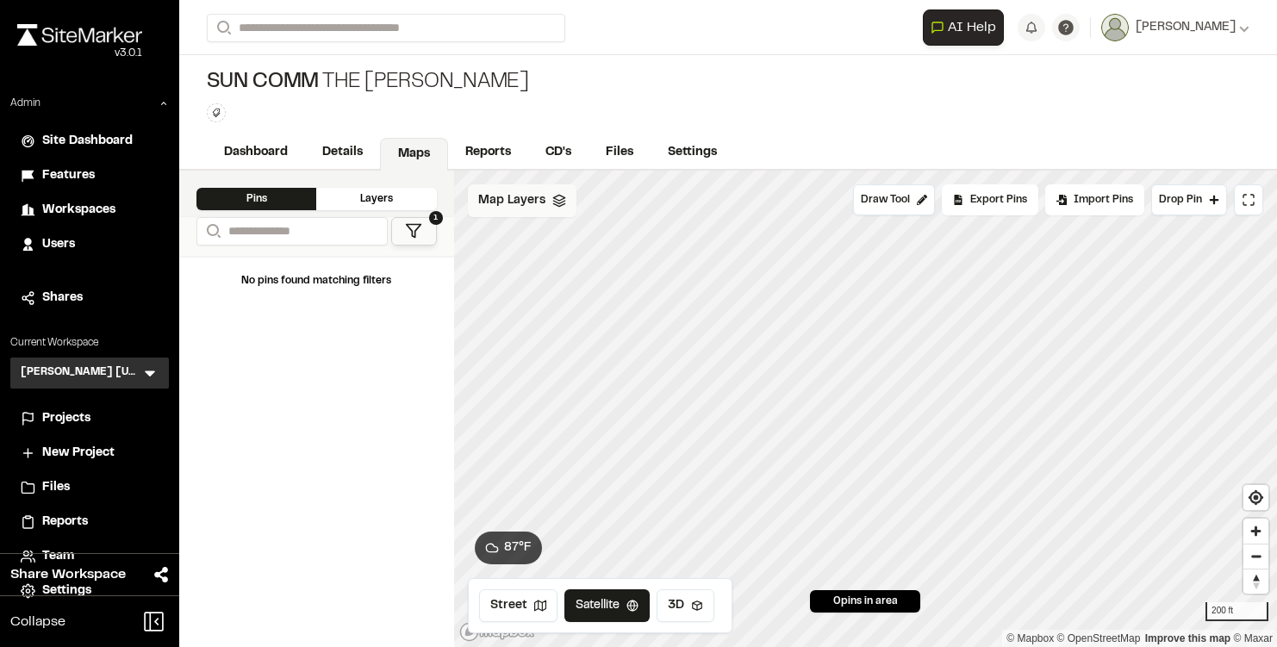
click at [528, 203] on span "Map Layers" at bounding box center [511, 200] width 67 height 19
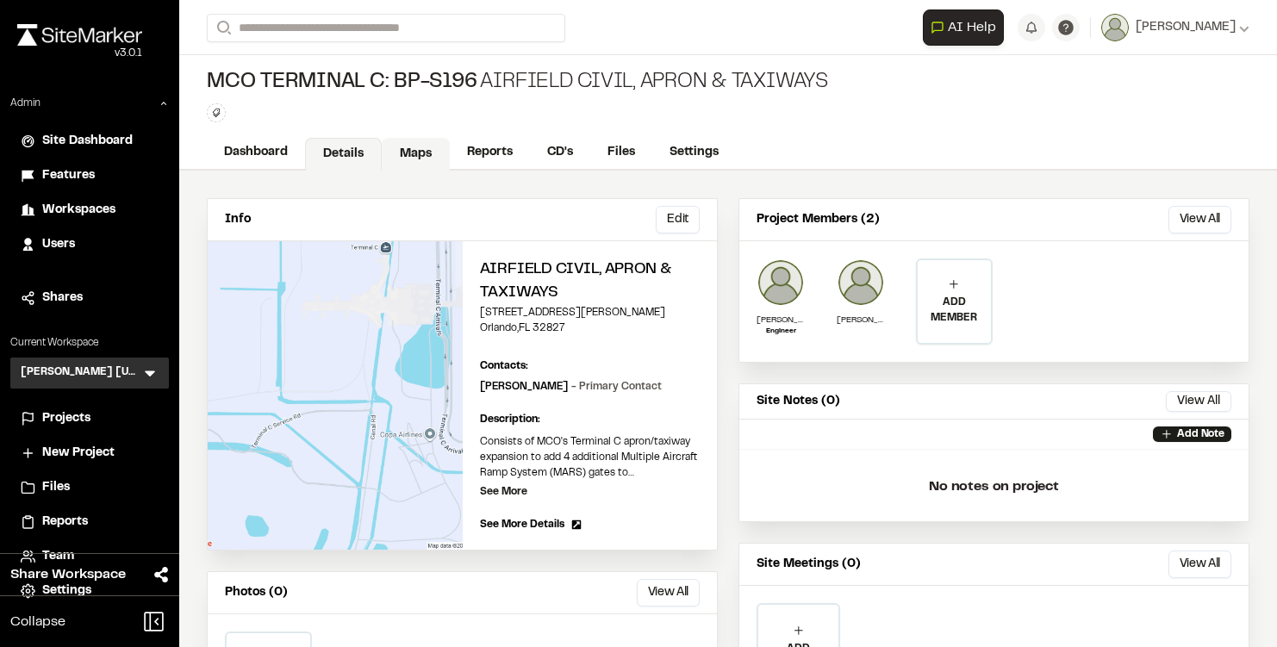
click at [394, 152] on link "Maps" at bounding box center [416, 154] width 68 height 33
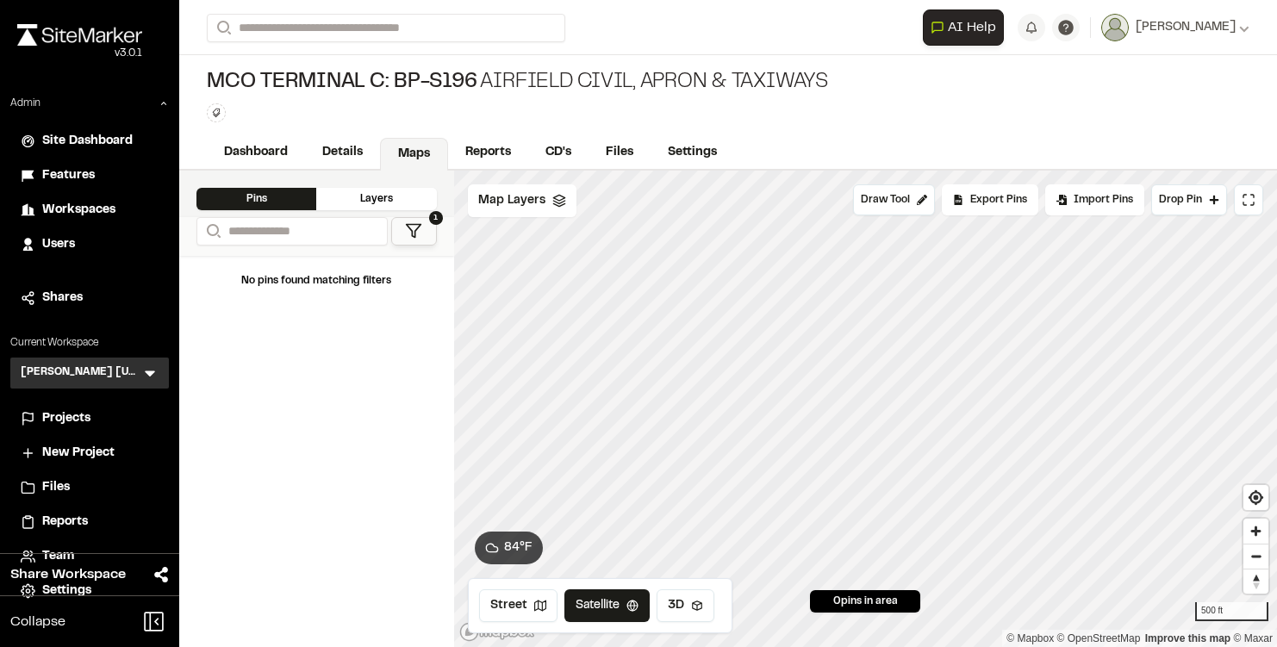
click at [544, 205] on div "Map Layers" at bounding box center [522, 200] width 109 height 33
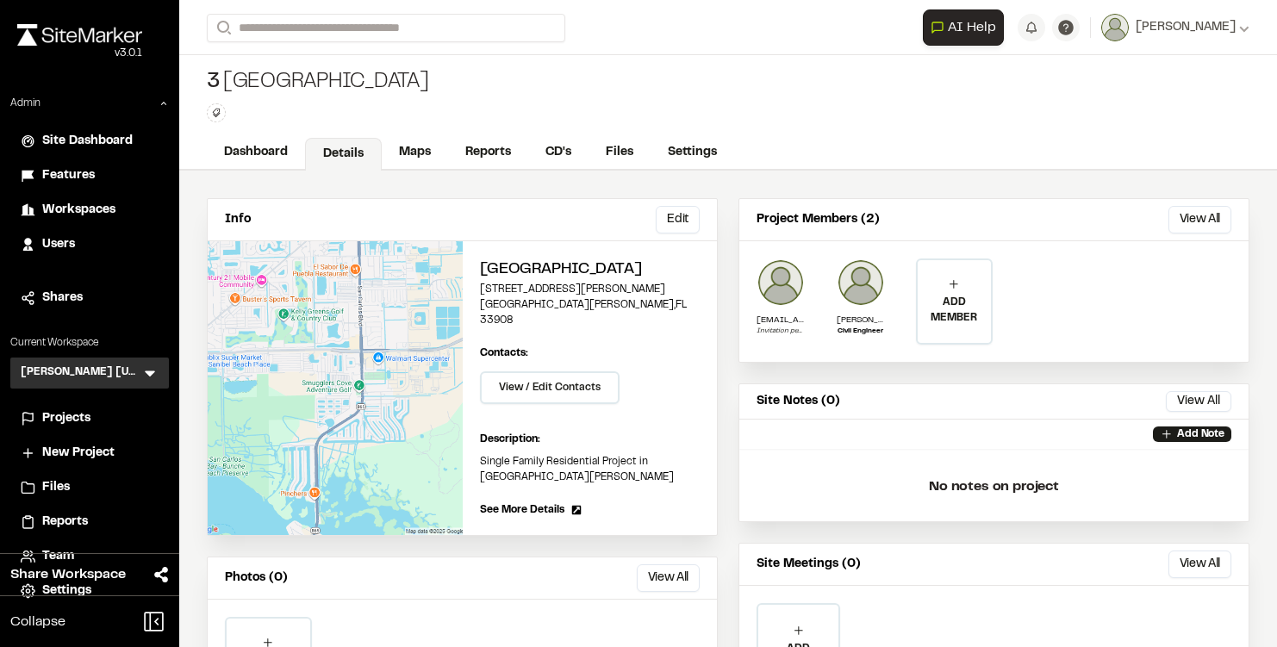
click at [391, 128] on div "3 Indian Creek Type Enter or comma to add tag." at bounding box center [728, 95] width 1098 height 81
click at [400, 144] on link "Maps" at bounding box center [416, 154] width 68 height 33
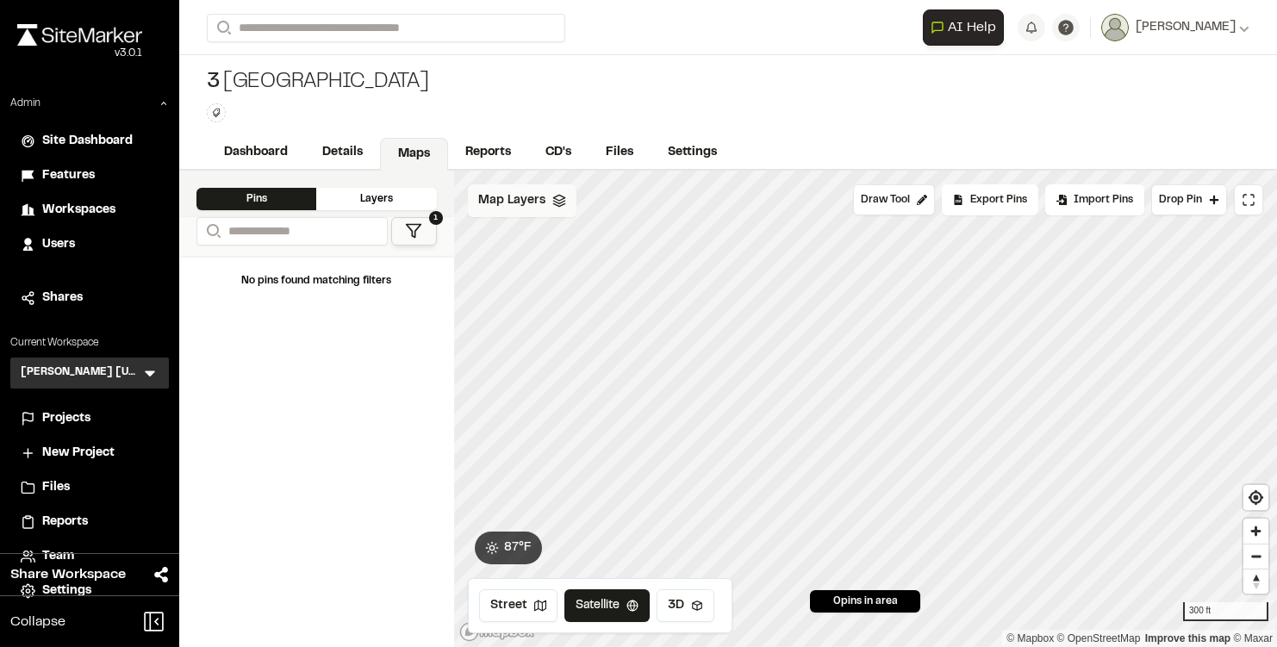
click at [509, 205] on span "Map Layers" at bounding box center [511, 200] width 67 height 19
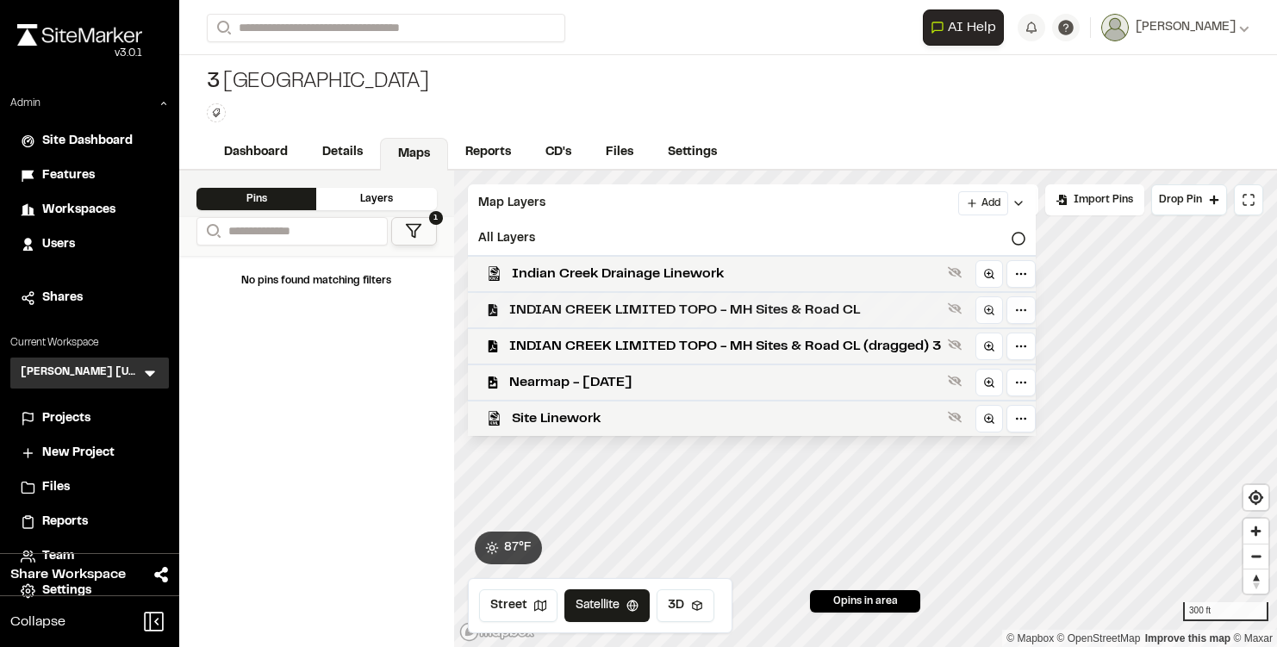
click at [545, 308] on span "INDIAN CREEK LIMITED TOPO - MH Sites & Road CL" at bounding box center [725, 310] width 432 height 21
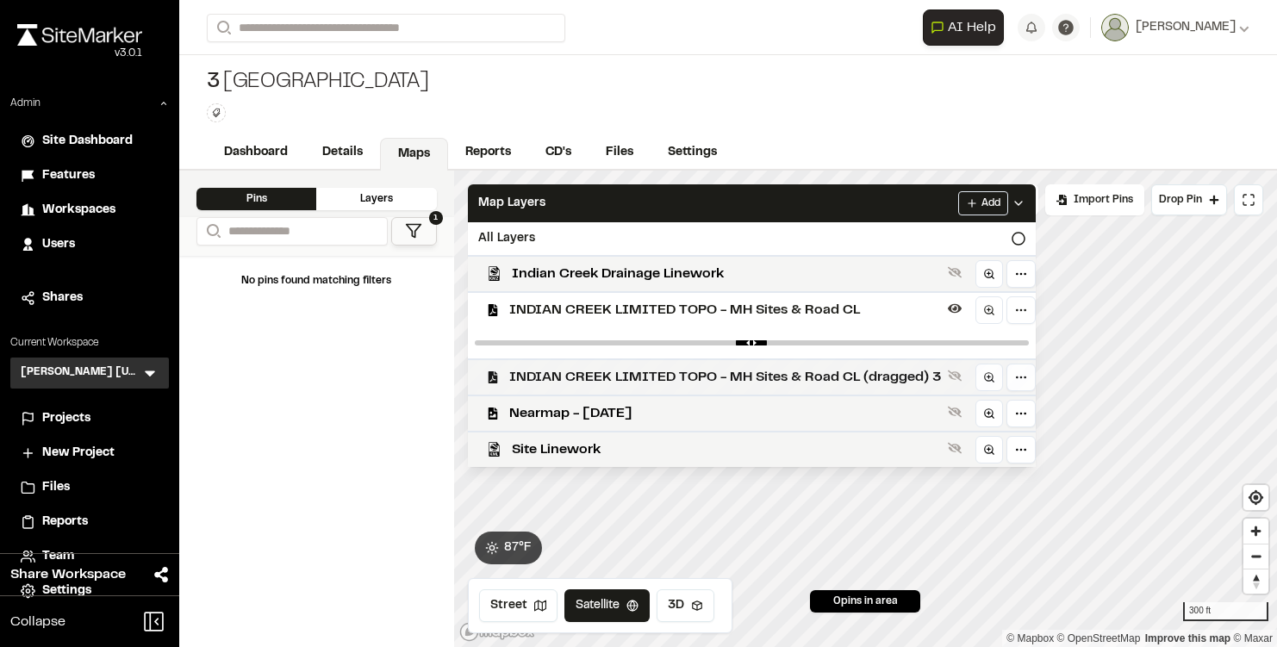
click at [536, 378] on span "INDIAN CREEK LIMITED TOPO - MH Sites & Road CL (dragged) 3" at bounding box center [725, 377] width 432 height 21
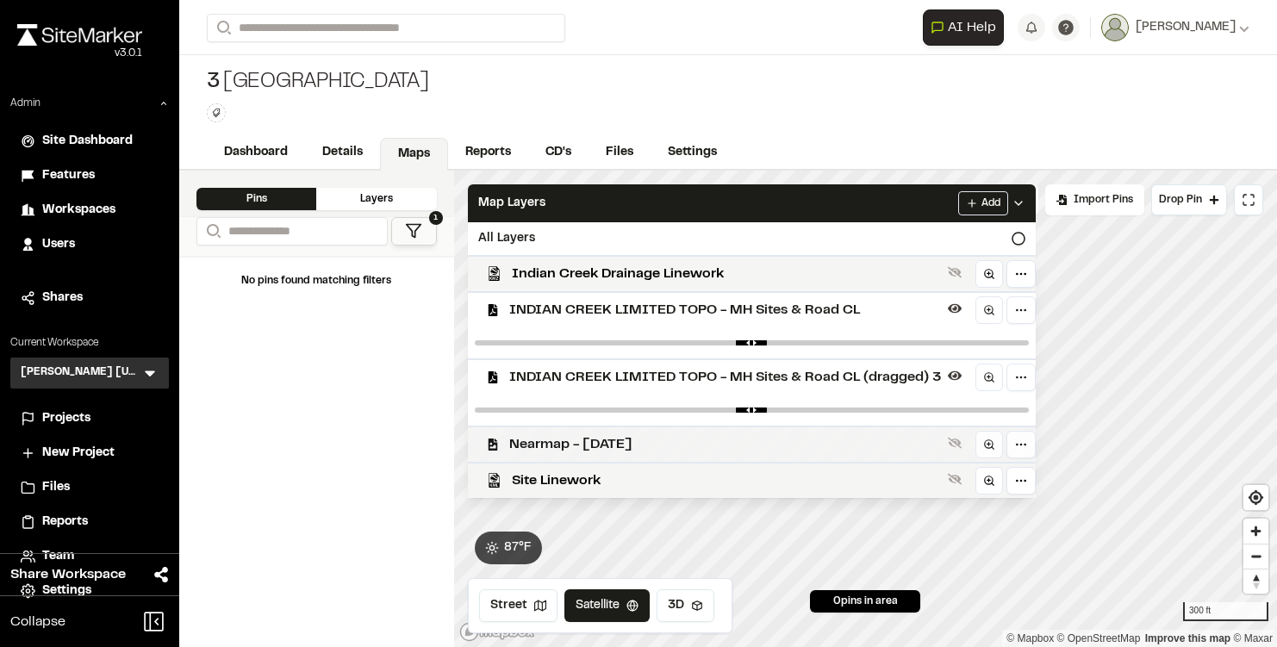
click at [531, 440] on span "Nearmap - [DATE]" at bounding box center [725, 444] width 432 height 21
